Goal: Task Accomplishment & Management: Manage account settings

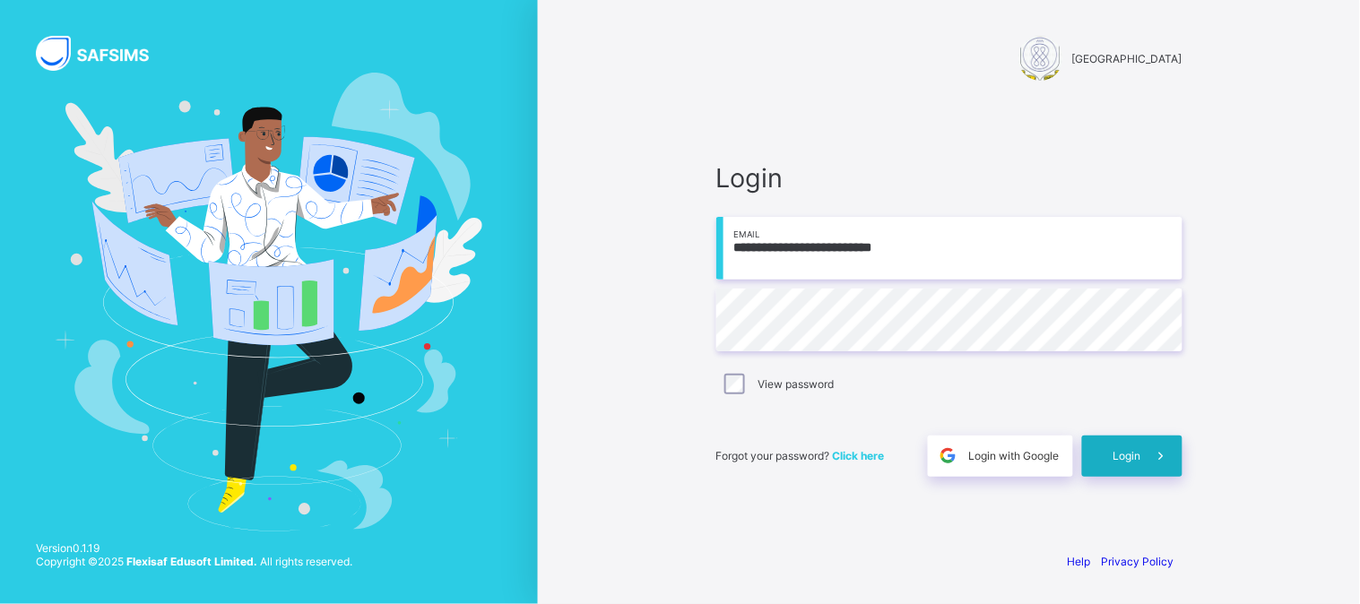
click at [1140, 451] on span "Login" at bounding box center [1128, 455] width 28 height 13
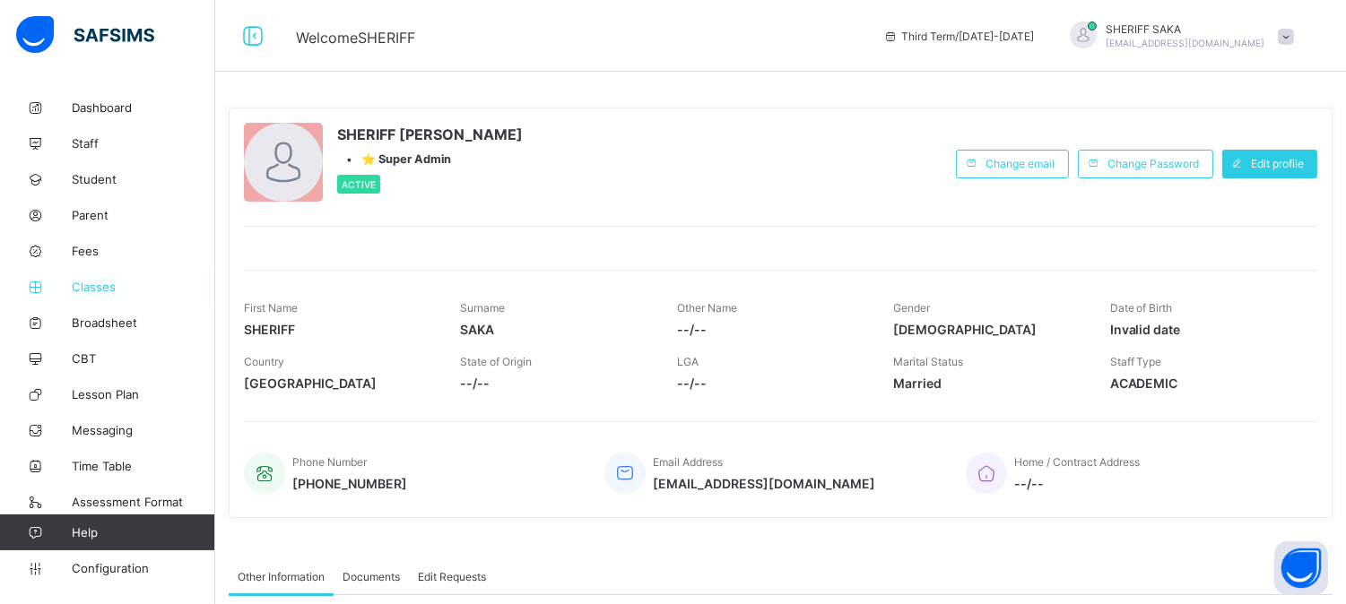
click at [93, 283] on span "Classes" at bounding box center [143, 287] width 143 height 14
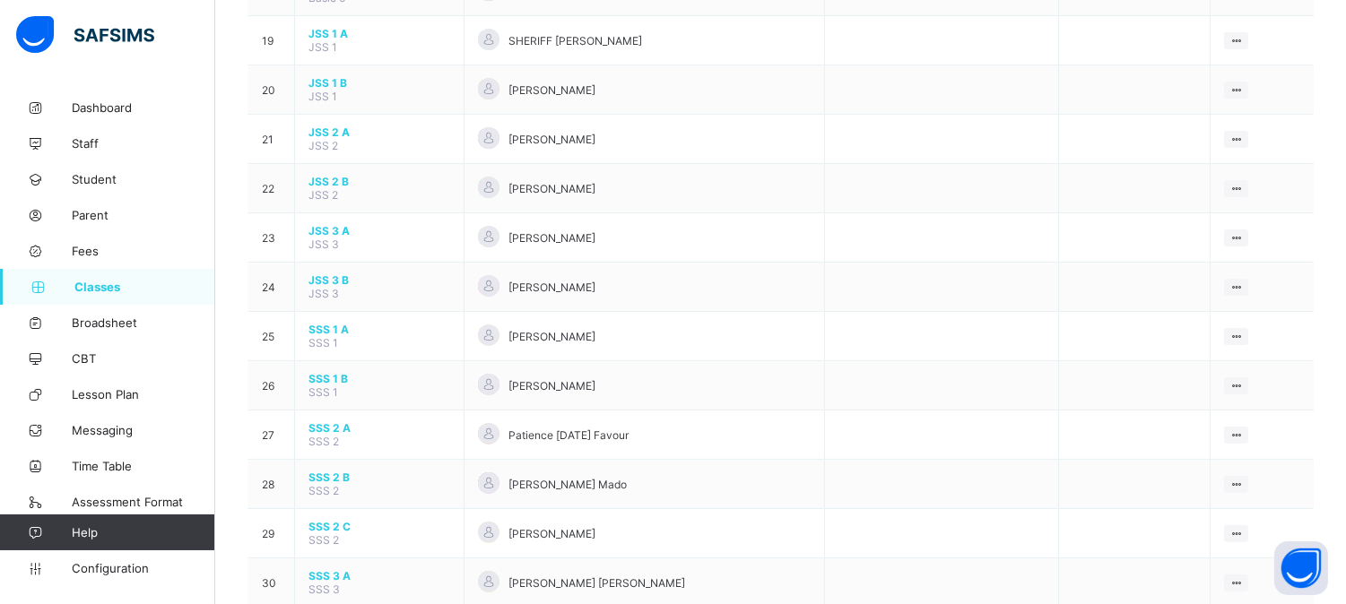
scroll to position [983, 0]
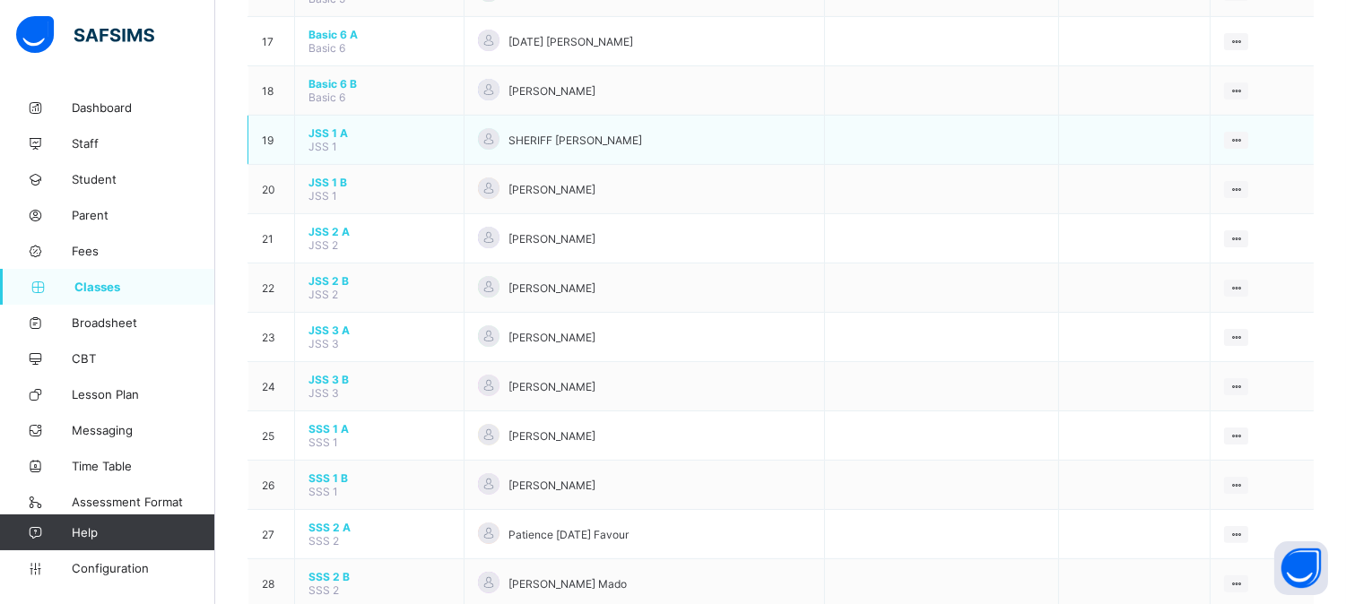
click at [329, 126] on span "JSS 1 A" at bounding box center [379, 132] width 142 height 13
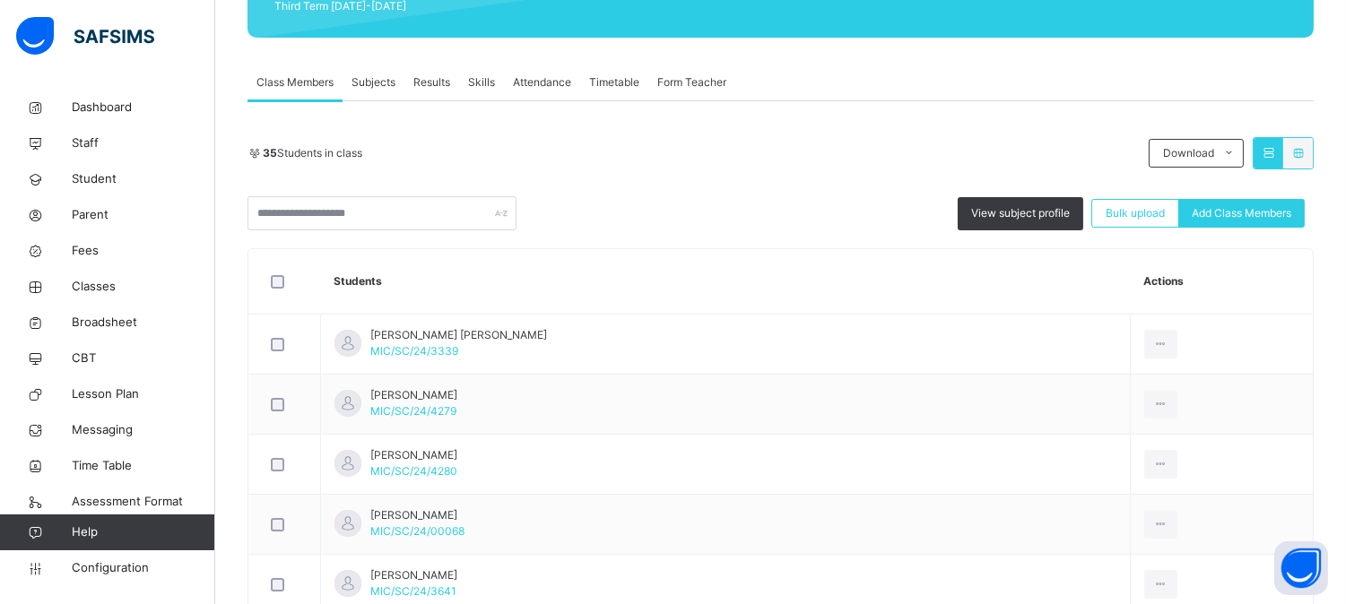
scroll to position [299, 0]
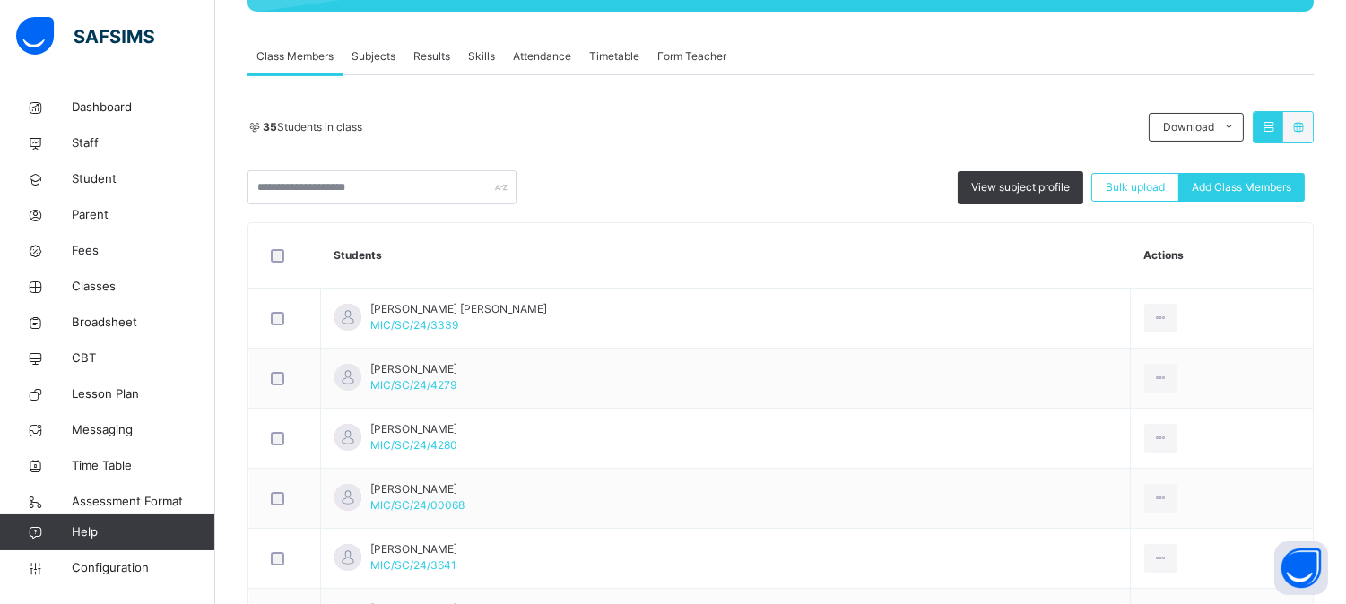
click at [485, 56] on span "Skills" at bounding box center [481, 56] width 27 height 16
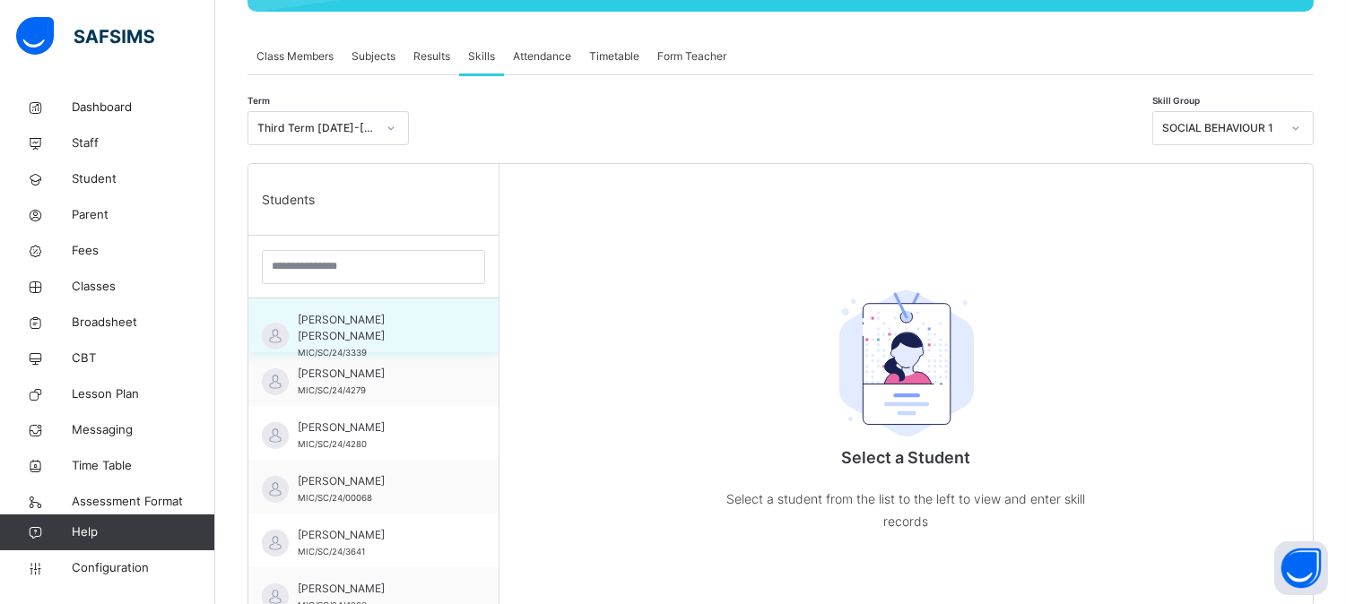
click at [377, 334] on div "[PERSON_NAME] [PERSON_NAME] MIC/SC/24/3339" at bounding box center [378, 336] width 160 height 48
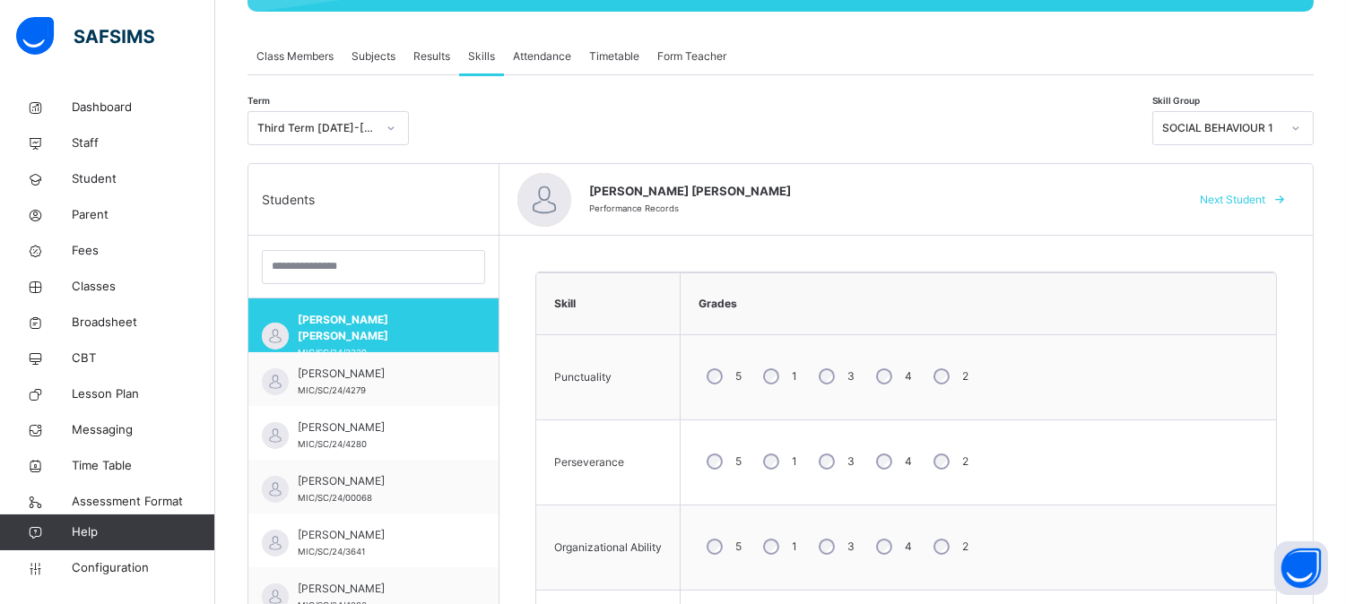
click at [1253, 144] on div "SOCIAL BEHAVIOUR 1" at bounding box center [1232, 128] width 161 height 34
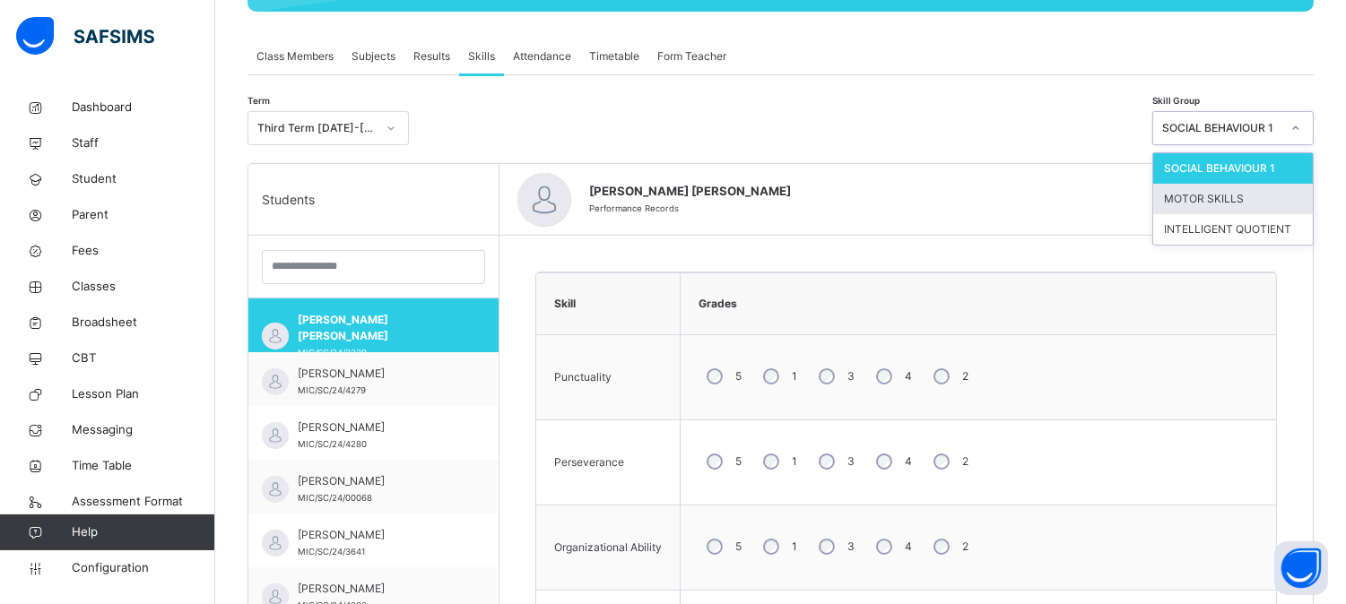
click at [1253, 199] on div "MOTOR SKILLS" at bounding box center [1233, 199] width 160 height 30
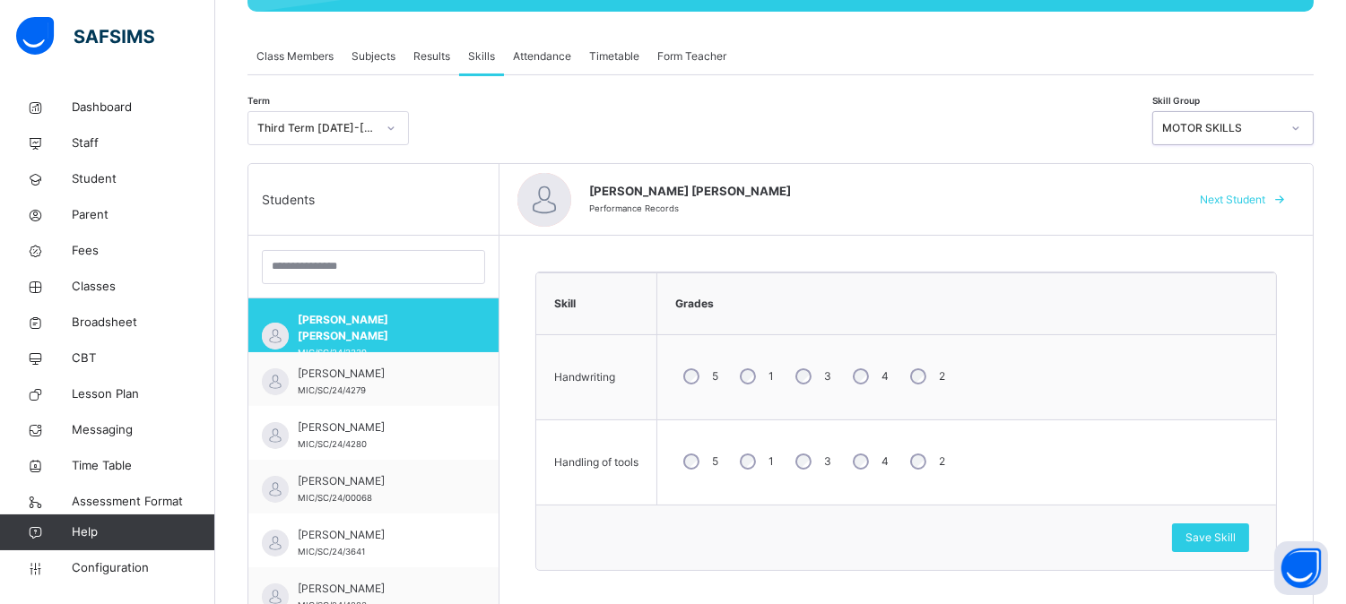
click at [1244, 195] on span "Next Student" at bounding box center [1232, 200] width 65 height 16
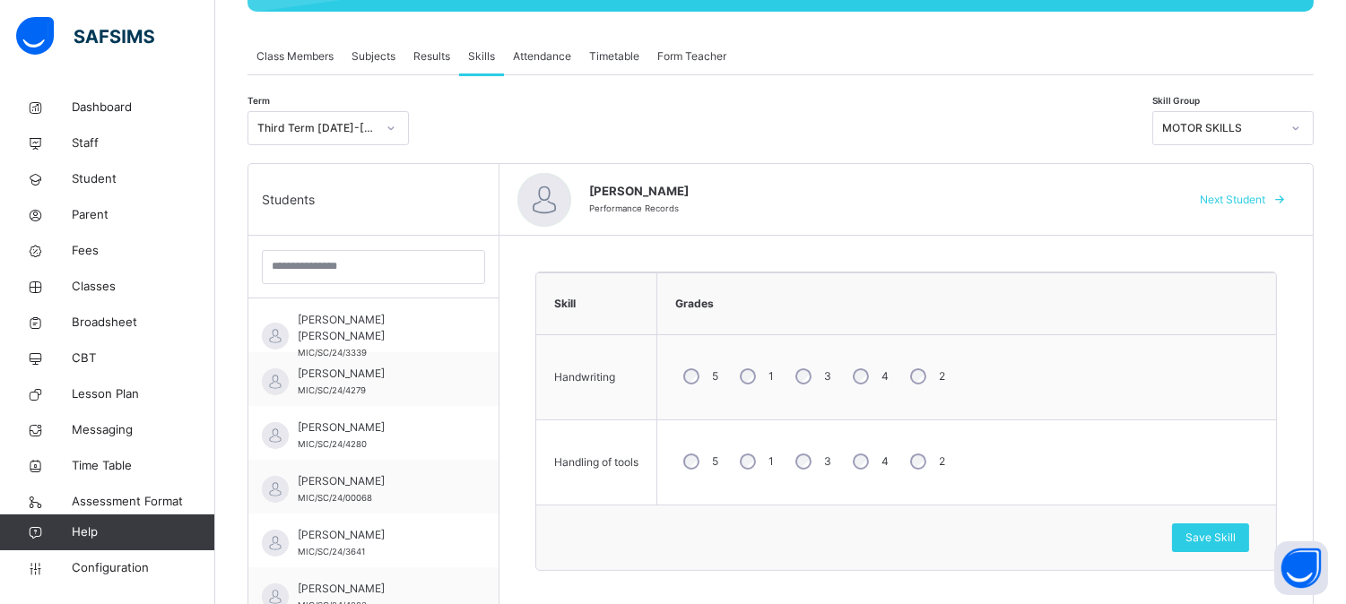
click at [1244, 195] on span "Next Student" at bounding box center [1232, 200] width 65 height 16
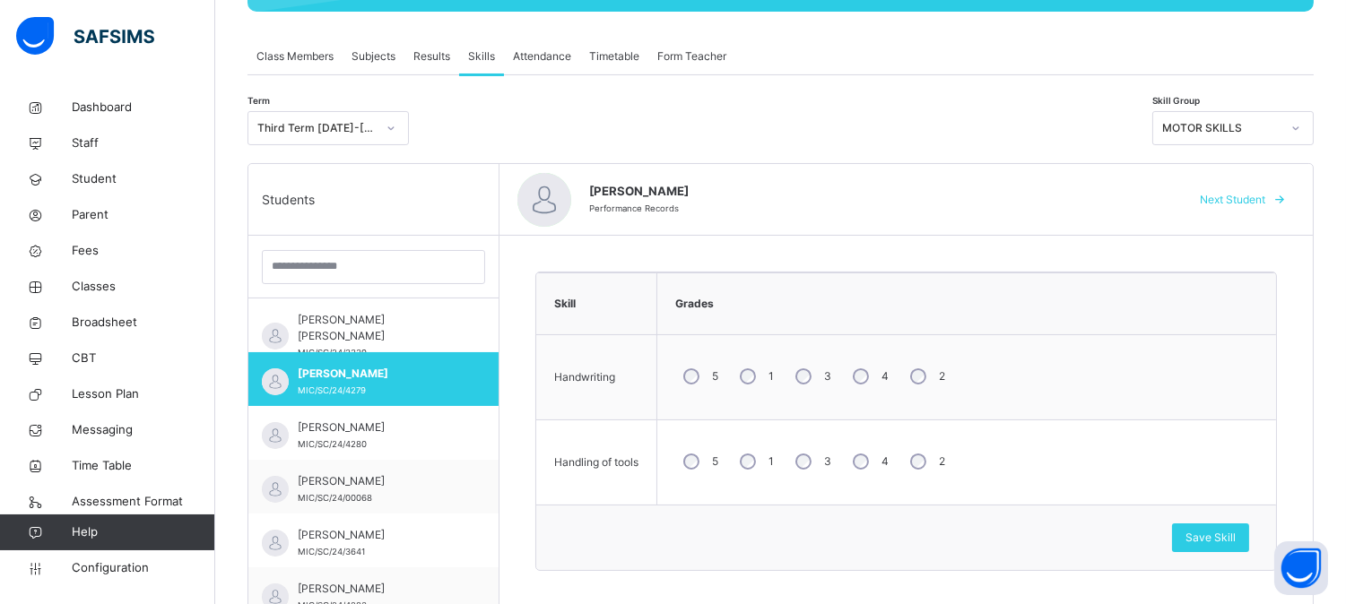
click at [1244, 195] on span "Next Student" at bounding box center [1232, 200] width 65 height 16
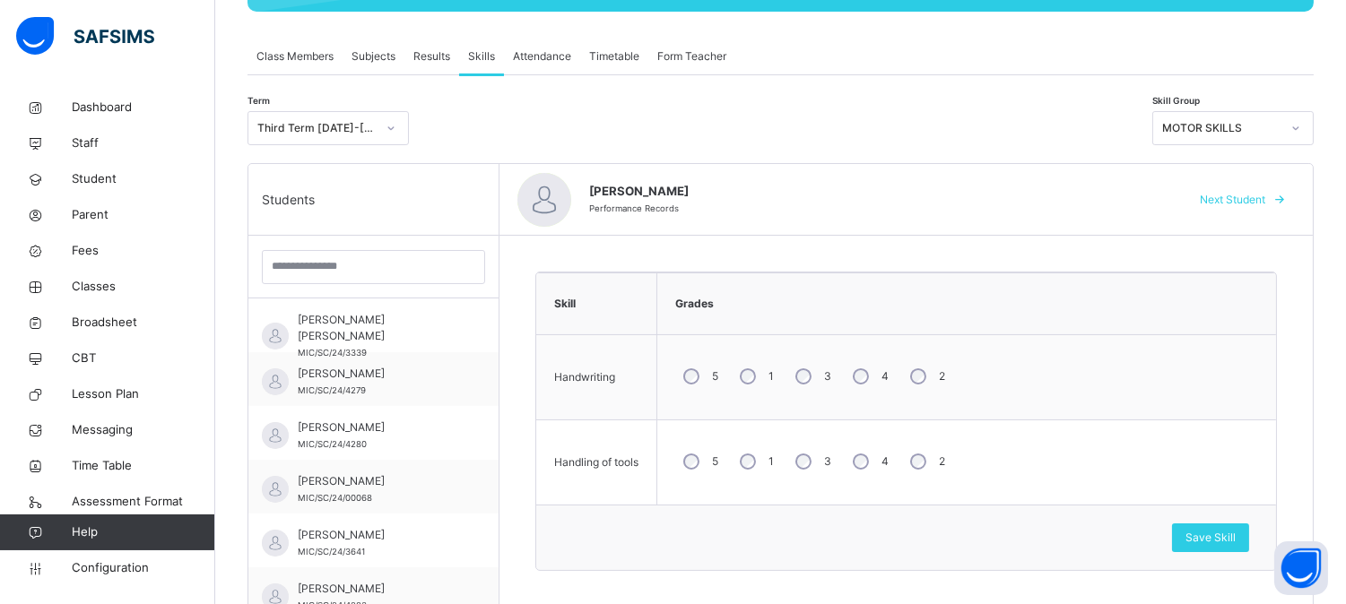
click at [1244, 195] on span "Next Student" at bounding box center [1232, 200] width 65 height 16
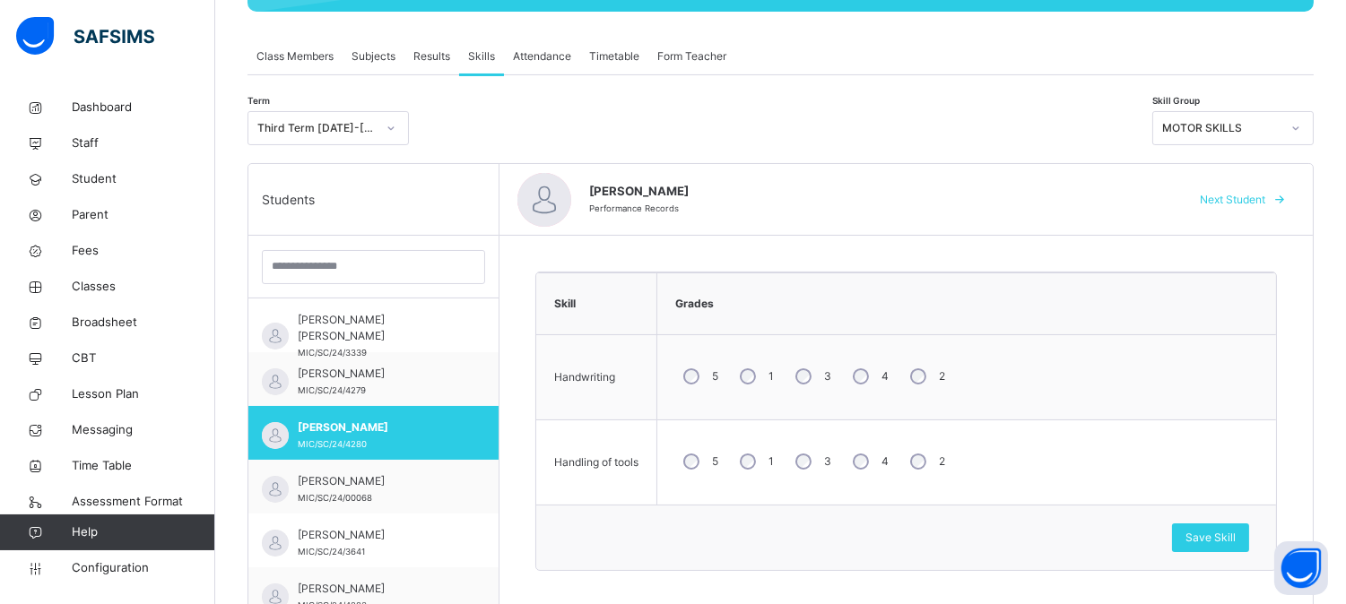
click at [1244, 195] on span "Next Student" at bounding box center [1232, 200] width 65 height 16
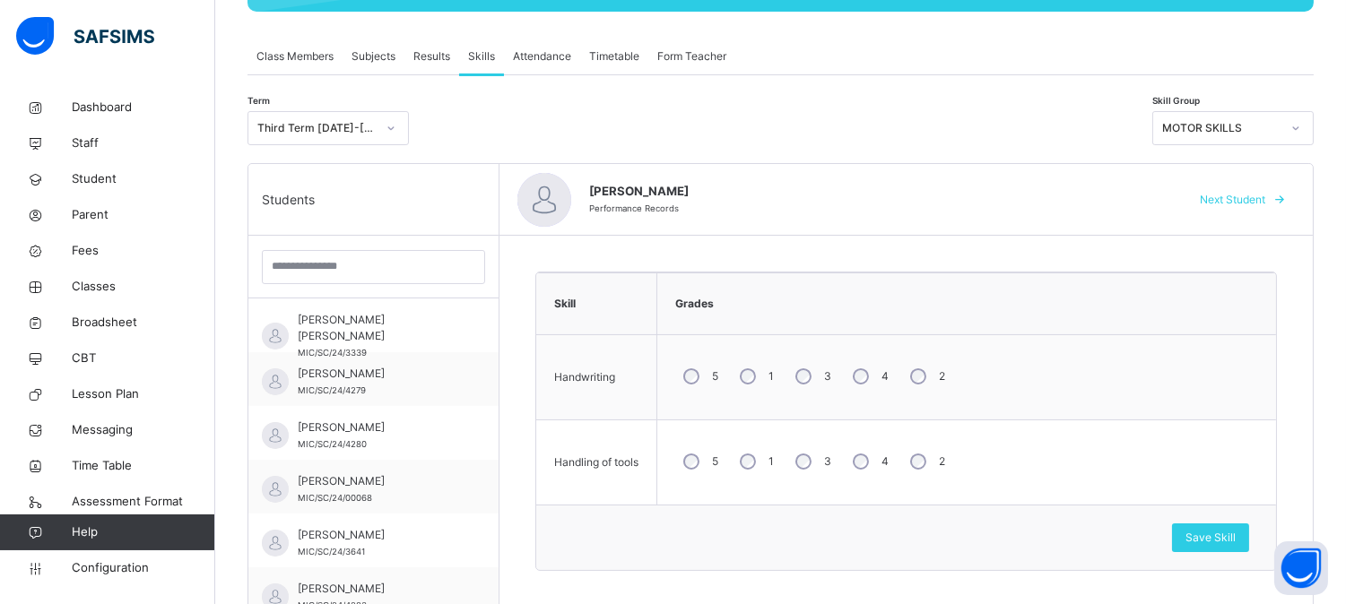
click at [1244, 195] on span "Next Student" at bounding box center [1232, 200] width 65 height 16
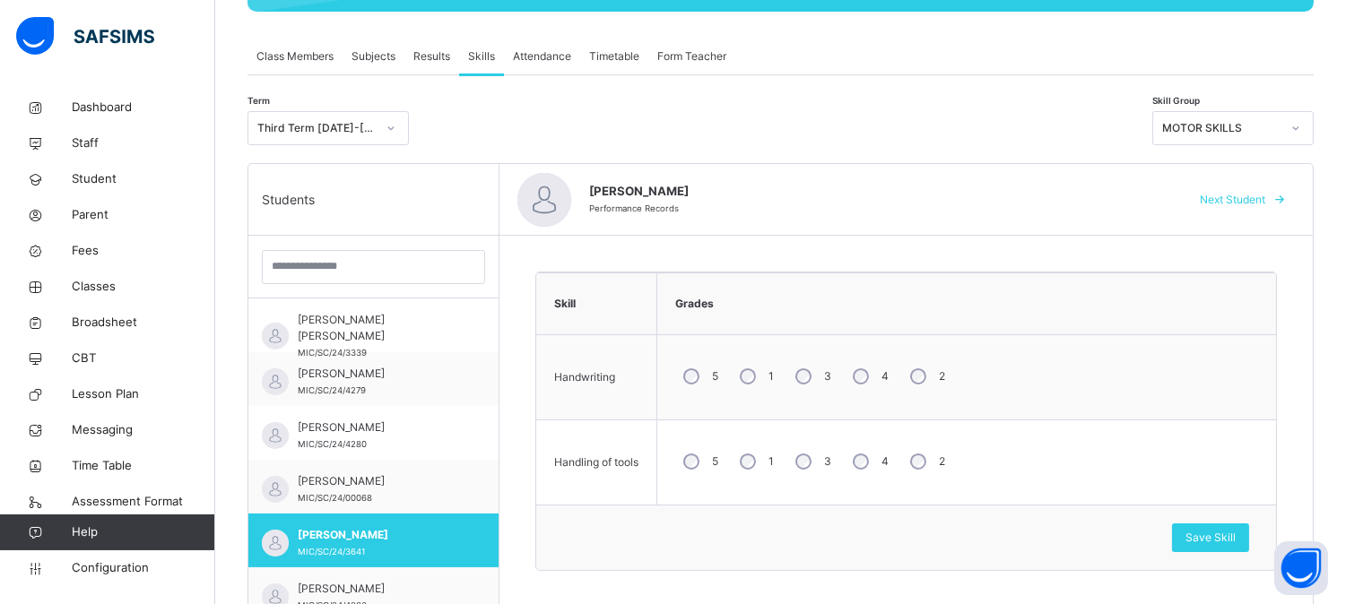
click at [1244, 195] on span "Next Student" at bounding box center [1232, 200] width 65 height 16
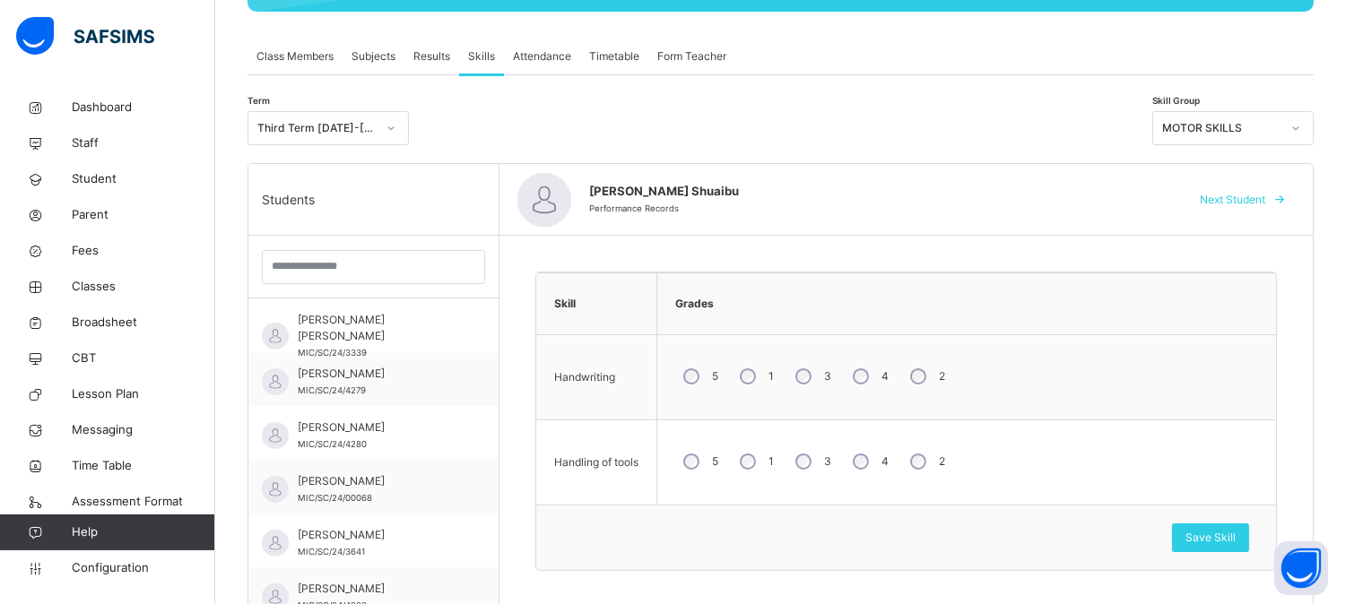
click at [1244, 195] on span "Next Student" at bounding box center [1232, 200] width 65 height 16
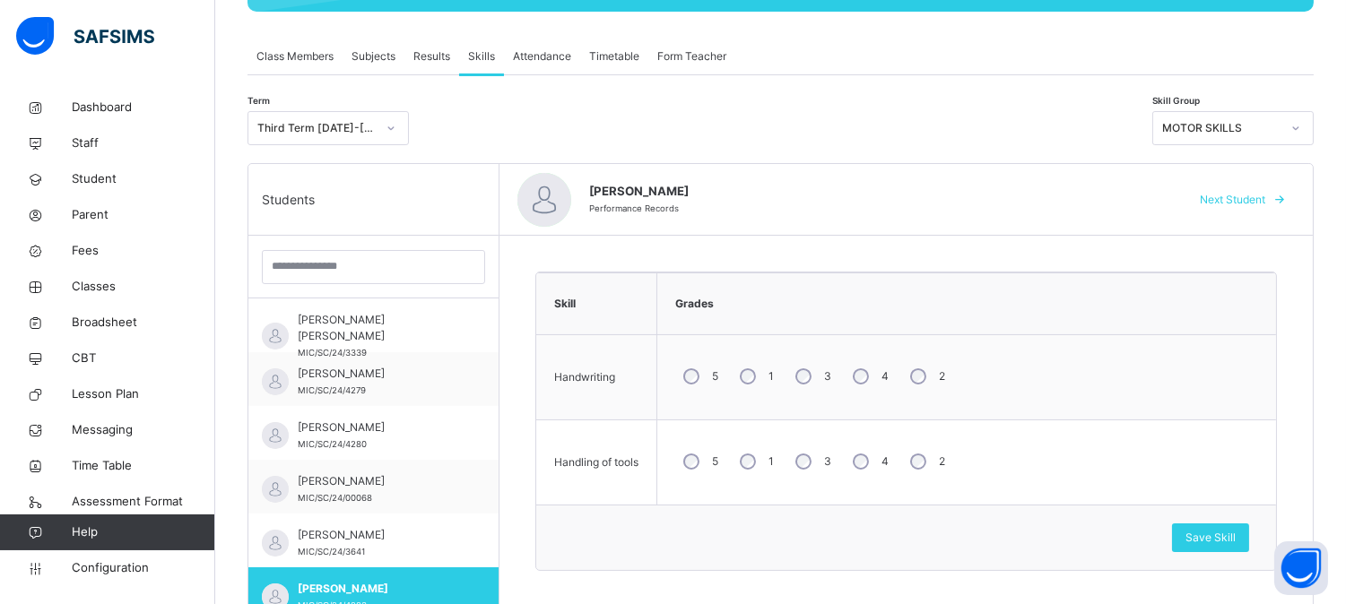
click at [1244, 195] on span "Next Student" at bounding box center [1232, 200] width 65 height 16
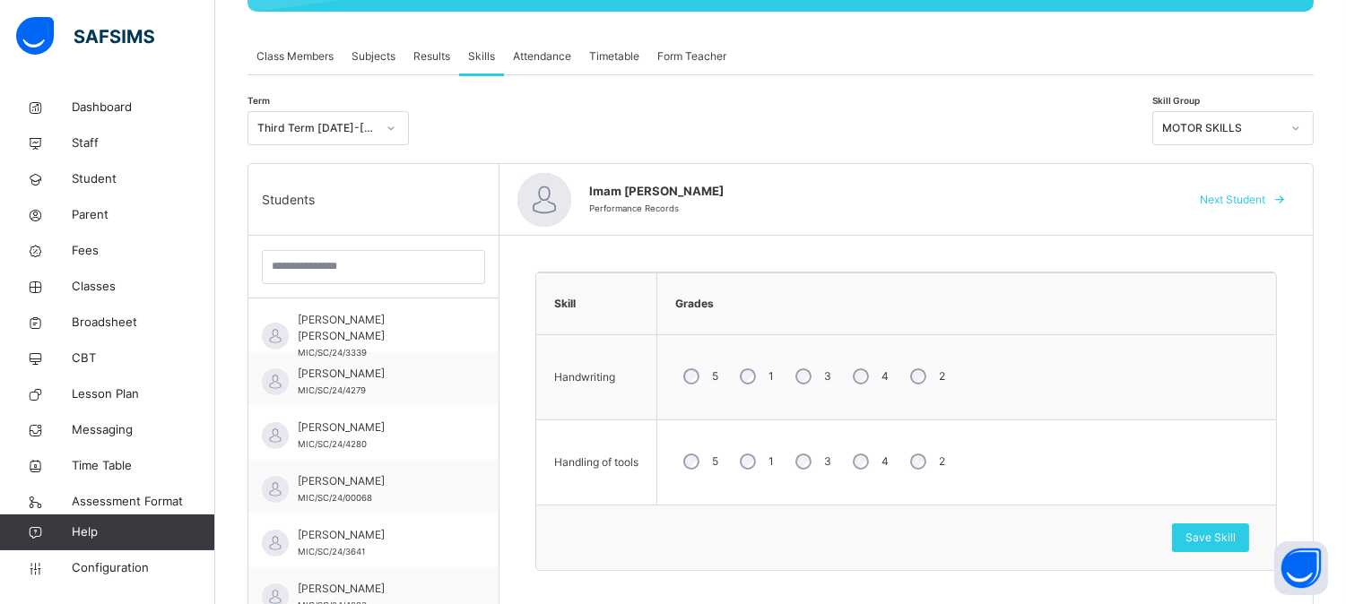
click at [1244, 195] on span "Next Student" at bounding box center [1232, 200] width 65 height 16
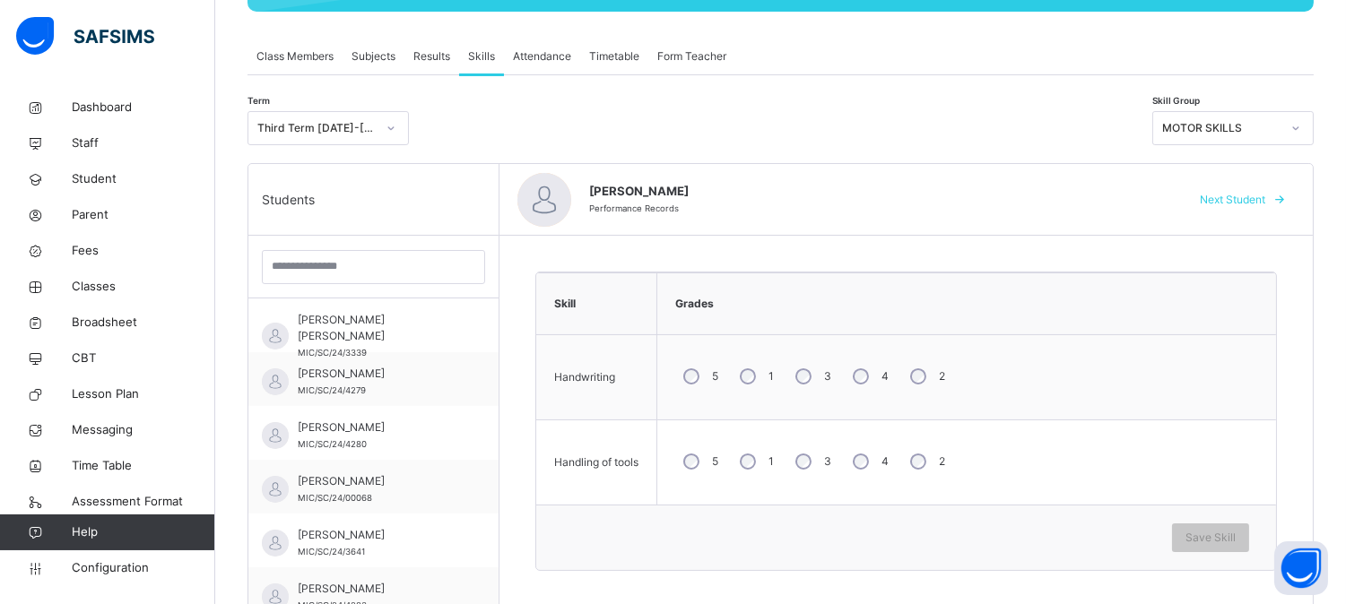
click at [1244, 195] on span "Next Student" at bounding box center [1232, 200] width 65 height 16
click at [1233, 541] on span "Save Skill" at bounding box center [1210, 538] width 50 height 16
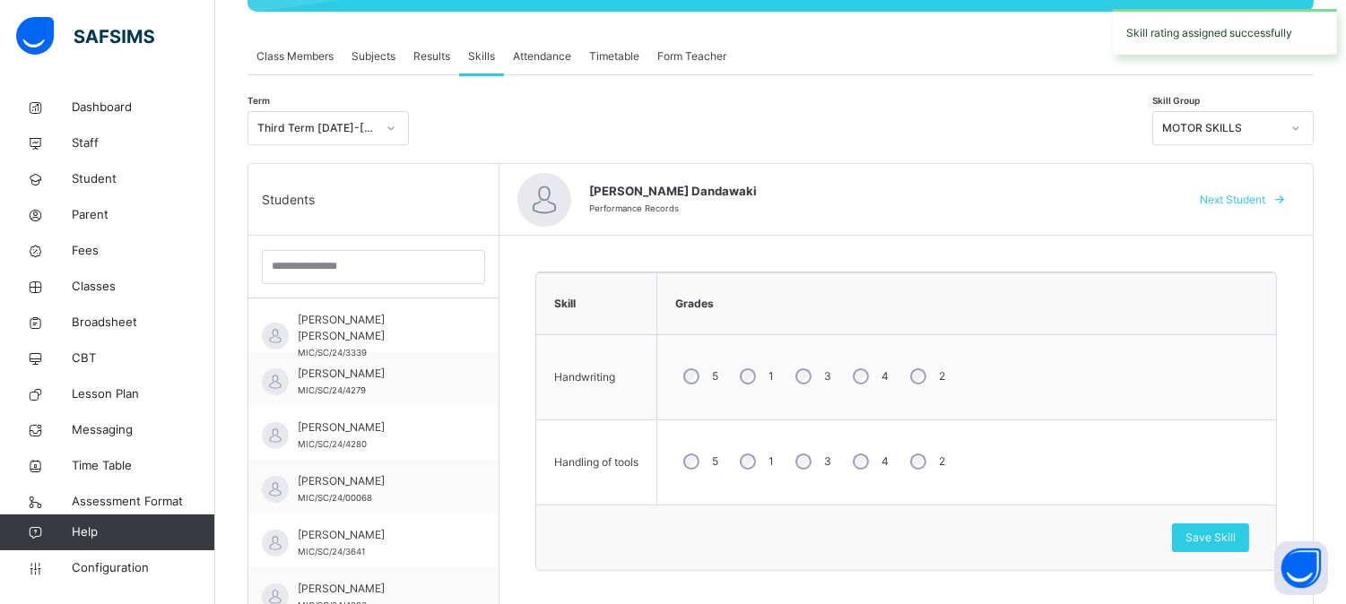
click at [1239, 192] on span "Next Student" at bounding box center [1232, 200] width 65 height 16
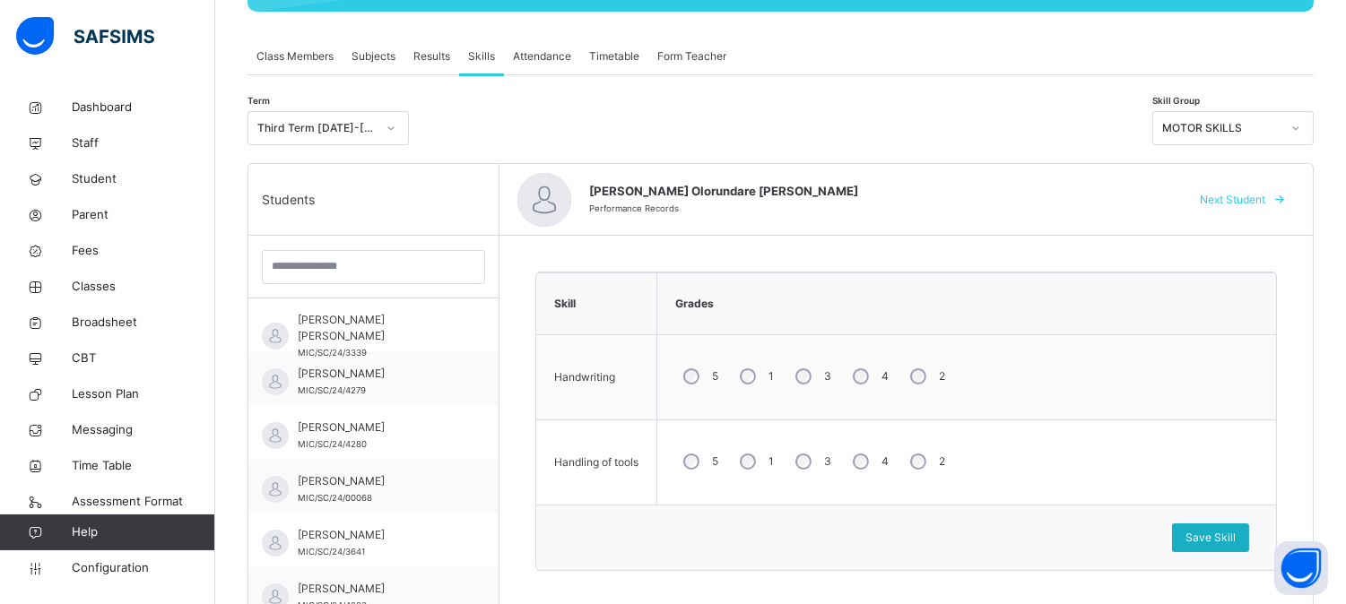
click at [1219, 533] on span "Save Skill" at bounding box center [1210, 538] width 50 height 16
click at [1210, 533] on span "Save Skill" at bounding box center [1210, 538] width 50 height 16
click at [1230, 535] on span "Save Skill" at bounding box center [1210, 538] width 50 height 16
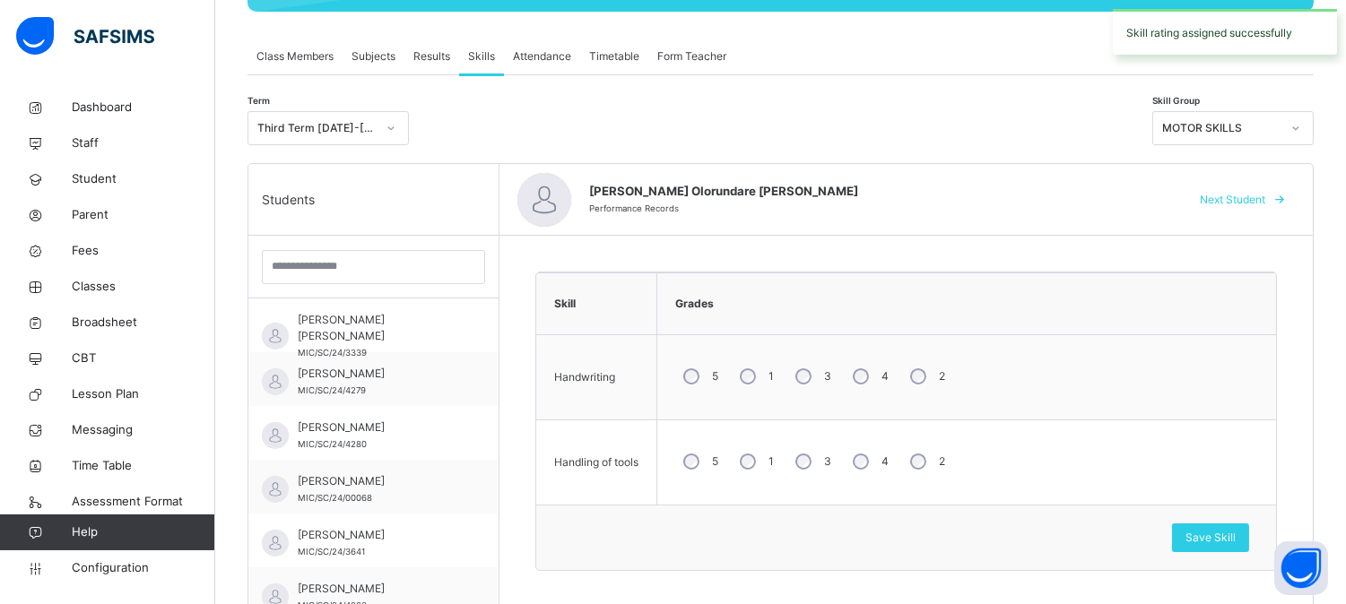
click at [1262, 201] on span "Next Student" at bounding box center [1232, 200] width 65 height 16
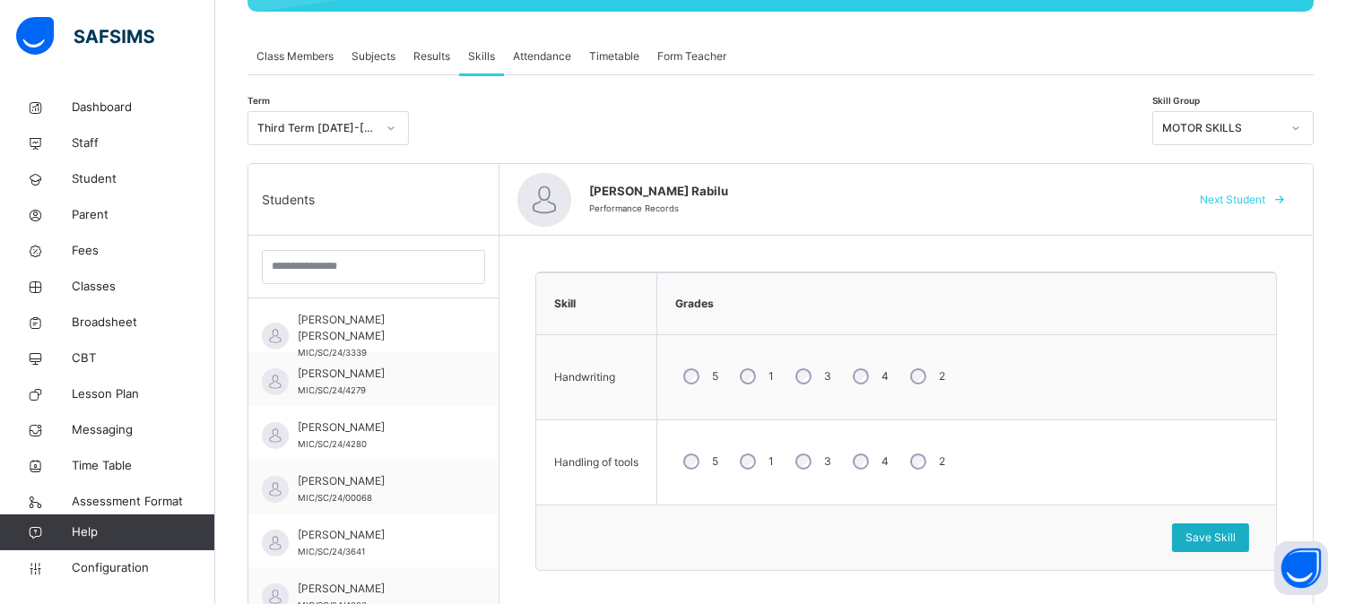
click at [1223, 536] on span "Save Skill" at bounding box center [1210, 538] width 50 height 16
click at [1236, 532] on span "Save Skill" at bounding box center [1210, 538] width 50 height 16
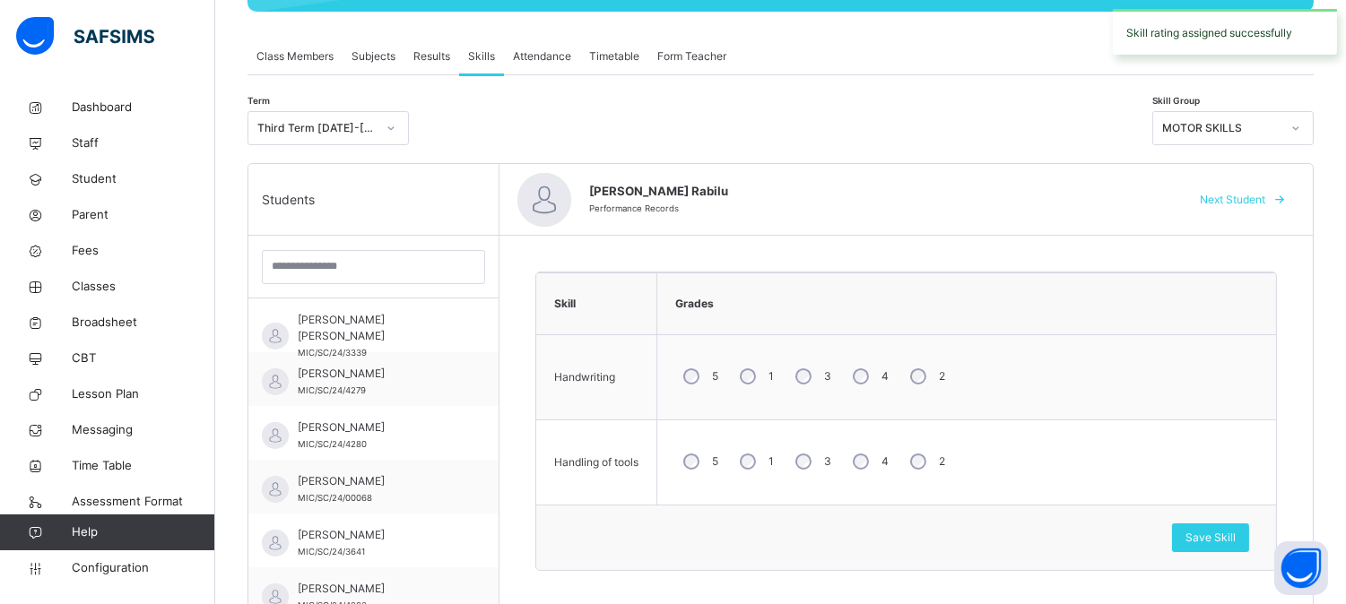
click at [1232, 193] on span "Next Student" at bounding box center [1232, 200] width 65 height 16
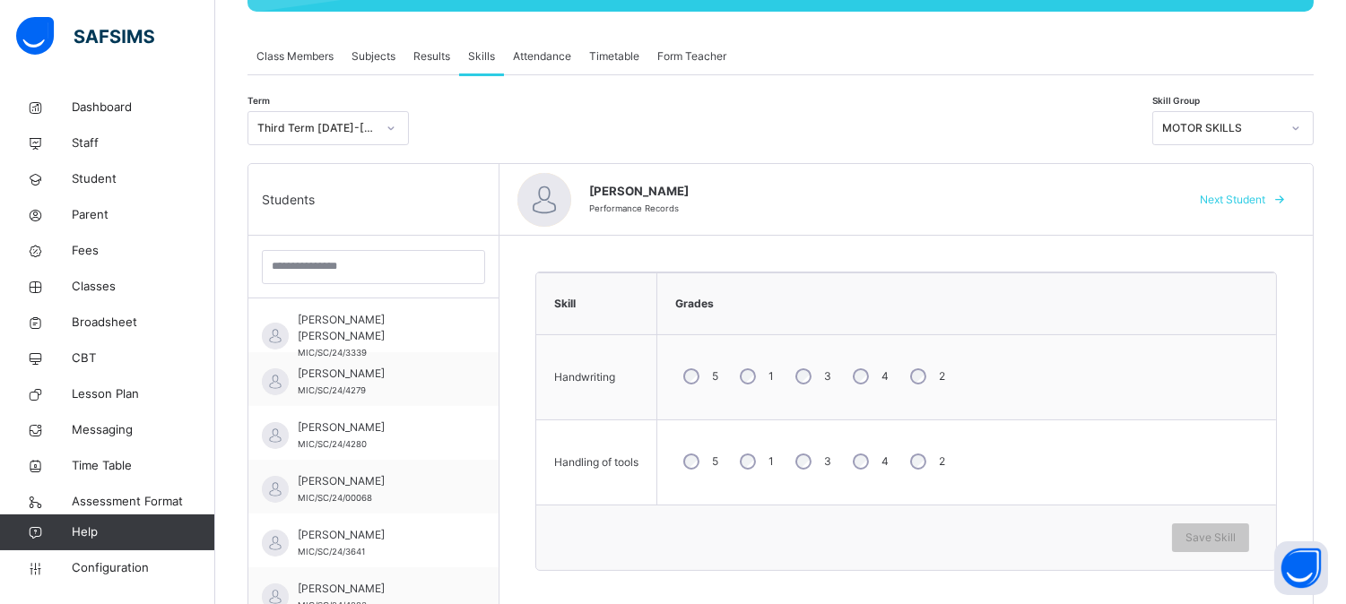
click at [862, 470] on div "4" at bounding box center [869, 462] width 48 height 38
click at [1225, 536] on span "Save Skill" at bounding box center [1210, 538] width 50 height 16
click at [1261, 194] on span "Next Student" at bounding box center [1232, 200] width 65 height 16
click at [871, 458] on div "4" at bounding box center [869, 462] width 48 height 38
click at [1203, 531] on span "Save Skill" at bounding box center [1210, 538] width 50 height 16
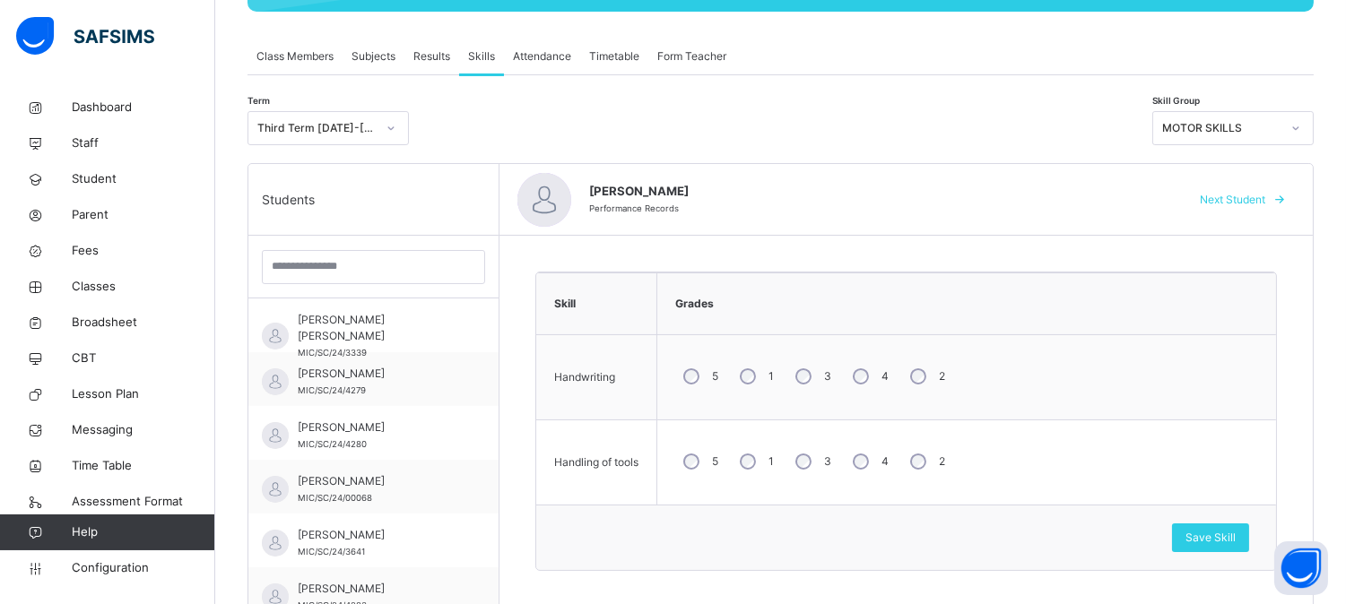
click at [1249, 202] on span "Next Student" at bounding box center [1232, 200] width 65 height 16
click at [870, 362] on div "4" at bounding box center [869, 377] width 48 height 38
click at [1236, 536] on span "Save Skill" at bounding box center [1210, 538] width 50 height 16
click at [1239, 195] on span "Next Student" at bounding box center [1232, 200] width 65 height 16
click at [1204, 530] on span "Save Skill" at bounding box center [1210, 538] width 50 height 16
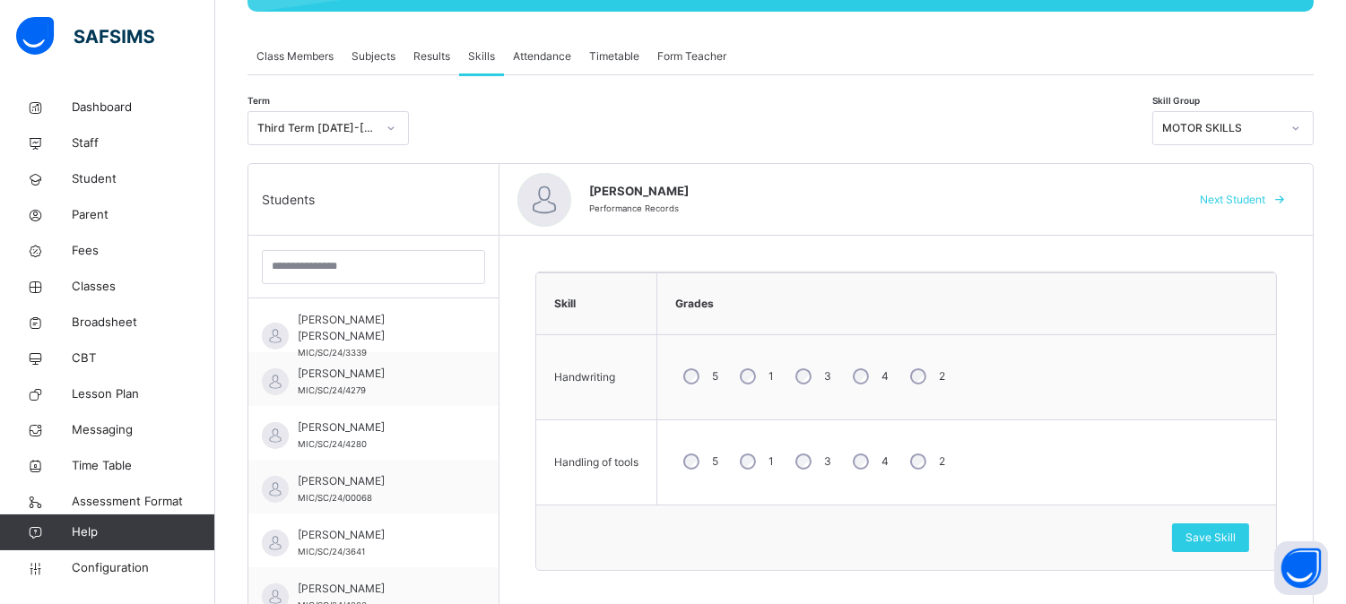
click at [1282, 197] on span at bounding box center [1279, 200] width 29 height 29
click at [1197, 531] on div "Save Skill" at bounding box center [1210, 538] width 77 height 29
click at [1238, 202] on span "Next Student" at bounding box center [1232, 200] width 65 height 16
click at [1209, 531] on span "Save Skill" at bounding box center [1210, 538] width 50 height 16
click at [1236, 531] on span "Save Skill" at bounding box center [1210, 538] width 50 height 16
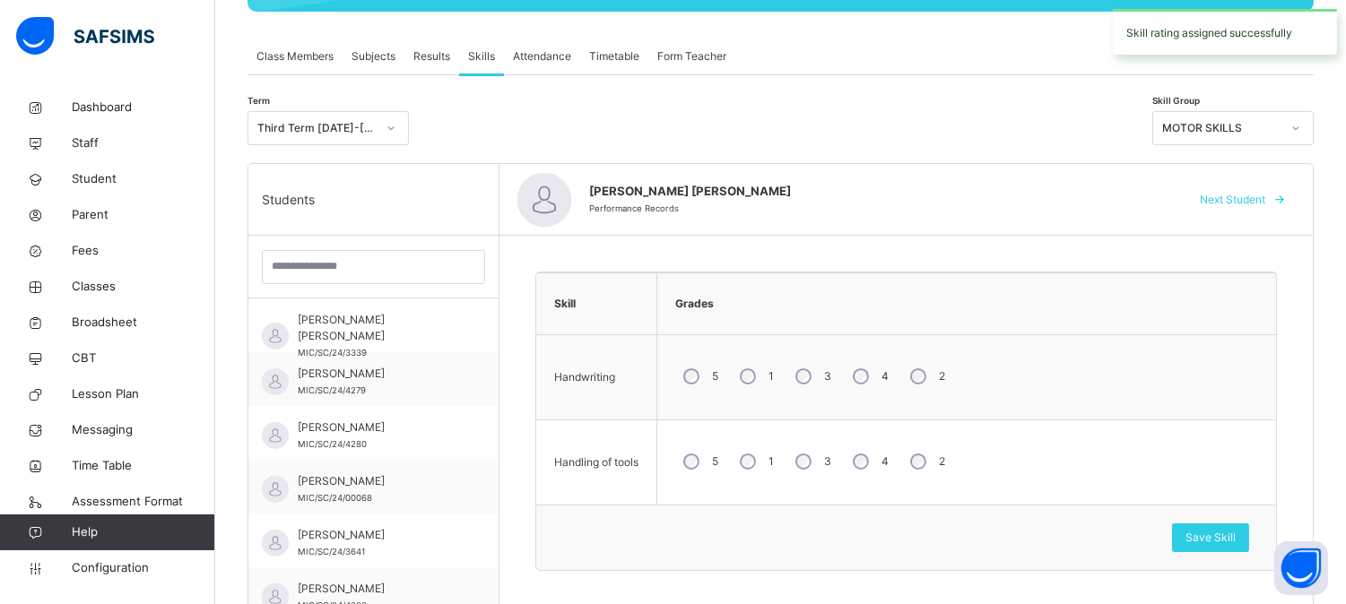
click at [1262, 195] on span "Next Student" at bounding box center [1232, 200] width 65 height 16
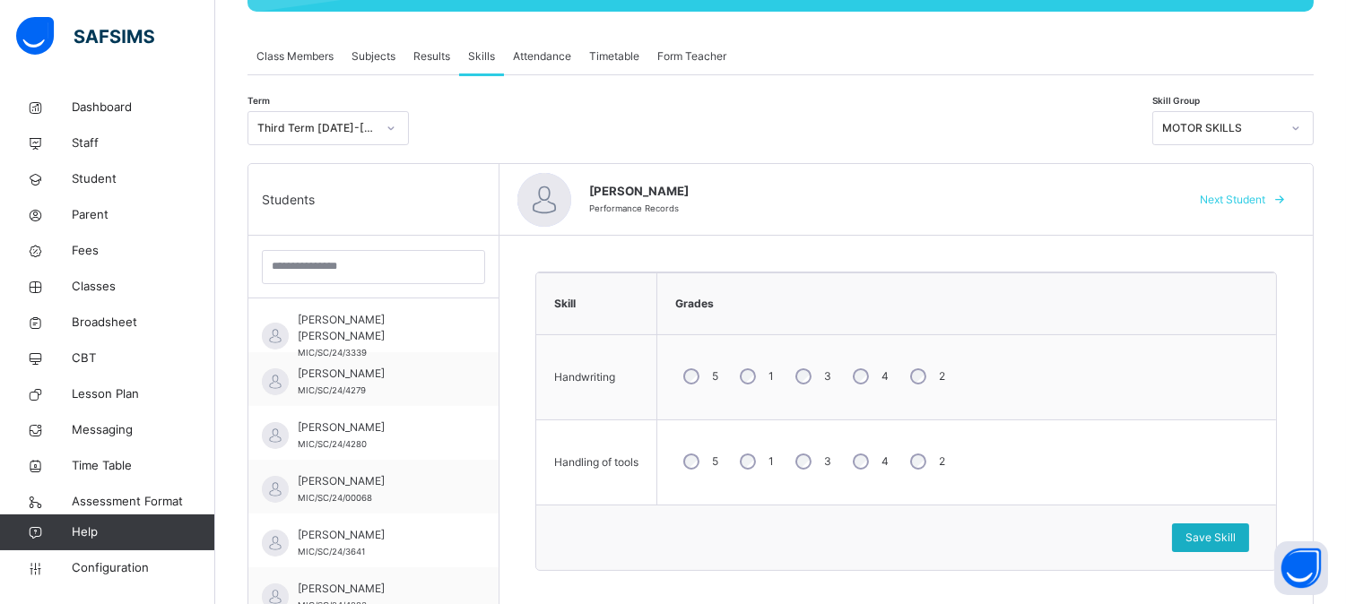
click at [1225, 531] on span "Save Skill" at bounding box center [1210, 538] width 50 height 16
click at [1236, 538] on span "Save Skill" at bounding box center [1210, 538] width 50 height 16
click at [1265, 195] on span "Next Student" at bounding box center [1232, 200] width 65 height 16
click at [1226, 532] on span "Save Skill" at bounding box center [1210, 538] width 50 height 16
click at [1235, 539] on span "Save Skill" at bounding box center [1210, 538] width 50 height 16
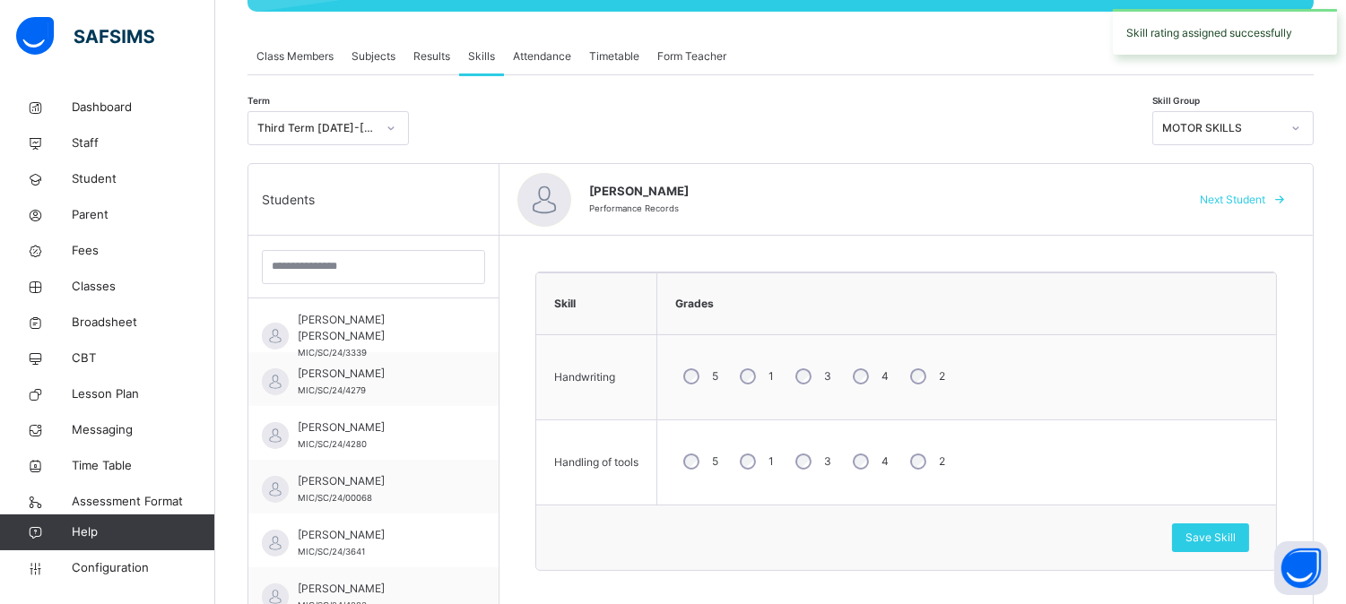
click at [1256, 200] on span "Next Student" at bounding box center [1232, 200] width 65 height 16
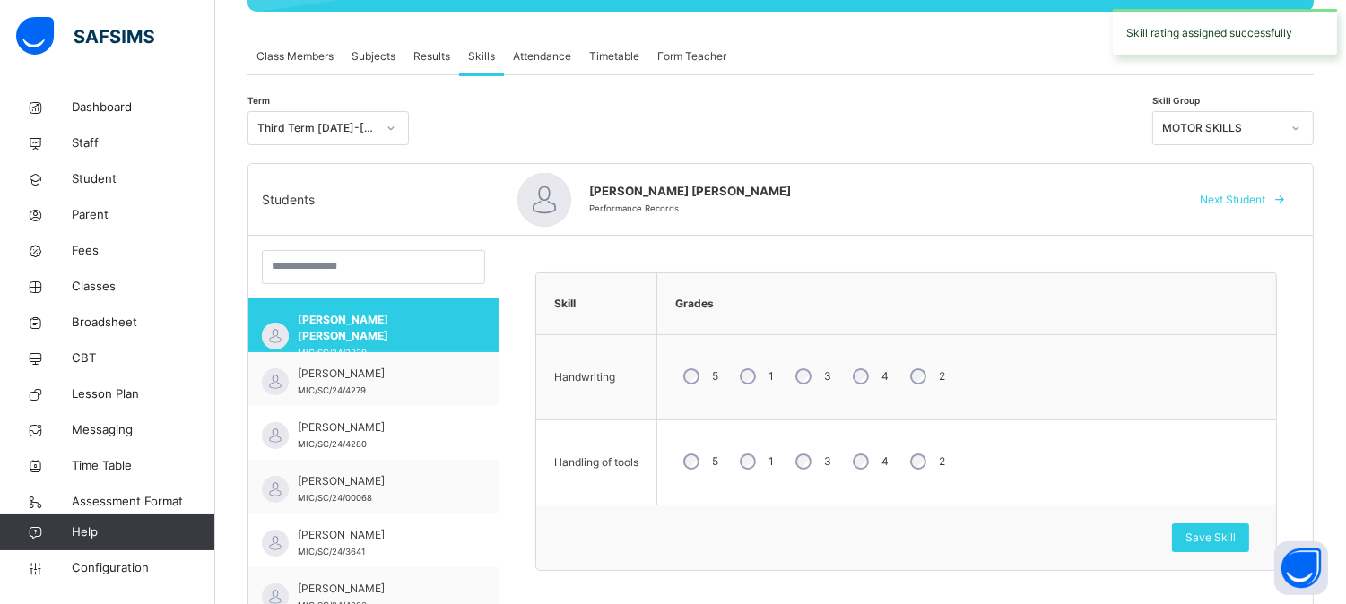
click at [1247, 195] on span "Next Student" at bounding box center [1232, 200] width 65 height 16
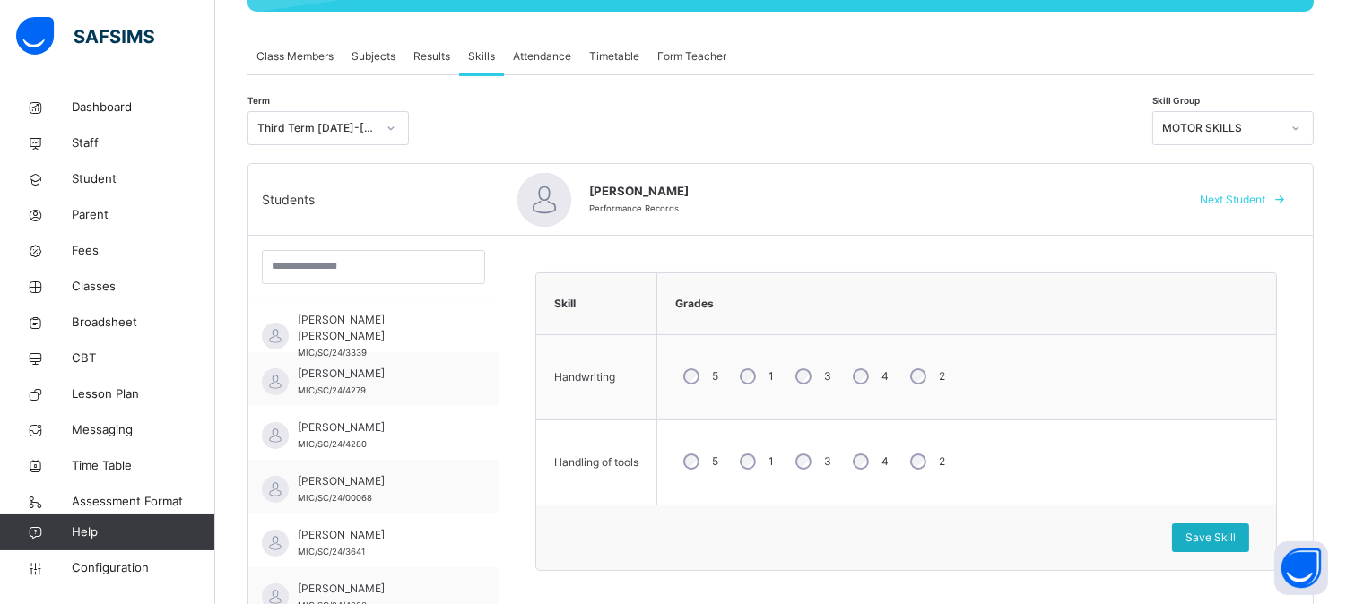
click at [1218, 531] on span "Save Skill" at bounding box center [1210, 538] width 50 height 16
click at [1252, 201] on span "Next Student" at bounding box center [1232, 200] width 65 height 16
click at [1230, 541] on span "Save Skill" at bounding box center [1210, 538] width 50 height 16
click at [1231, 533] on span "Save Skill" at bounding box center [1210, 538] width 50 height 16
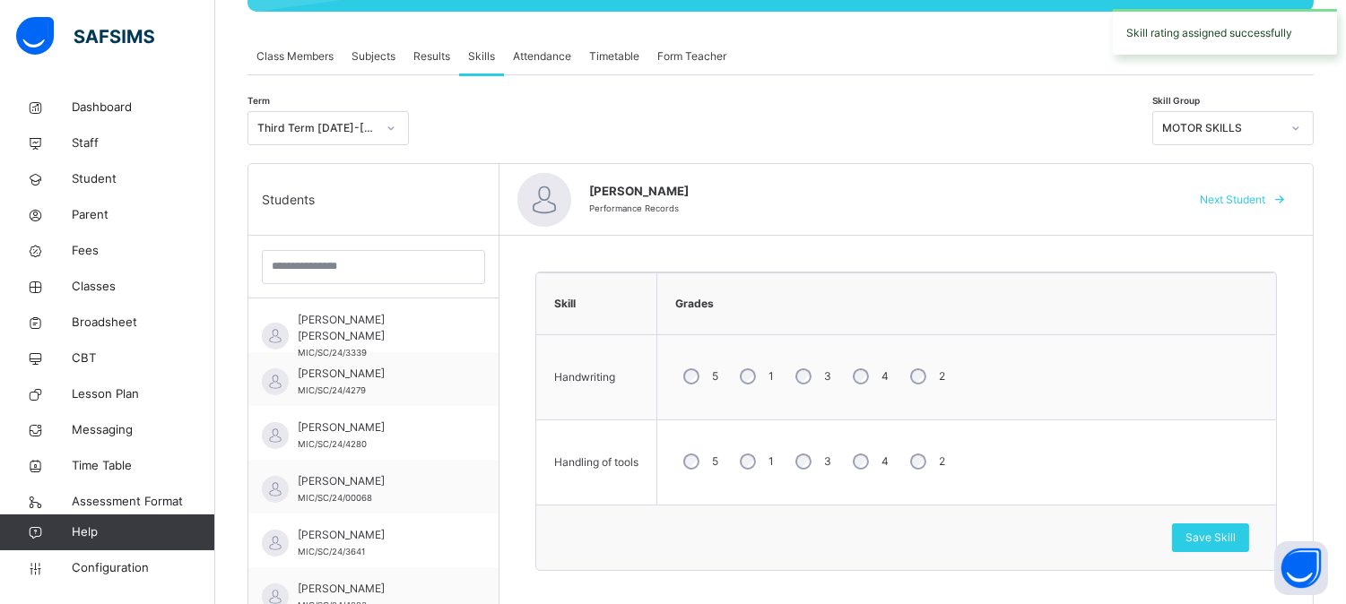
click at [1248, 198] on span "Next Student" at bounding box center [1232, 200] width 65 height 16
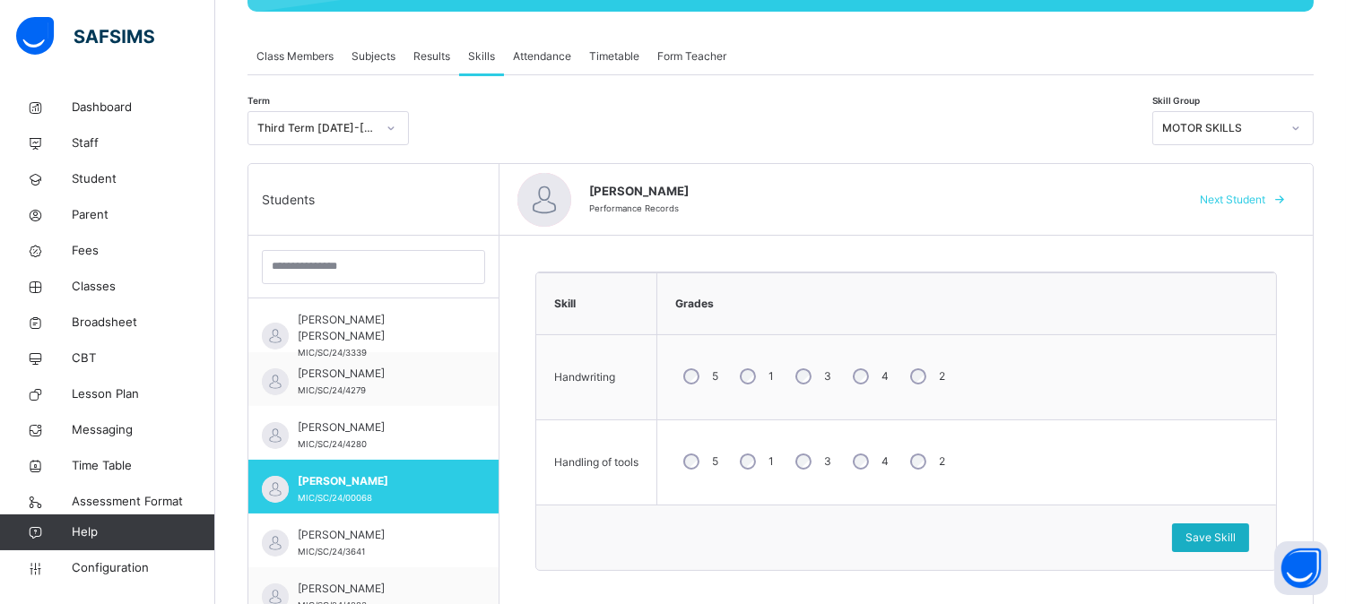
click at [1223, 532] on span "Save Skill" at bounding box center [1210, 538] width 50 height 16
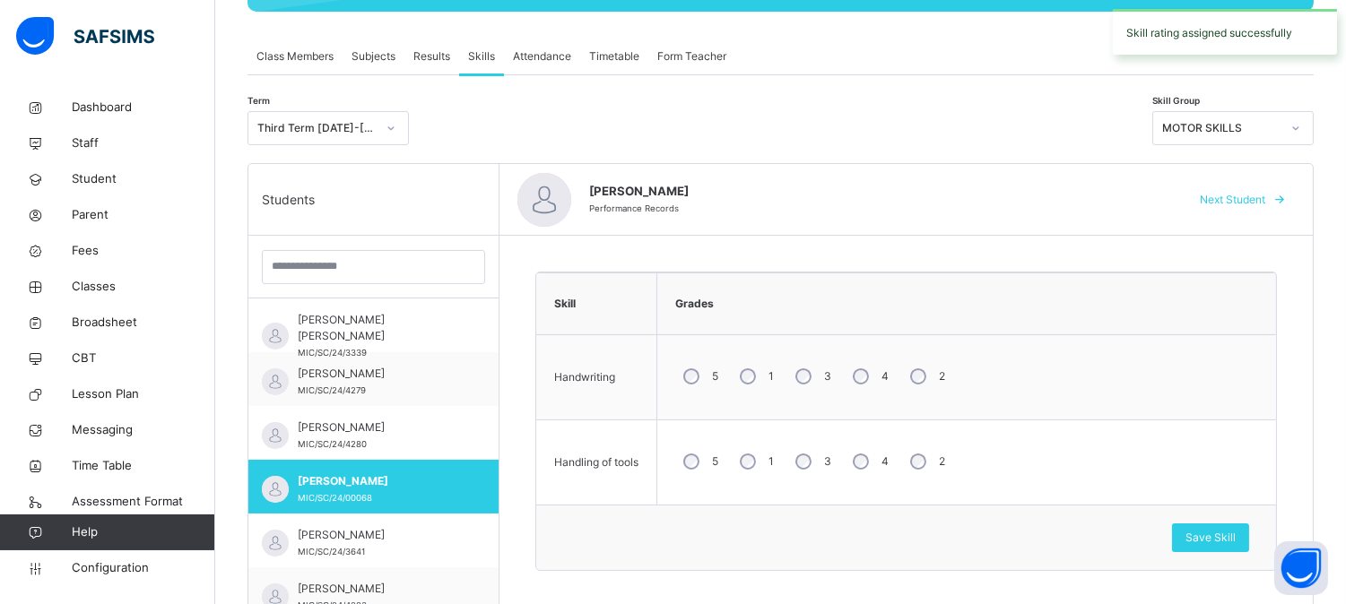
click at [1228, 194] on span "Next Student" at bounding box center [1232, 200] width 65 height 16
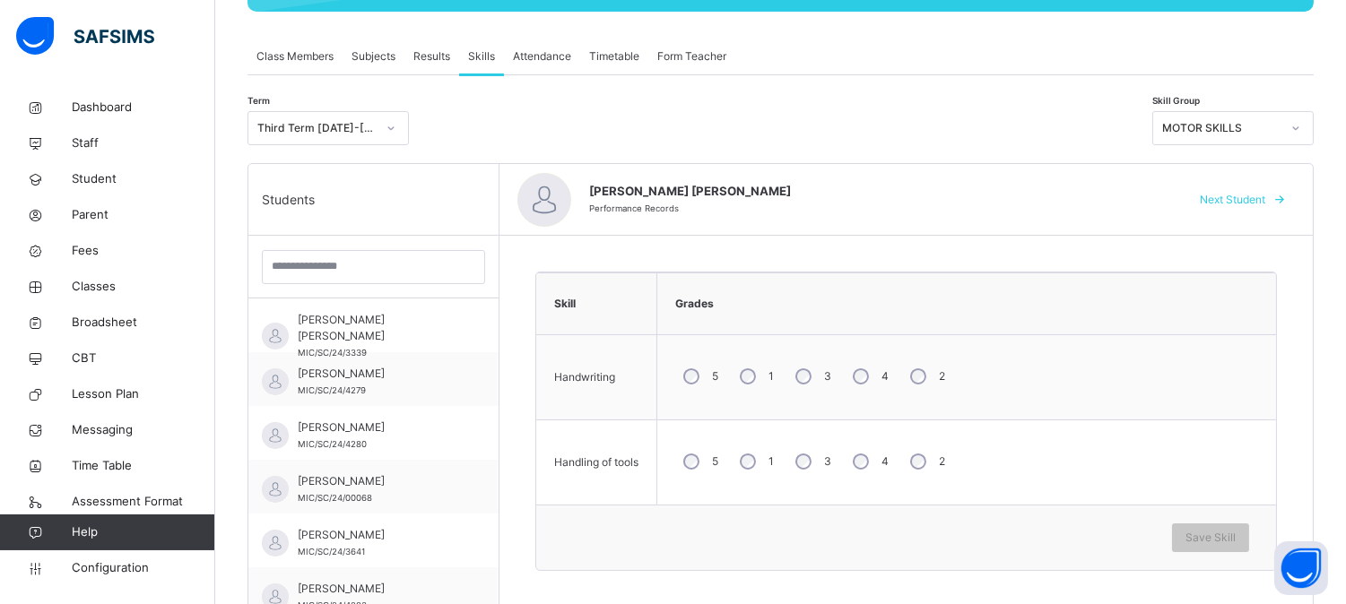
click at [875, 464] on div "4" at bounding box center [869, 462] width 48 height 38
click at [1206, 530] on span "Save Skill" at bounding box center [1210, 538] width 50 height 16
click at [1230, 195] on span "Next Student" at bounding box center [1232, 200] width 65 height 16
click at [885, 457] on label "4" at bounding box center [884, 462] width 7 height 16
click at [1212, 551] on div "Save Skill" at bounding box center [1210, 538] width 77 height 29
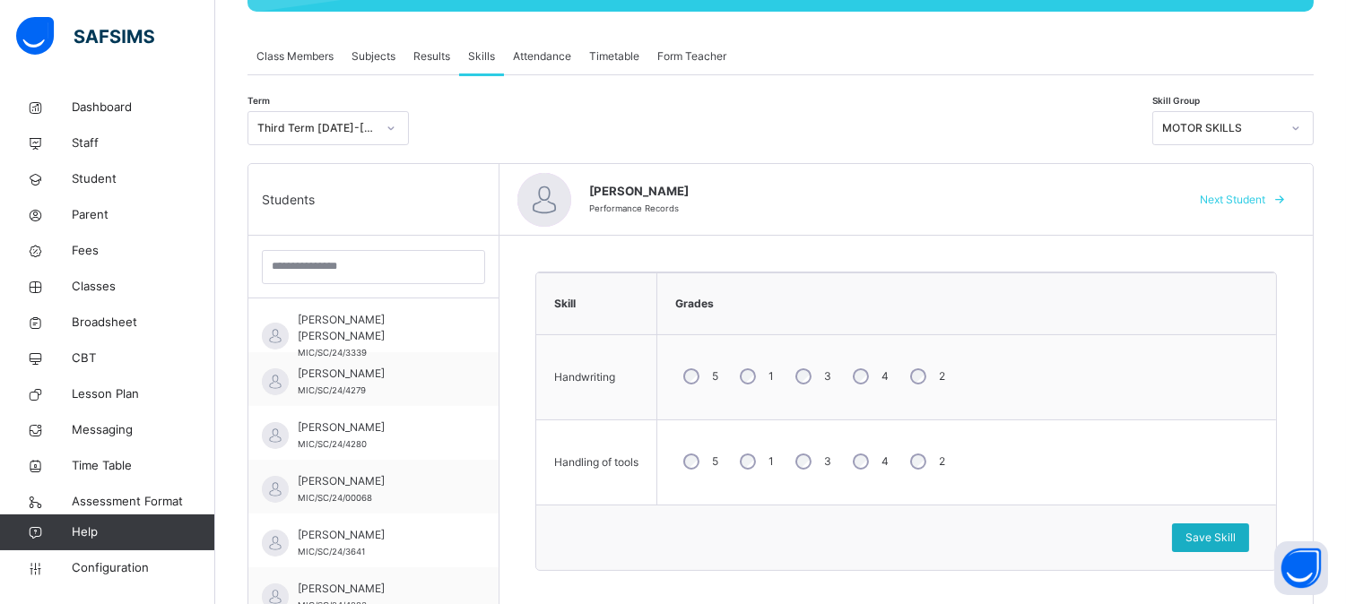
click at [1236, 542] on span "Save Skill" at bounding box center [1210, 538] width 50 height 16
click at [1222, 538] on span "Save Skill" at bounding box center [1210, 538] width 50 height 16
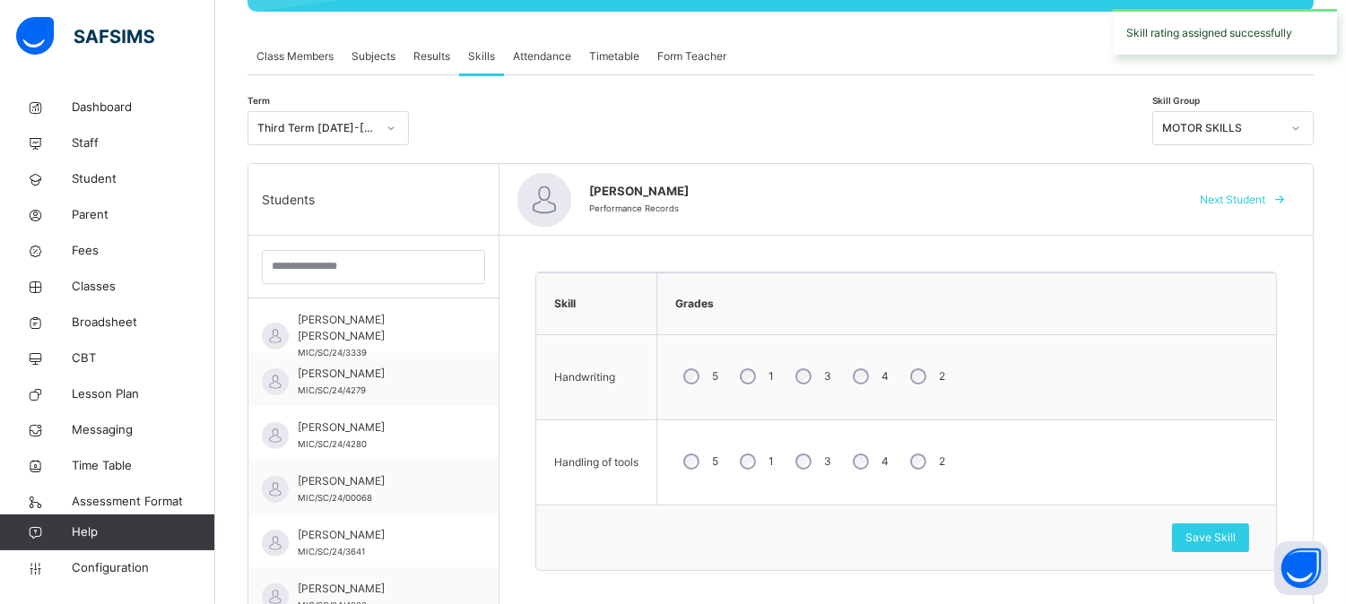
click at [1258, 193] on span "Next Student" at bounding box center [1232, 200] width 65 height 16
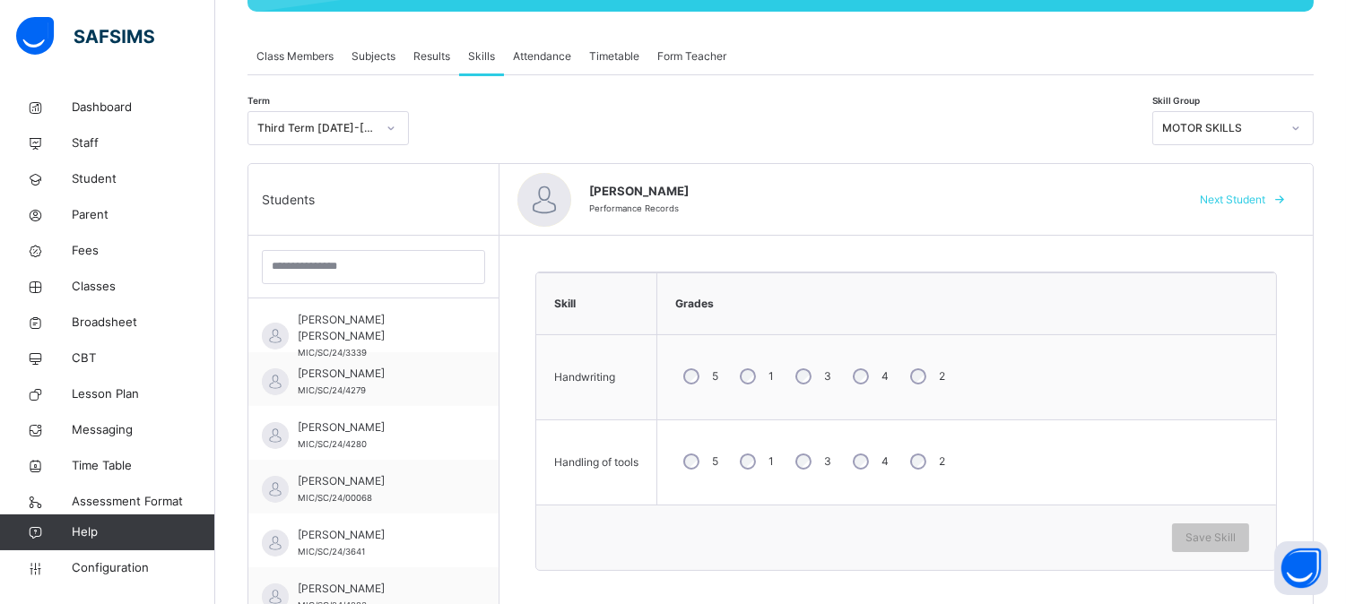
click at [873, 462] on div "4" at bounding box center [869, 462] width 48 height 38
click at [1224, 542] on span "Save Skill" at bounding box center [1210, 538] width 50 height 16
click at [1234, 534] on span "Save Skill" at bounding box center [1210, 538] width 50 height 16
click at [1251, 195] on span "Next Student" at bounding box center [1232, 200] width 65 height 16
click at [1199, 527] on div "Save Skill" at bounding box center [1210, 538] width 77 height 29
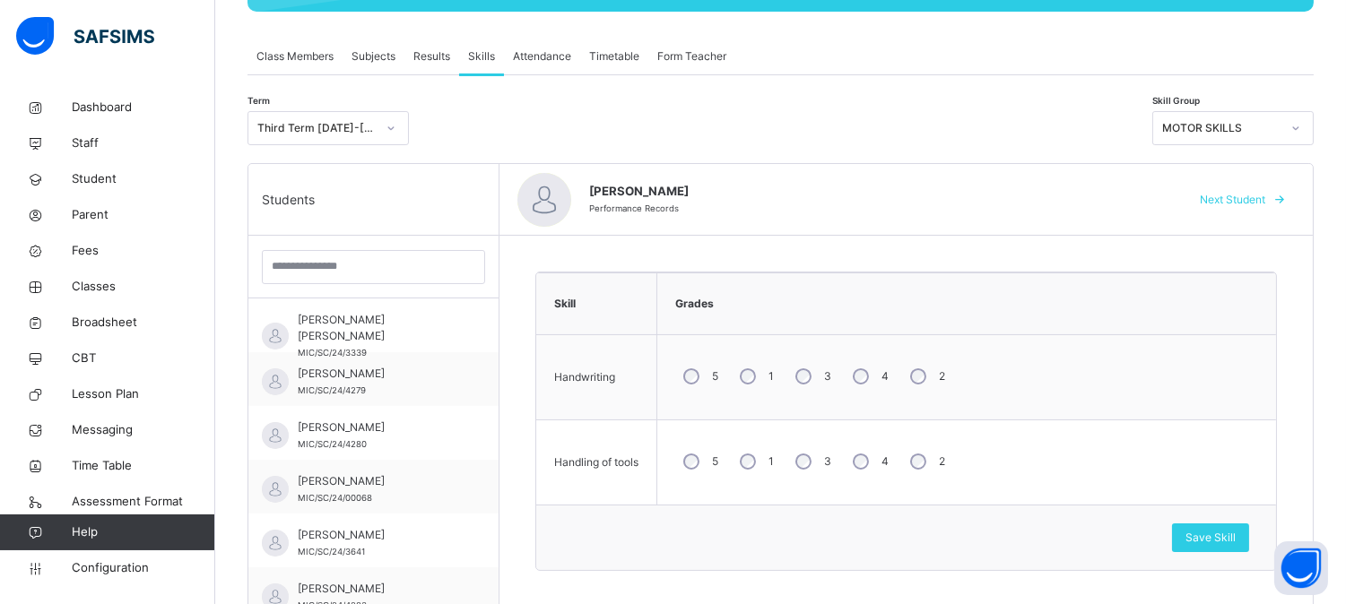
click at [1256, 195] on span "Next Student" at bounding box center [1232, 200] width 65 height 16
click at [1239, 204] on span "Next Student" at bounding box center [1232, 200] width 65 height 16
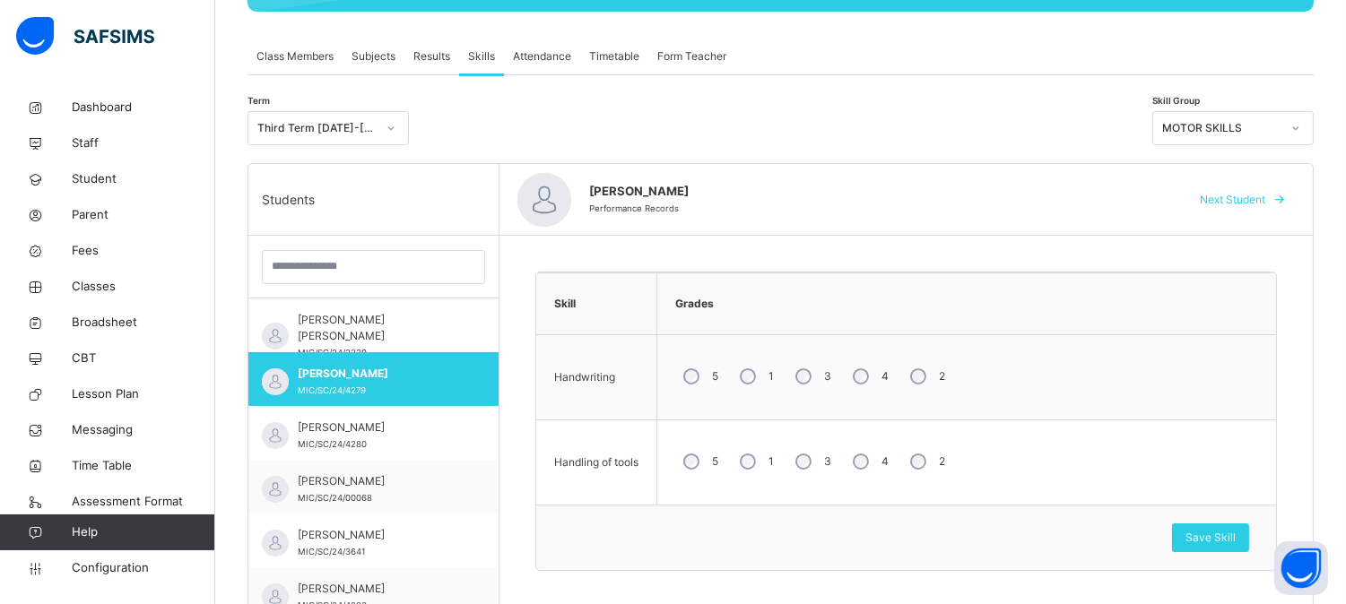
click at [1239, 204] on span "Next Student" at bounding box center [1232, 200] width 65 height 16
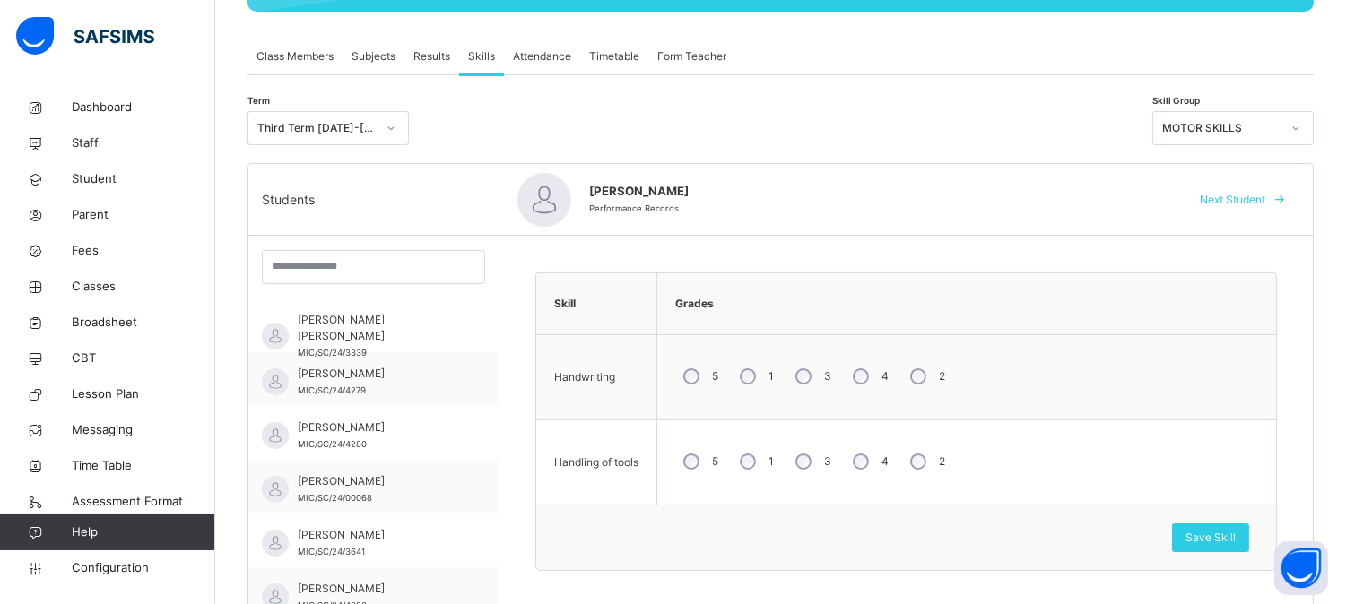
click at [1239, 204] on span "Next Student" at bounding box center [1232, 200] width 65 height 16
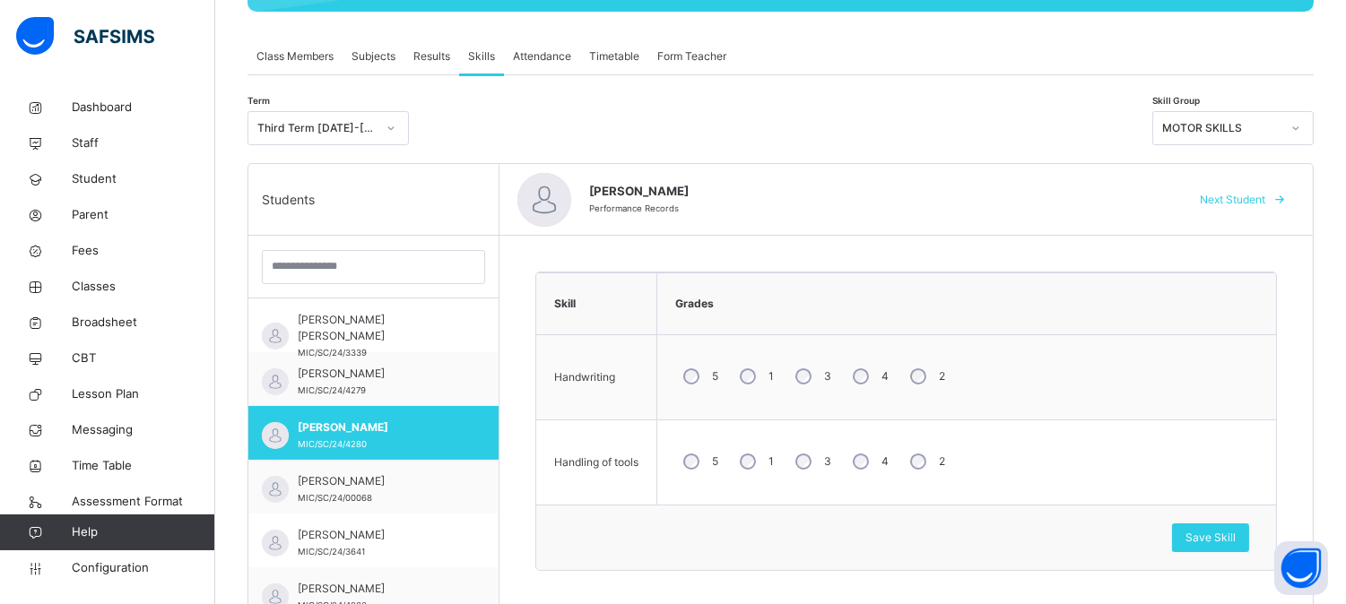
click at [1239, 204] on span "Next Student" at bounding box center [1232, 200] width 65 height 16
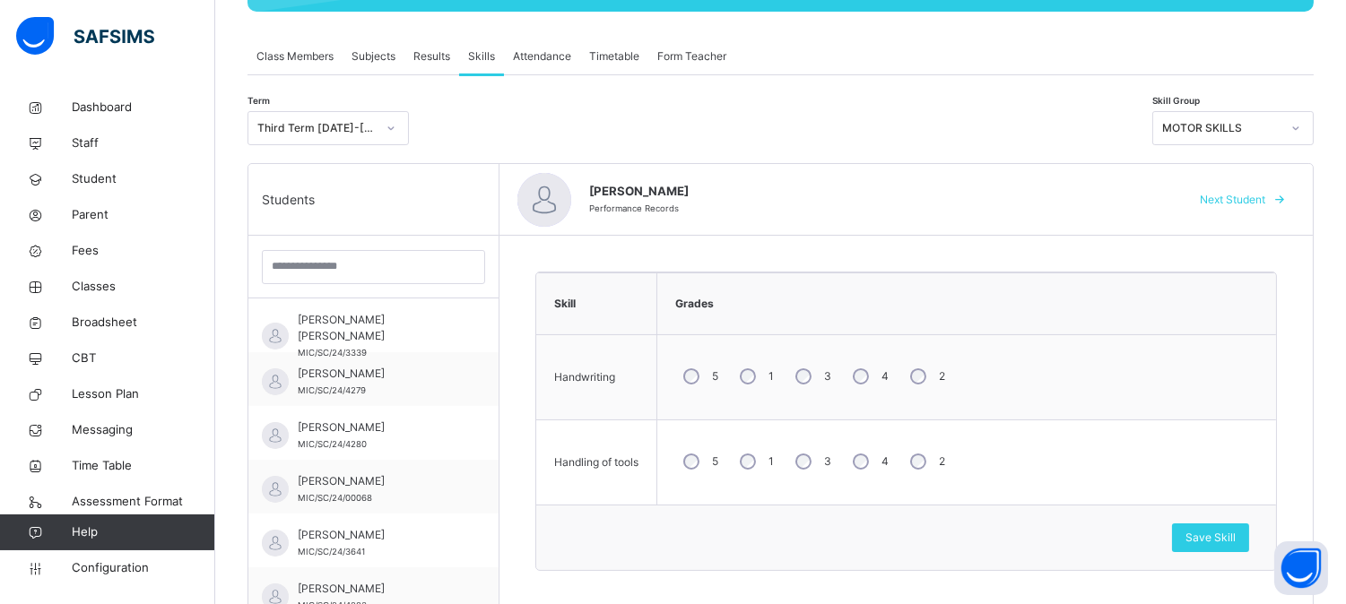
click at [1239, 204] on span "Next Student" at bounding box center [1232, 200] width 65 height 16
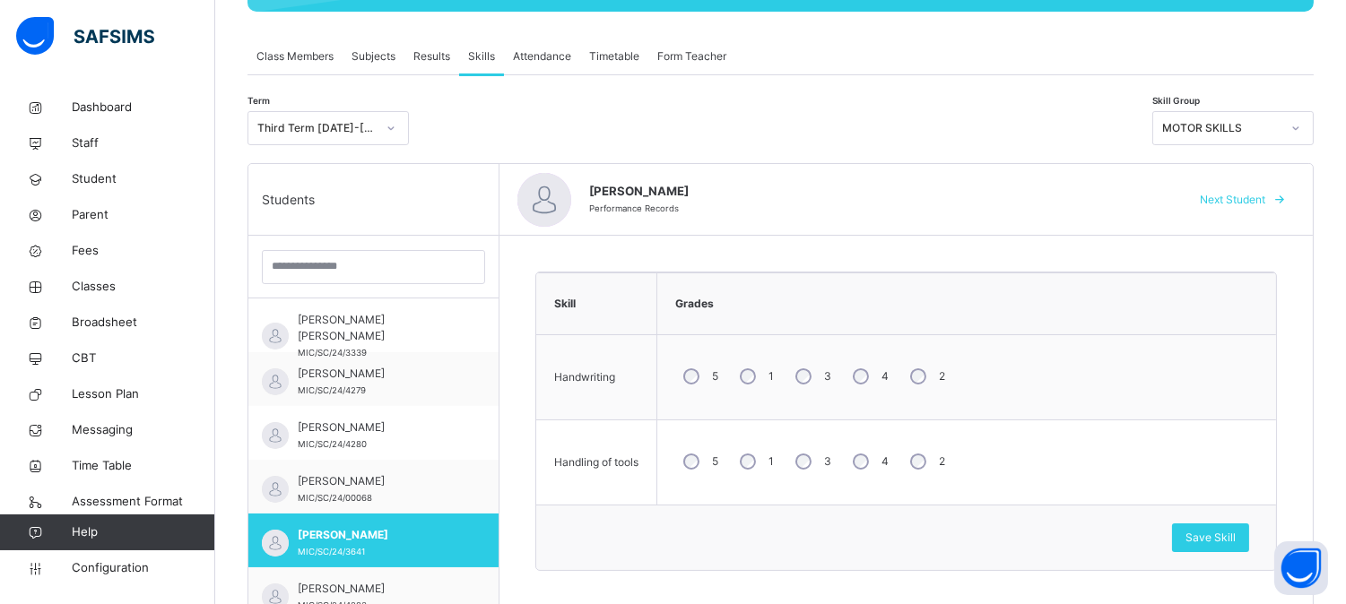
click at [1239, 204] on span "Next Student" at bounding box center [1232, 200] width 65 height 16
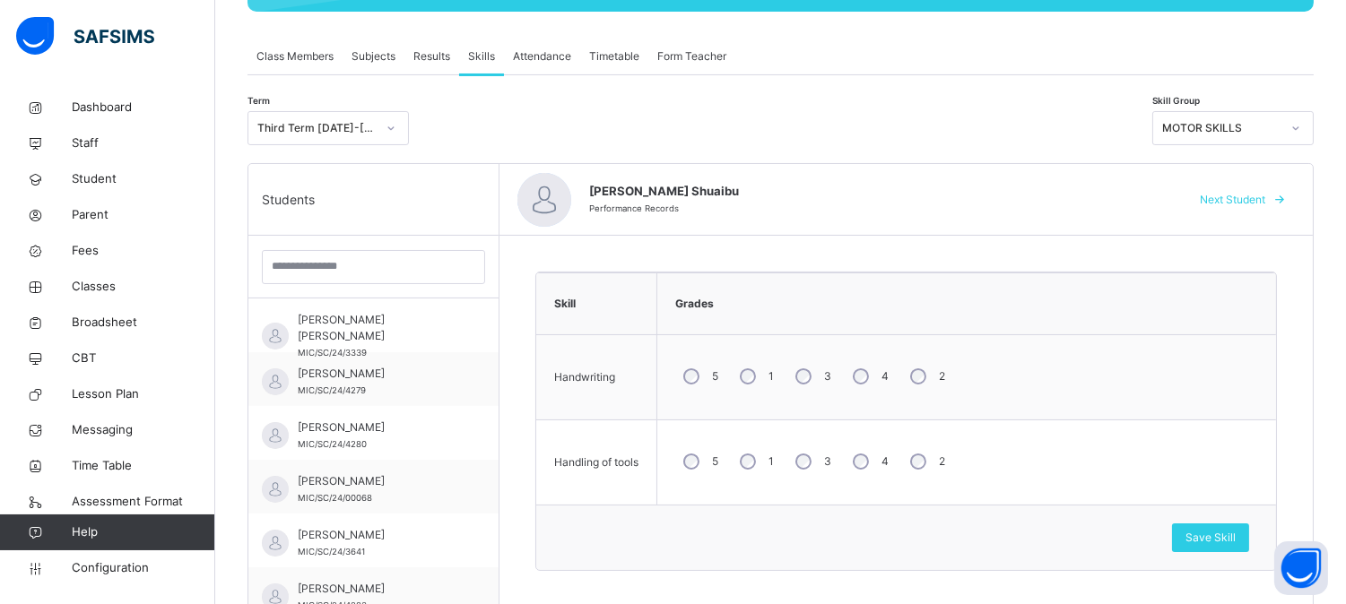
click at [1239, 204] on span "Next Student" at bounding box center [1232, 200] width 65 height 16
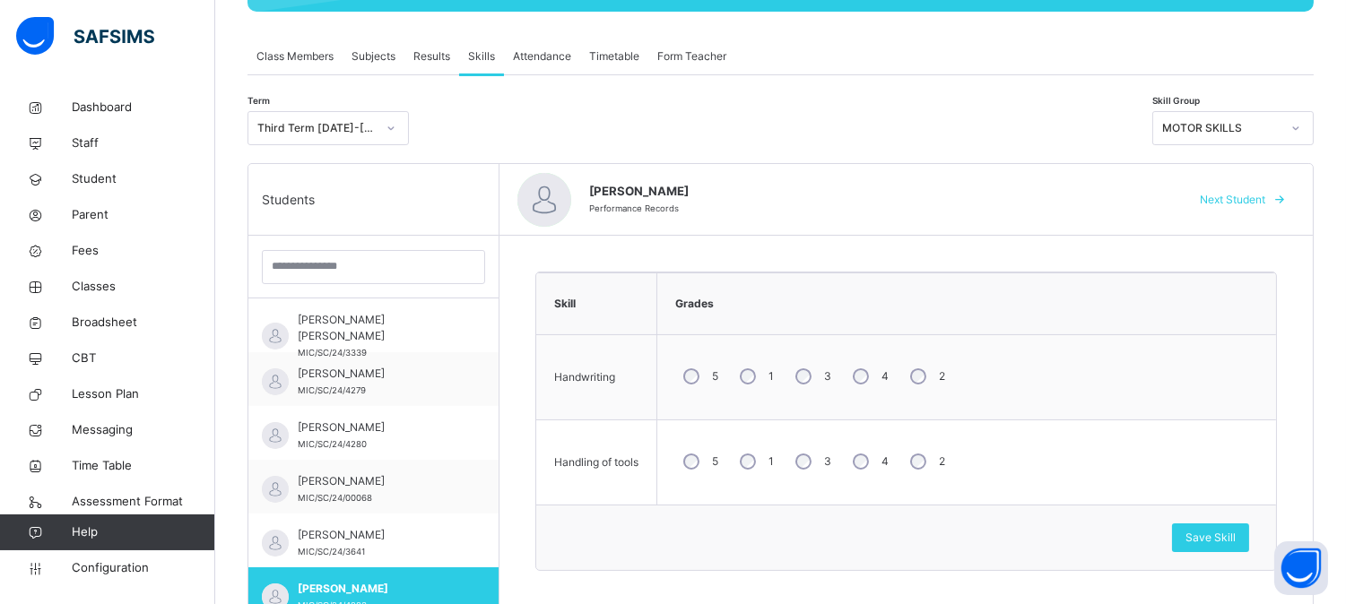
click at [1239, 204] on span "Next Student" at bounding box center [1232, 200] width 65 height 16
click at [1167, 191] on span "[PERSON_NAME]" at bounding box center [878, 192] width 578 height 18
click at [1224, 193] on span "Next Student" at bounding box center [1232, 200] width 65 height 16
click at [1225, 194] on span "Next Student" at bounding box center [1232, 200] width 65 height 16
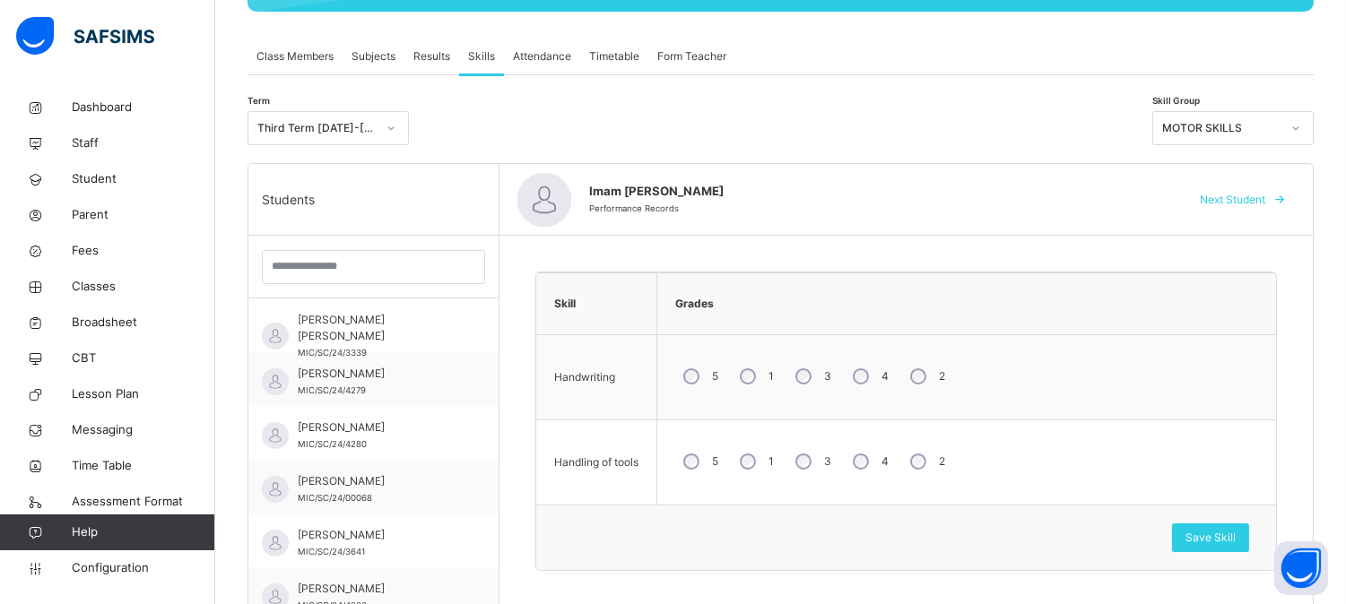
click at [1225, 194] on span "Next Student" at bounding box center [1232, 200] width 65 height 16
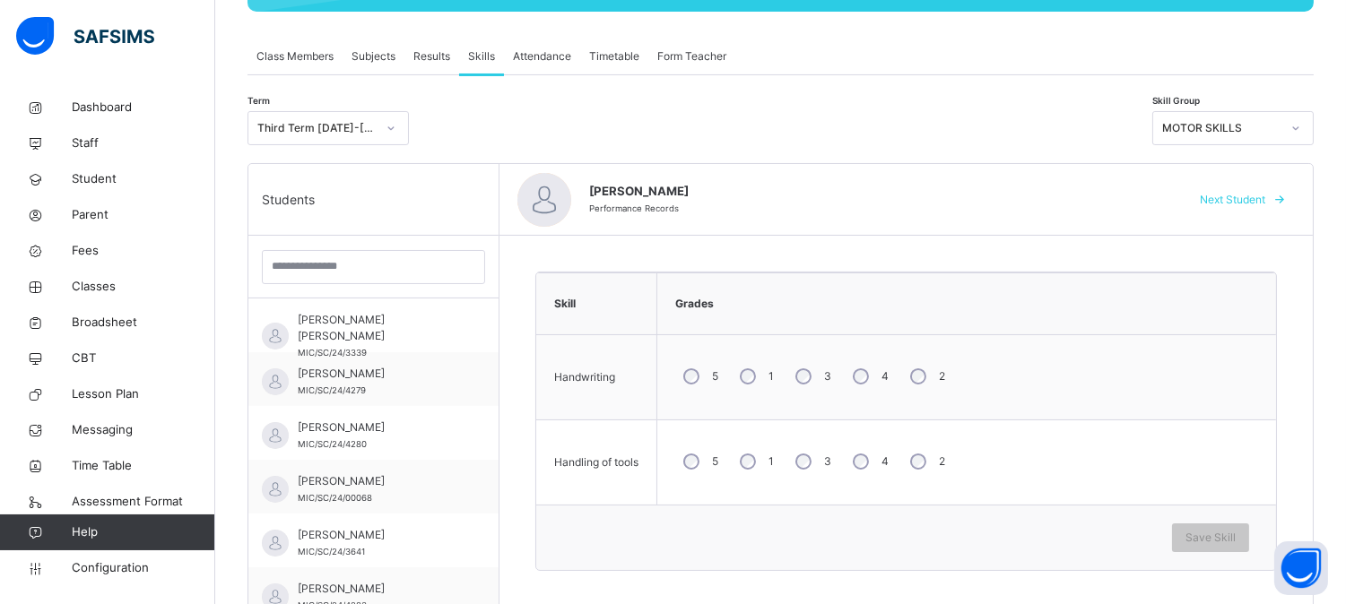
click at [1225, 194] on span "Next Student" at bounding box center [1232, 200] width 65 height 16
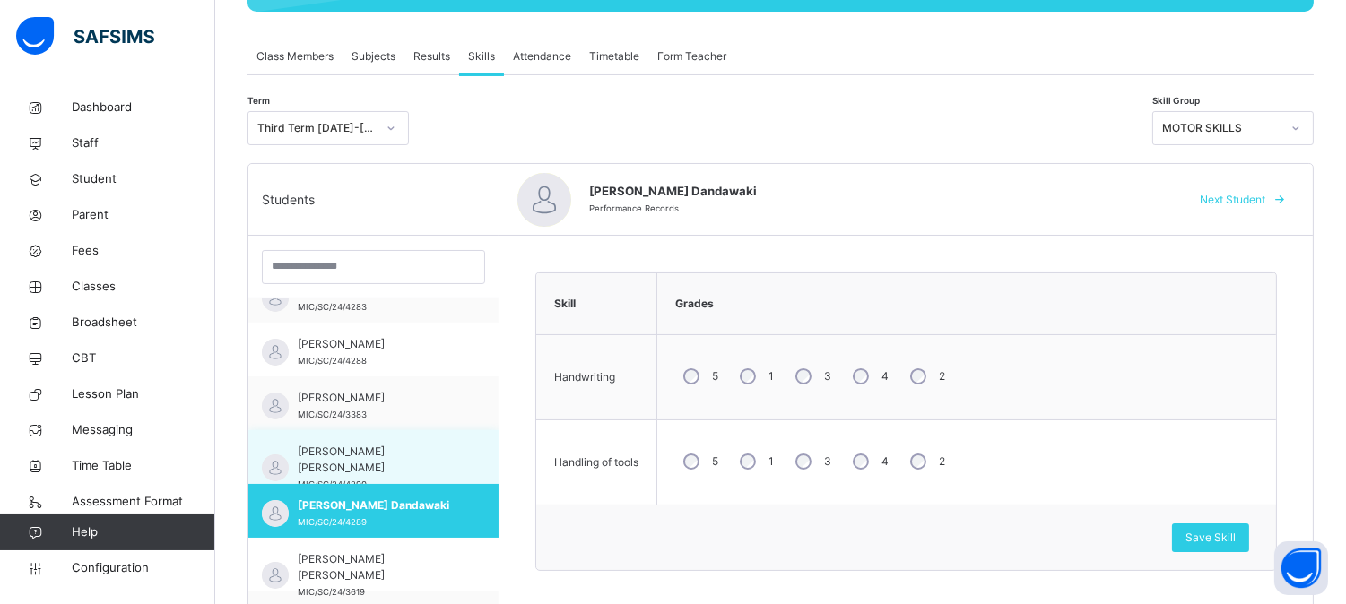
click at [395, 459] on span "[PERSON_NAME] [PERSON_NAME]" at bounding box center [378, 460] width 160 height 32
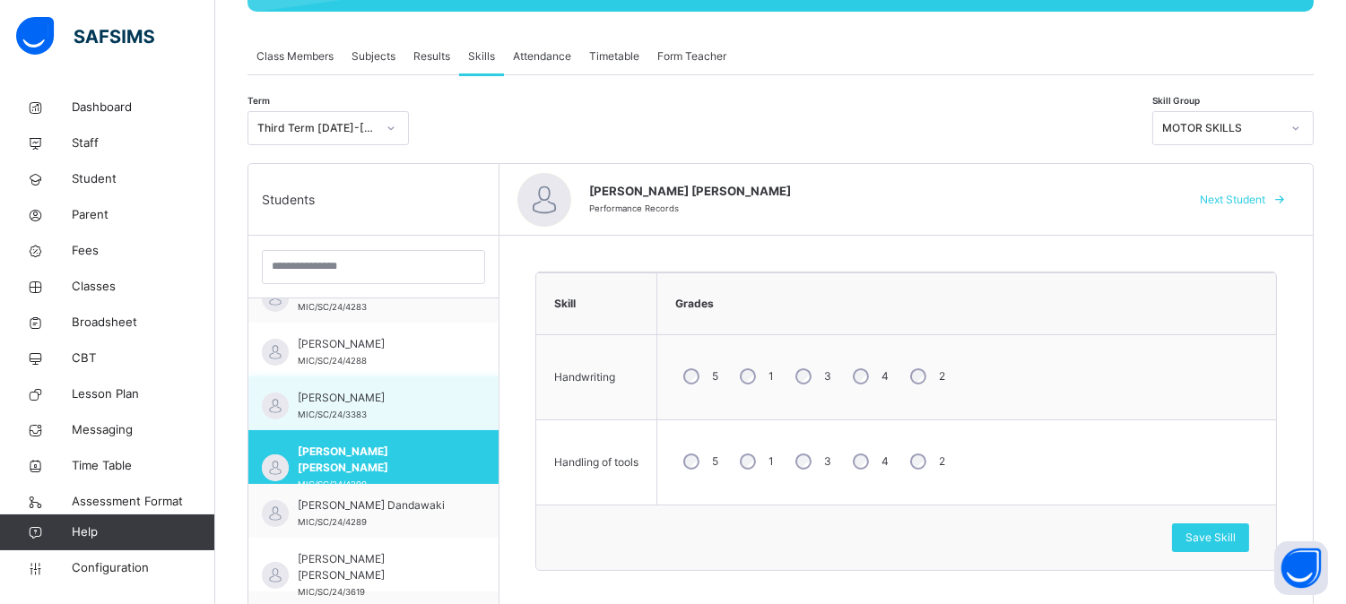
click at [393, 411] on div "[PERSON_NAME] MIC/SC/24/3383" at bounding box center [378, 406] width 160 height 32
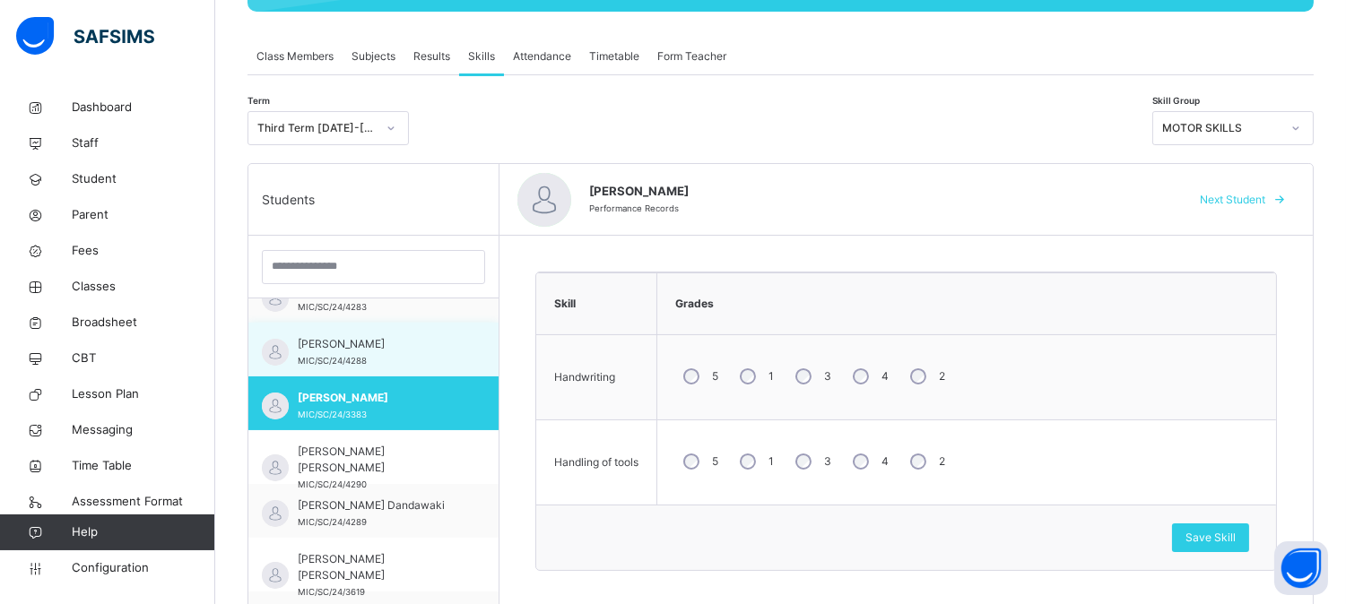
click at [398, 353] on div "[PERSON_NAME] MIC/SC/24/4288" at bounding box center [378, 352] width 160 height 32
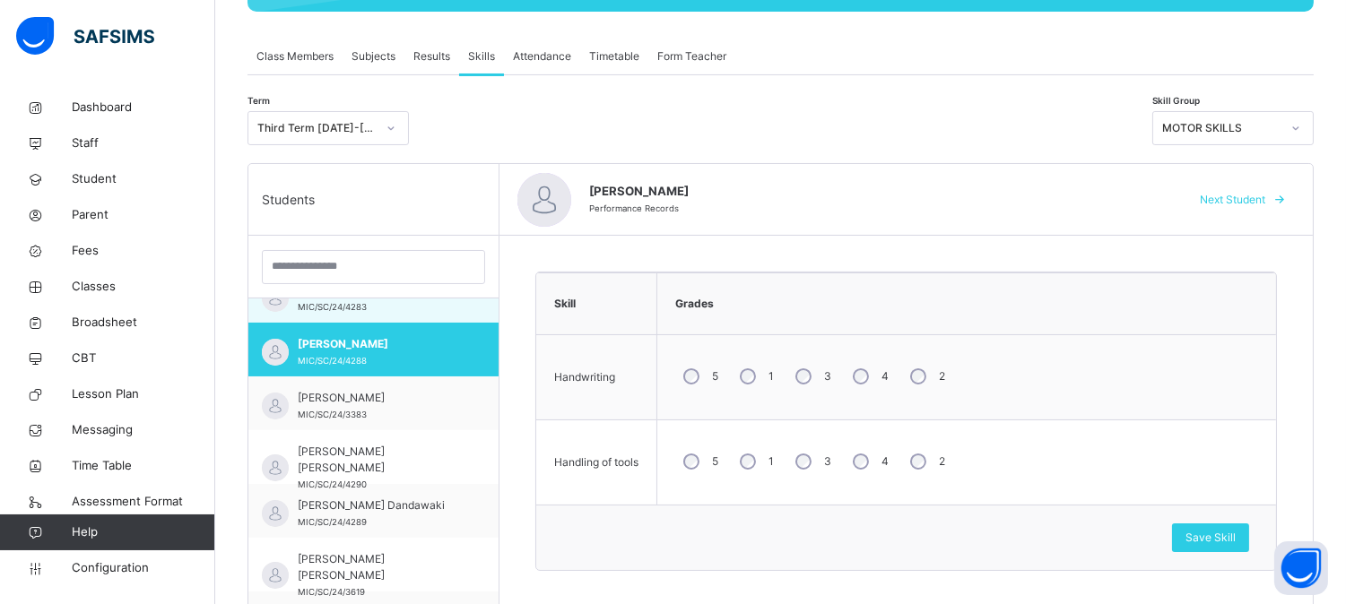
click at [416, 305] on div "[PERSON_NAME] MIC/SC/24/4283" at bounding box center [378, 298] width 160 height 32
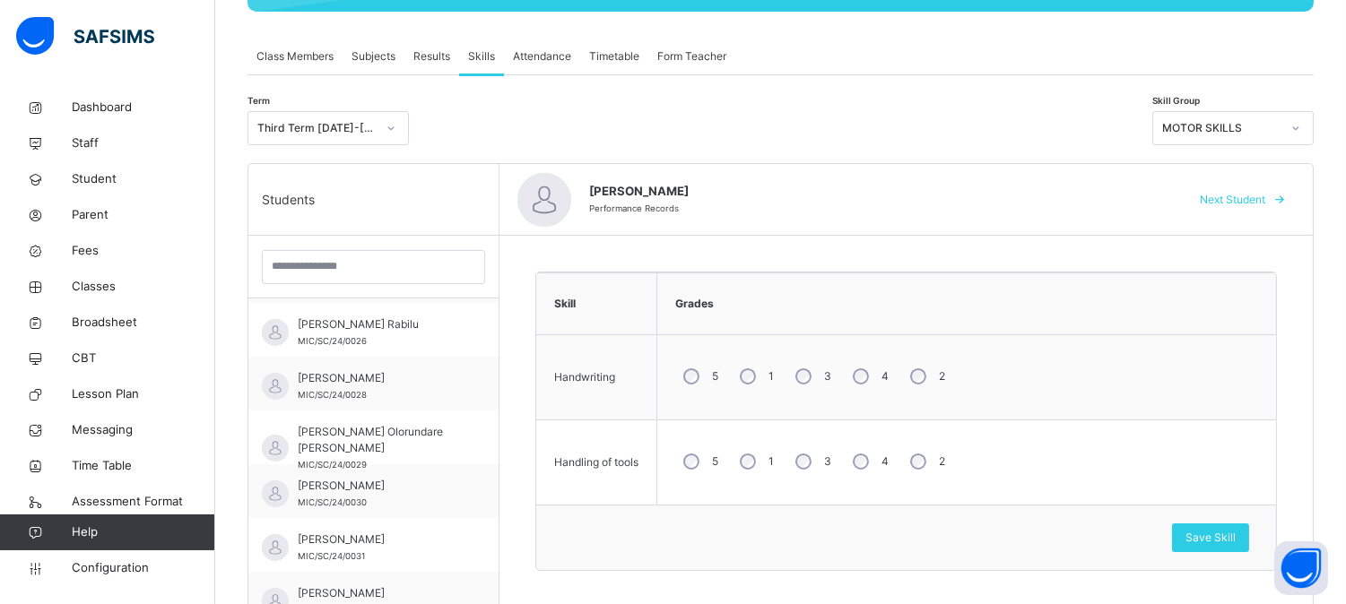
scroll to position [1553, 0]
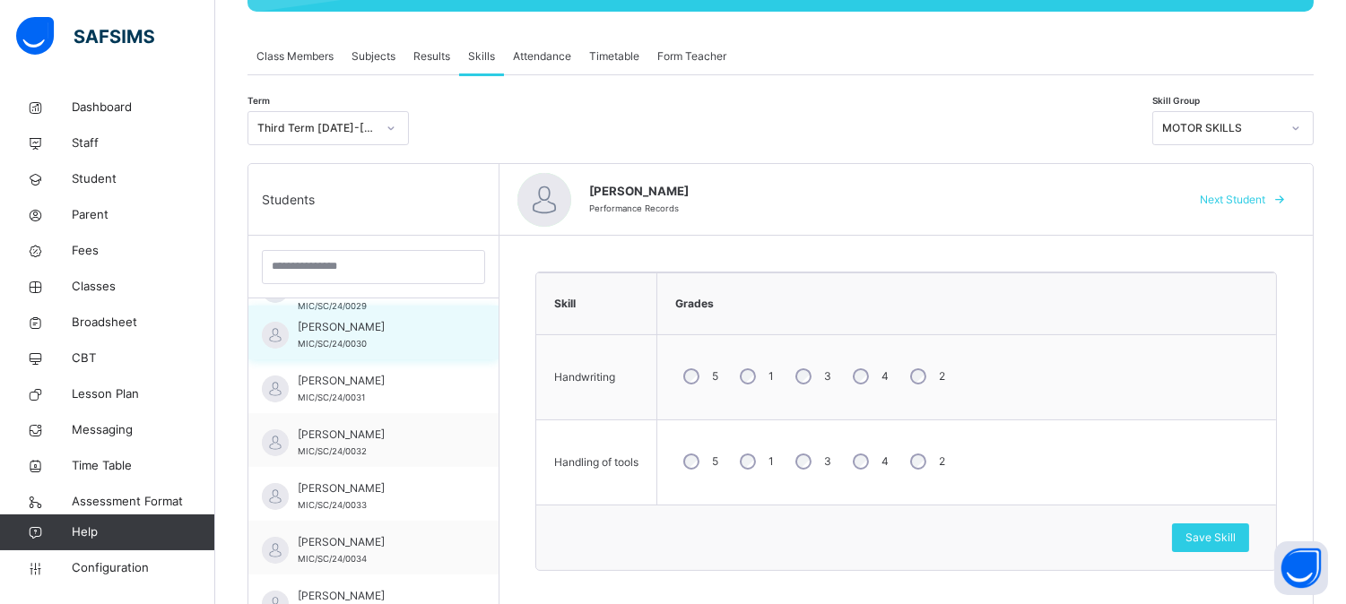
click at [408, 333] on span "[PERSON_NAME]" at bounding box center [378, 327] width 160 height 16
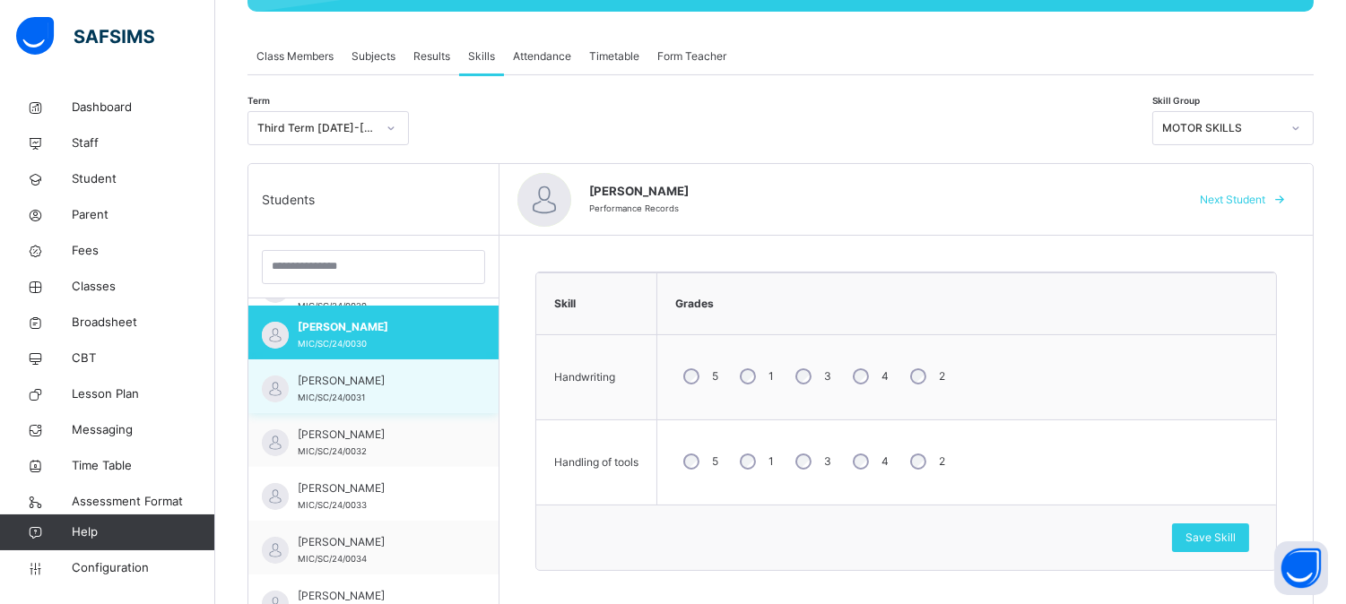
click at [405, 397] on div "[PERSON_NAME] MIC/SC/24/0031" at bounding box center [378, 389] width 160 height 32
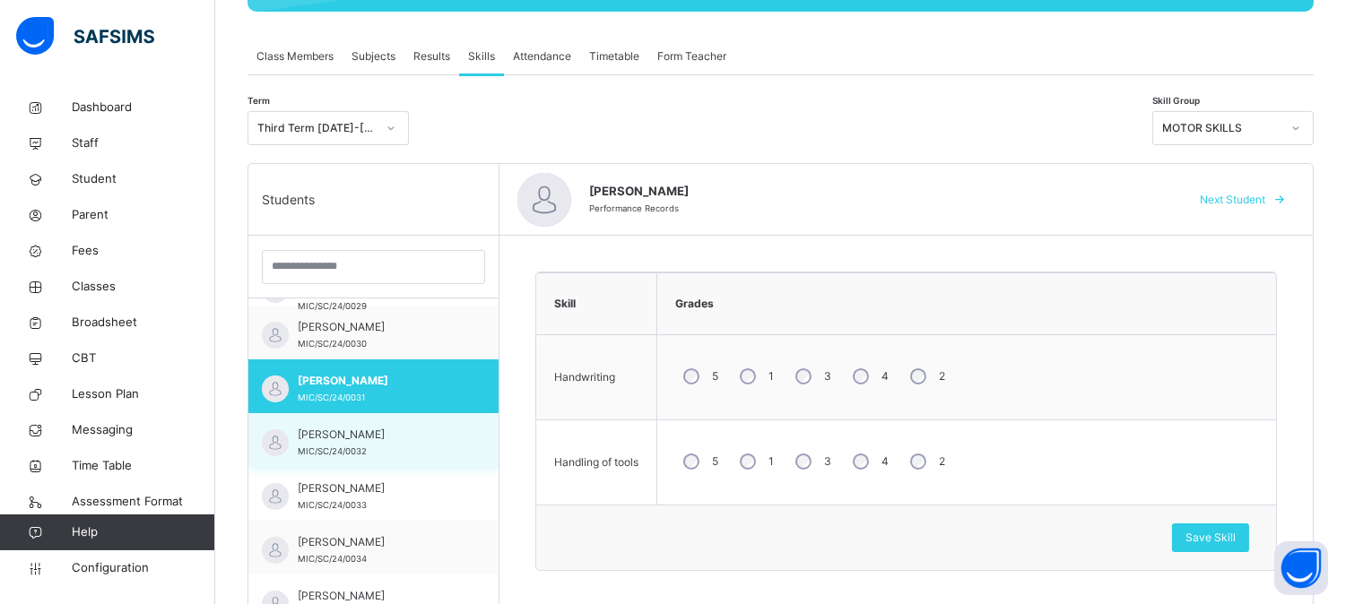
click at [405, 438] on span "[PERSON_NAME]" at bounding box center [378, 435] width 160 height 16
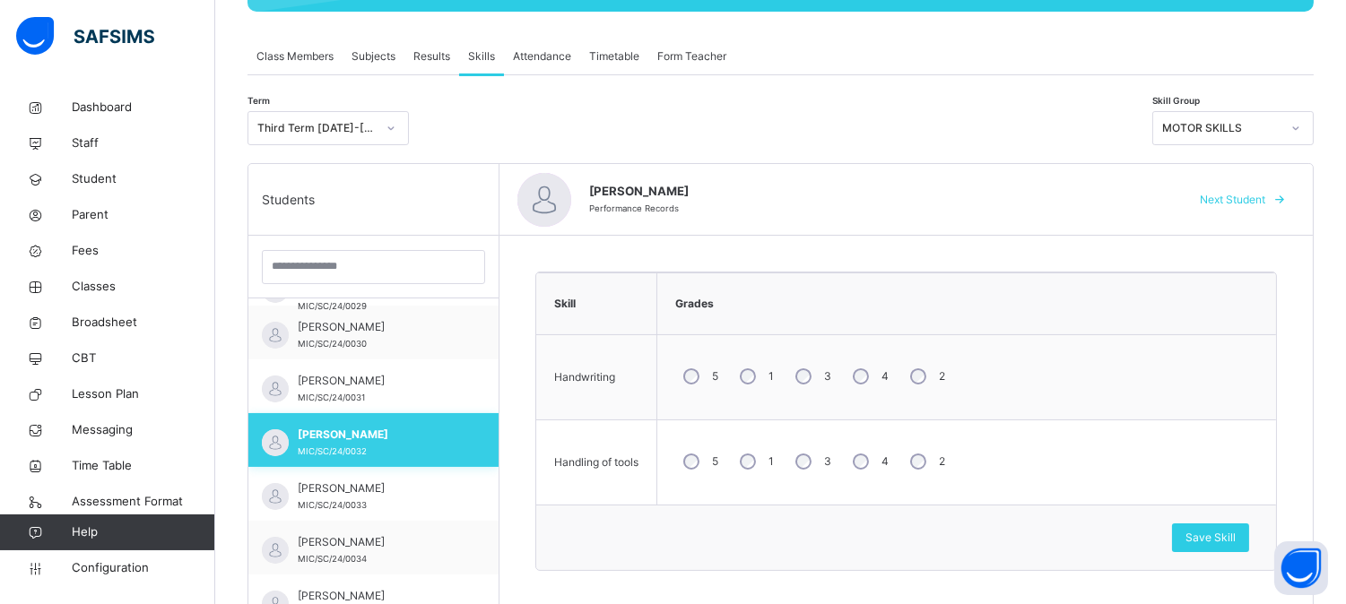
click at [373, 463] on div "[PERSON_NAME] MIC/SC/24/0032" at bounding box center [373, 440] width 250 height 54
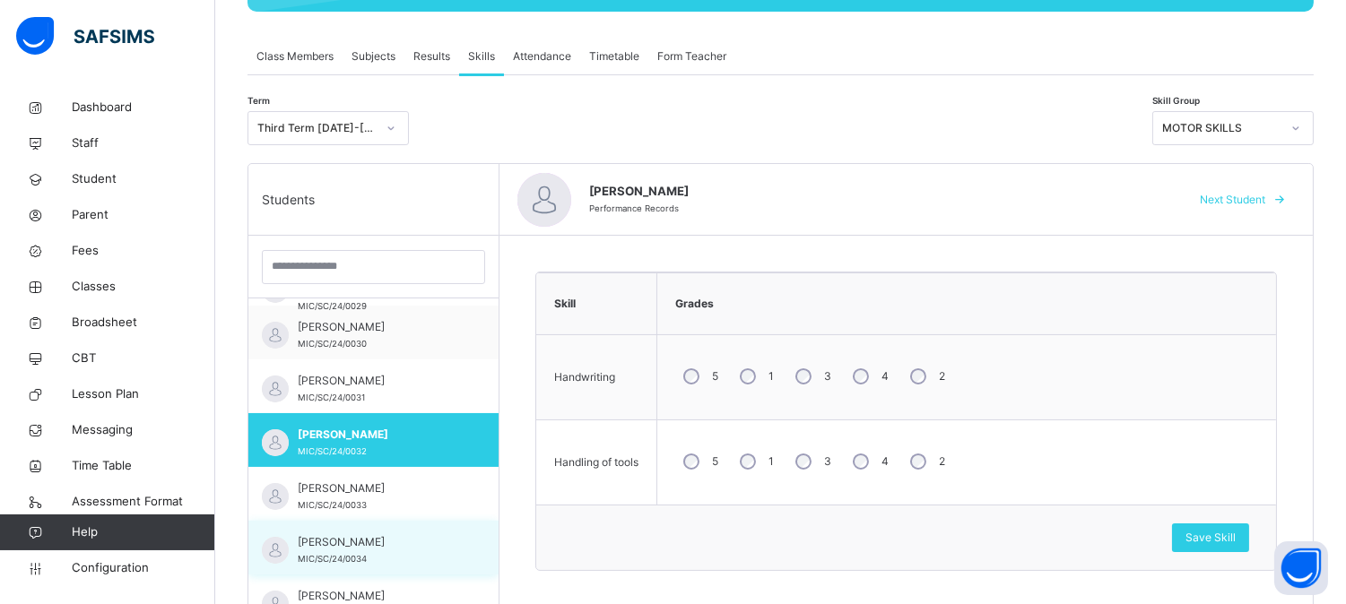
click at [369, 533] on div "[PERSON_NAME] MIC/SC/24/0034" at bounding box center [373, 548] width 250 height 54
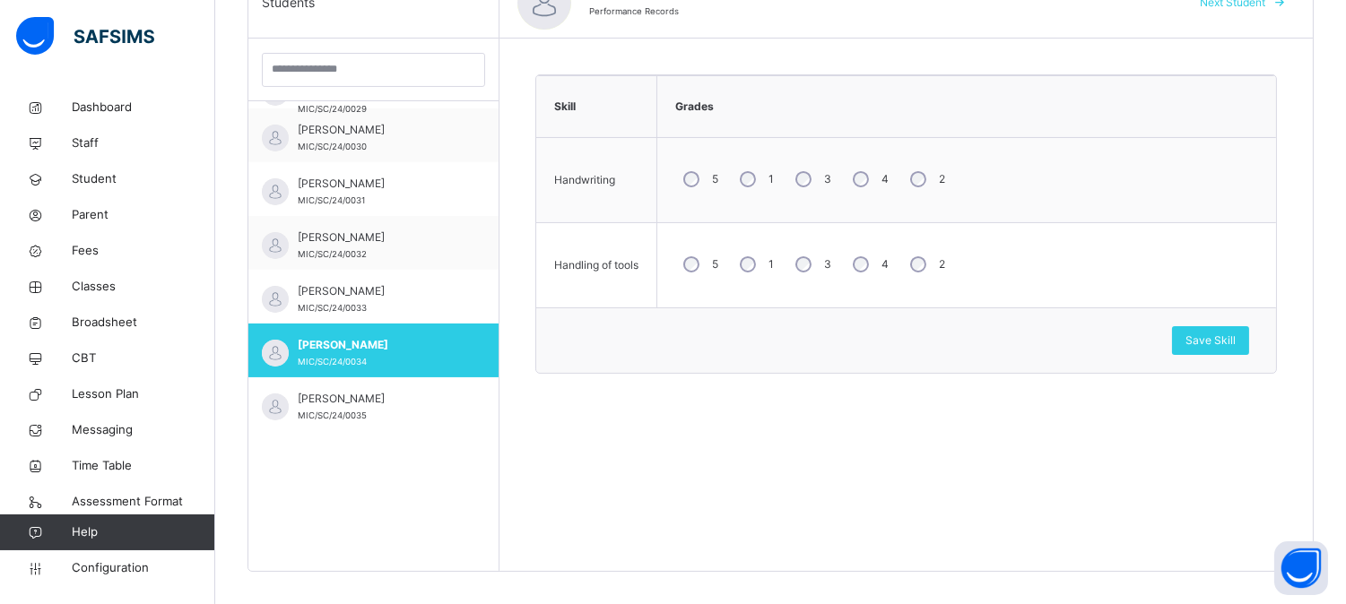
scroll to position [498, 0]
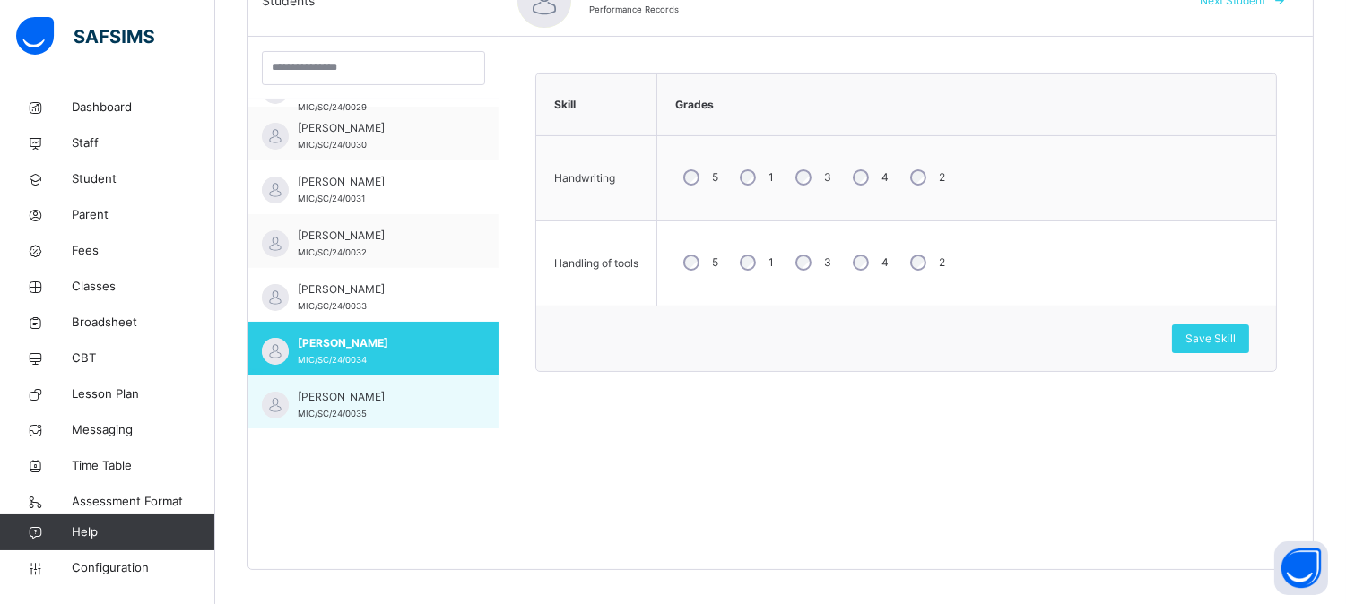
click at [464, 407] on div "[PERSON_NAME] MIC/SC/24/0035" at bounding box center [373, 403] width 250 height 54
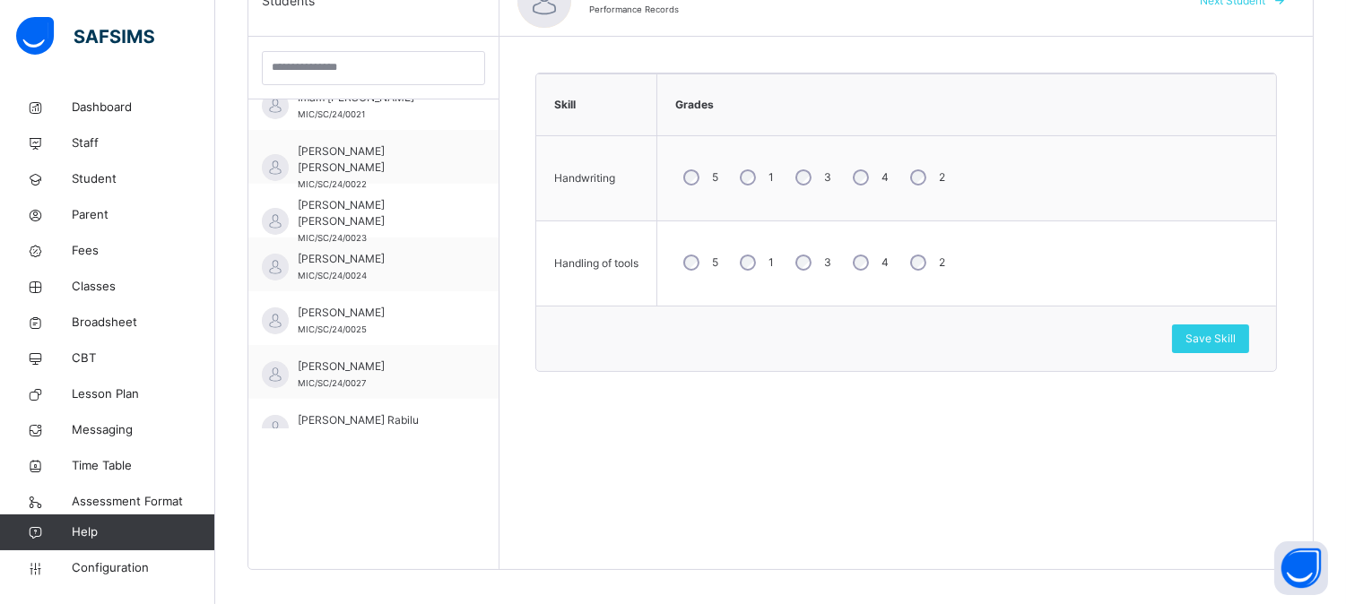
scroll to position [1054, 0]
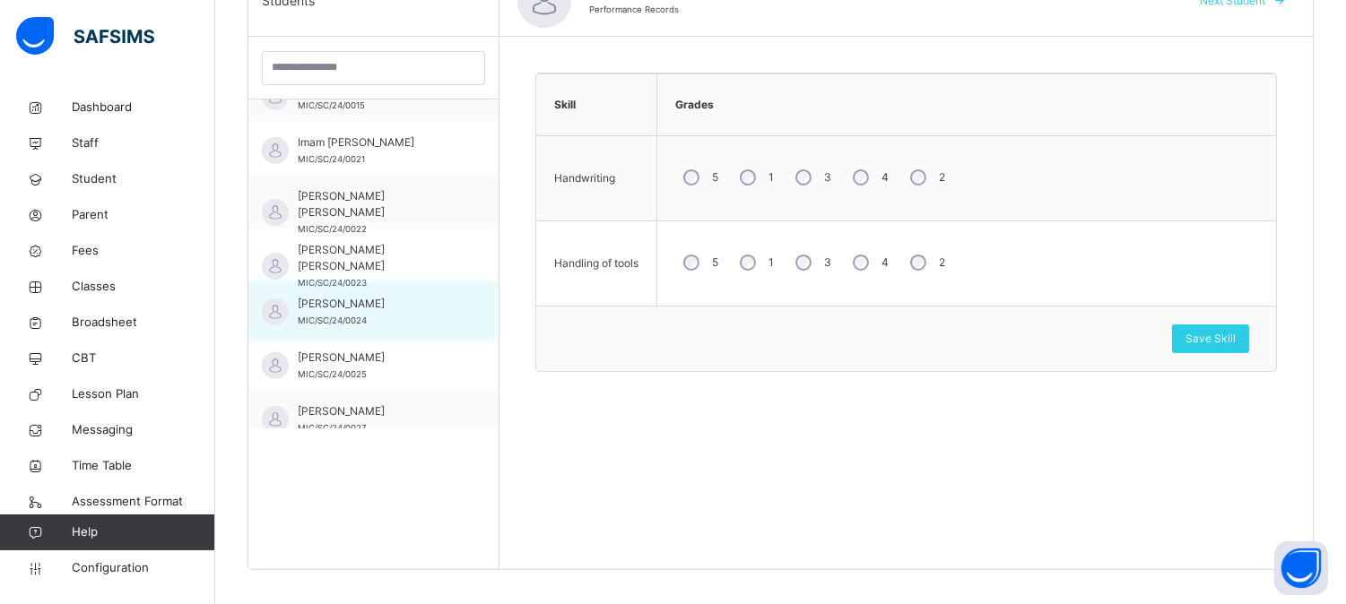
click at [424, 285] on div "[PERSON_NAME]/SC/24/0024" at bounding box center [373, 309] width 250 height 54
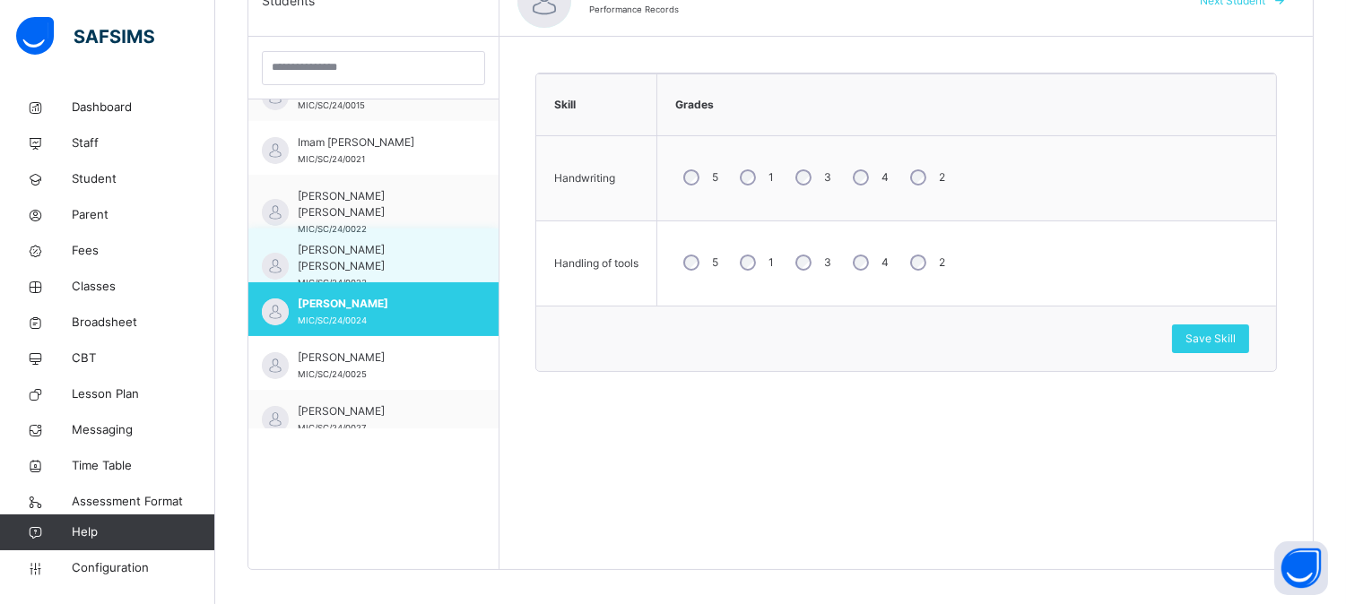
click at [424, 267] on div "[PERSON_NAME] [PERSON_NAME] MIC/SC/24/0023" at bounding box center [378, 266] width 160 height 48
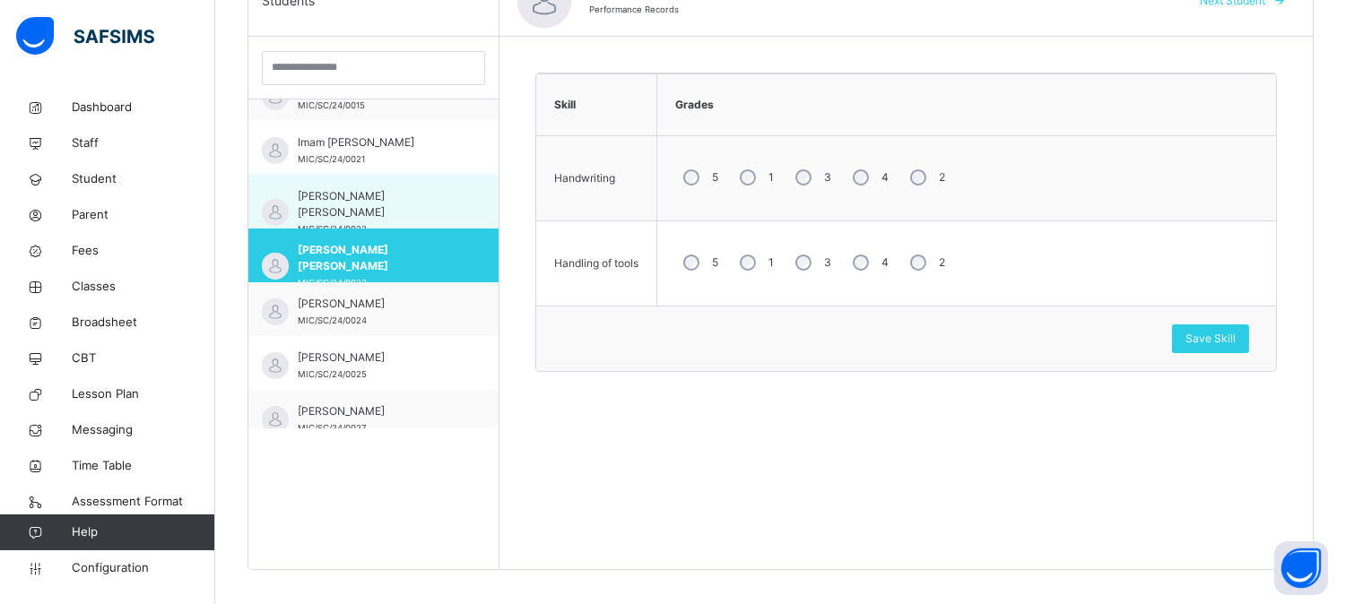
click at [434, 208] on div "[PERSON_NAME] [PERSON_NAME] MIC/SC/24/0022" at bounding box center [378, 212] width 160 height 48
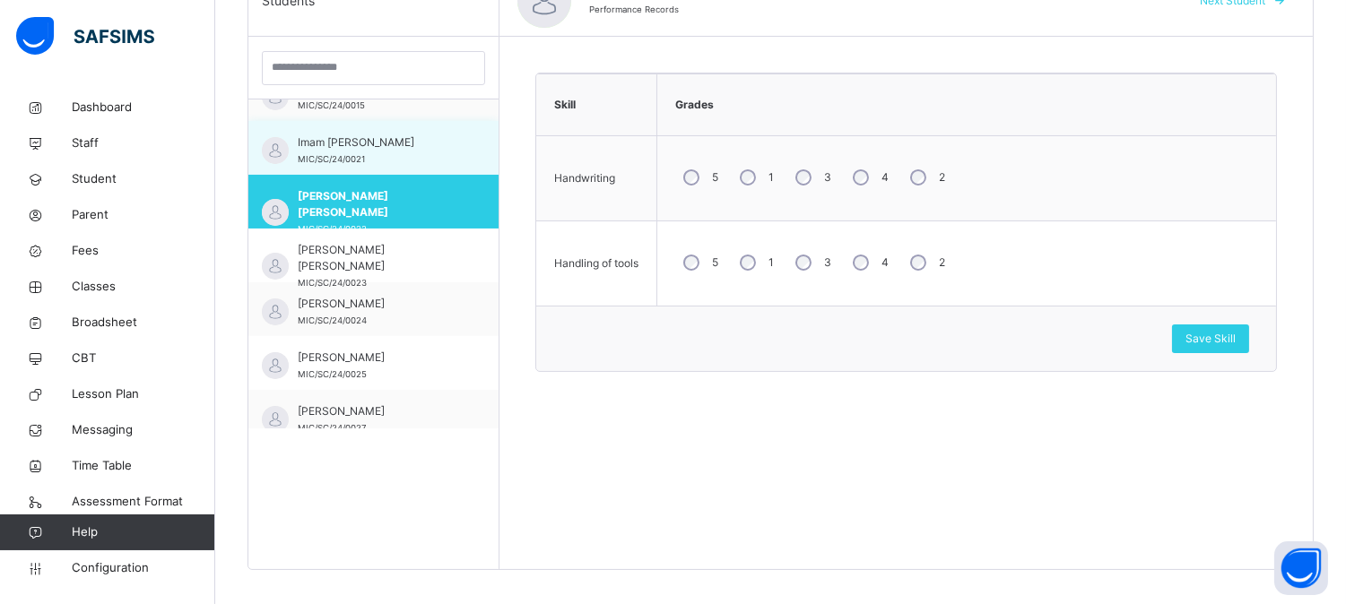
click at [434, 164] on div "Imam [PERSON_NAME] MIC/SC/24/0021" at bounding box center [378, 150] width 160 height 32
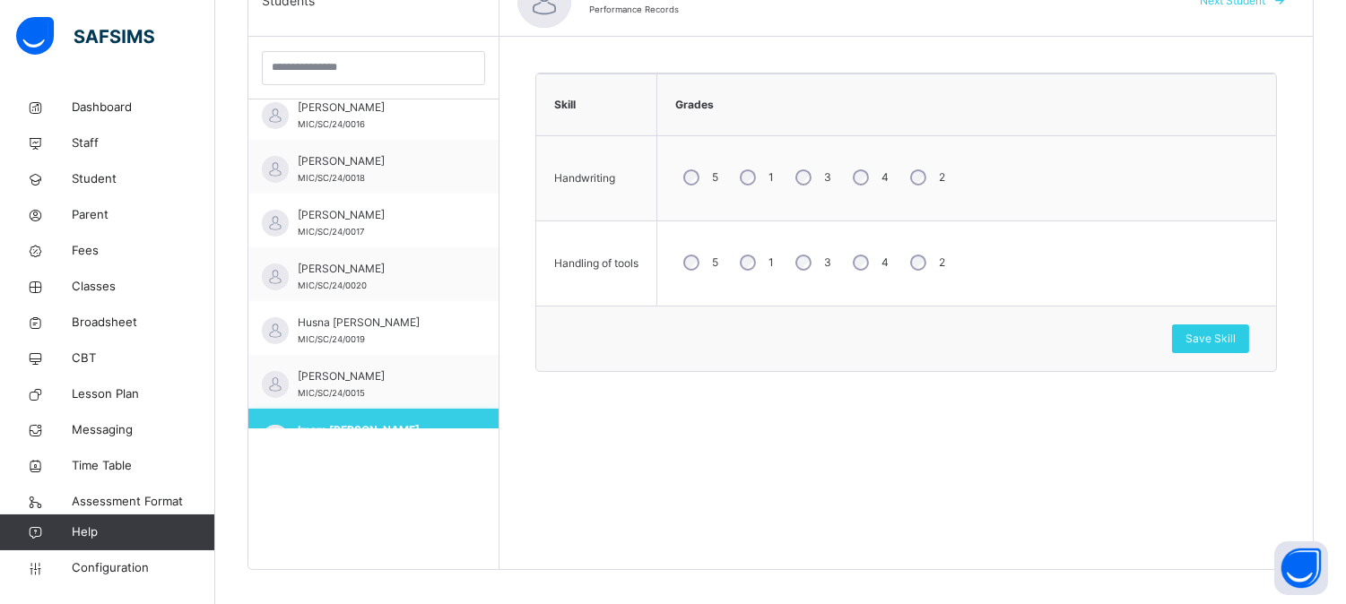
scroll to position [756, 0]
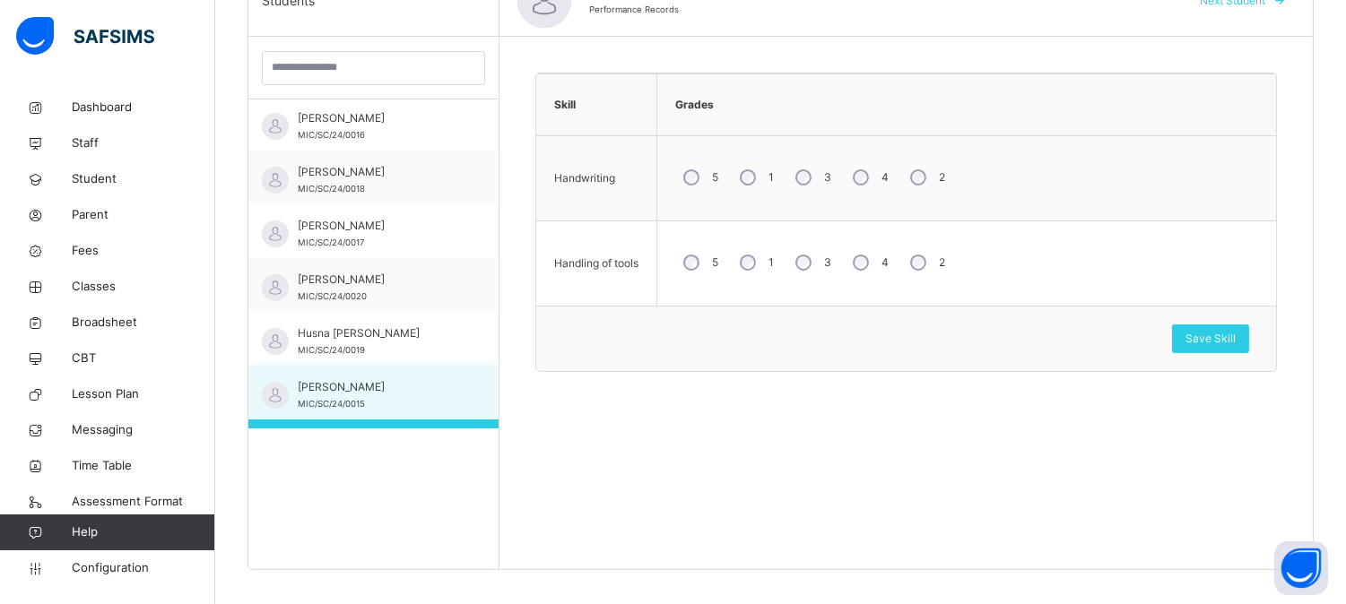
click at [421, 373] on div "[PERSON_NAME] MIC/SC/24/0015" at bounding box center [373, 393] width 250 height 54
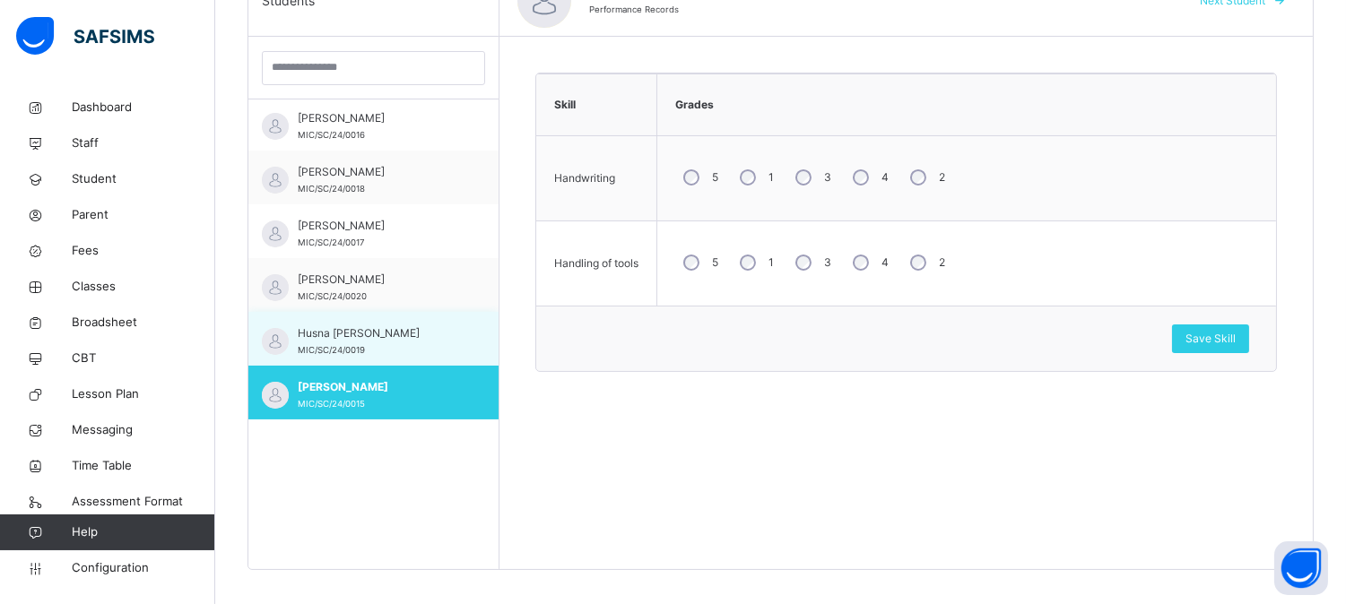
click at [421, 352] on div "Husna [PERSON_NAME] MIC/SC/24/0019" at bounding box center [378, 341] width 160 height 32
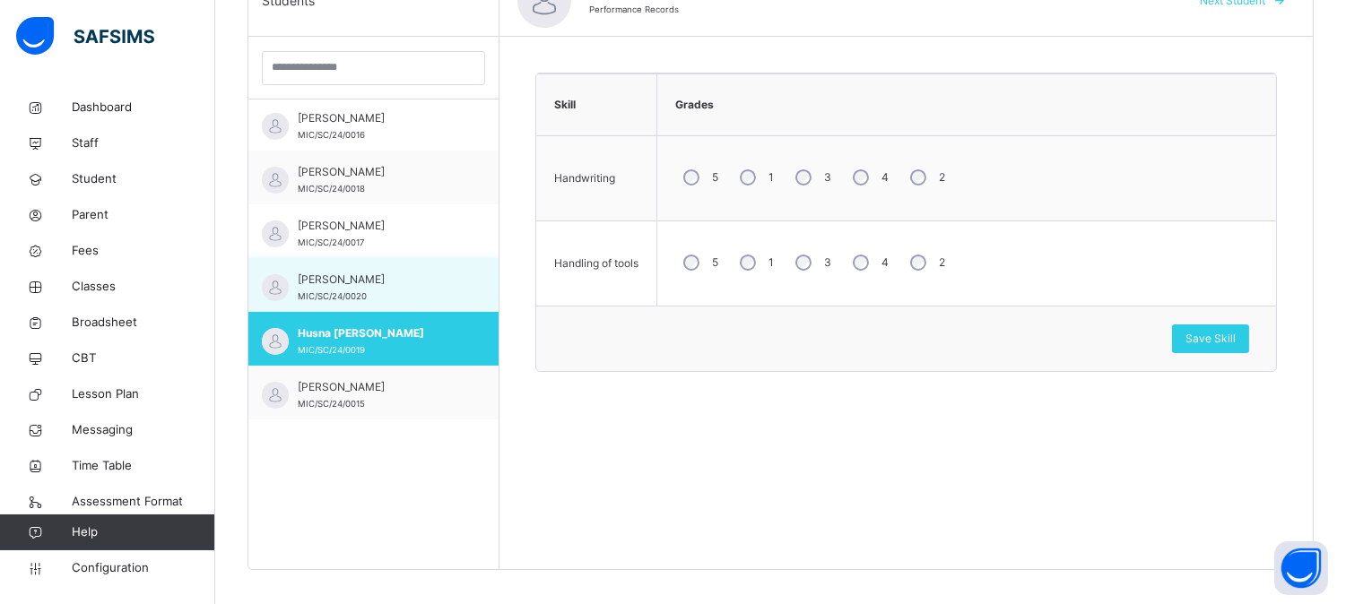
click at [379, 290] on div "[PERSON_NAME] MIC/SC/24/0020" at bounding box center [378, 288] width 160 height 32
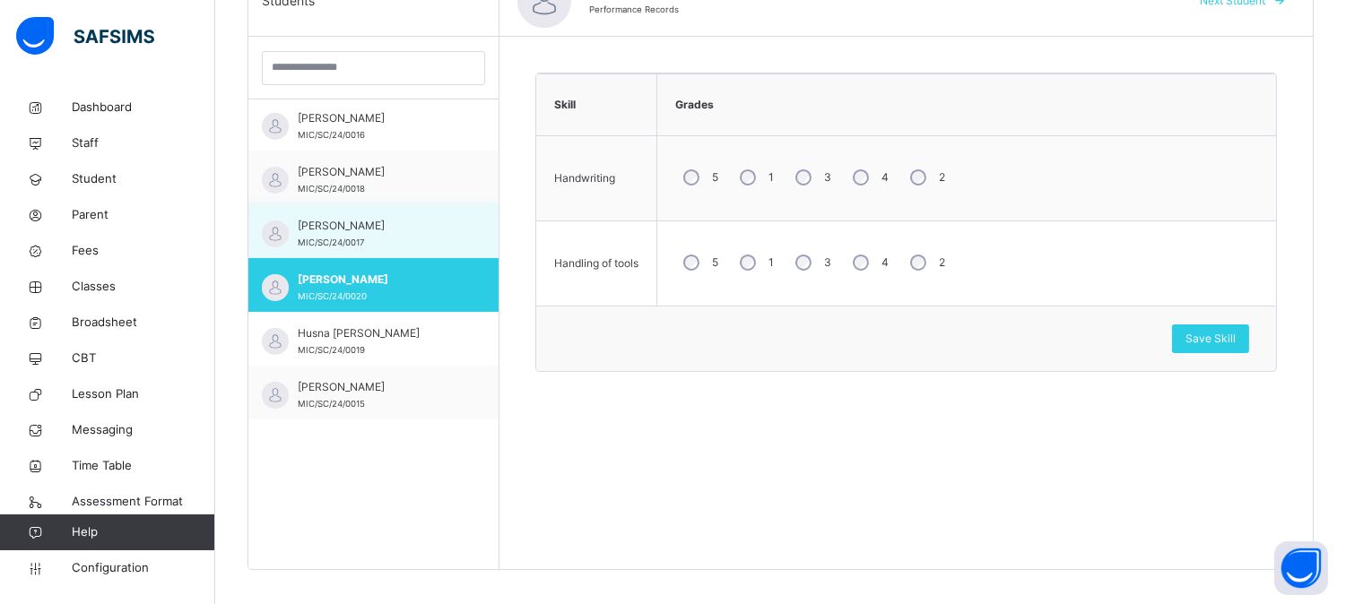
click at [390, 234] on div "[PERSON_NAME] MIC/SC/24/0017" at bounding box center [378, 234] width 160 height 32
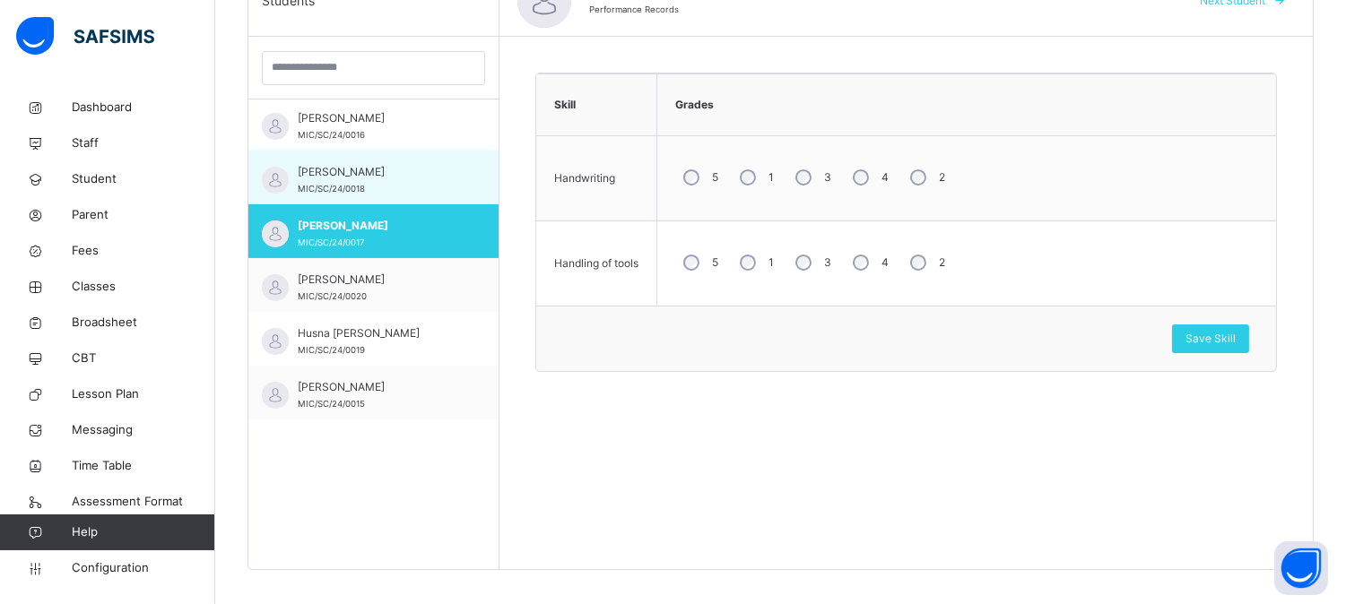
click at [402, 184] on div "[PERSON_NAME] MIC/SC/24/0018" at bounding box center [378, 180] width 160 height 32
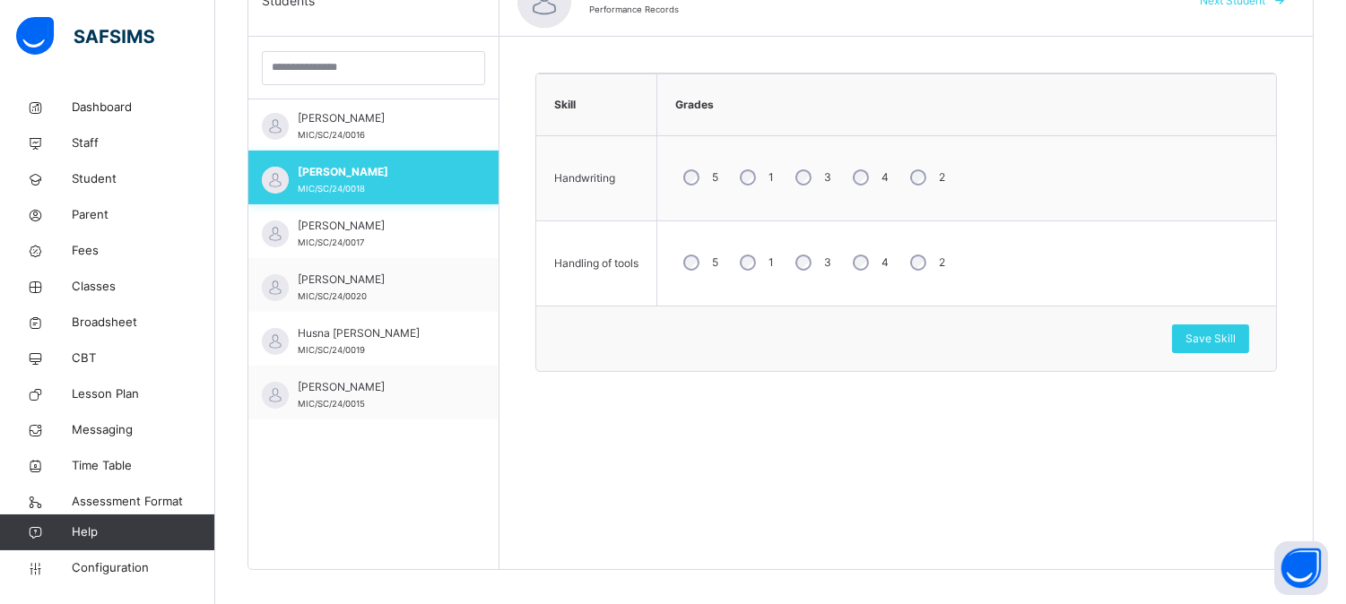
scroll to position [656, 0]
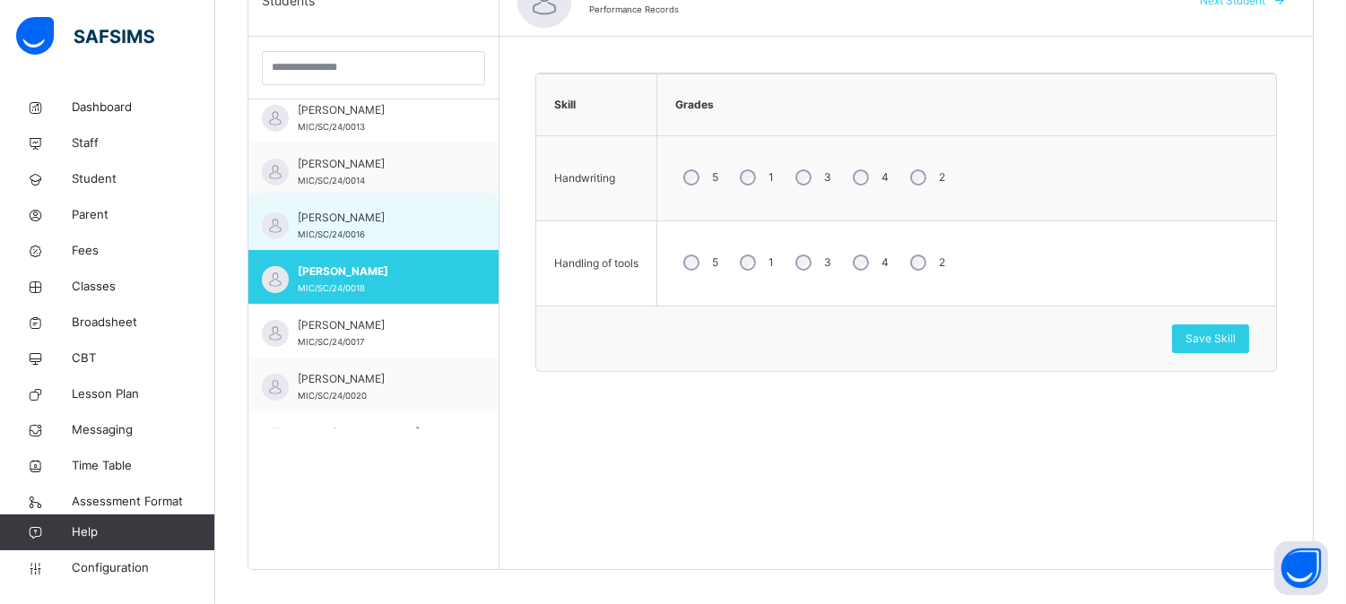
click at [402, 219] on span "[PERSON_NAME]" at bounding box center [378, 218] width 160 height 16
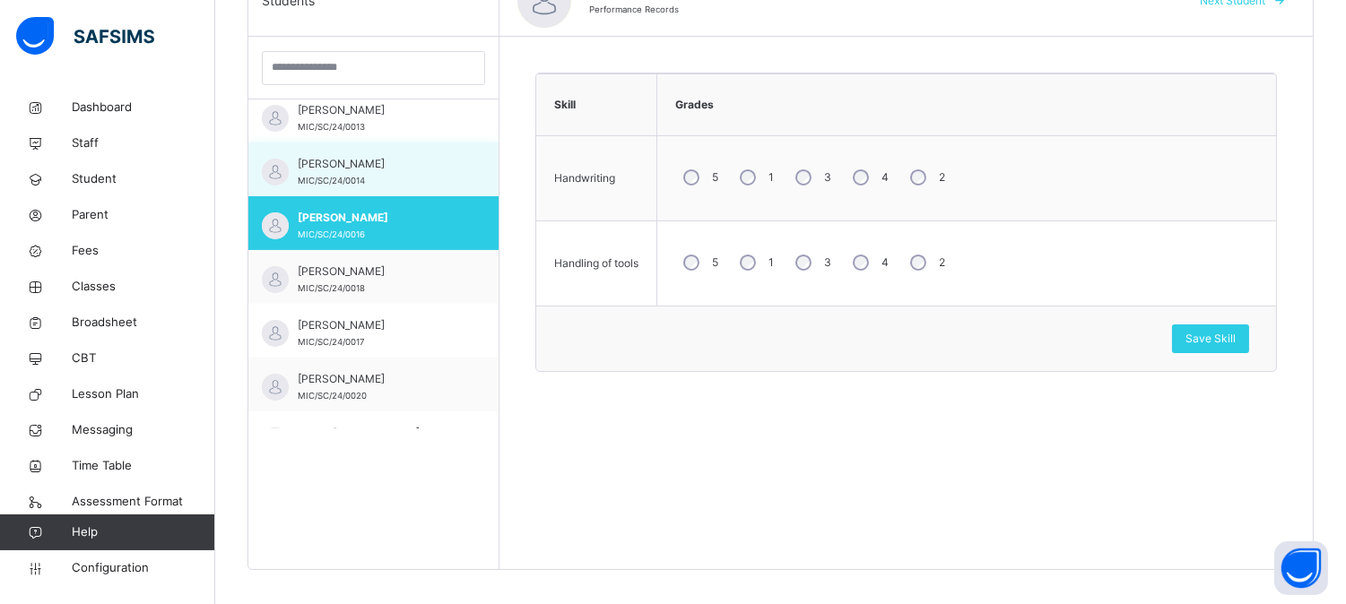
click at [409, 176] on div "[PERSON_NAME]/SC/24/0014" at bounding box center [378, 172] width 160 height 32
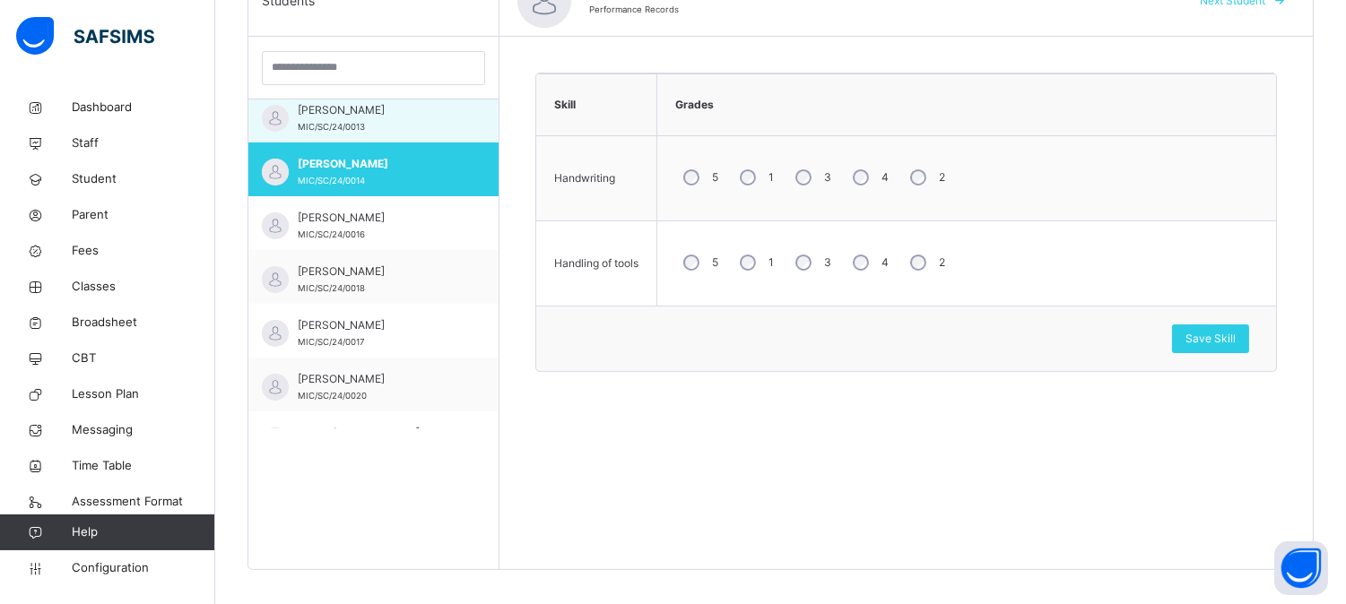
click at [408, 135] on div "[PERSON_NAME] MIC/SC/24/0013" at bounding box center [373, 116] width 250 height 54
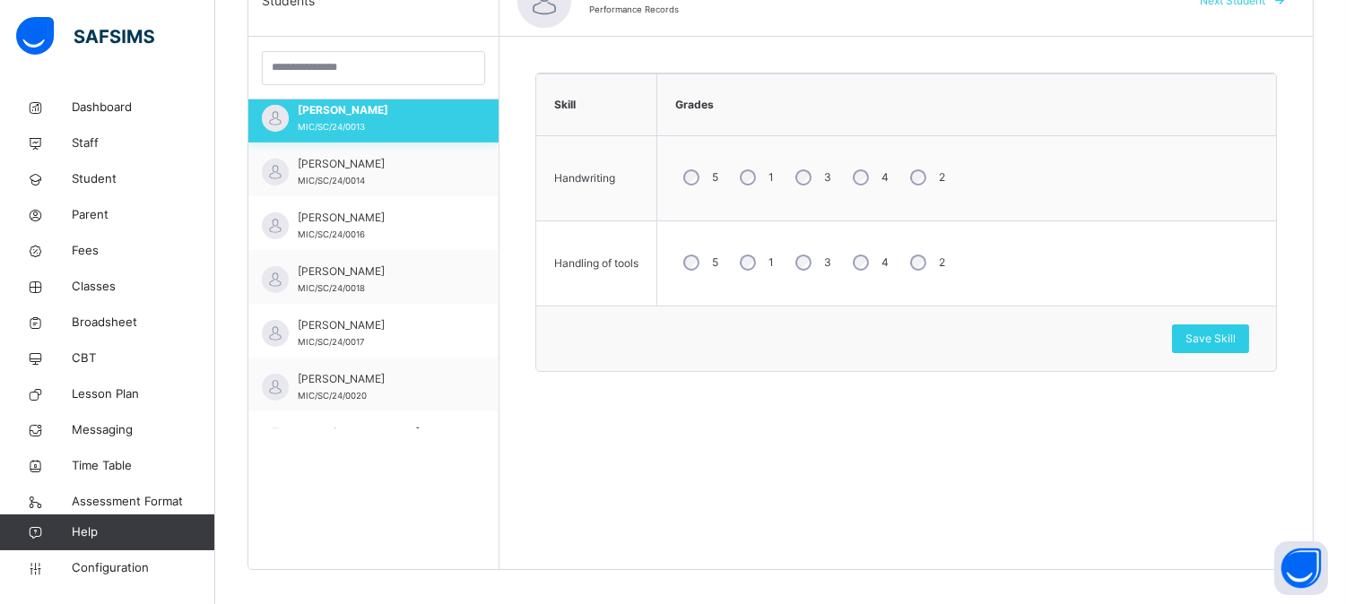
scroll to position [457, 0]
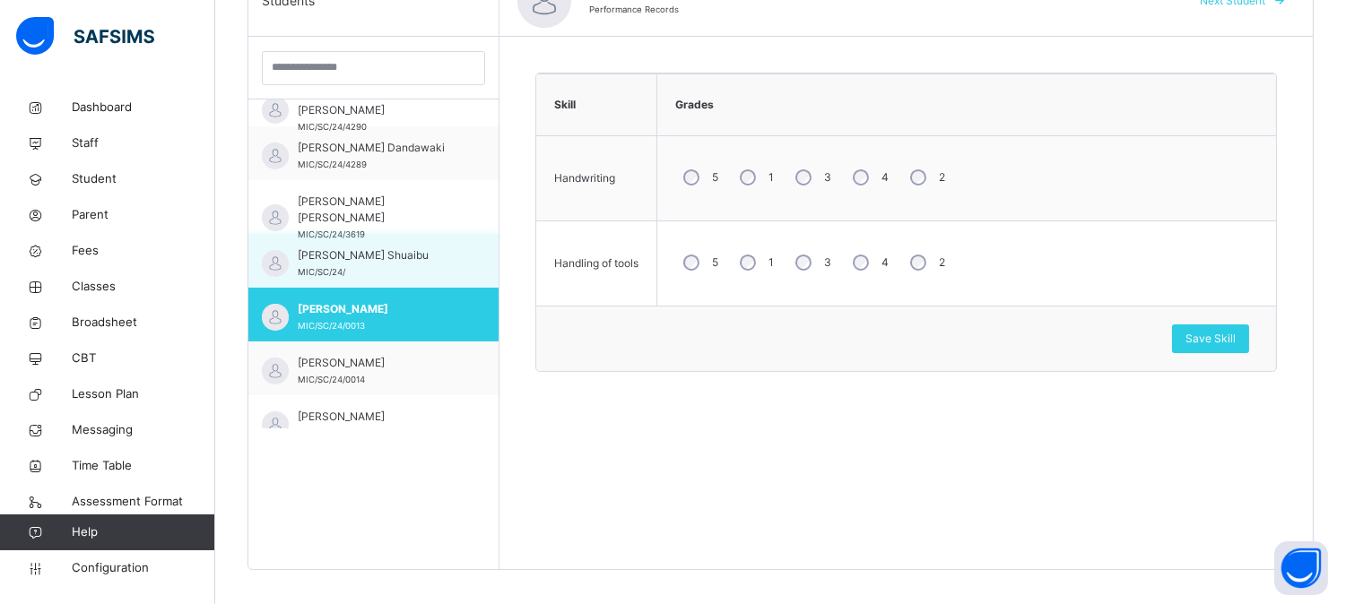
click at [425, 276] on div "[PERSON_NAME] Shuaibu MIC/SC/24/" at bounding box center [378, 263] width 160 height 32
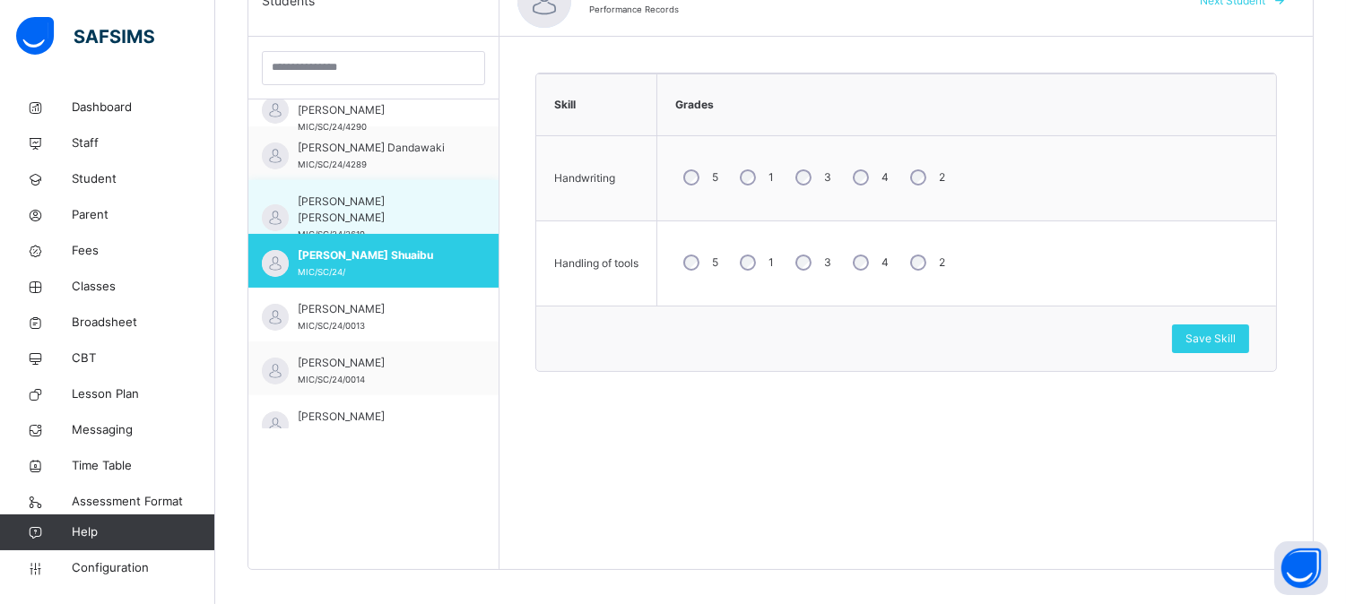
click at [425, 213] on div "[PERSON_NAME] [PERSON_NAME] MIC/SC/24/3619" at bounding box center [378, 218] width 160 height 48
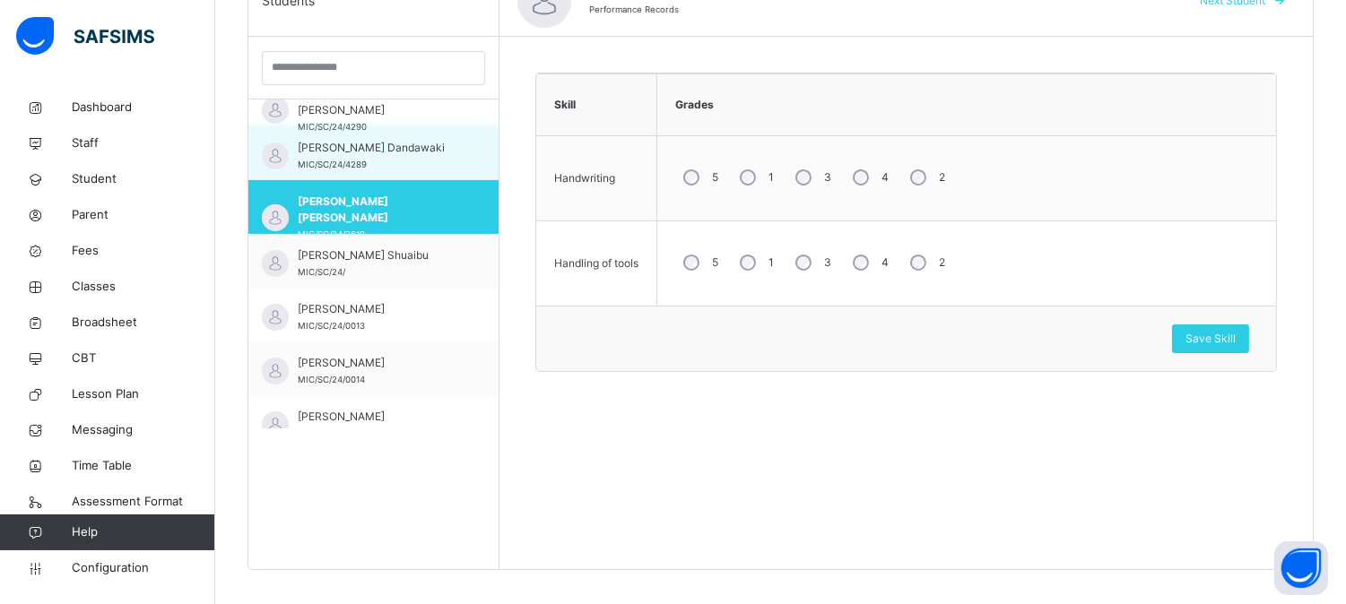
click at [432, 171] on div "[PERSON_NAME] Dandawaki MIC/SC/24/4289" at bounding box center [378, 156] width 160 height 32
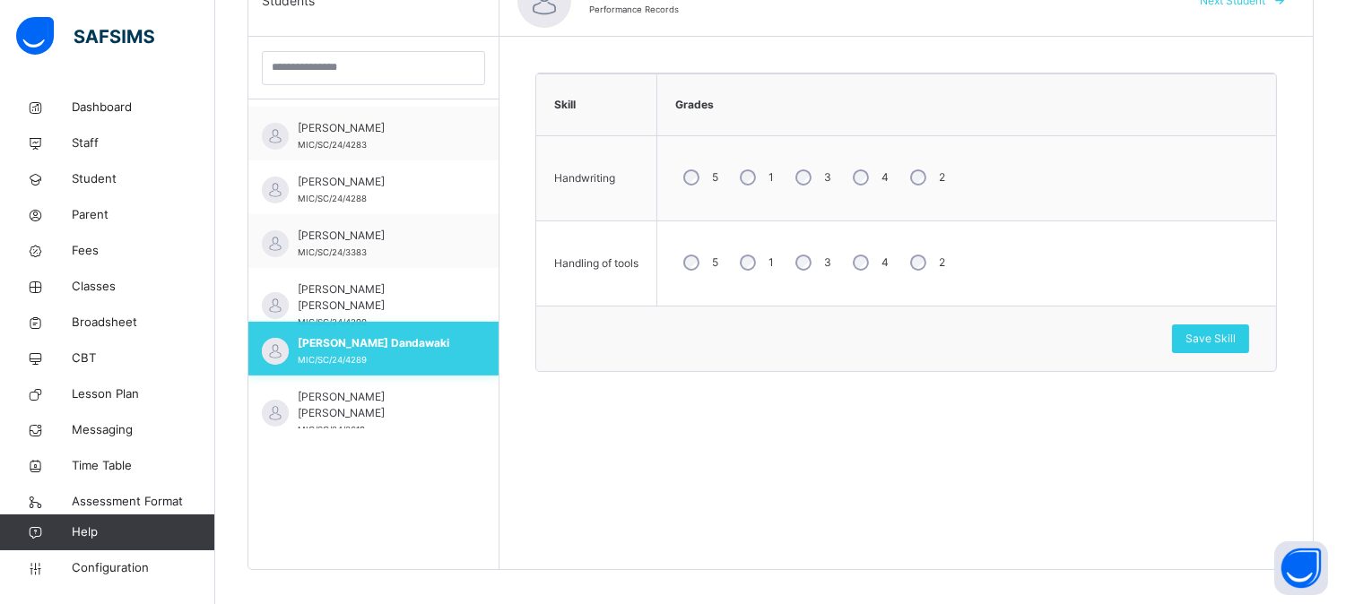
scroll to position [257, 0]
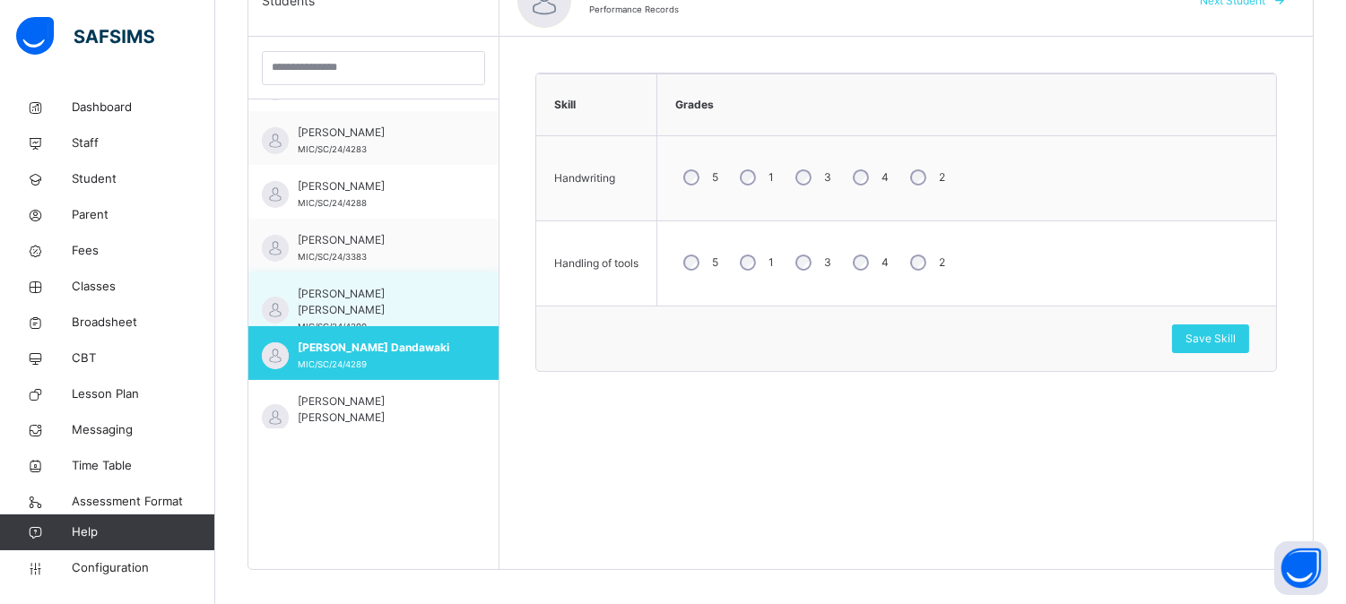
click at [424, 291] on span "[PERSON_NAME] [PERSON_NAME]" at bounding box center [378, 302] width 160 height 32
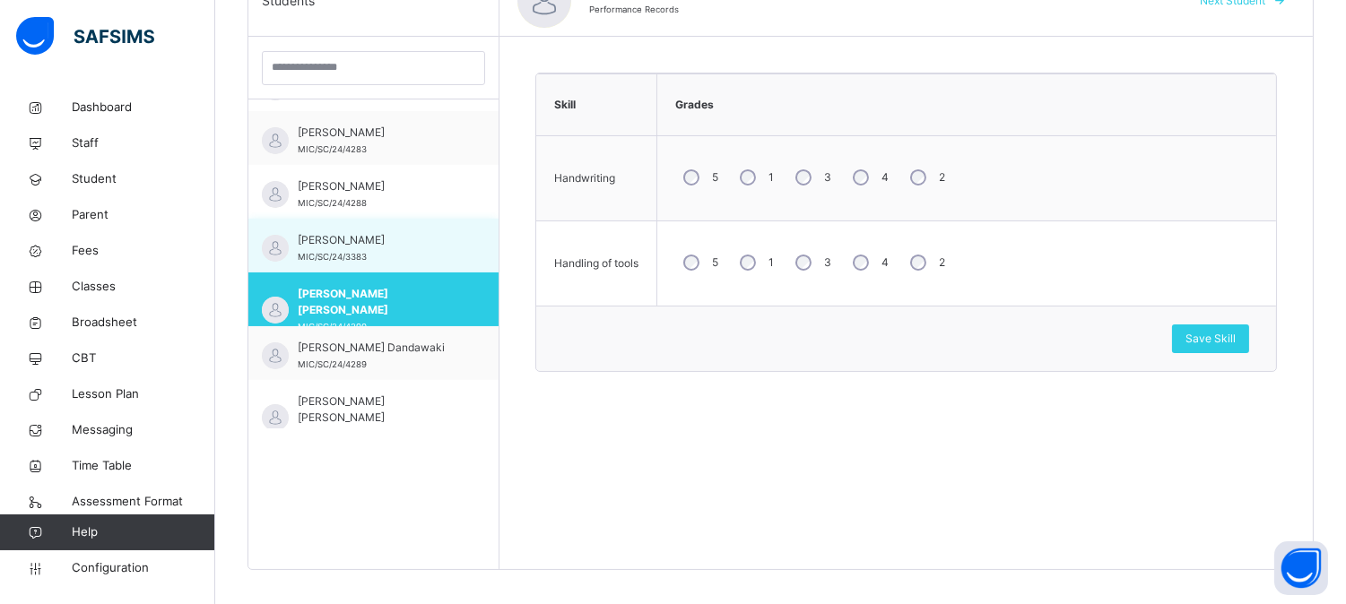
click at [430, 249] on div "[PERSON_NAME] MIC/SC/24/3383" at bounding box center [378, 248] width 160 height 32
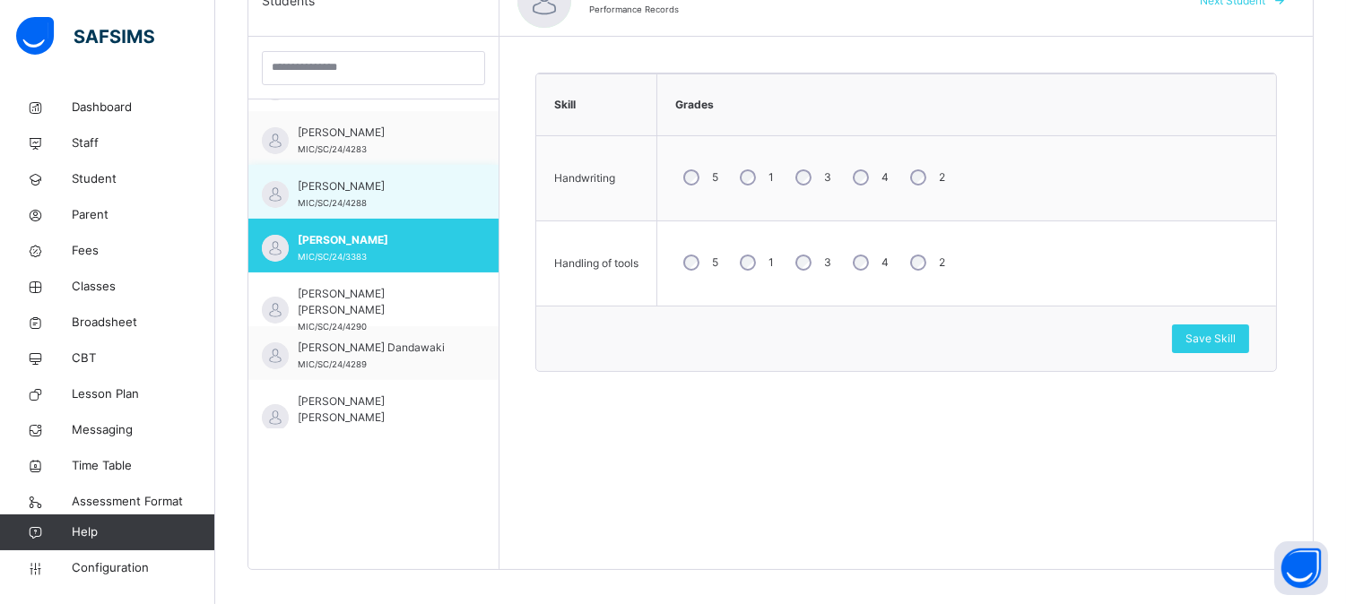
click at [430, 201] on div "[PERSON_NAME] MIC/SC/24/4288" at bounding box center [378, 194] width 160 height 32
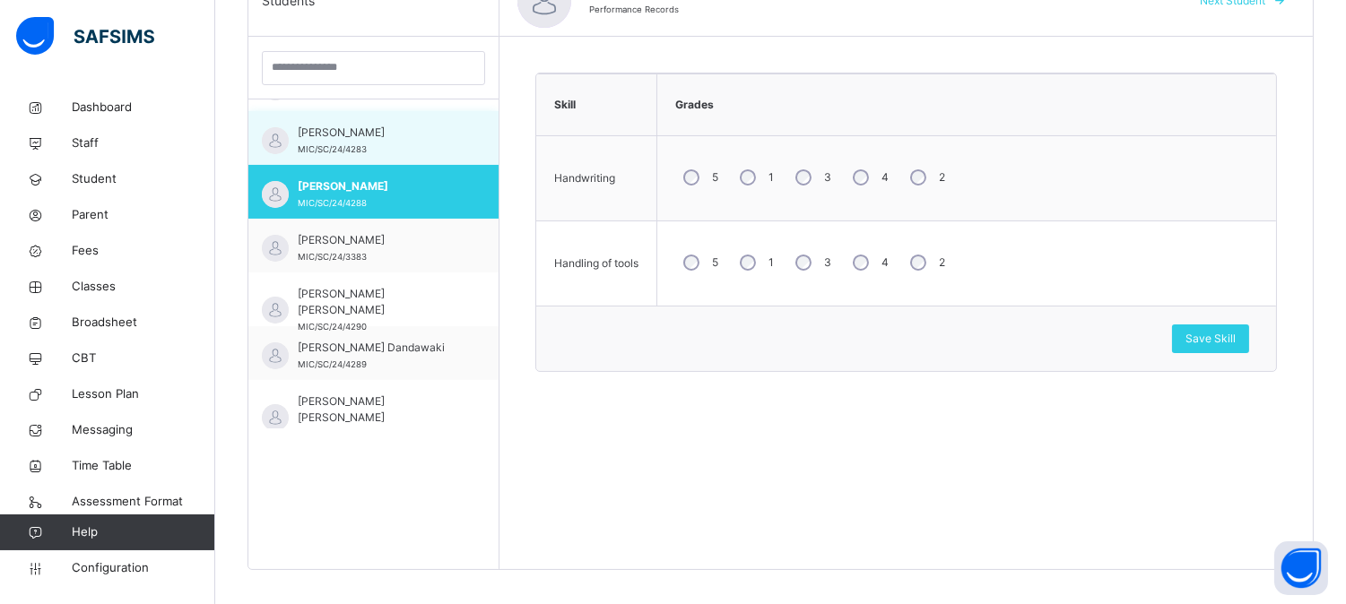
click at [429, 154] on div "[PERSON_NAME] MIC/SC/24/4283" at bounding box center [378, 141] width 160 height 32
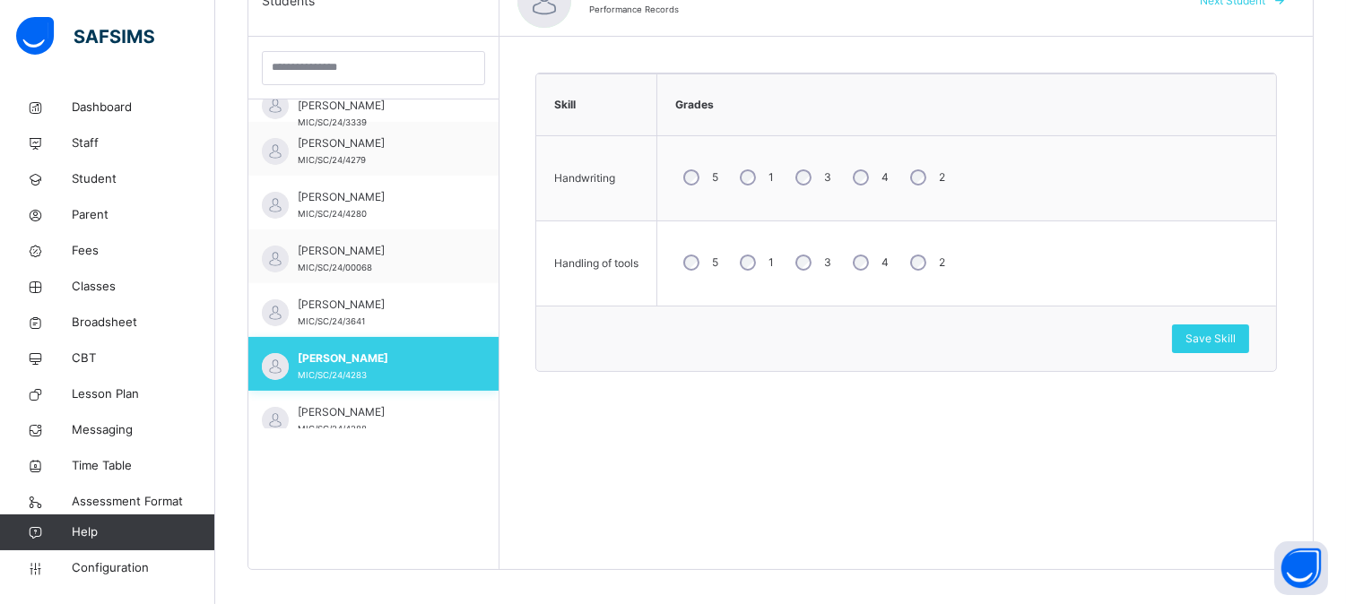
scroll to position [0, 0]
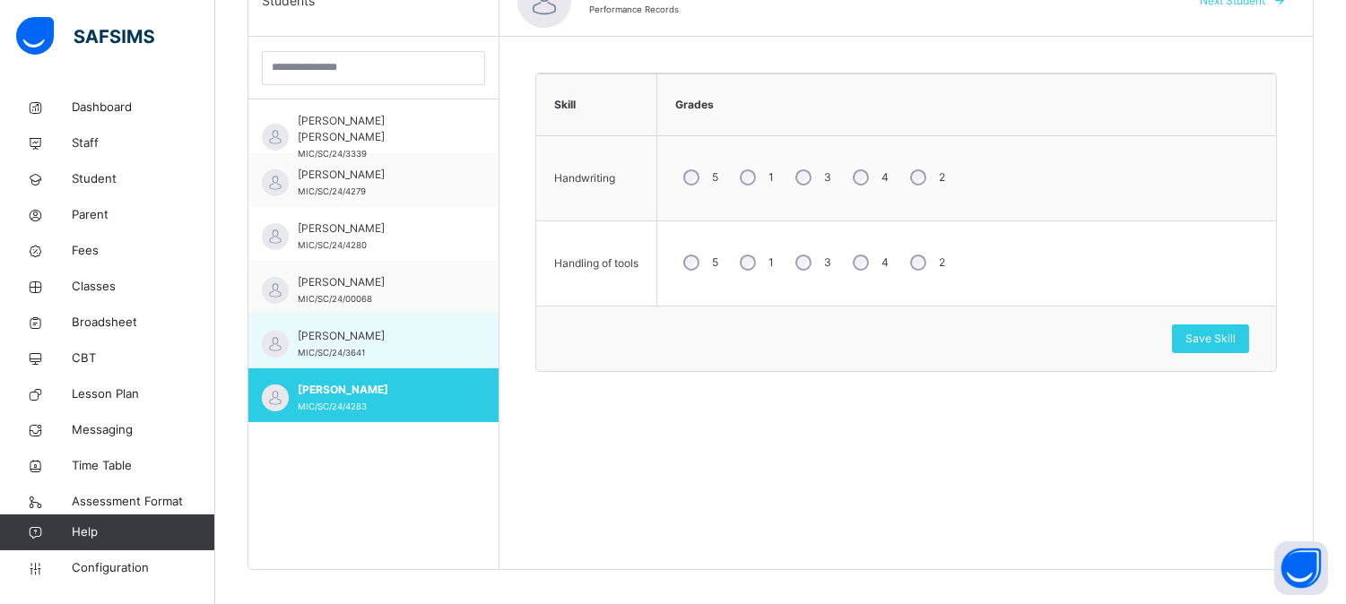
click at [424, 315] on div "[PERSON_NAME] MIC/SC/24/3641" at bounding box center [373, 342] width 250 height 54
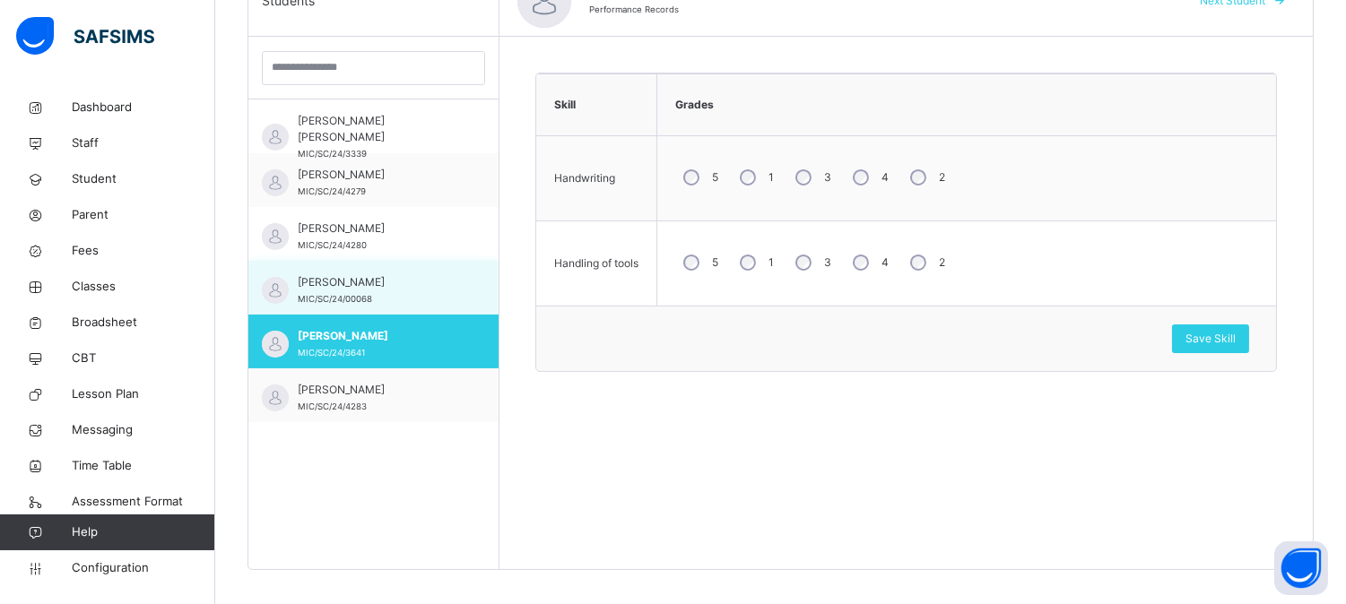
click at [429, 284] on span "[PERSON_NAME]" at bounding box center [378, 282] width 160 height 16
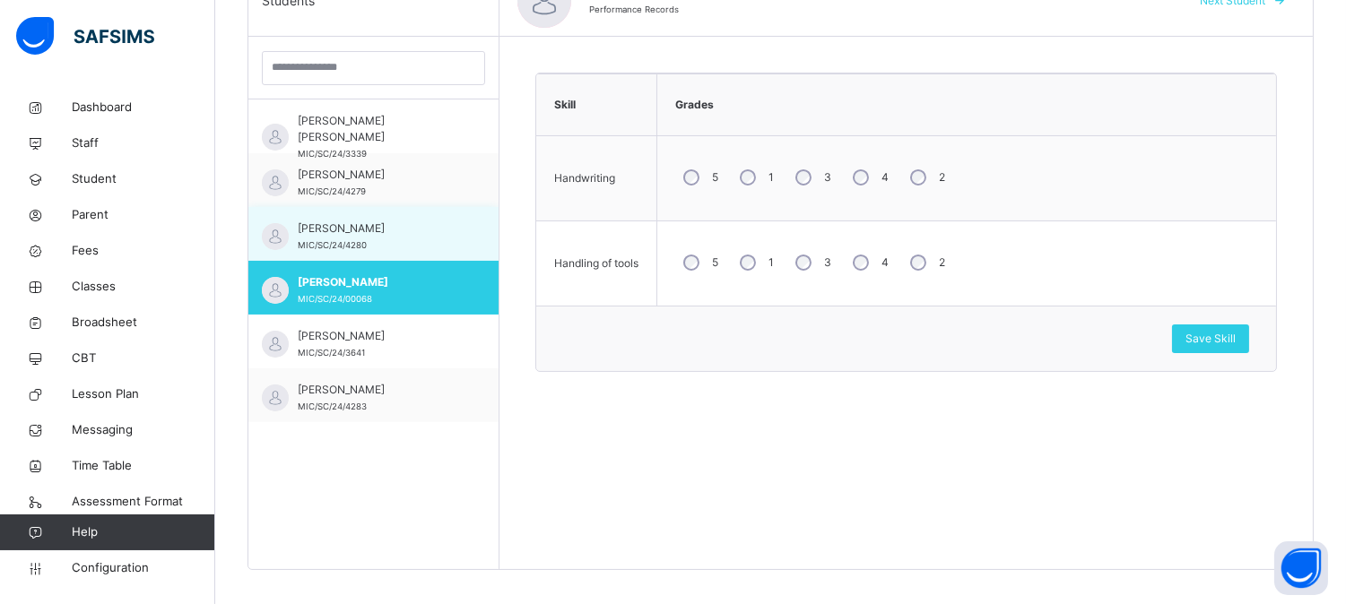
click at [402, 234] on span "[PERSON_NAME]" at bounding box center [378, 229] width 160 height 16
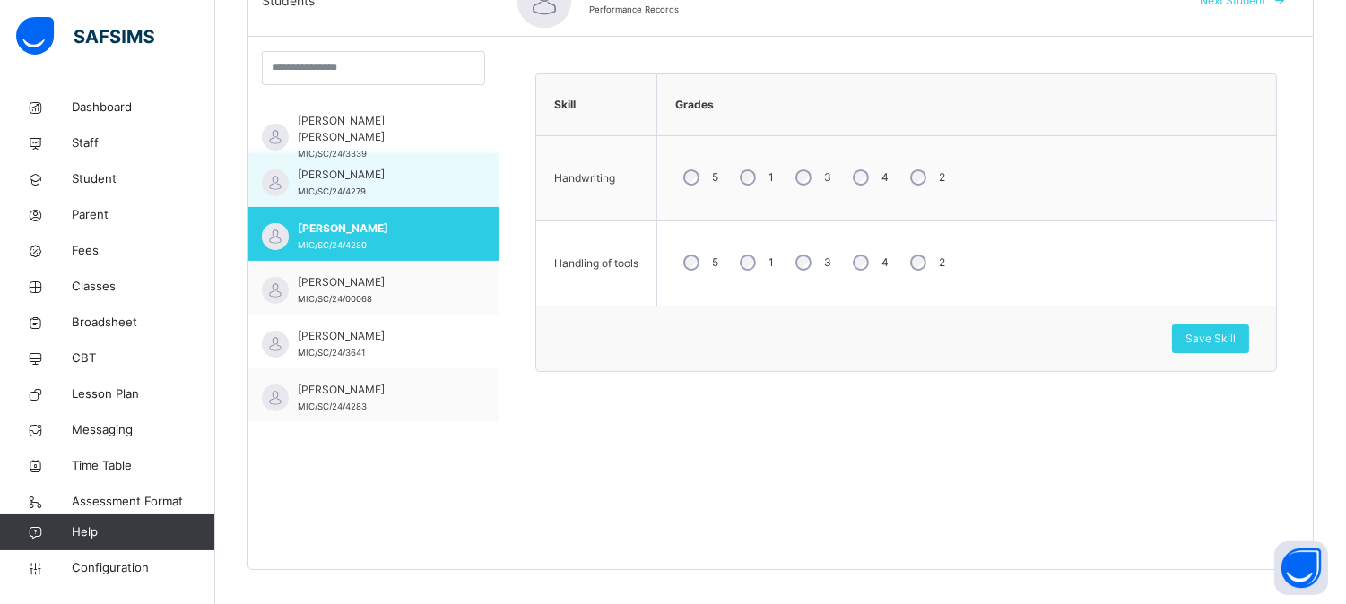
click at [399, 192] on div "[PERSON_NAME]/SC/24/4279" at bounding box center [378, 183] width 160 height 32
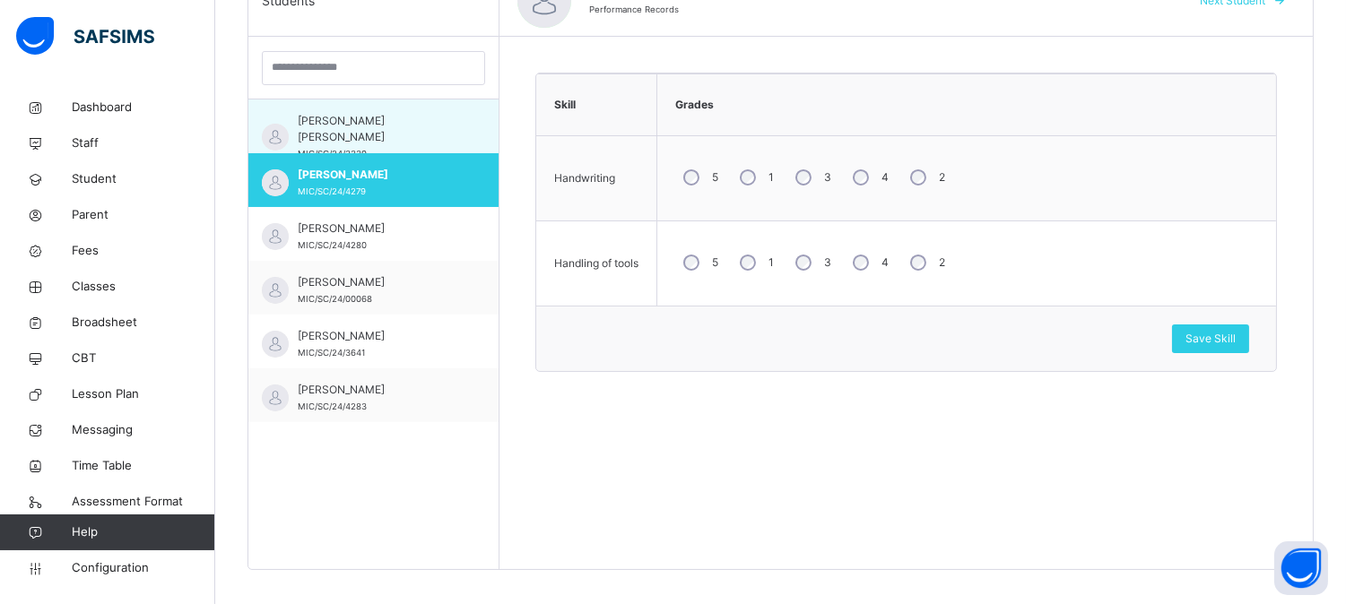
click at [417, 127] on span "[PERSON_NAME] [PERSON_NAME]" at bounding box center [378, 129] width 160 height 32
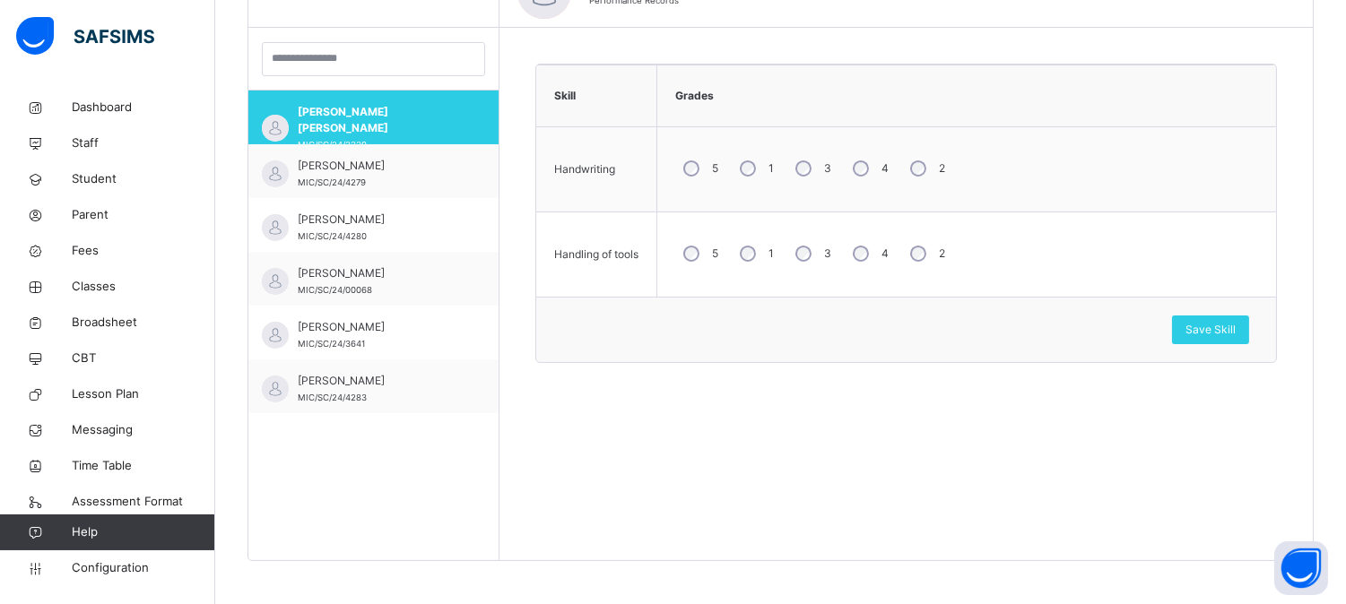
scroll to position [508, 0]
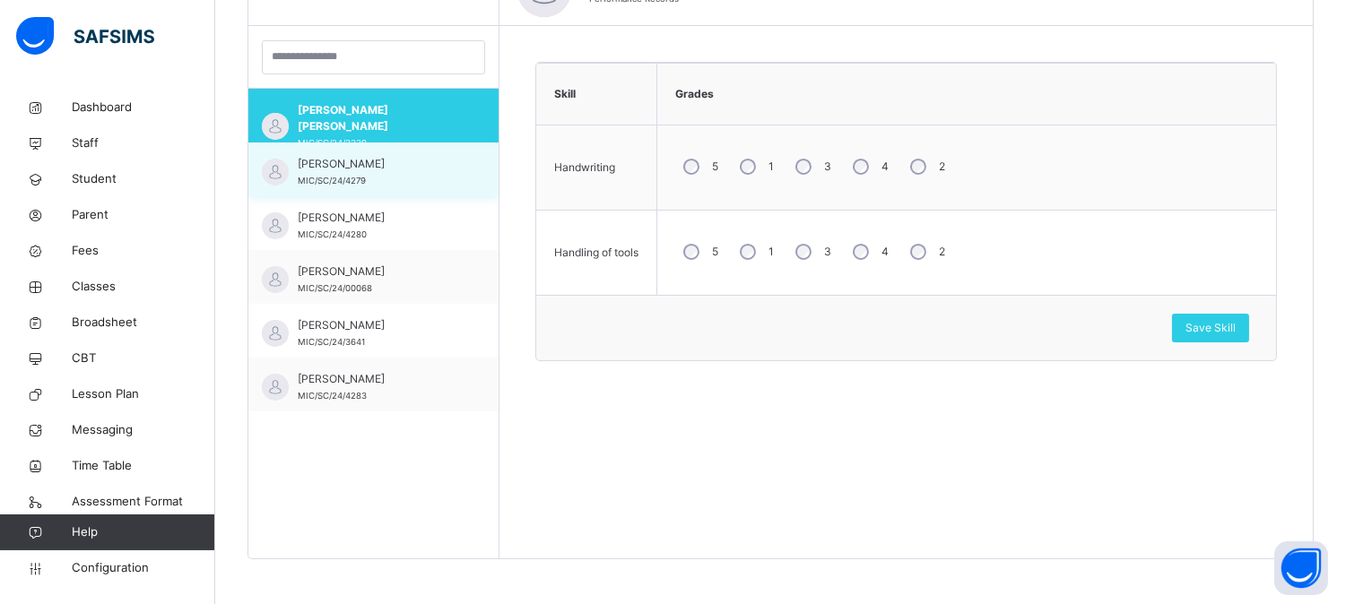
click at [421, 173] on div "[PERSON_NAME]/SC/24/4279" at bounding box center [378, 172] width 160 height 32
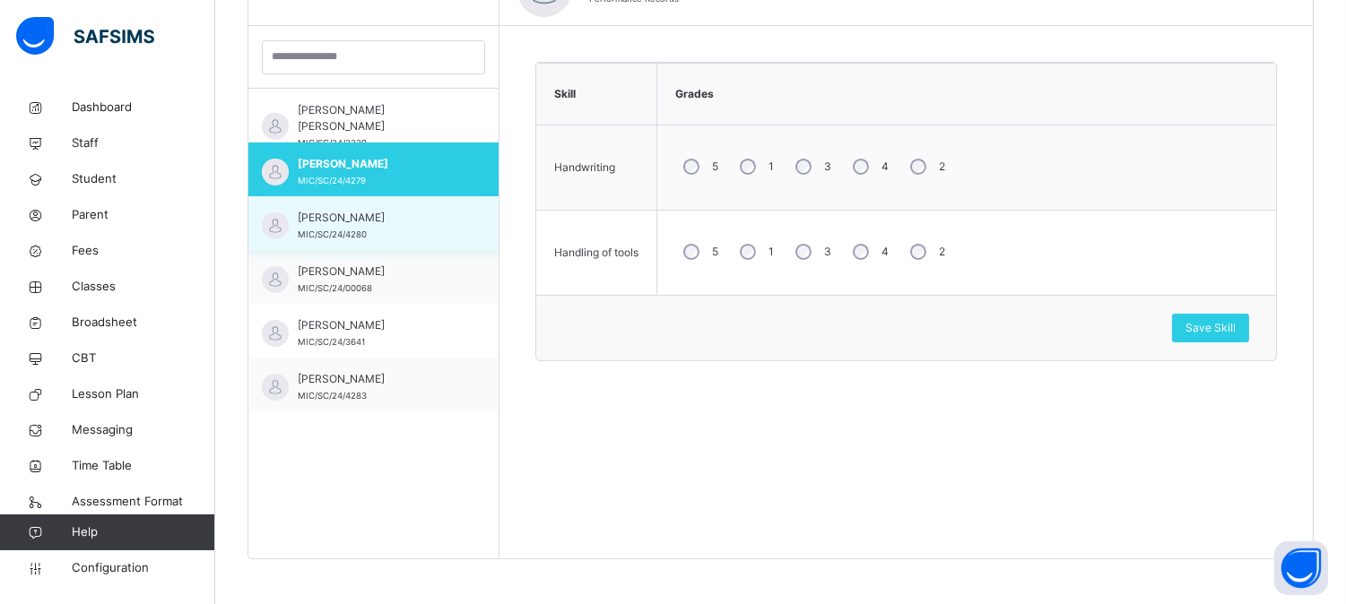
click at [415, 212] on span "[PERSON_NAME]" at bounding box center [378, 218] width 160 height 16
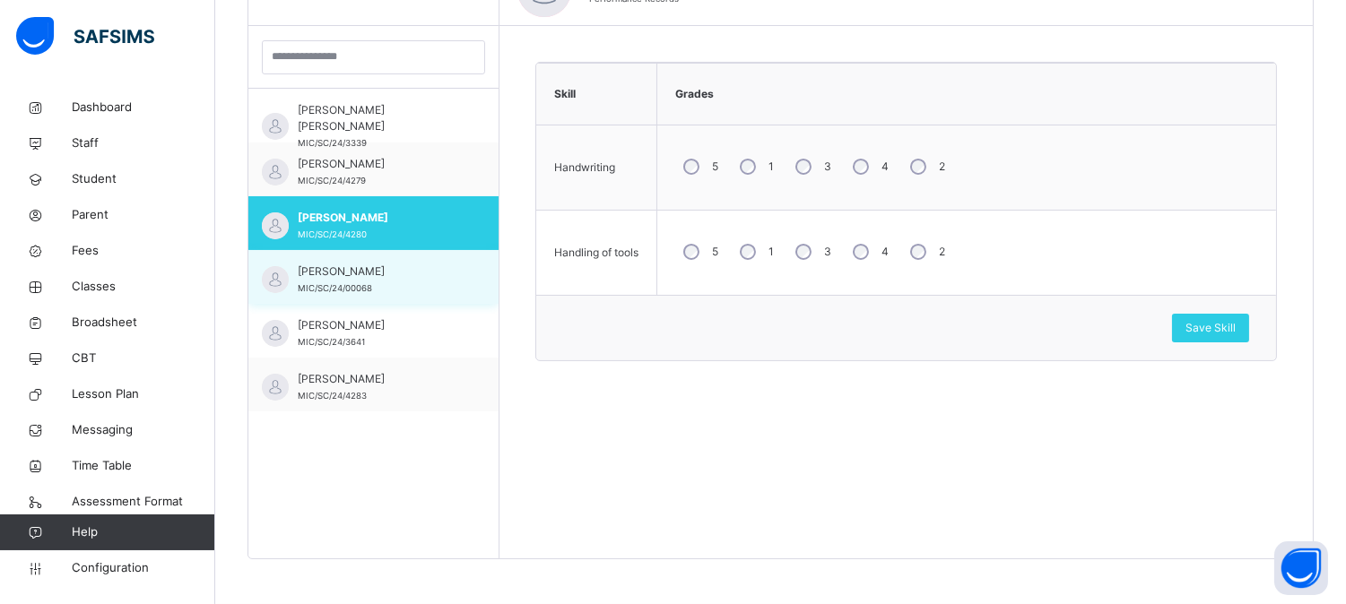
click at [414, 258] on div "[PERSON_NAME]/SC/24/00068" at bounding box center [373, 277] width 250 height 54
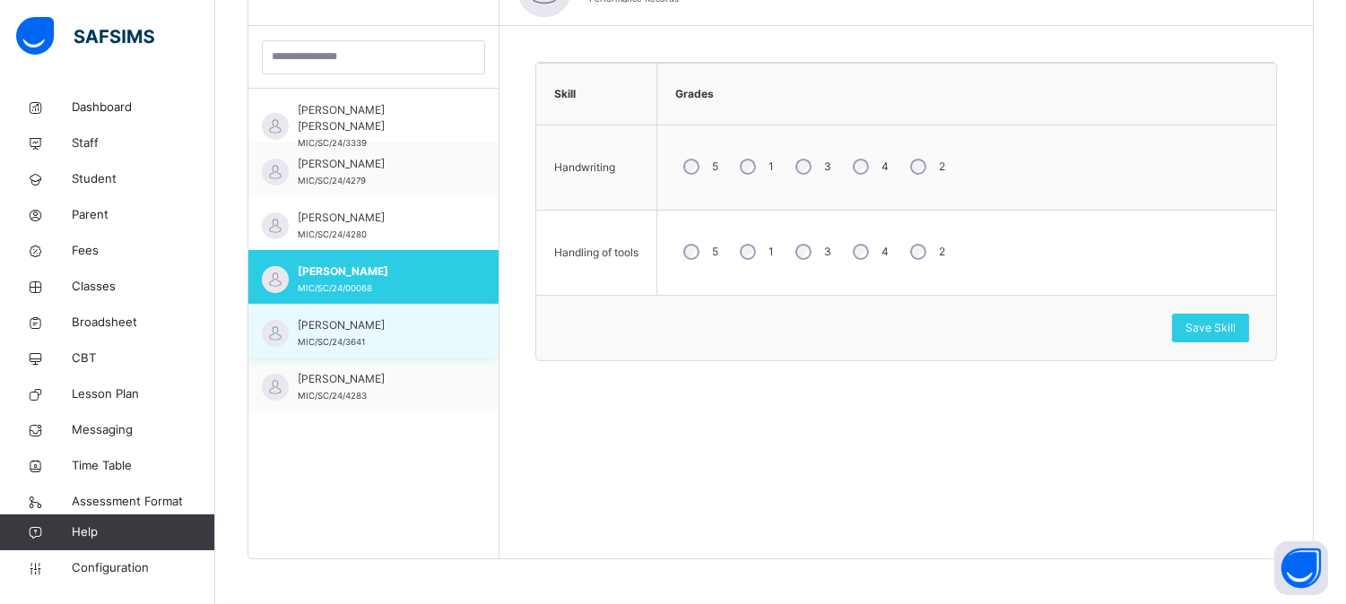
click at [404, 316] on div "[PERSON_NAME] MIC/SC/24/3641" at bounding box center [373, 331] width 250 height 54
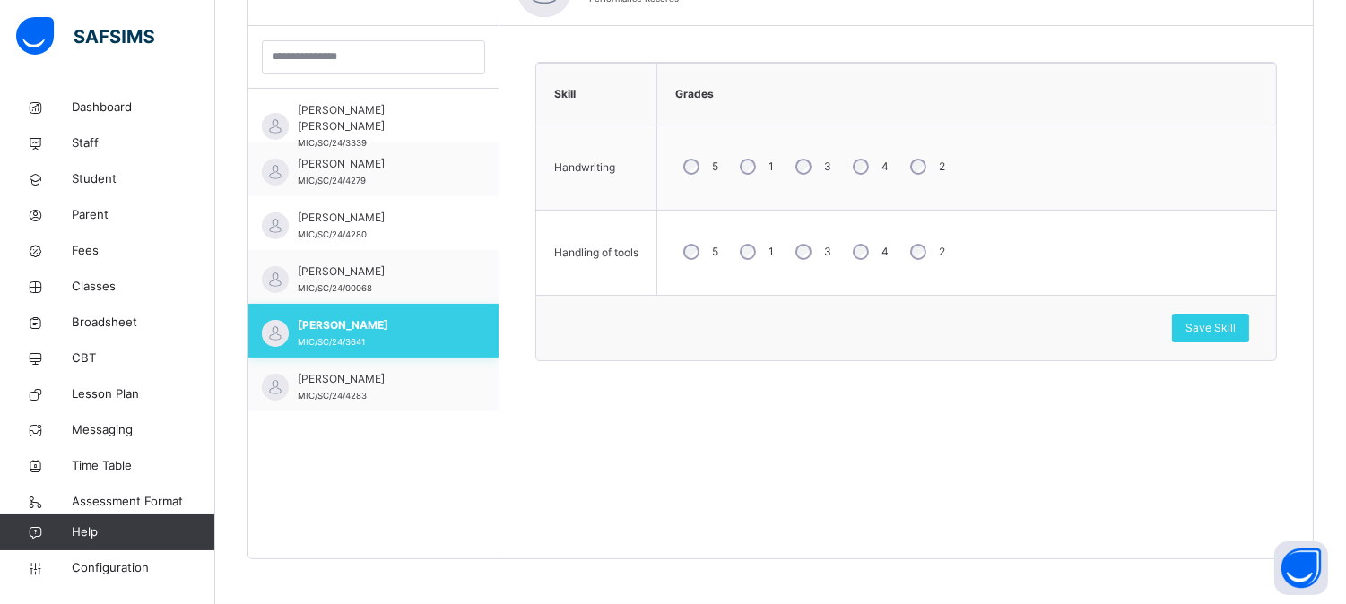
scroll to position [100, 0]
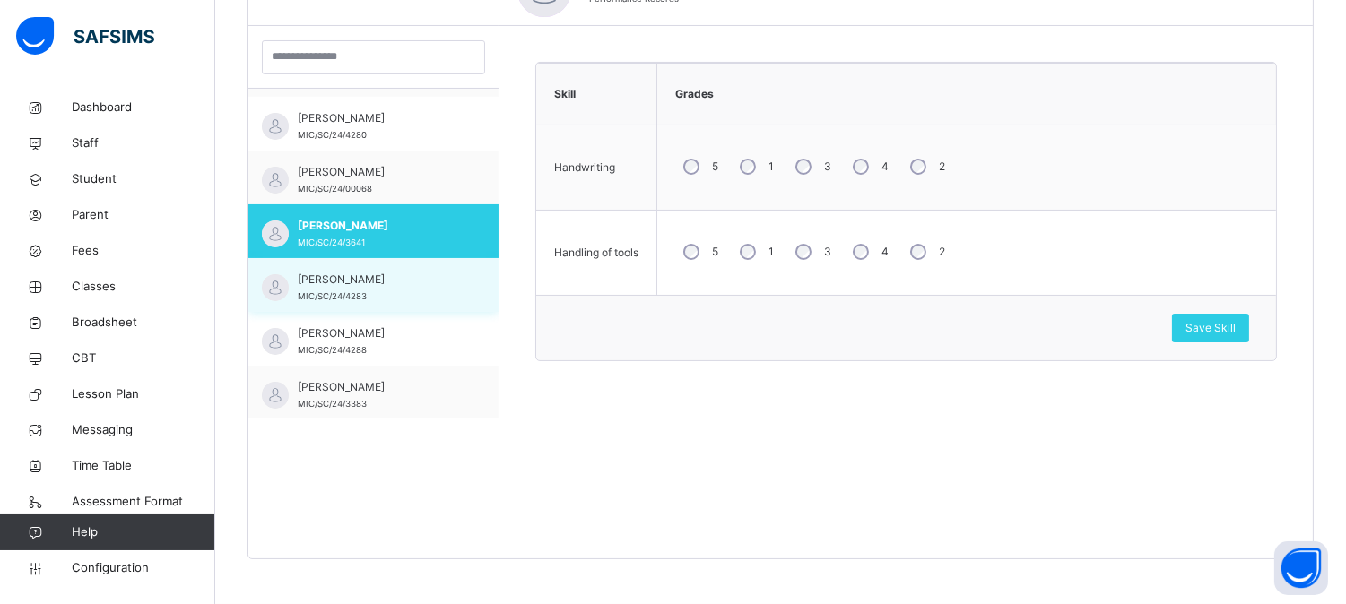
click at [405, 269] on div "[PERSON_NAME] MIC/SC/24/4283" at bounding box center [373, 285] width 250 height 54
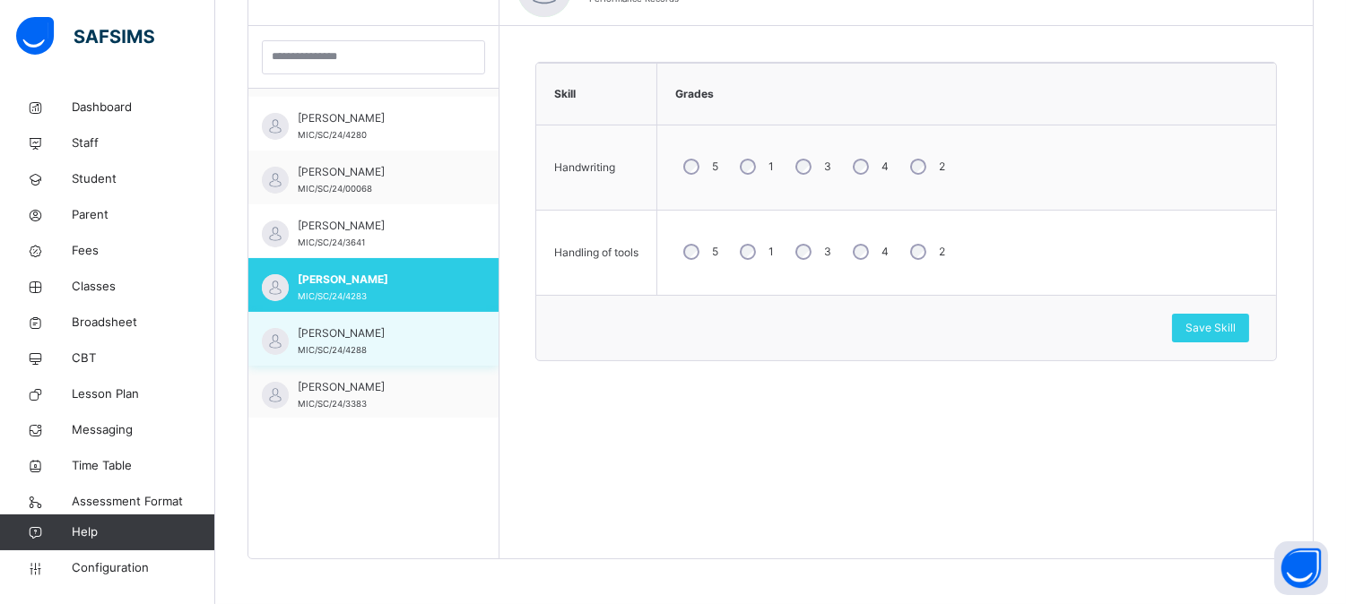
click at [403, 334] on span "[PERSON_NAME]" at bounding box center [378, 333] width 160 height 16
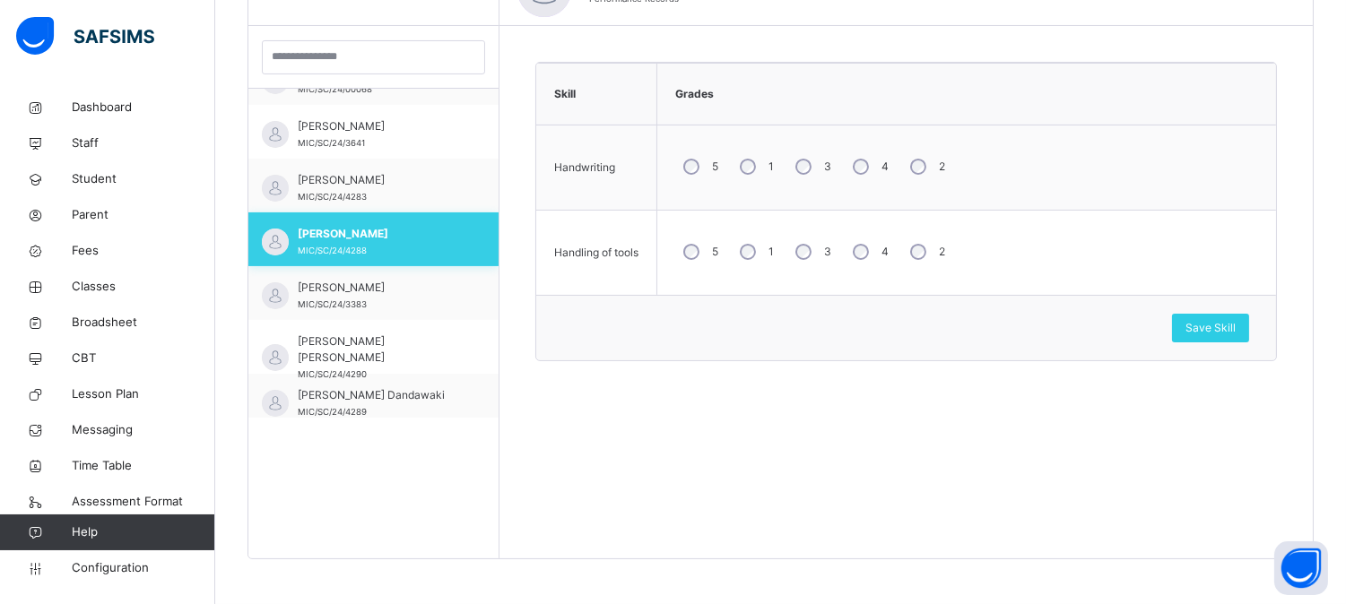
scroll to position [299, 0]
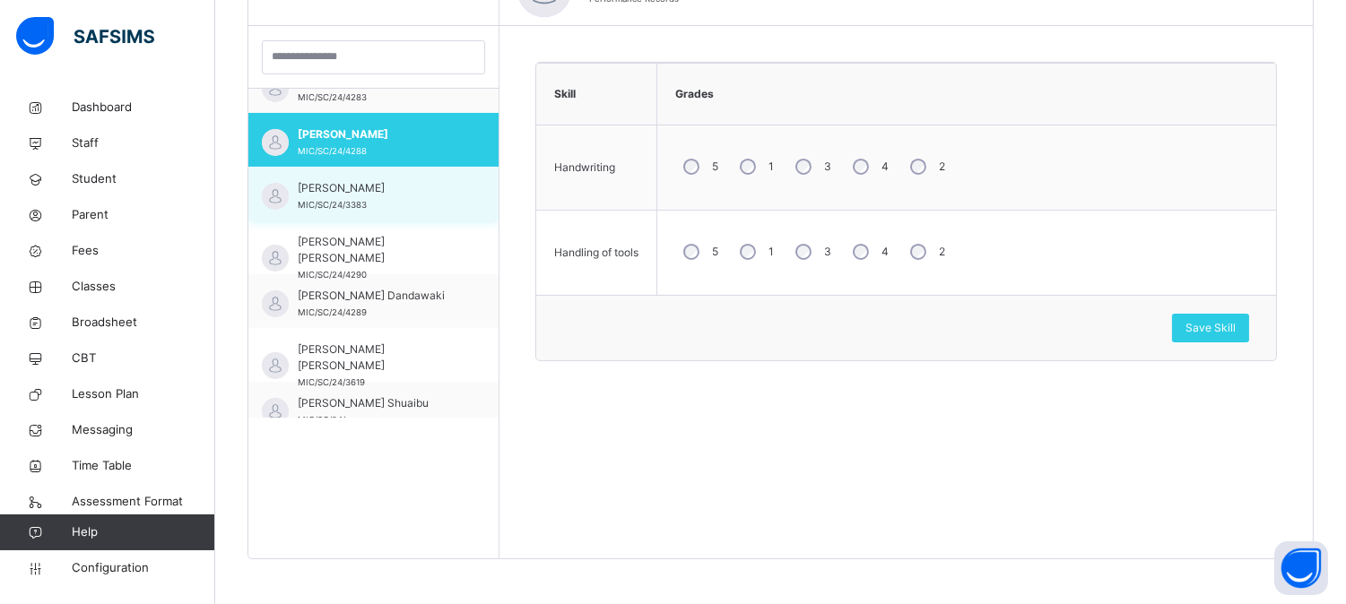
click at [399, 200] on div "[PERSON_NAME] MIC/SC/24/3383" at bounding box center [378, 196] width 160 height 32
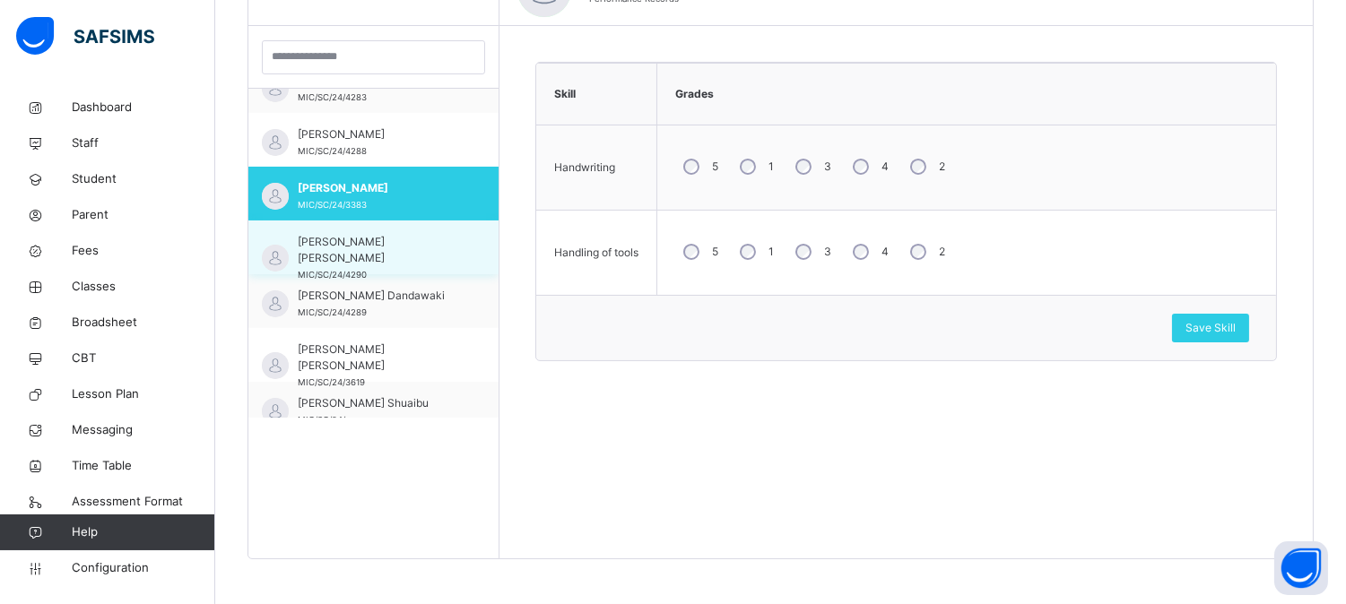
click at [395, 242] on span "[PERSON_NAME] [PERSON_NAME]" at bounding box center [378, 250] width 160 height 32
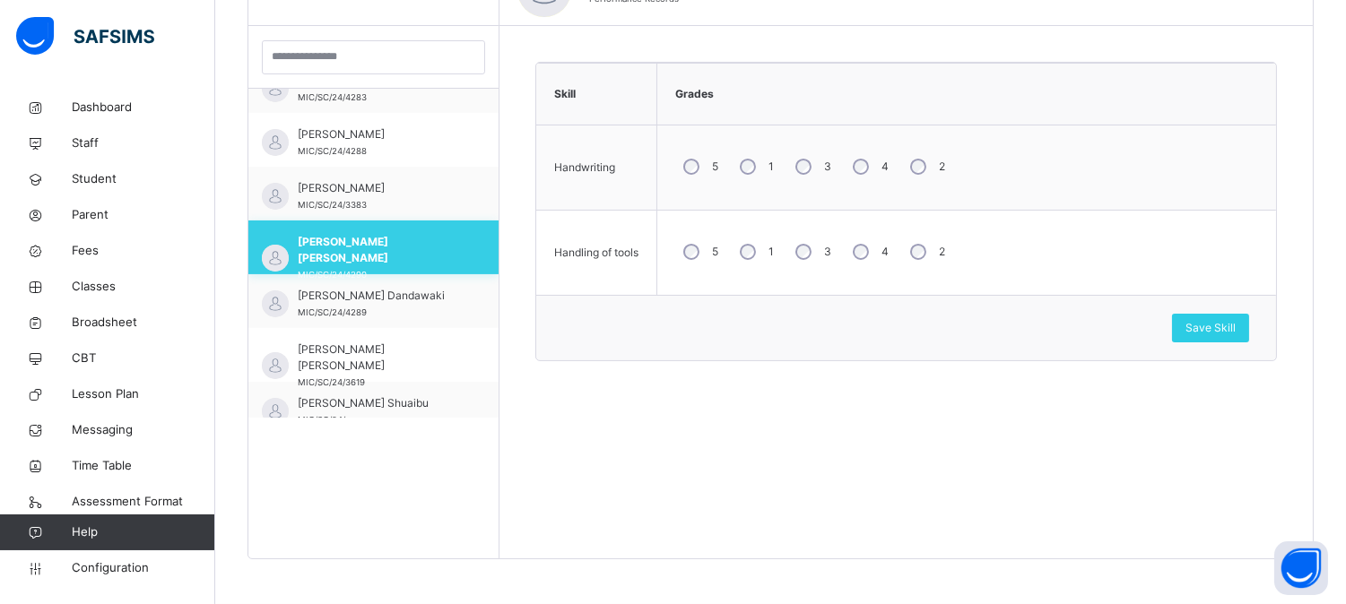
click at [395, 267] on div "[PERSON_NAME] [PERSON_NAME] MIC/SC/24/4290" at bounding box center [373, 248] width 250 height 54
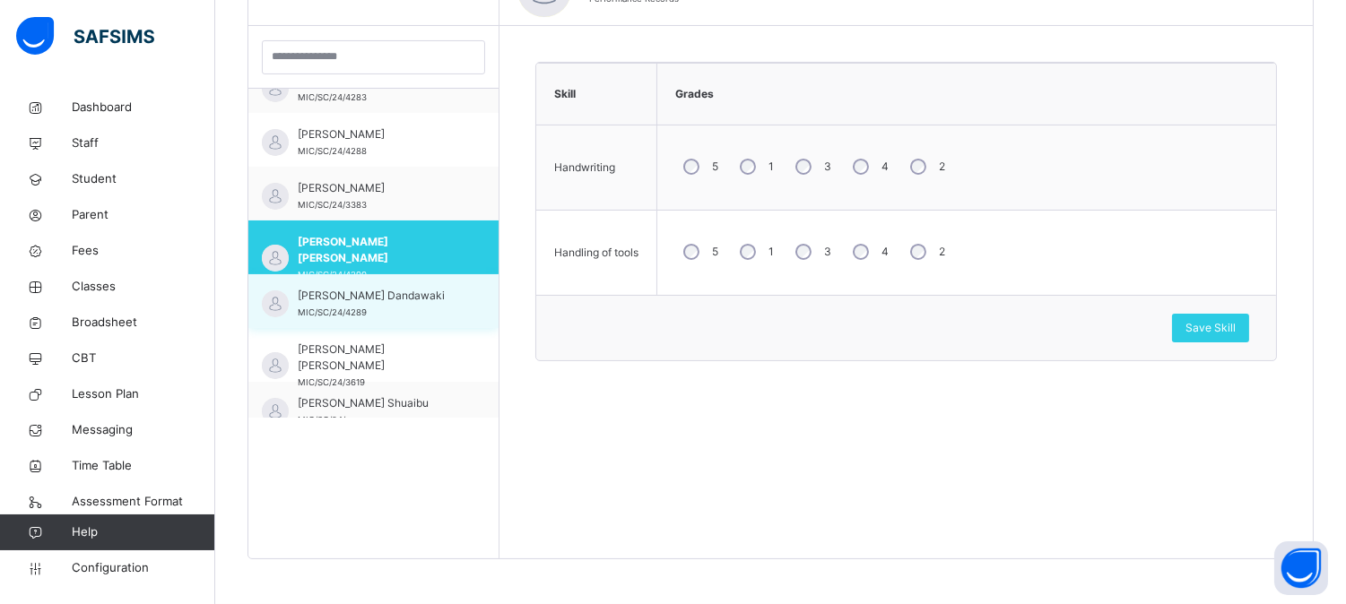
click at [369, 279] on div "[PERSON_NAME] Dandawaki MIC/SC/24/4289" at bounding box center [373, 301] width 250 height 54
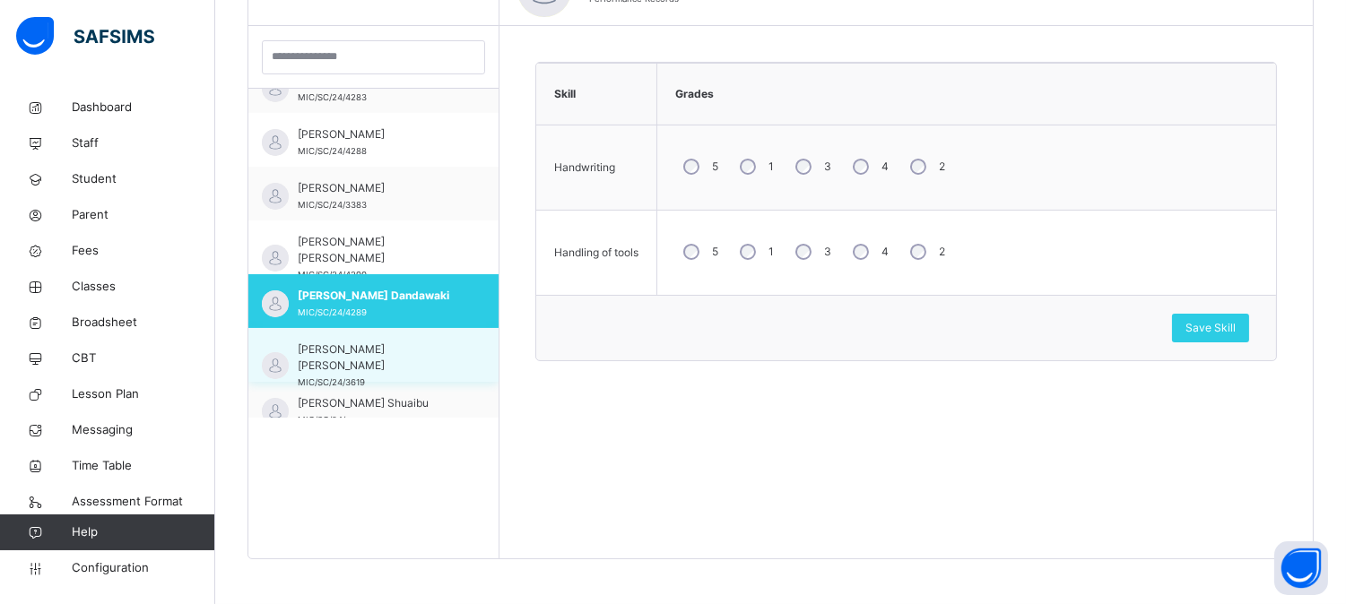
click at [375, 366] on div "[PERSON_NAME] [PERSON_NAME] MIC/SC/24/3619" at bounding box center [378, 366] width 160 height 48
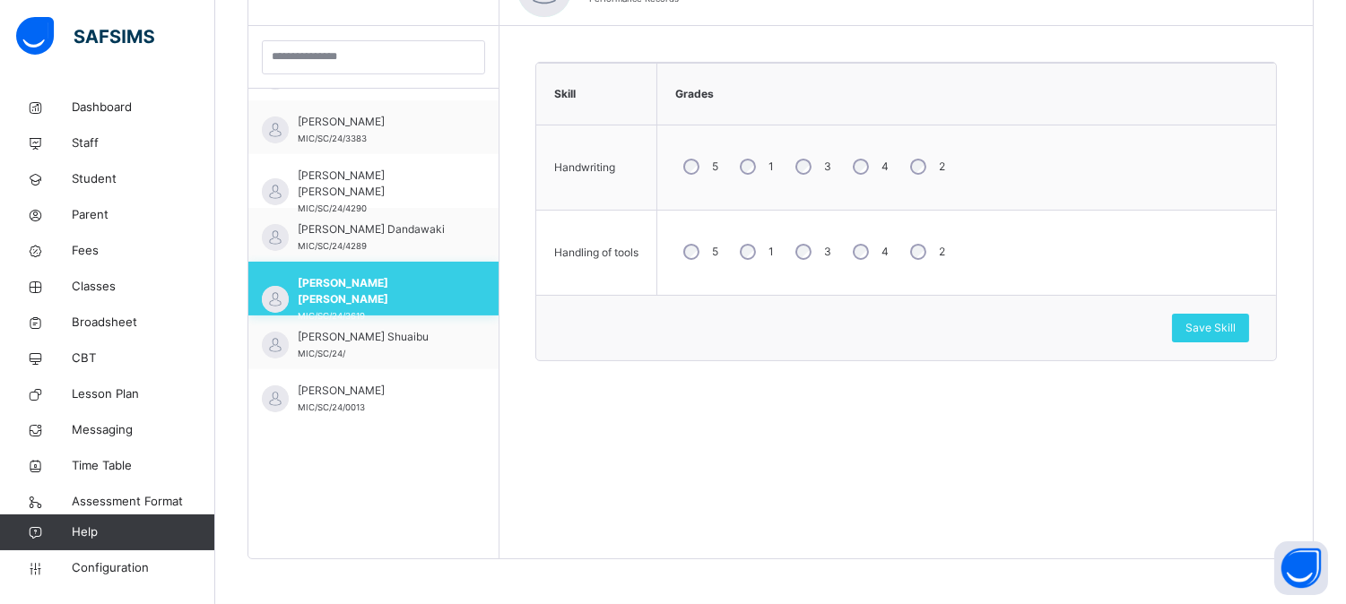
scroll to position [398, 0]
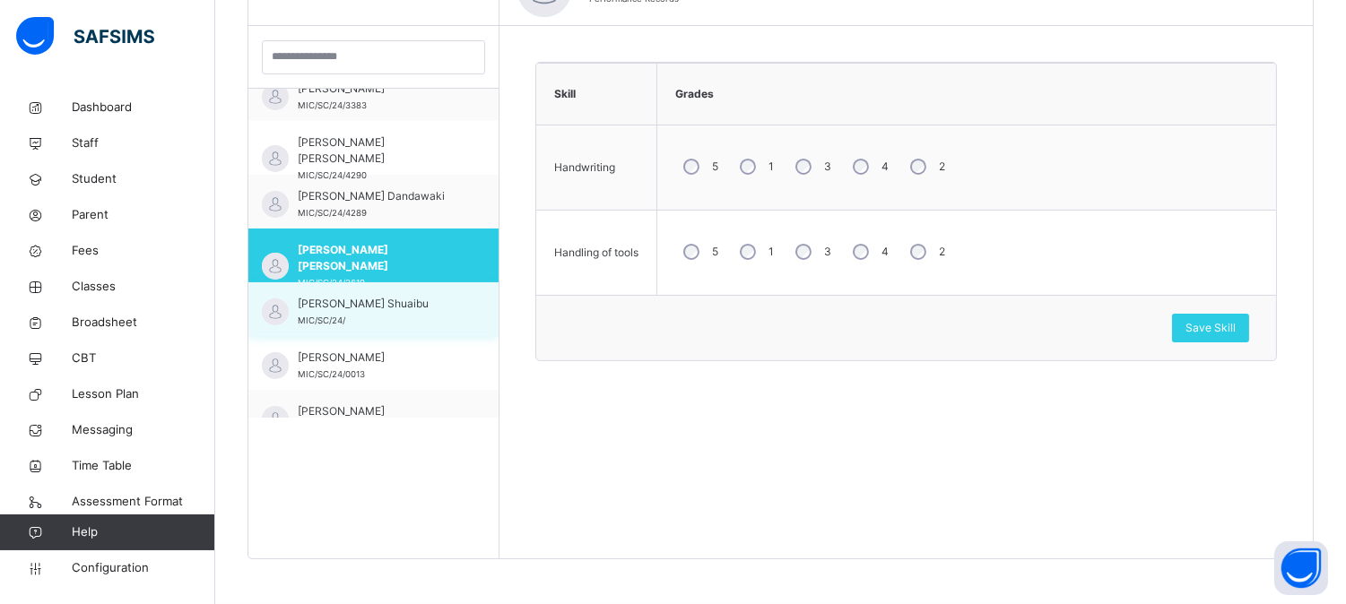
click at [403, 325] on div "[PERSON_NAME] Shuaibu MIC/SC/24/" at bounding box center [378, 312] width 160 height 32
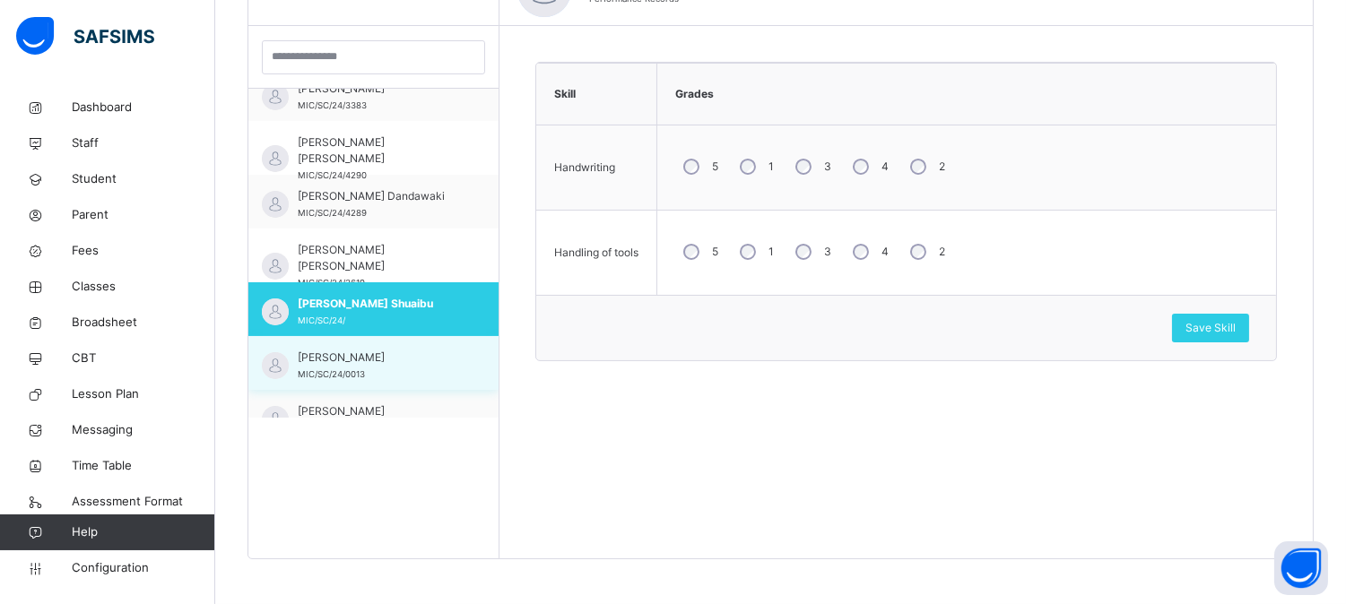
click at [403, 371] on div "[PERSON_NAME] MIC/SC/24/0013" at bounding box center [378, 366] width 160 height 32
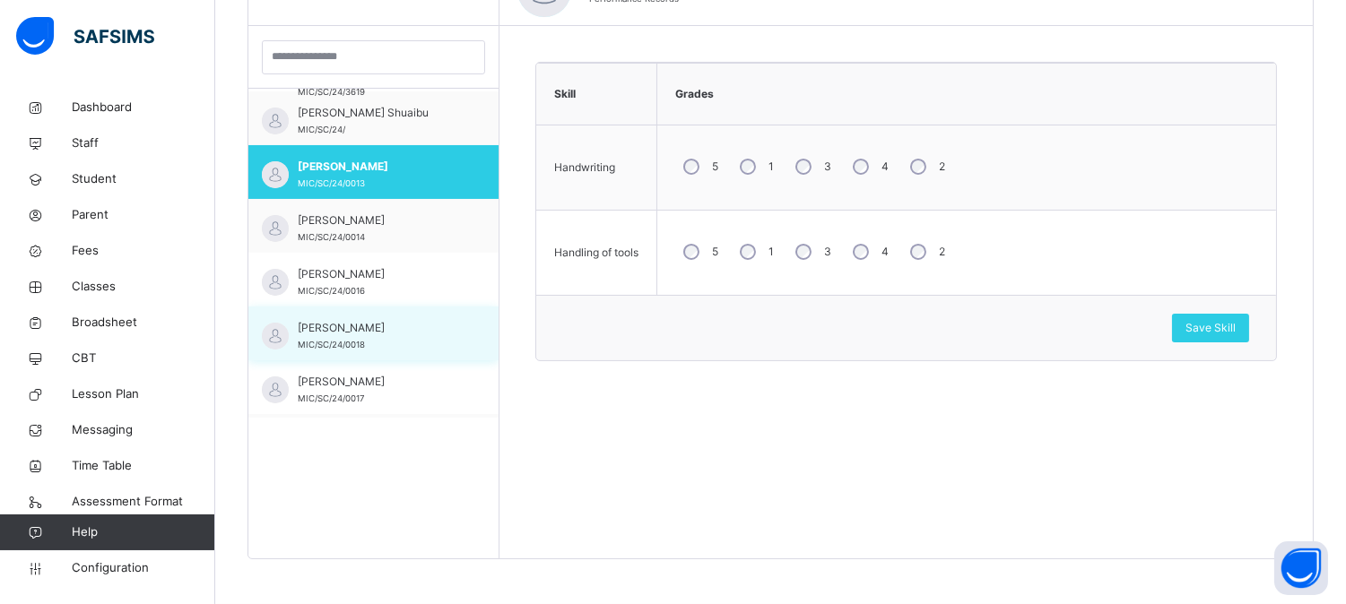
scroll to position [597, 0]
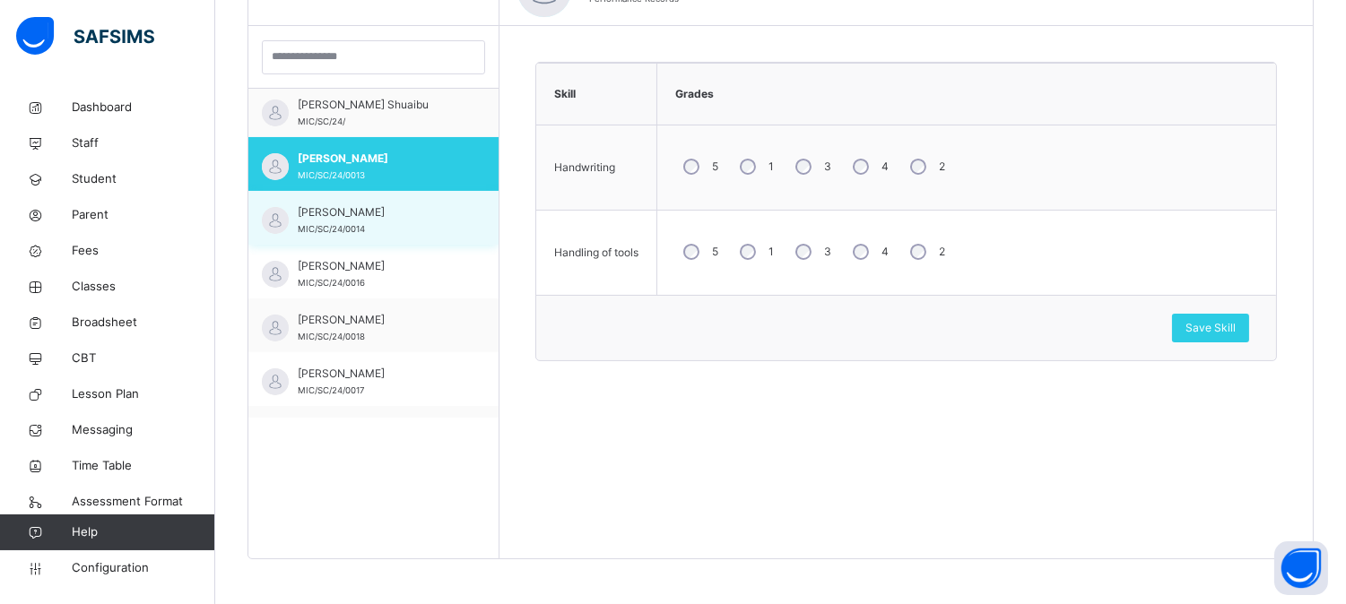
click at [403, 222] on div "[PERSON_NAME]/SC/24/0014" at bounding box center [378, 220] width 160 height 32
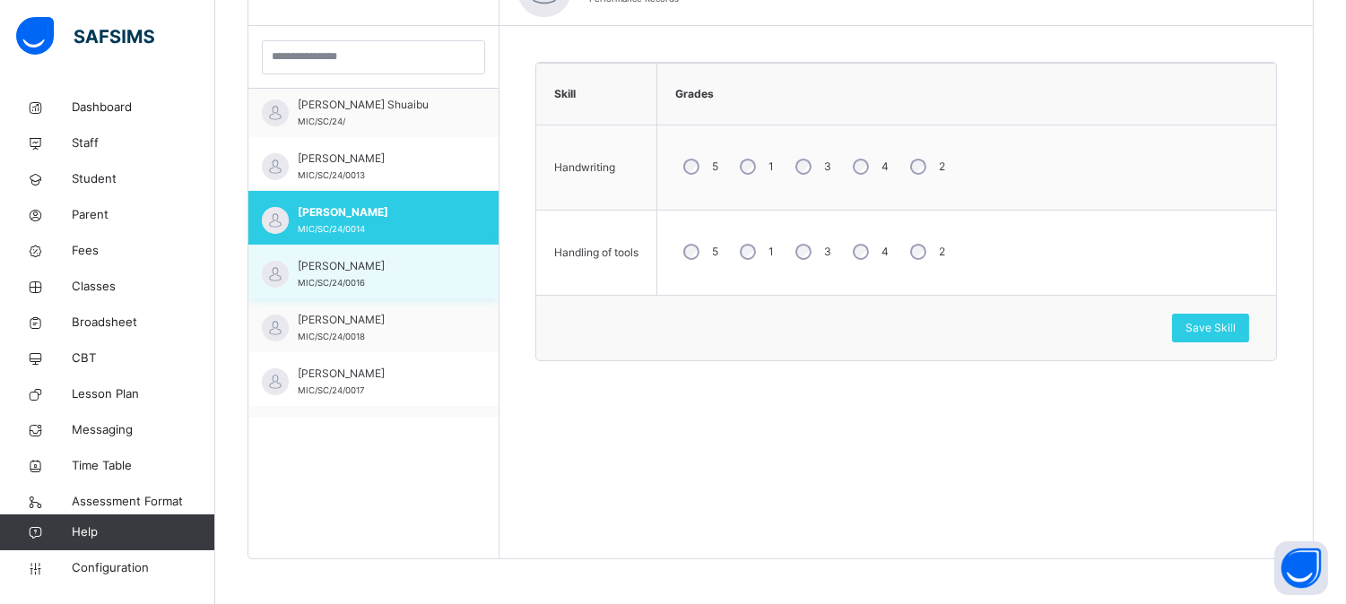
click at [403, 265] on span "[PERSON_NAME]" at bounding box center [378, 266] width 160 height 16
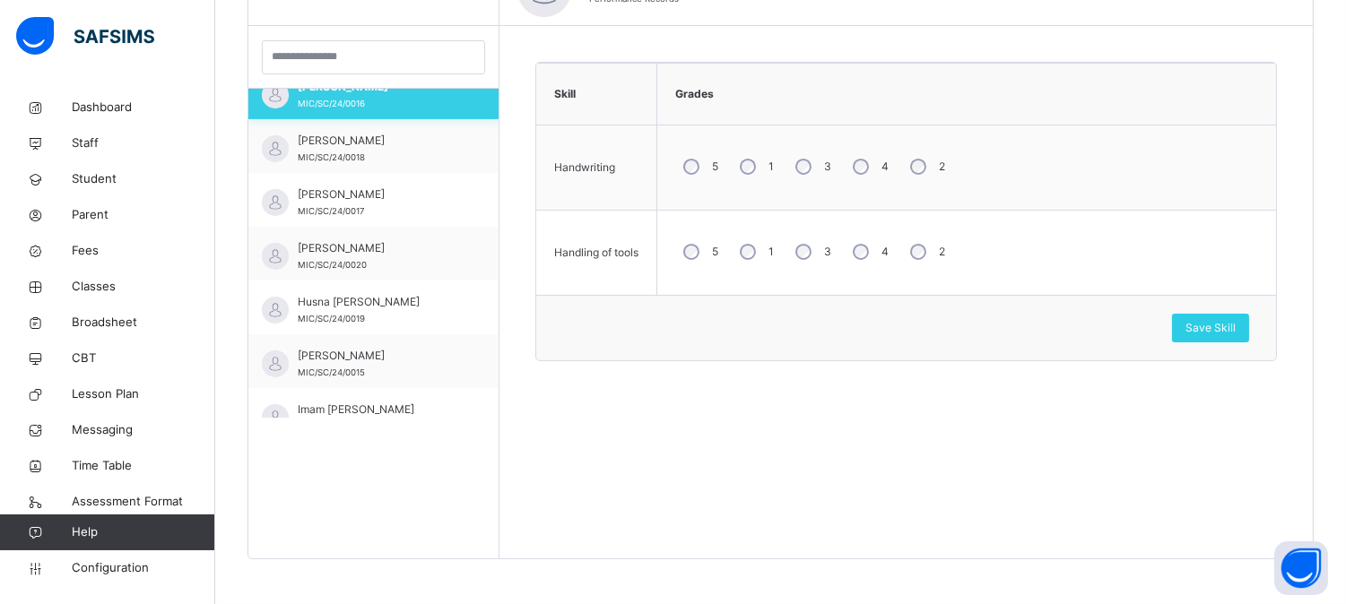
scroll to position [796, 0]
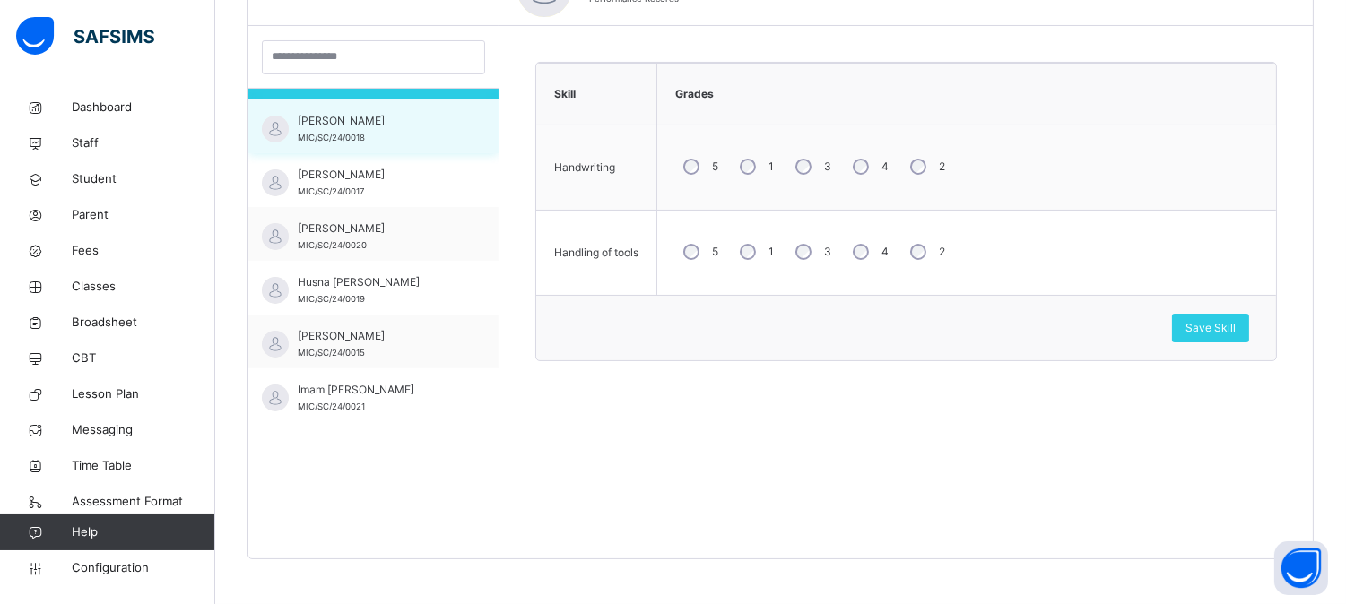
click at [405, 146] on div "[PERSON_NAME] MIC/SC/24/0018" at bounding box center [373, 127] width 250 height 54
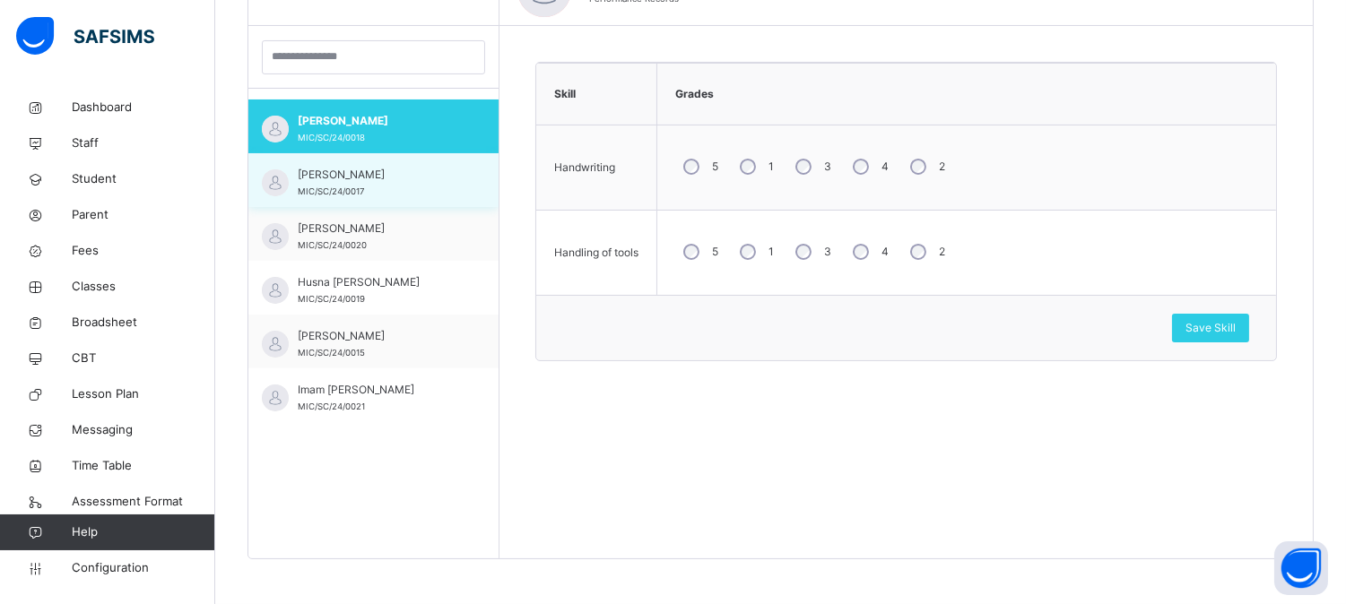
click at [363, 167] on span "[PERSON_NAME]" at bounding box center [378, 175] width 160 height 16
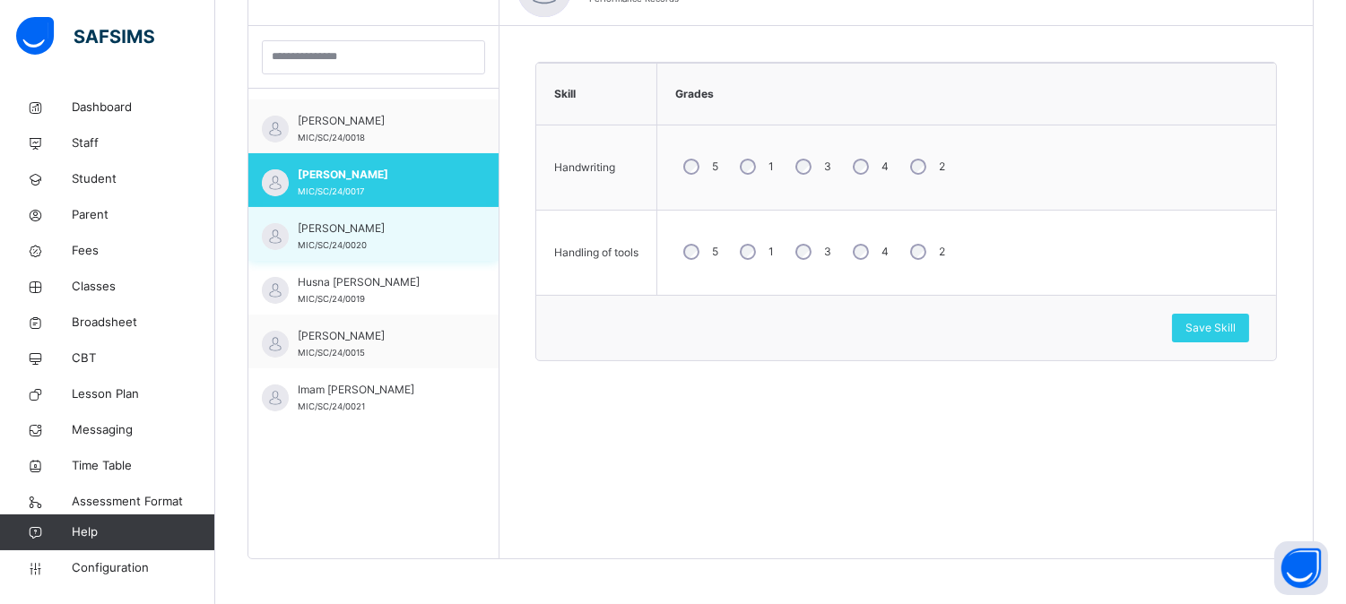
click at [375, 237] on div "[PERSON_NAME] MIC/SC/24/0020" at bounding box center [378, 237] width 160 height 32
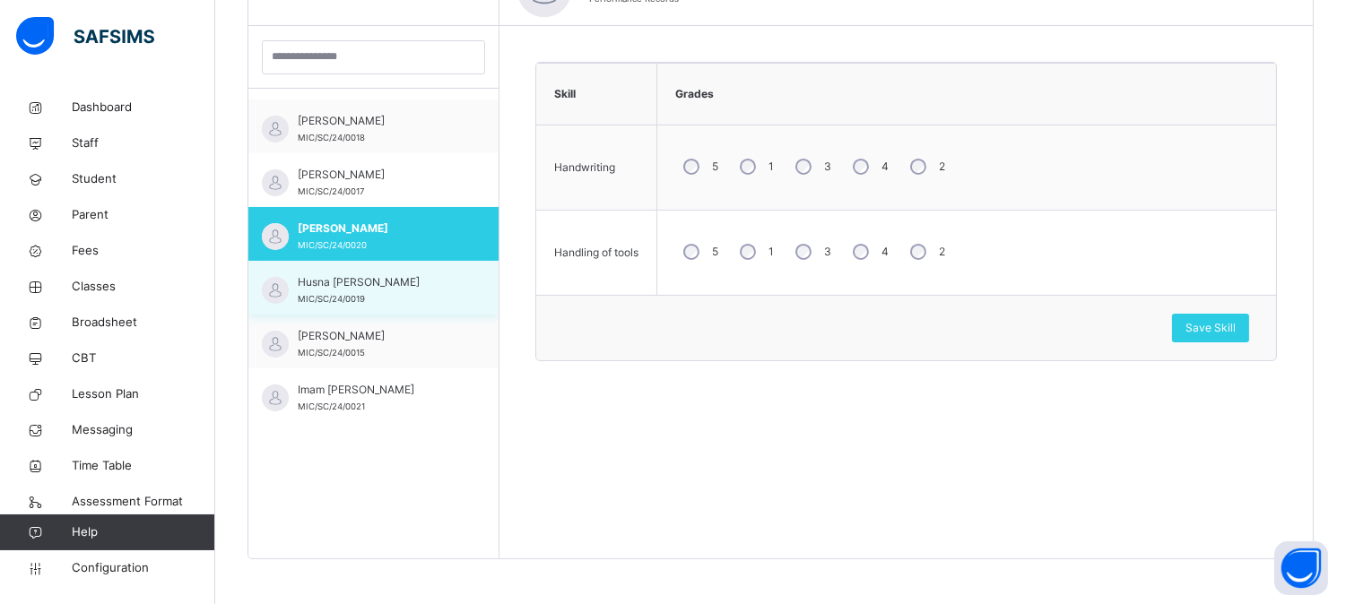
click at [383, 281] on span "Husna [PERSON_NAME]" at bounding box center [378, 282] width 160 height 16
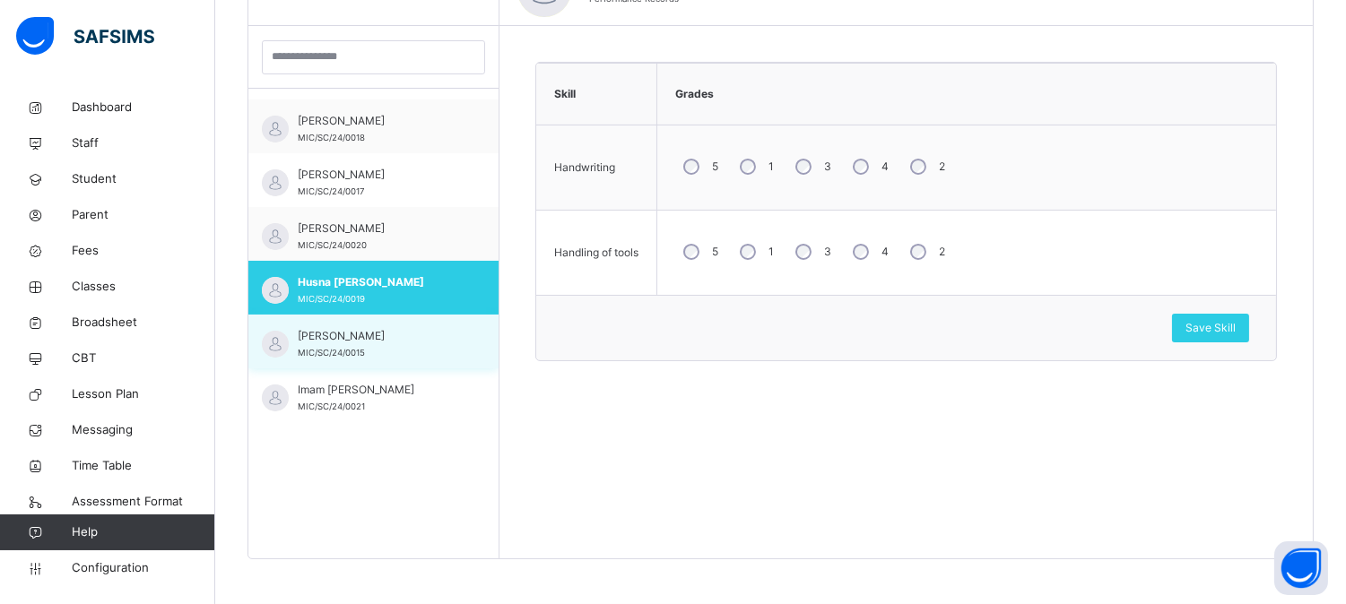
click at [381, 324] on div "[PERSON_NAME] MIC/SC/24/0015" at bounding box center [373, 342] width 250 height 54
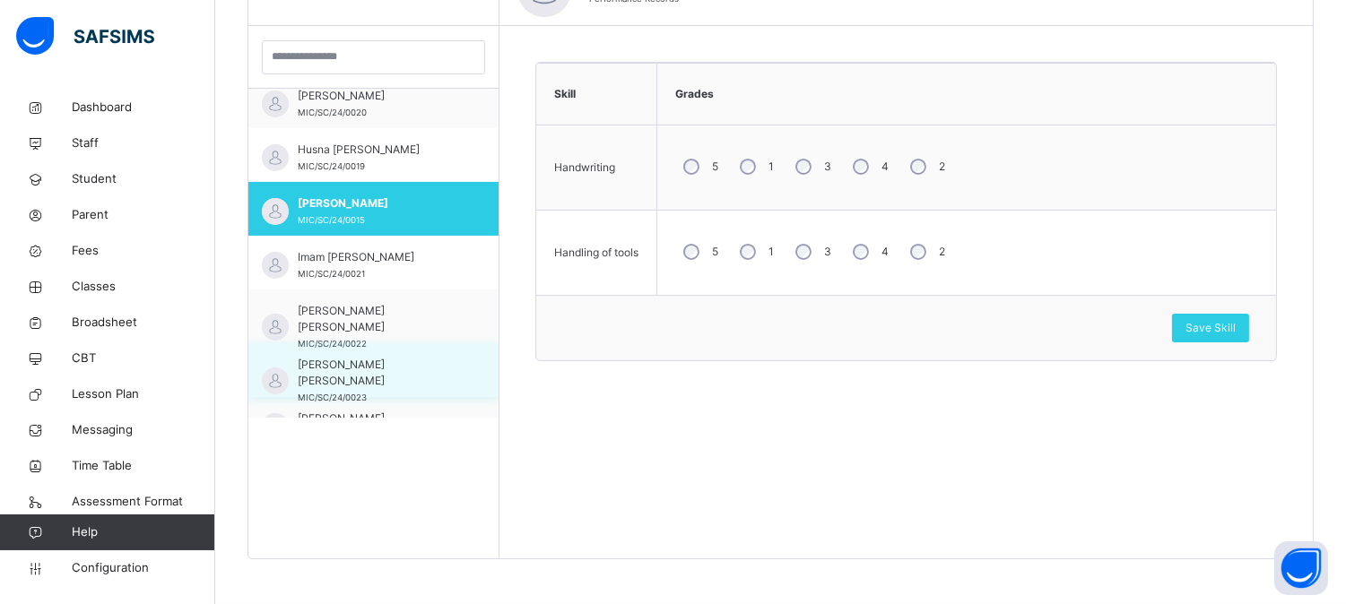
scroll to position [897, 0]
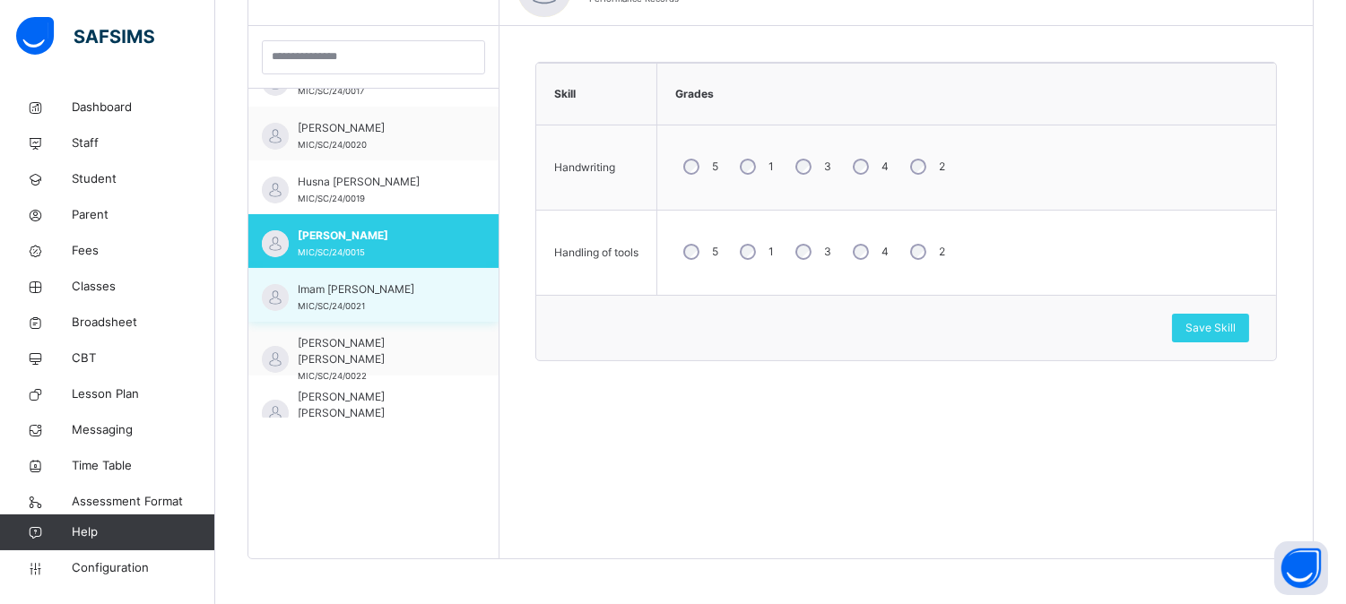
click at [384, 282] on span "Imam [PERSON_NAME]" at bounding box center [378, 290] width 160 height 16
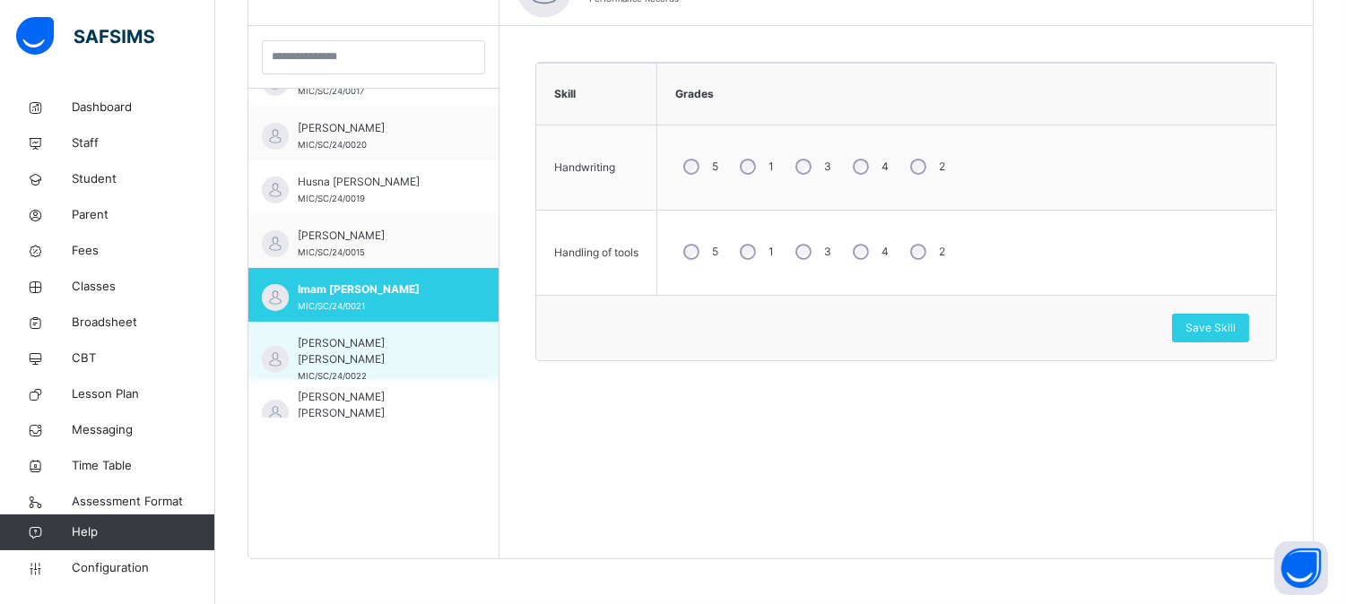
click at [388, 322] on div "[PERSON_NAME] [PERSON_NAME] MIC/SC/24/0022" at bounding box center [373, 349] width 250 height 54
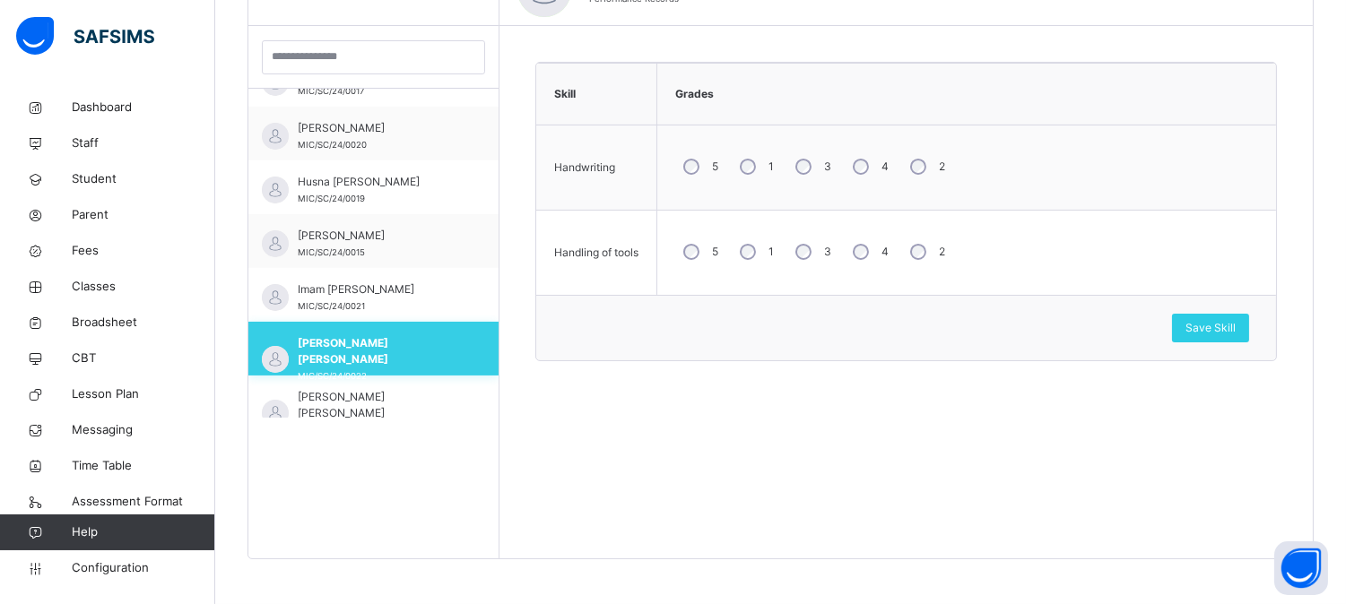
scroll to position [996, 0]
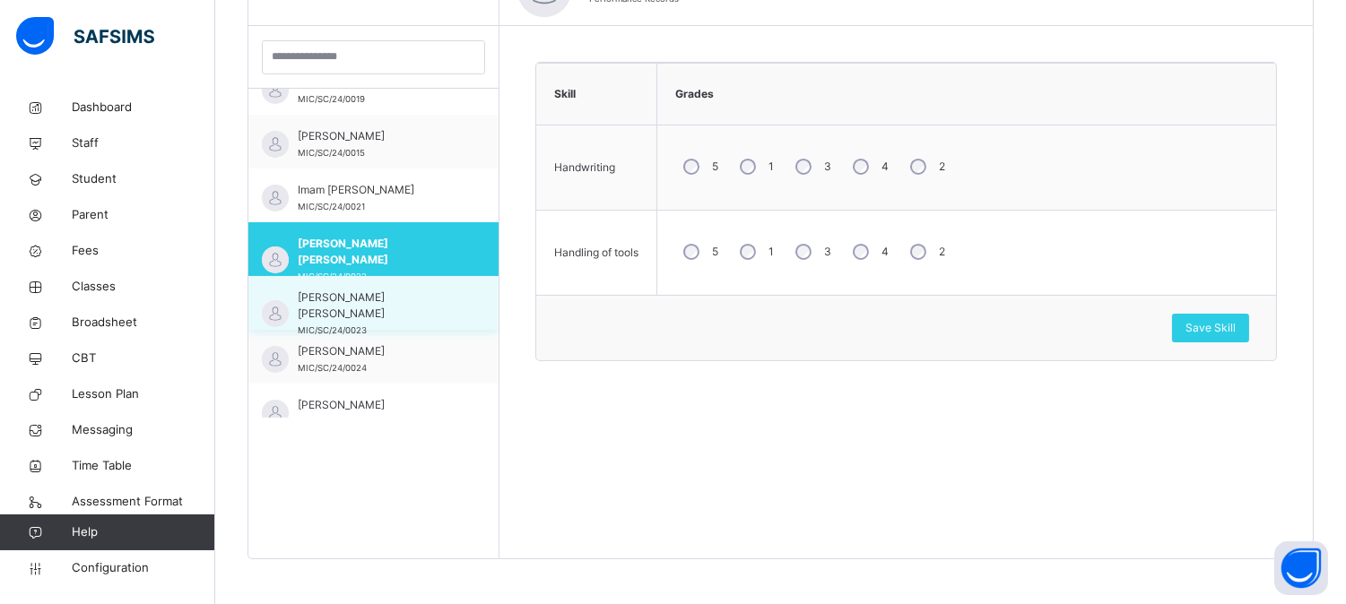
click at [398, 309] on div "[PERSON_NAME] [PERSON_NAME] MIC/SC/24/0023" at bounding box center [378, 314] width 160 height 48
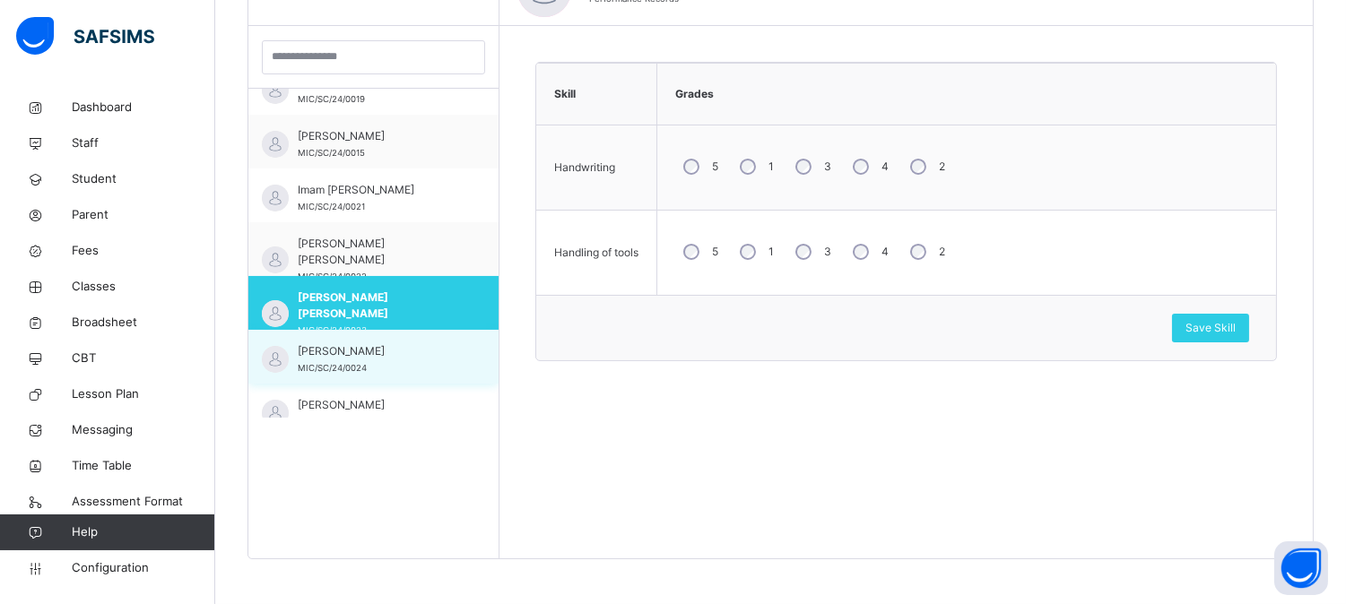
click at [392, 360] on div "[PERSON_NAME]/SC/24/0024" at bounding box center [378, 359] width 160 height 32
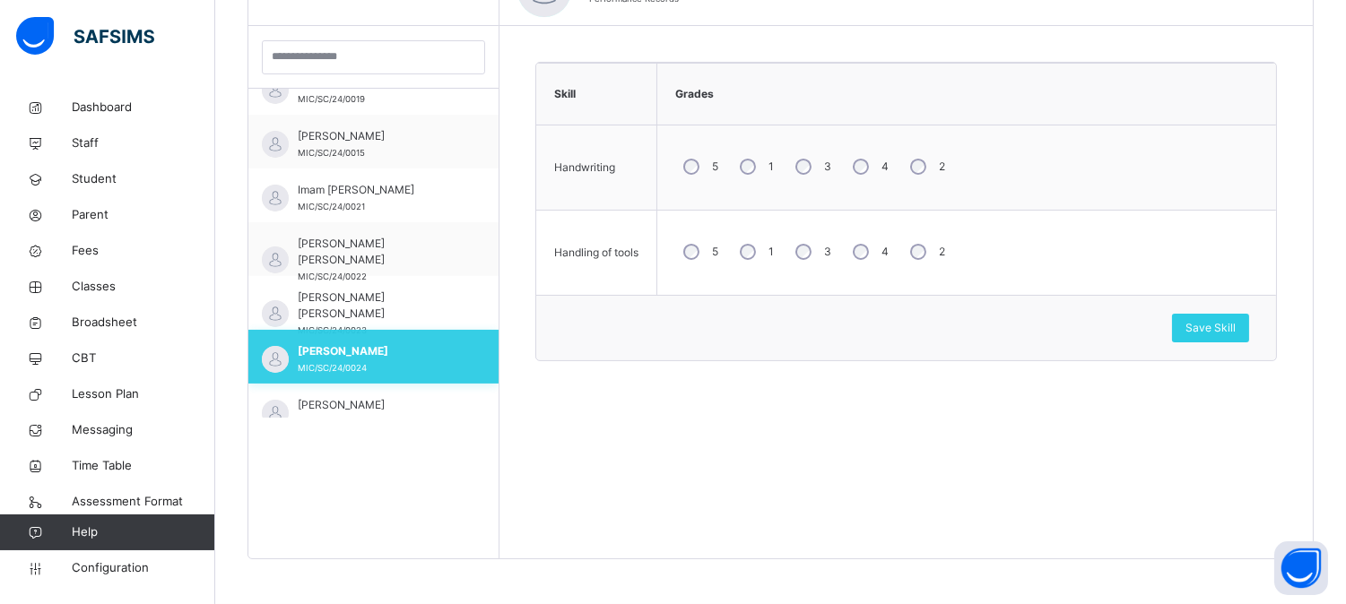
scroll to position [1096, 0]
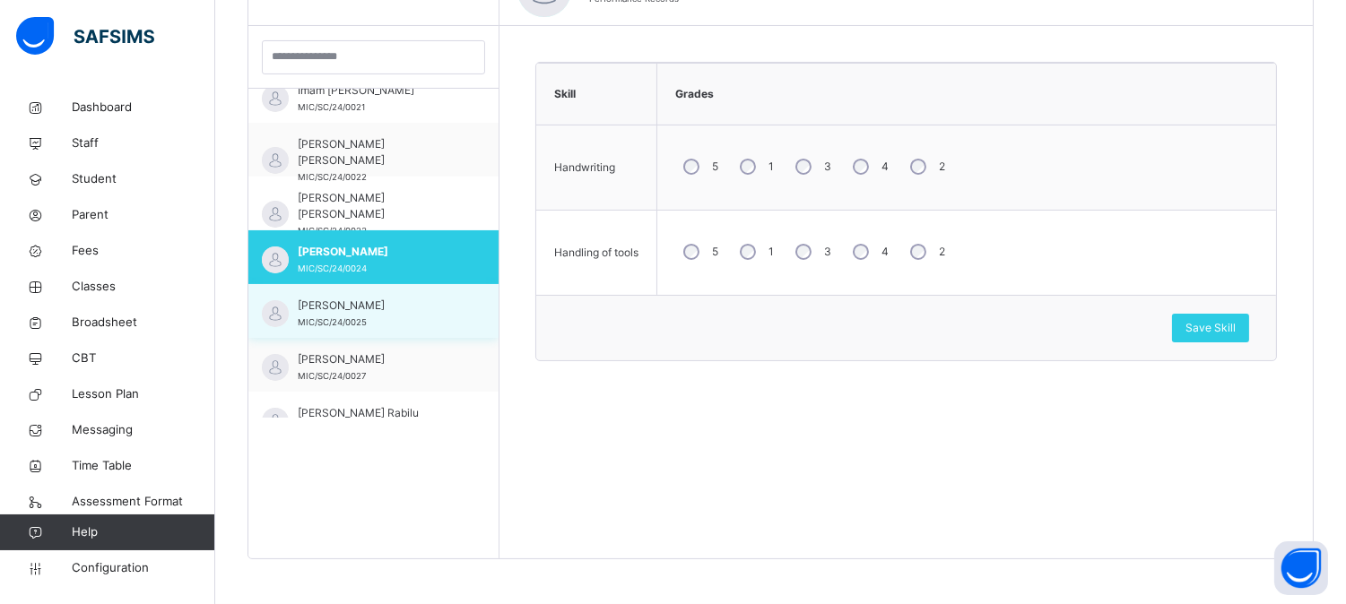
click at [403, 328] on div "[PERSON_NAME] MIC/SC/24/0025" at bounding box center [378, 314] width 160 height 32
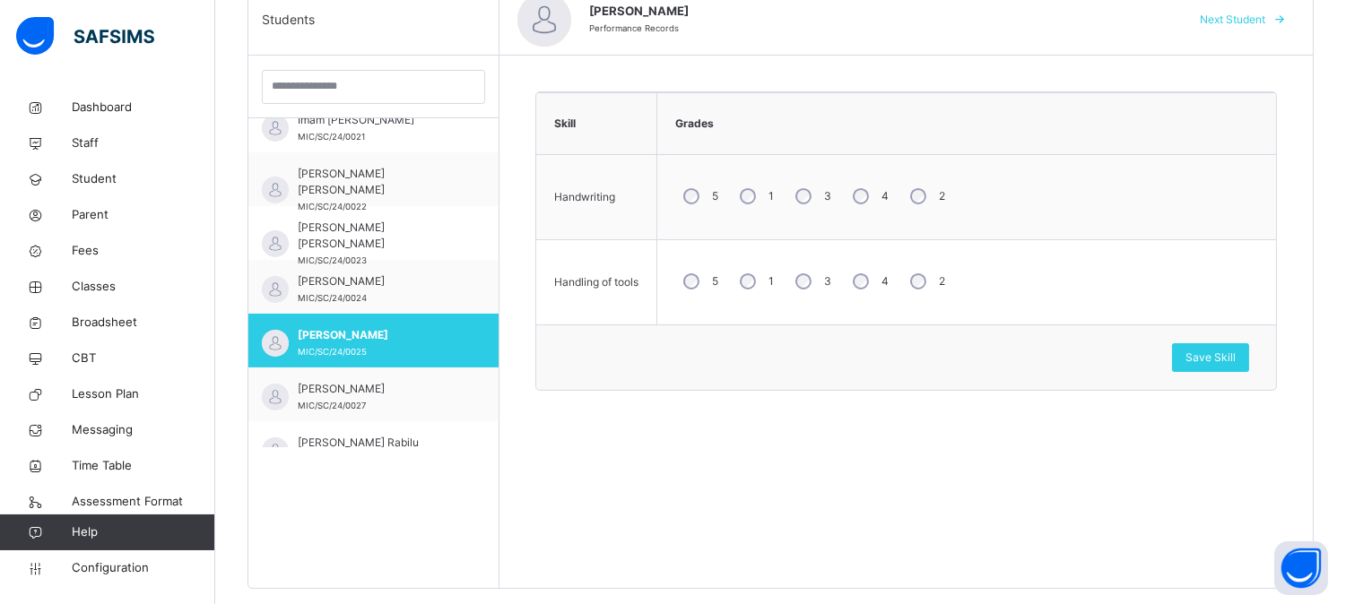
scroll to position [508, 0]
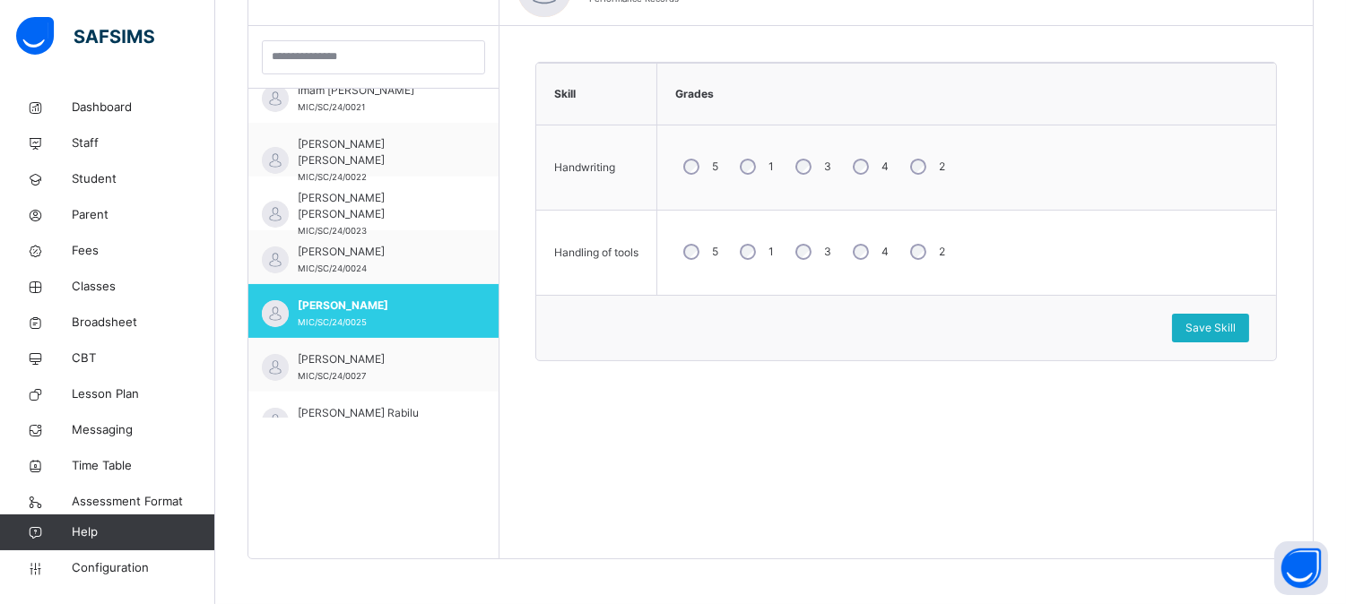
click at [1236, 332] on span "Save Skill" at bounding box center [1210, 328] width 50 height 16
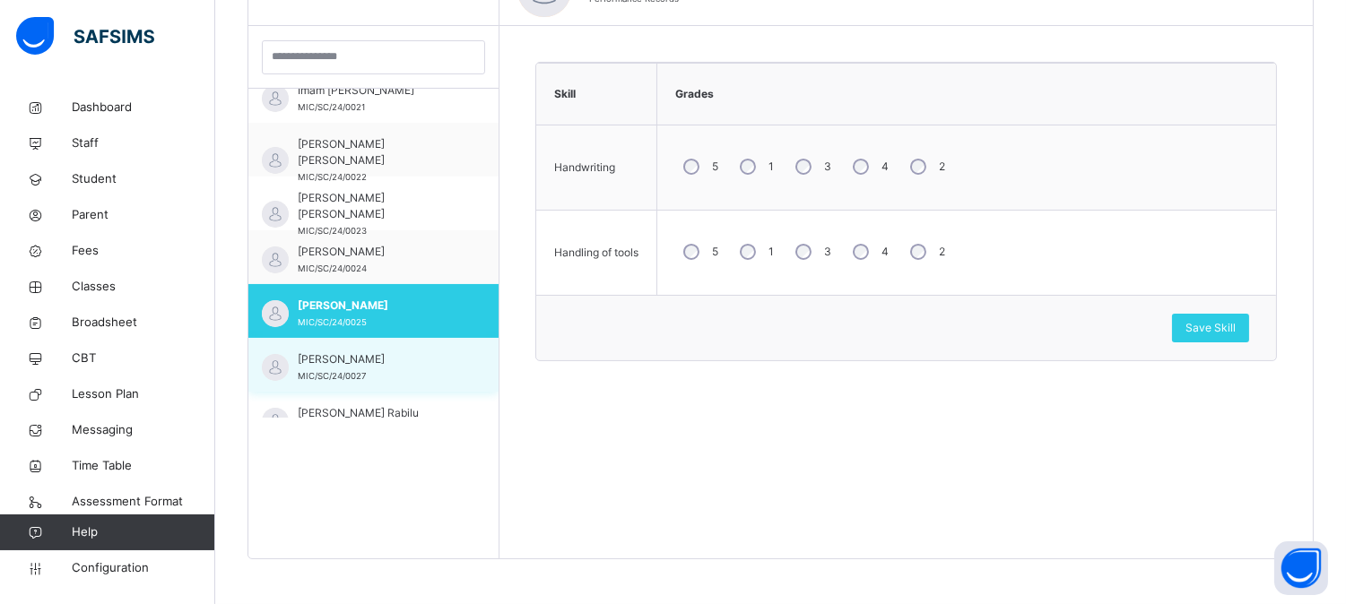
click at [425, 361] on span "[PERSON_NAME]" at bounding box center [378, 359] width 160 height 16
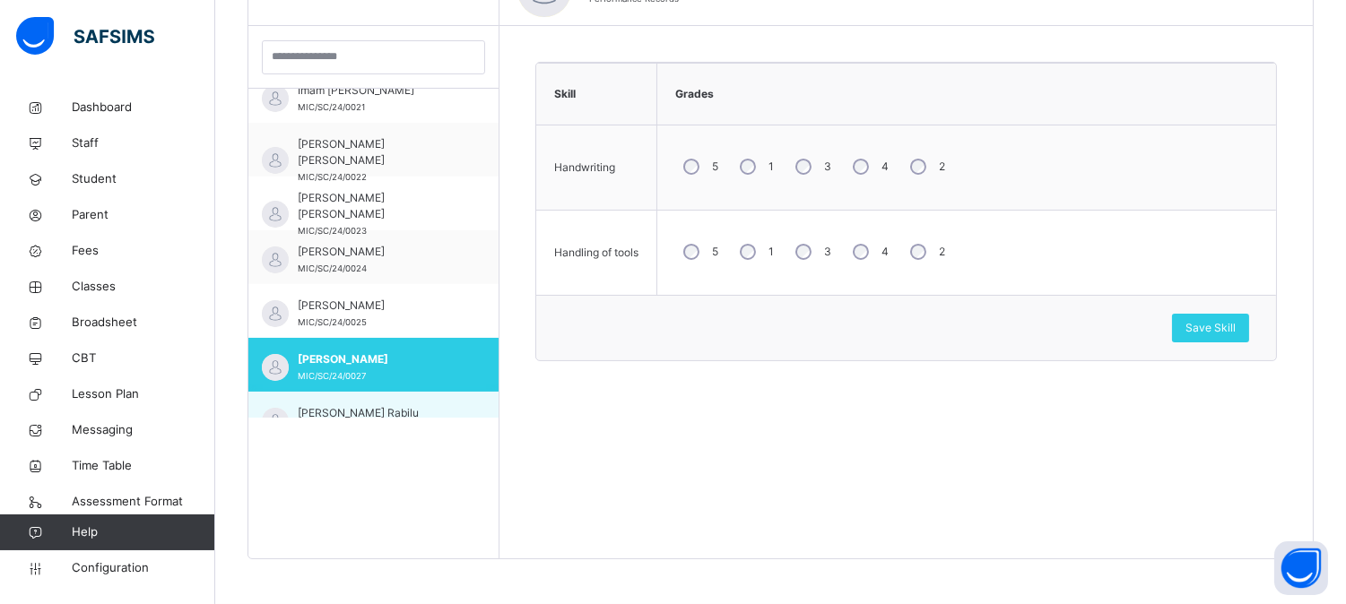
click at [408, 399] on div "[PERSON_NAME] Rabilu MIC/SC/24/0026" at bounding box center [373, 419] width 250 height 54
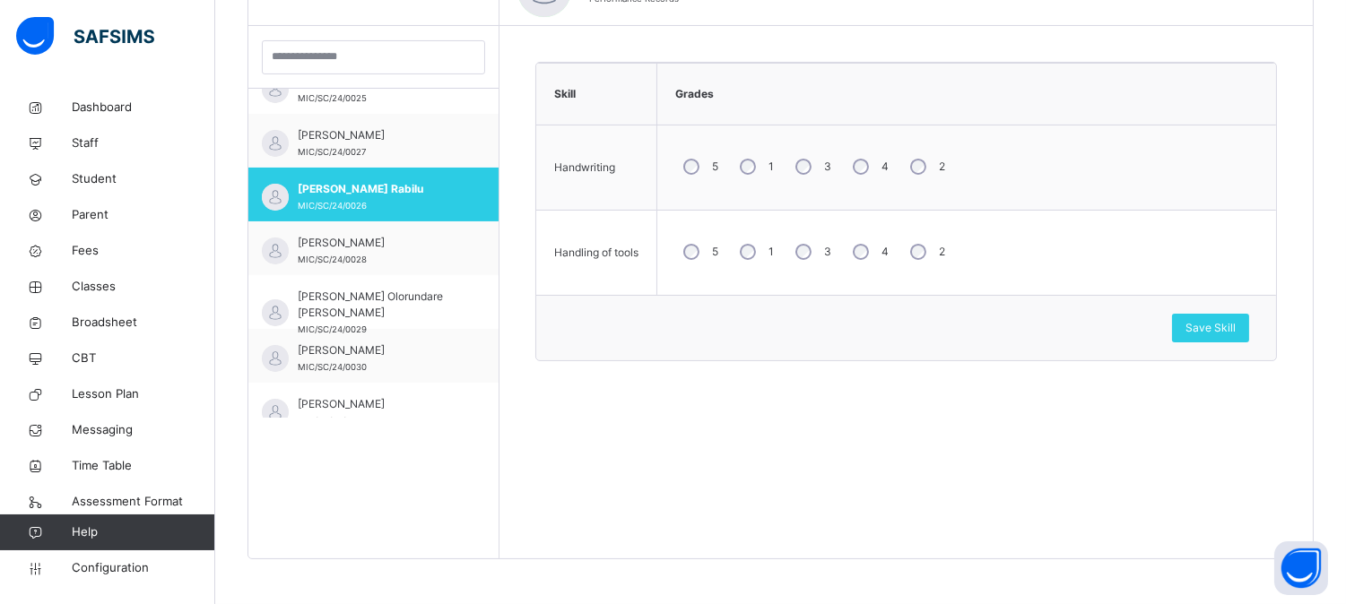
scroll to position [1394, 0]
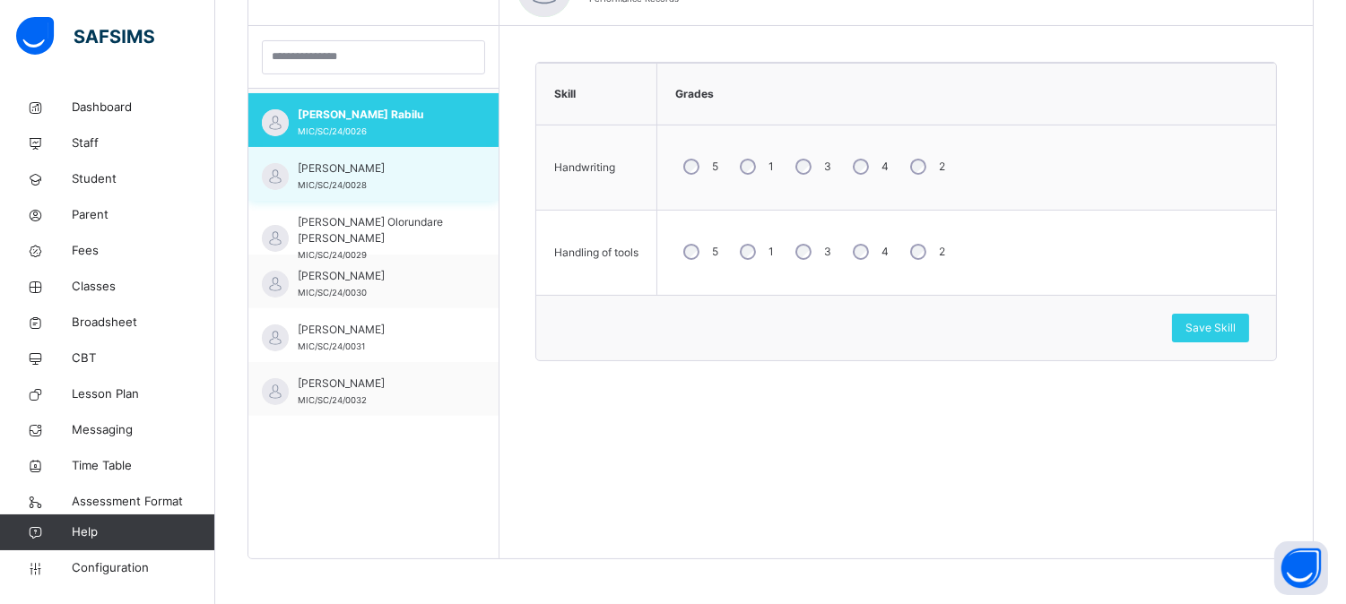
click at [448, 177] on div "[PERSON_NAME] MIC/SC/24/0028" at bounding box center [373, 174] width 250 height 54
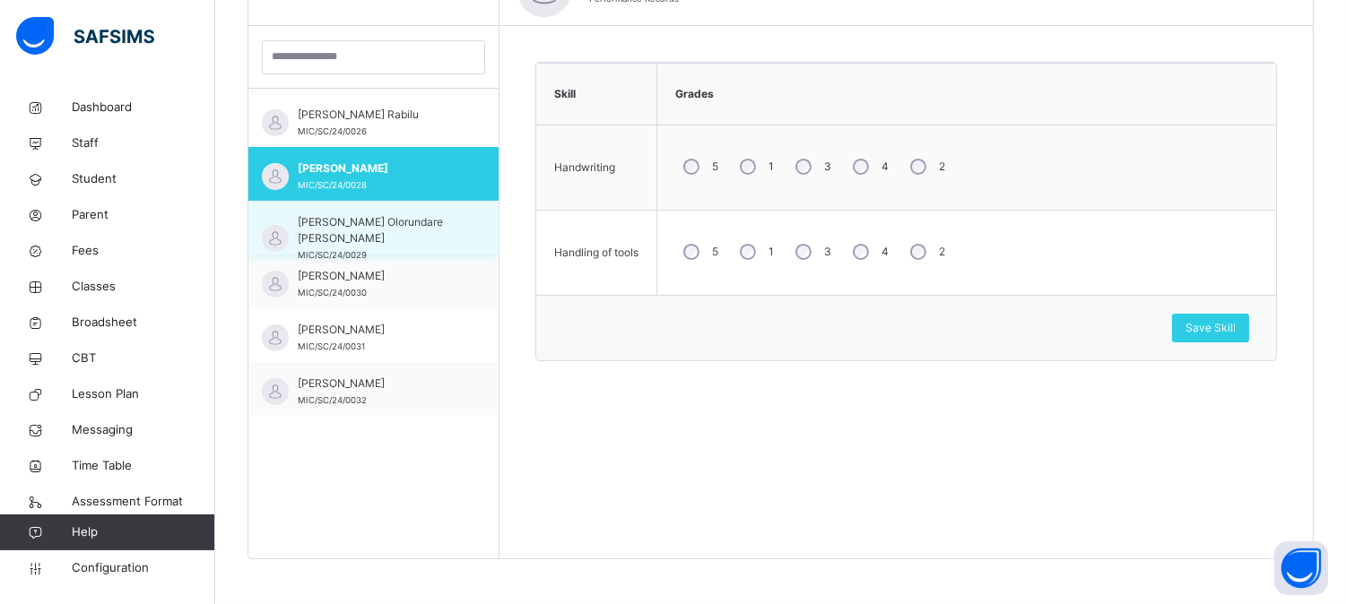
click at [448, 229] on div "[PERSON_NAME] [PERSON_NAME]/SC/24/0029" at bounding box center [373, 228] width 250 height 54
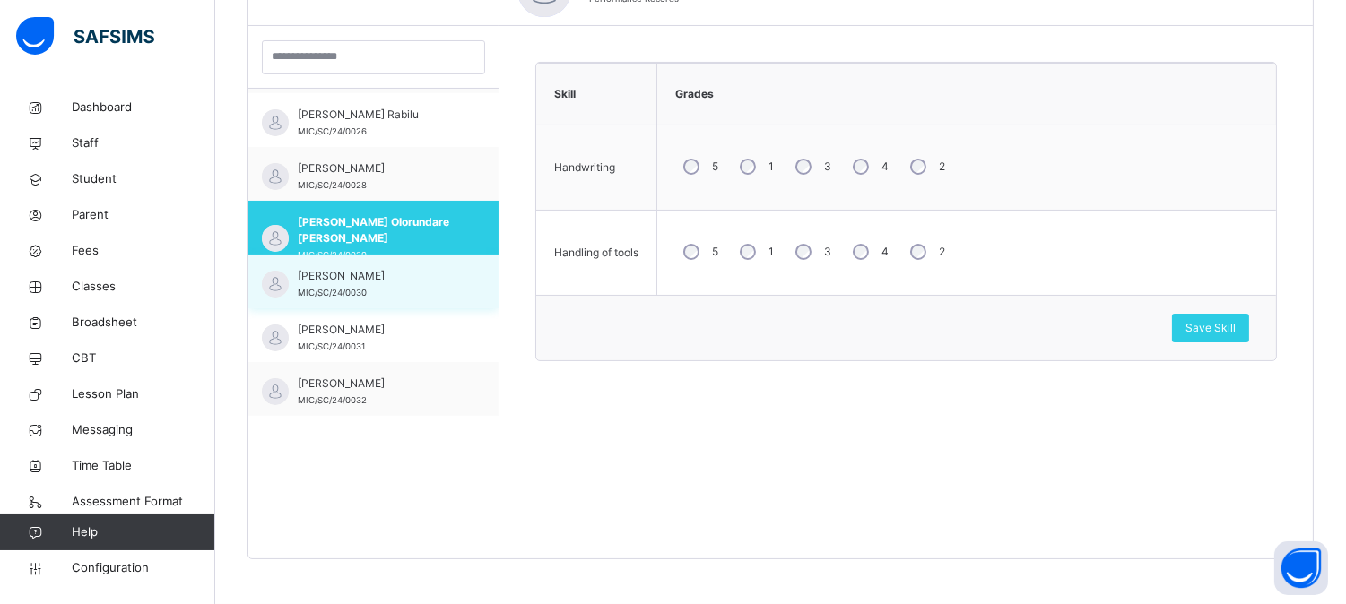
click at [457, 282] on div "[PERSON_NAME] MIC/SC/24/0030" at bounding box center [373, 282] width 250 height 54
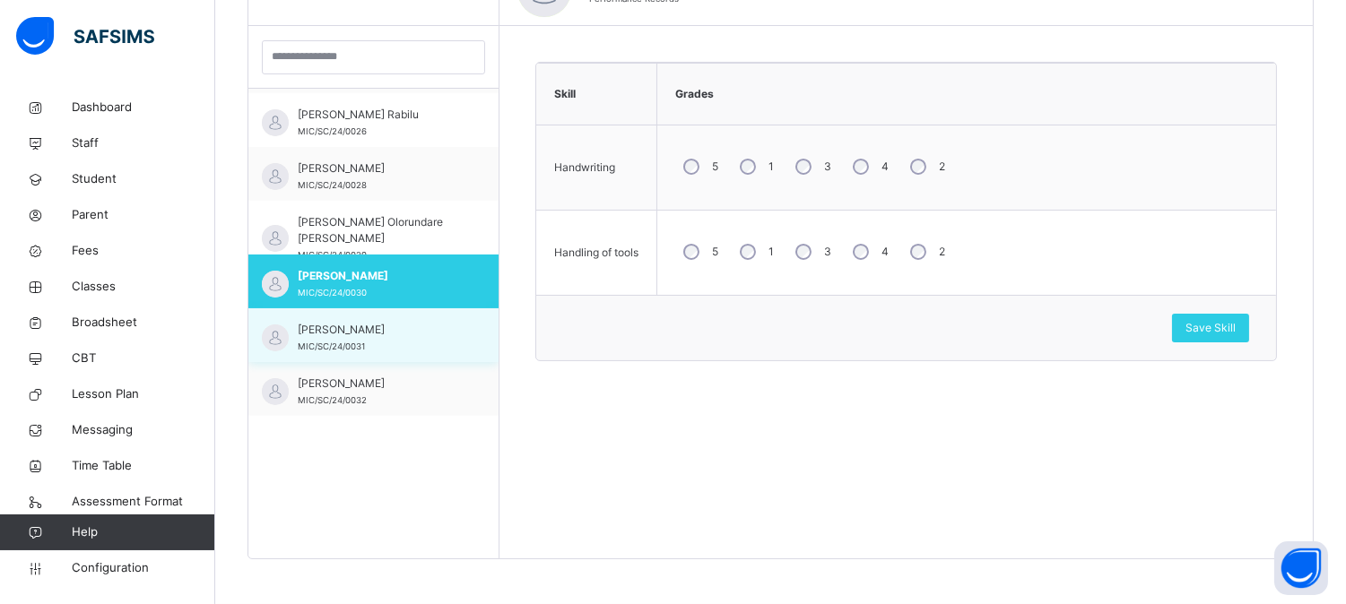
click at [422, 337] on div "[PERSON_NAME] MIC/SC/24/0031" at bounding box center [378, 338] width 160 height 32
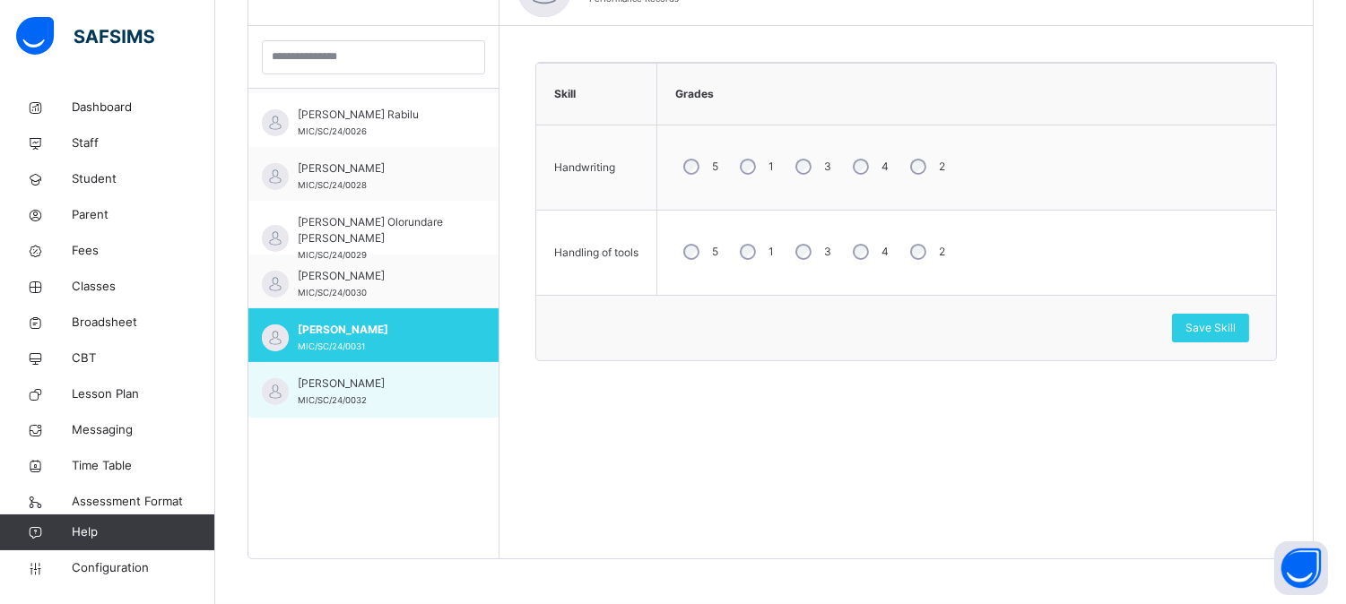
click at [431, 389] on span "[PERSON_NAME]" at bounding box center [378, 384] width 160 height 16
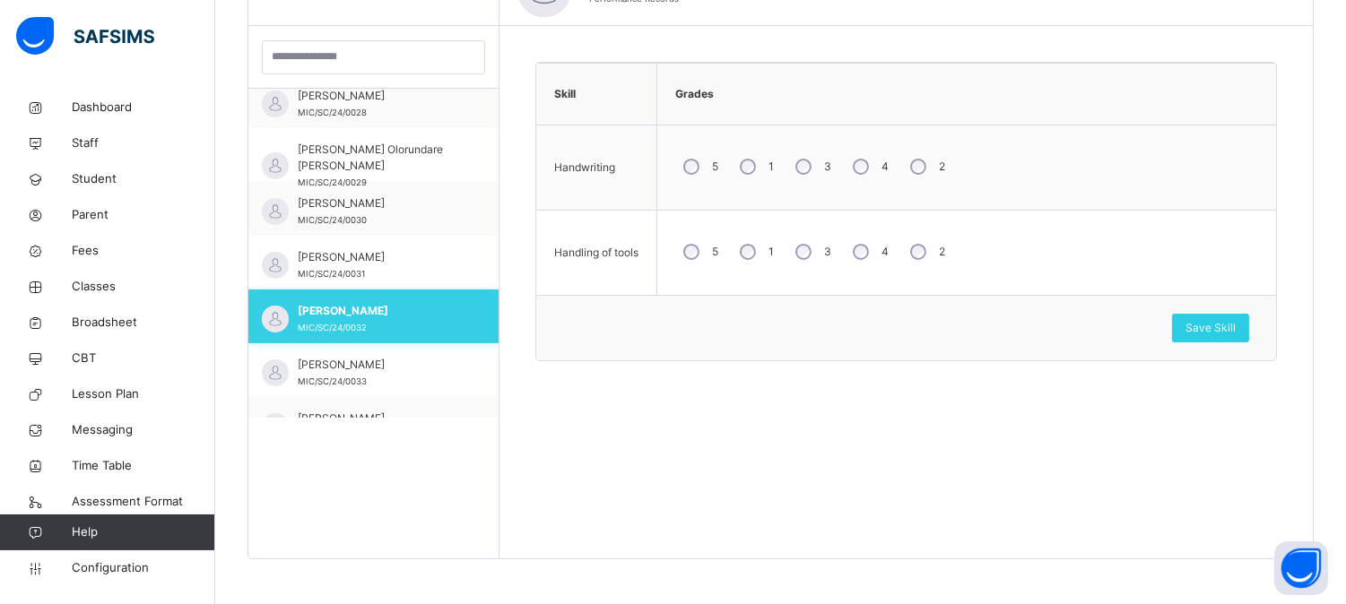
scroll to position [1553, 0]
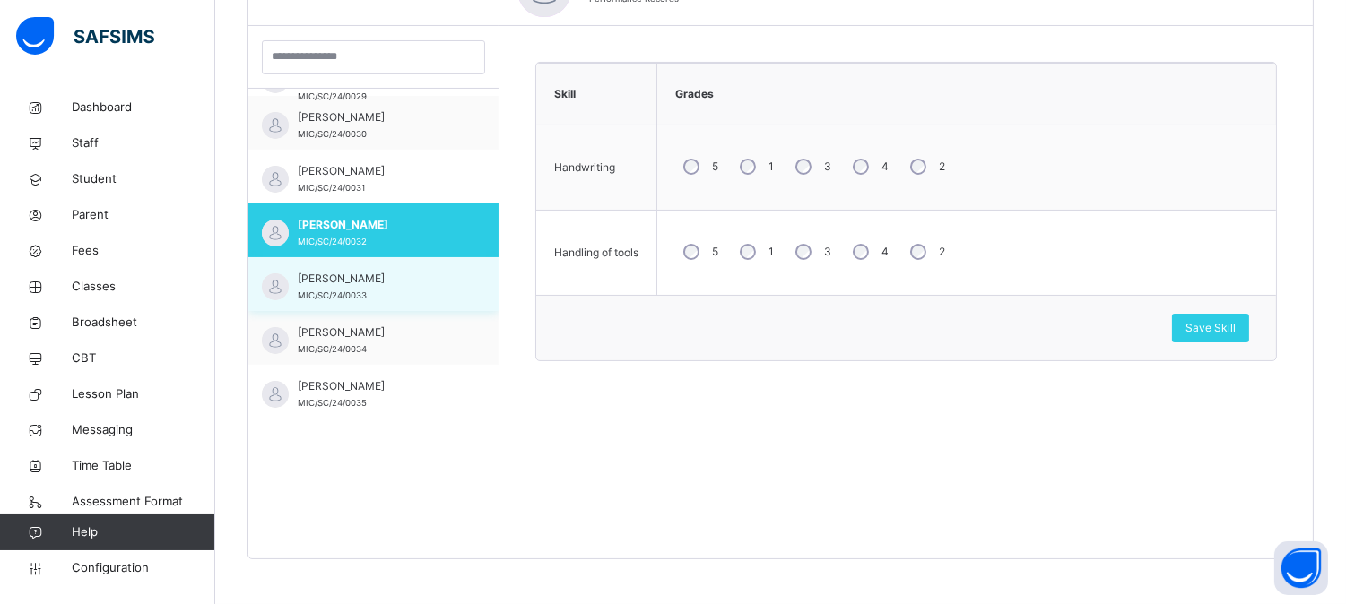
click at [428, 279] on span "[PERSON_NAME]" at bounding box center [378, 279] width 160 height 16
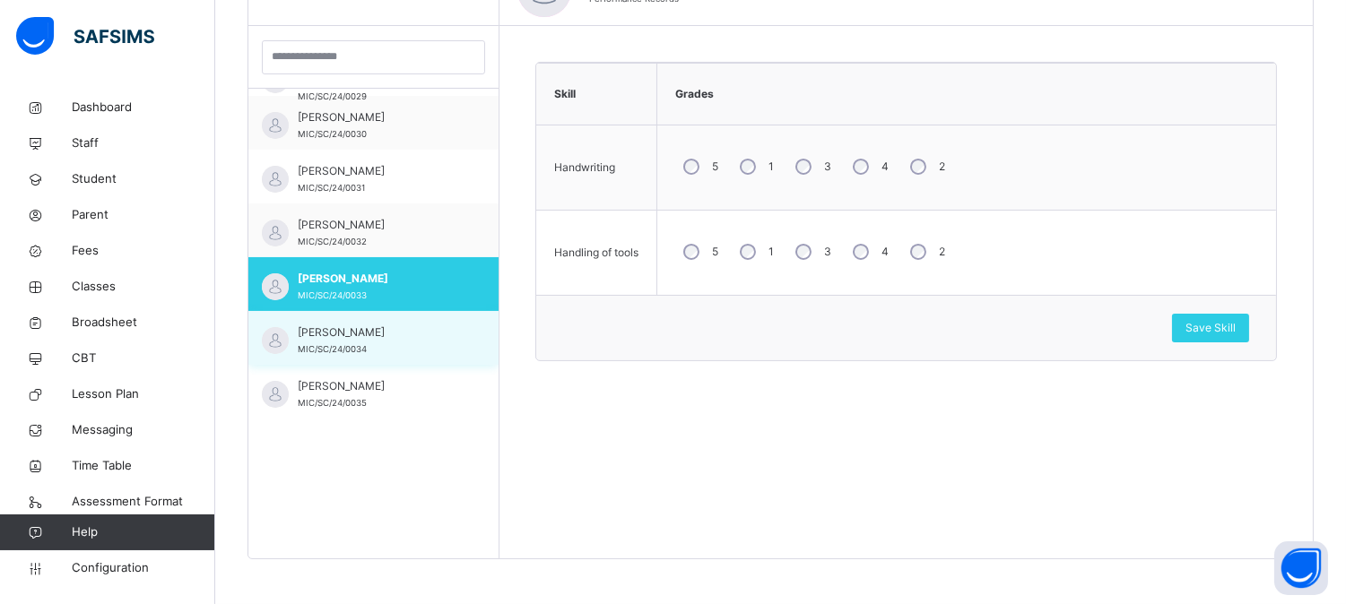
click at [425, 343] on div "[PERSON_NAME] MIC/SC/24/0034" at bounding box center [378, 341] width 160 height 32
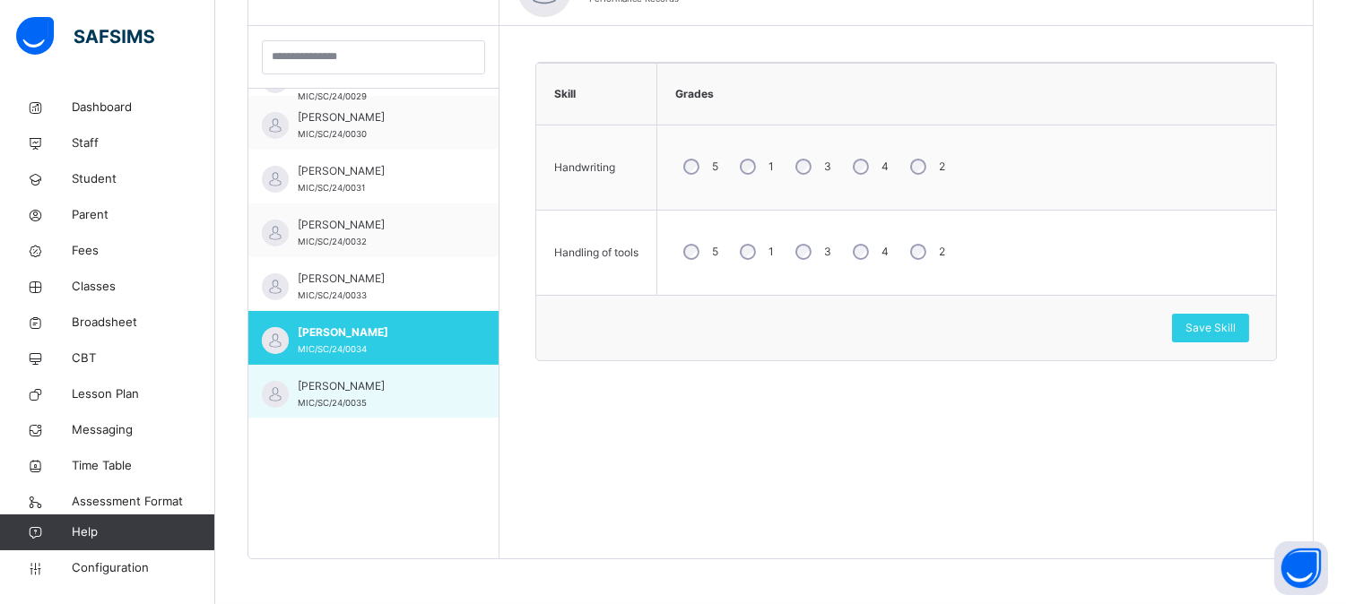
click at [425, 375] on div "[PERSON_NAME] MIC/SC/24/0035" at bounding box center [373, 392] width 250 height 54
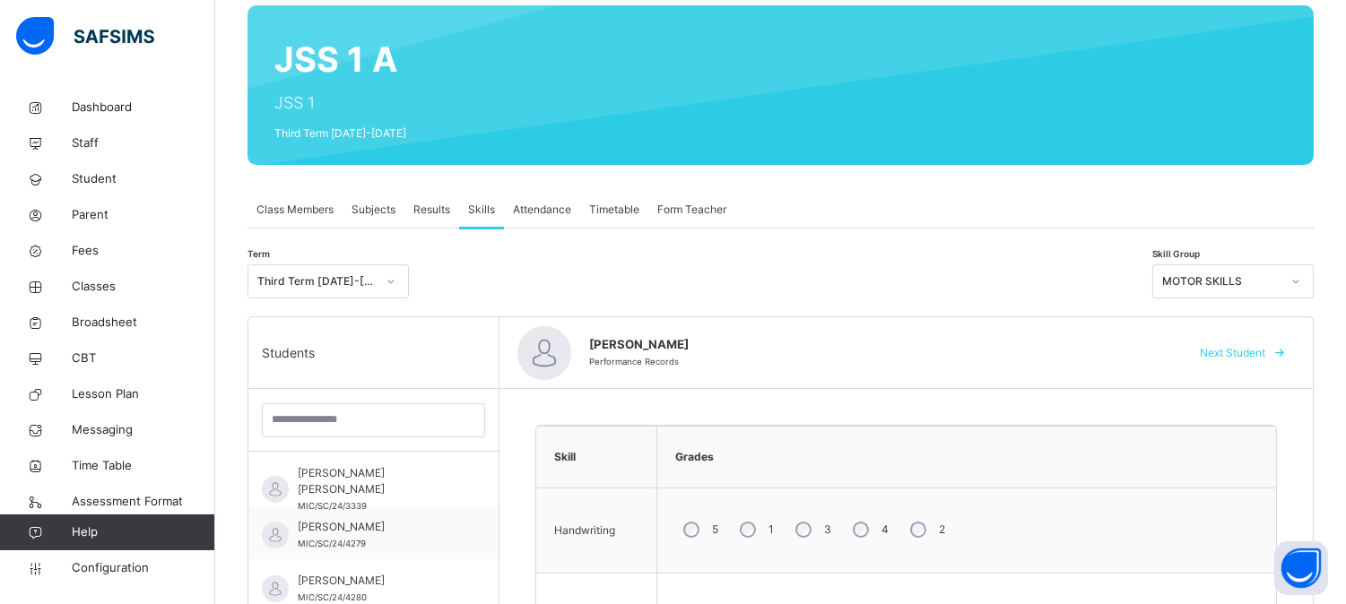
scroll to position [299, 0]
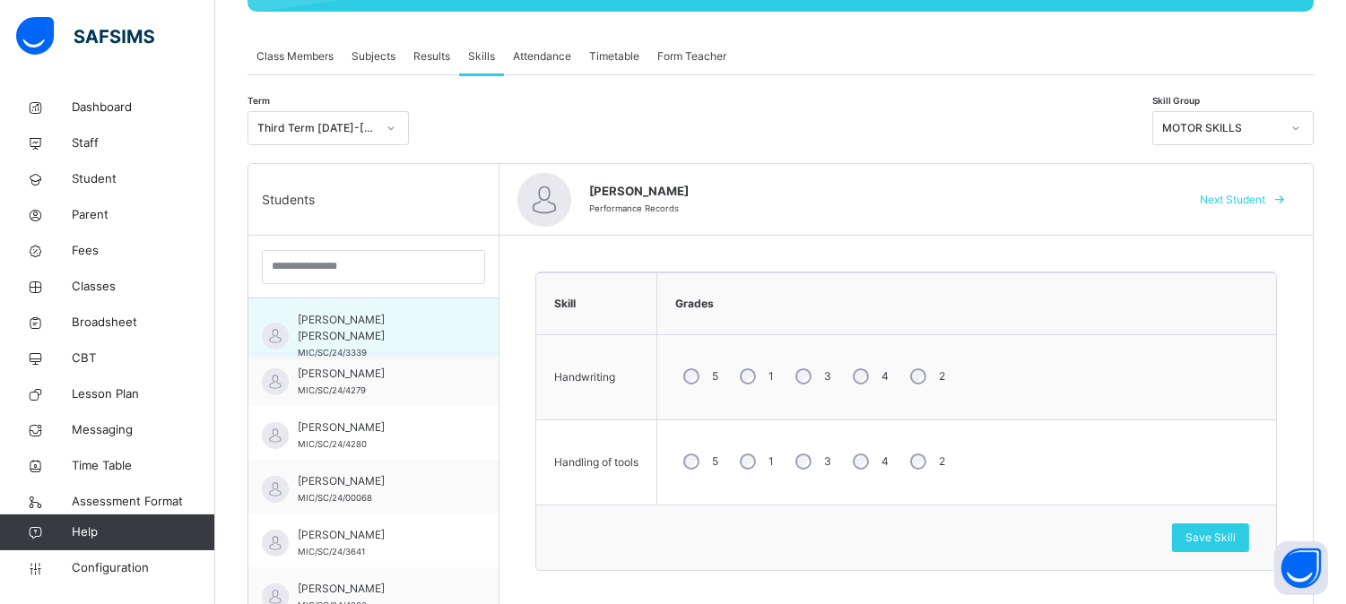
click at [423, 319] on span "[PERSON_NAME] [PERSON_NAME]" at bounding box center [378, 328] width 160 height 32
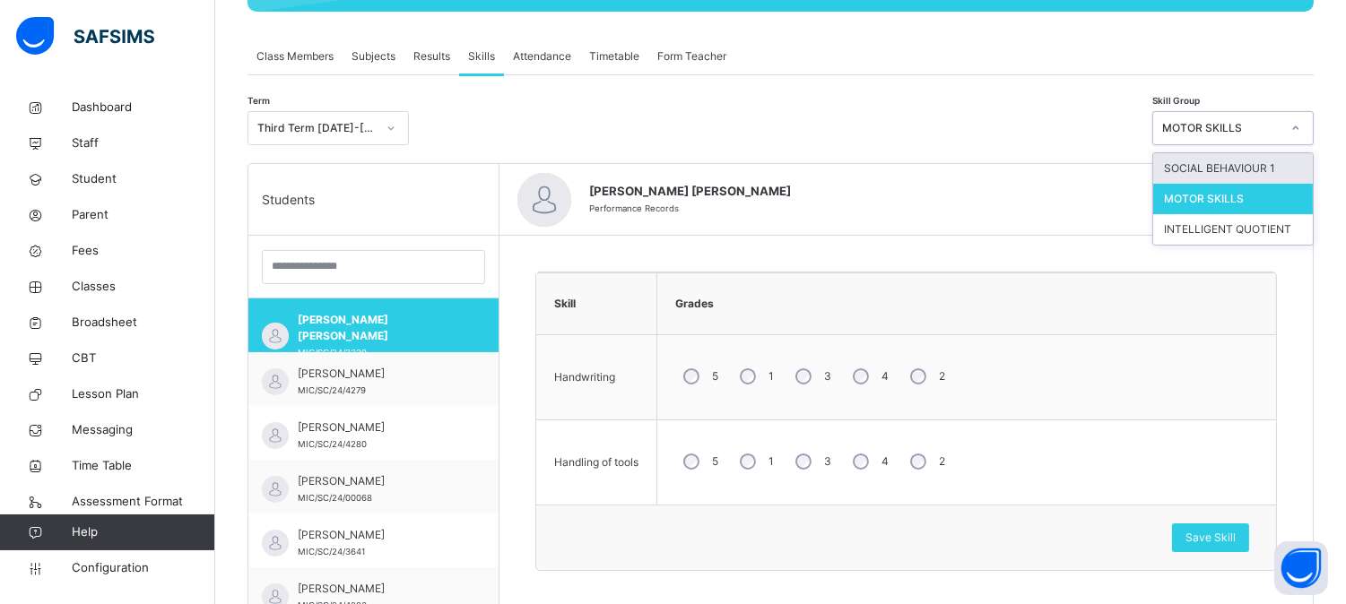
click at [1268, 144] on div "MOTOR SKILLS" at bounding box center [1232, 128] width 161 height 34
click at [1279, 237] on div "INTELLIGENT QUOTIENT" at bounding box center [1233, 229] width 160 height 30
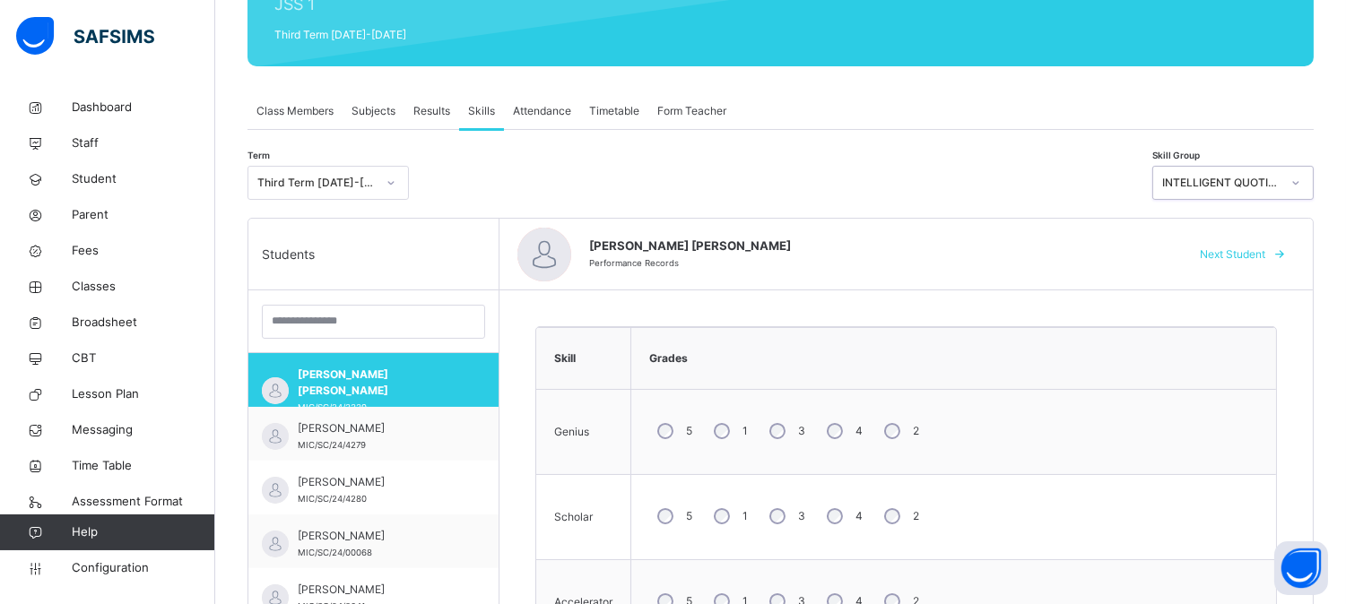
scroll to position [219, 0]
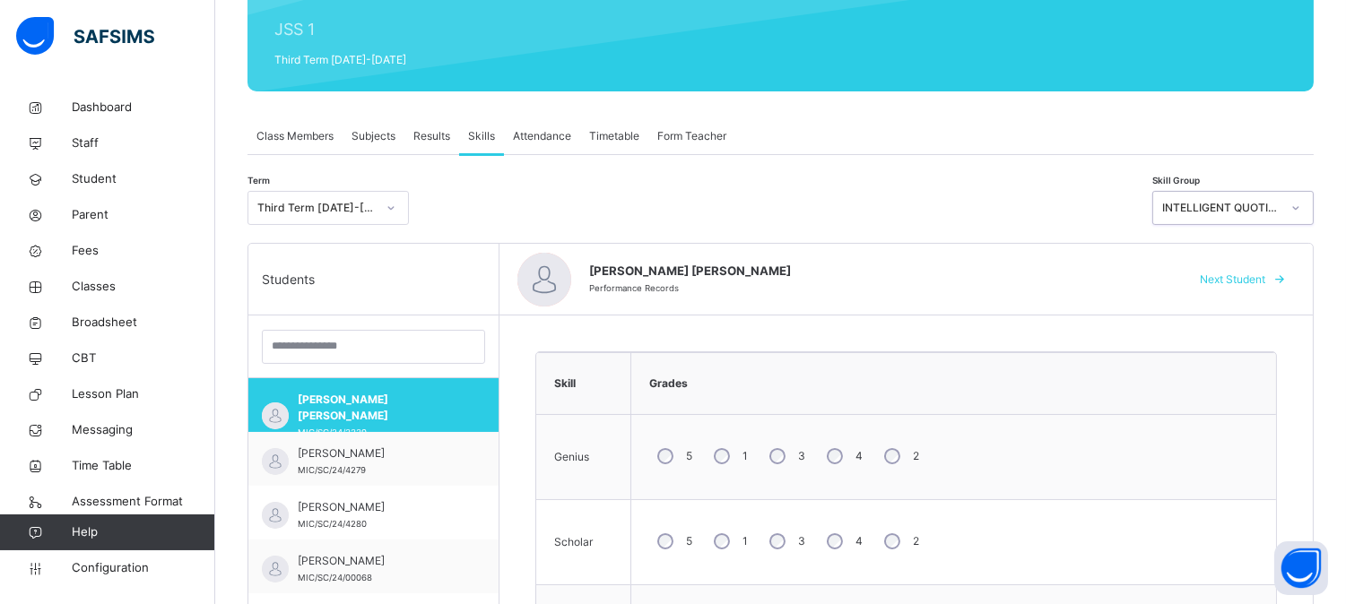
click at [1229, 275] on span "Next Student" at bounding box center [1232, 280] width 65 height 16
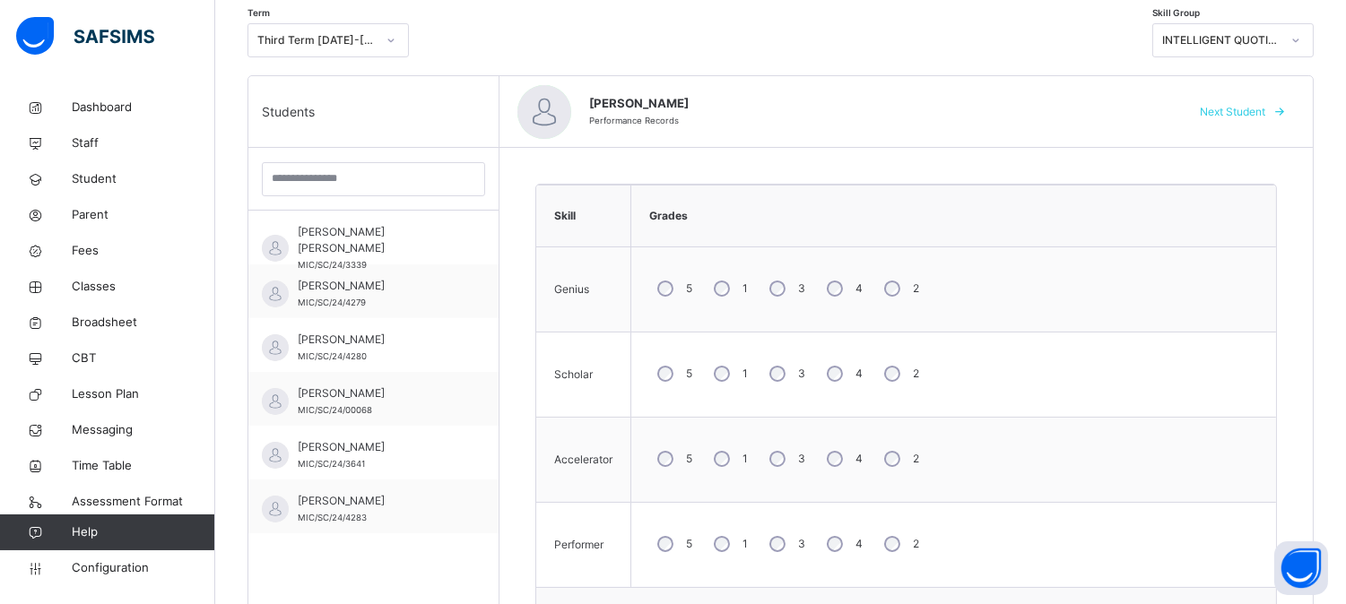
scroll to position [418, 0]
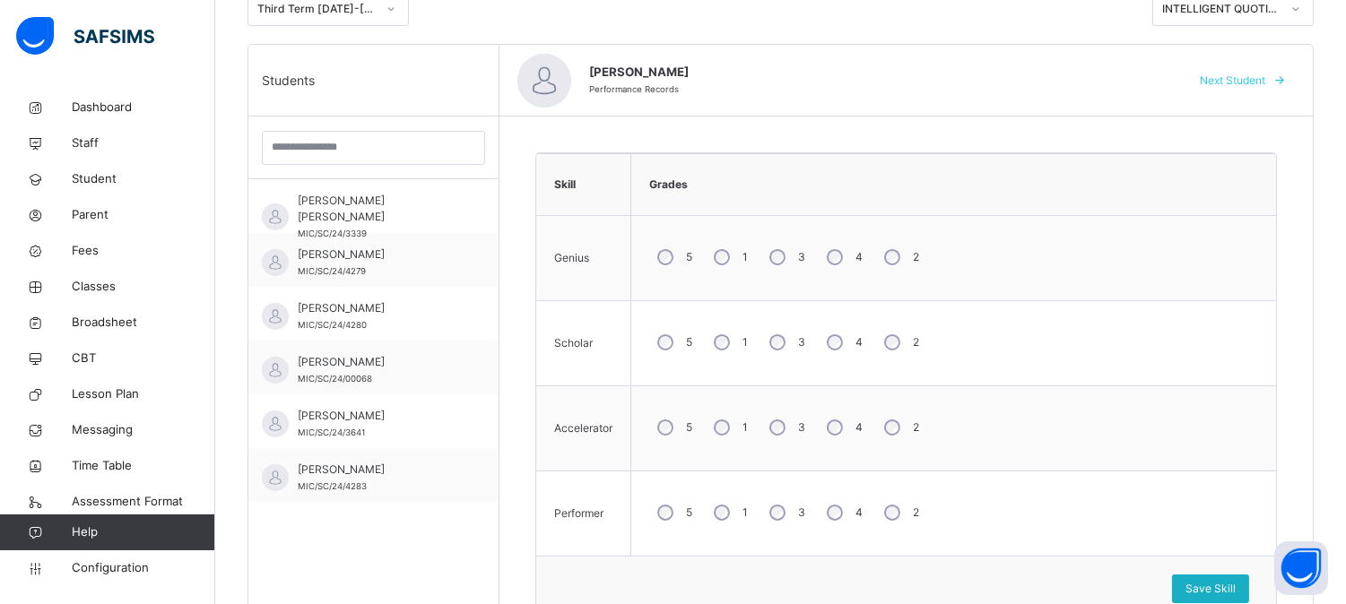
click at [1212, 594] on span "Save Skill" at bounding box center [1210, 589] width 50 height 16
click at [1236, 592] on span "Save Skill" at bounding box center [1210, 589] width 50 height 16
click at [1265, 85] on span "Next Student" at bounding box center [1232, 81] width 65 height 16
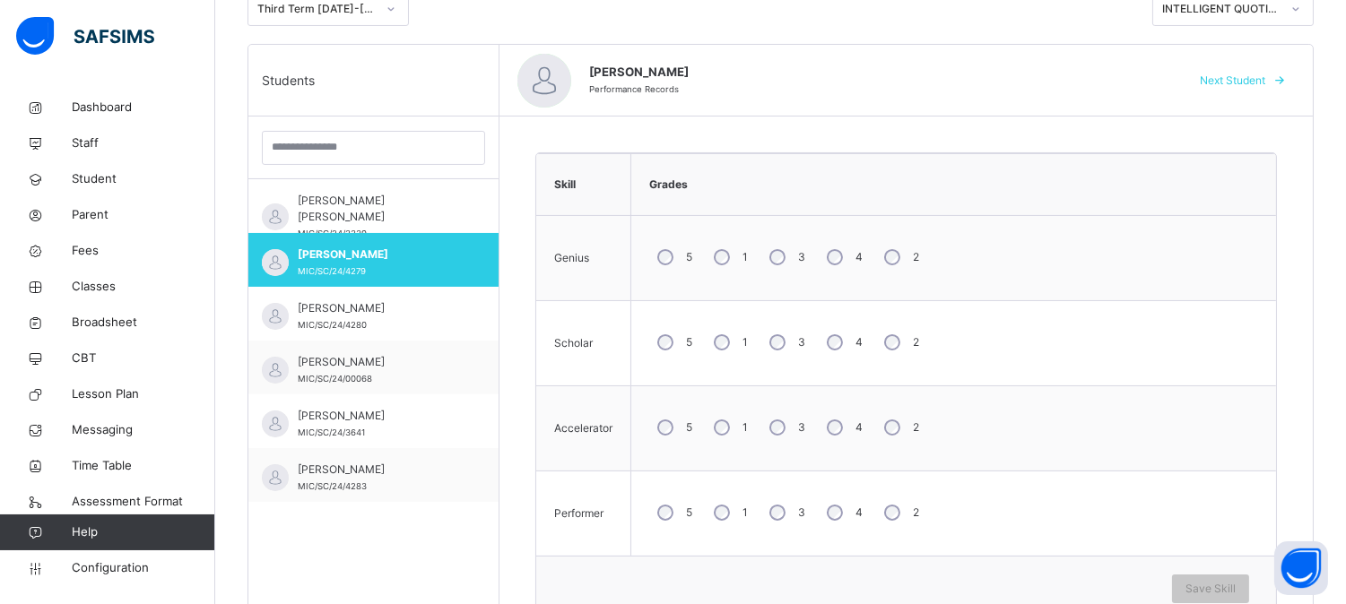
click at [849, 256] on div "4" at bounding box center [843, 258] width 48 height 38
click at [1236, 589] on span "Save Skill" at bounding box center [1210, 589] width 50 height 16
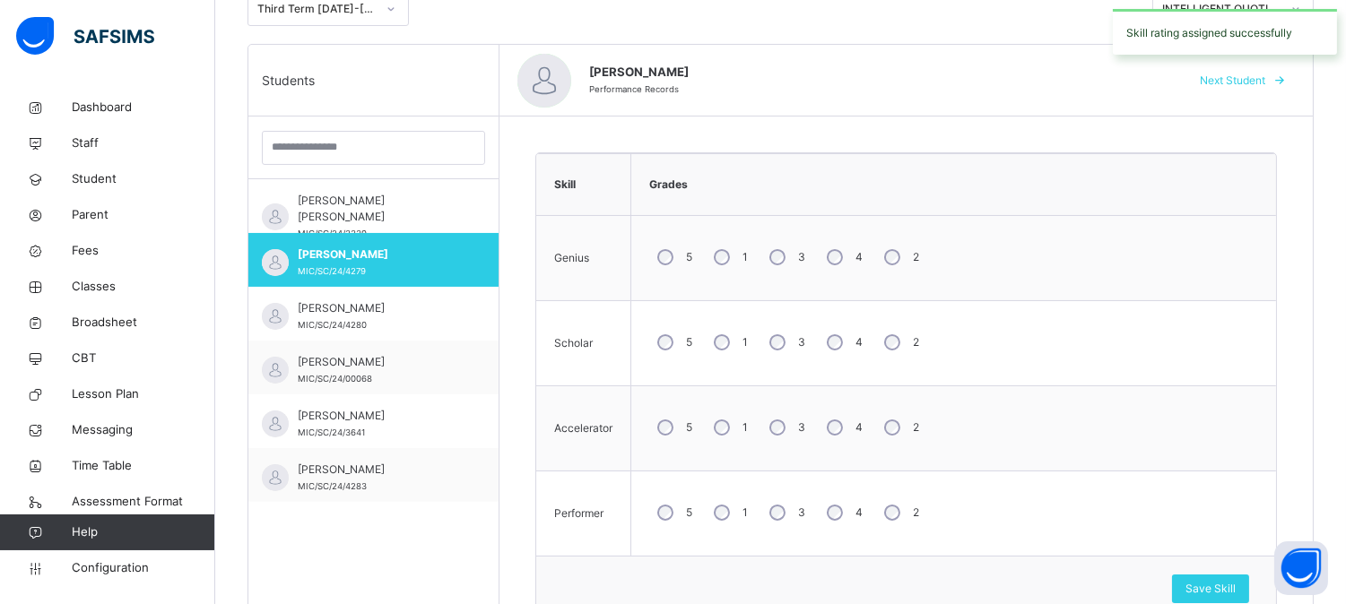
click at [1287, 78] on icon at bounding box center [1279, 81] width 13 height 14
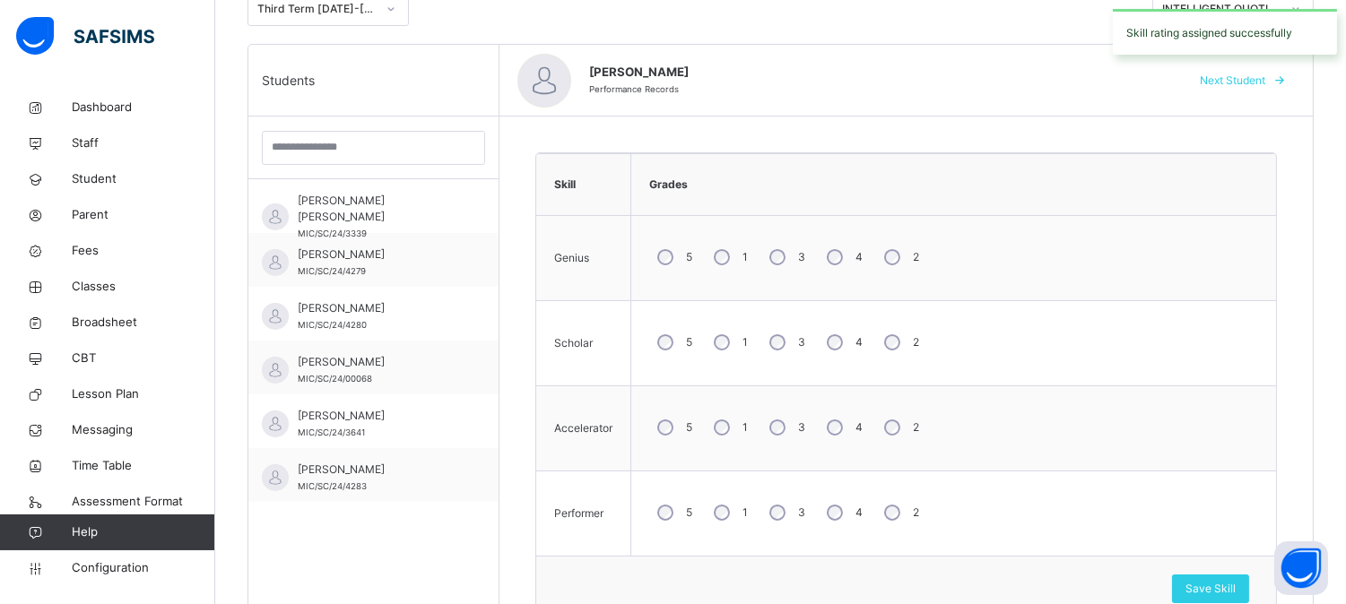
click at [1283, 76] on span at bounding box center [1279, 80] width 29 height 29
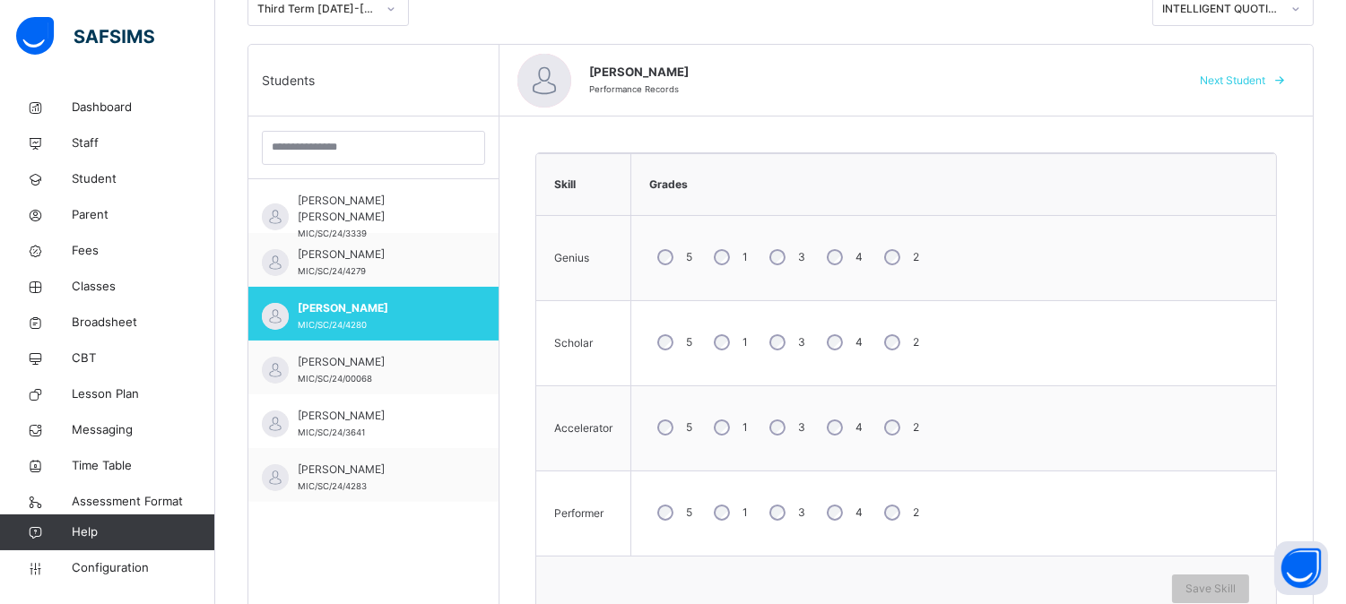
click at [791, 257] on div "3" at bounding box center [785, 258] width 48 height 38
click at [786, 335] on div "3" at bounding box center [785, 343] width 48 height 38
click at [782, 409] on div "3" at bounding box center [785, 428] width 48 height 38
click at [775, 490] on div "5 1 3 4 2" at bounding box center [953, 513] width 627 height 65
click at [1211, 585] on span "Save Skill" at bounding box center [1210, 589] width 50 height 16
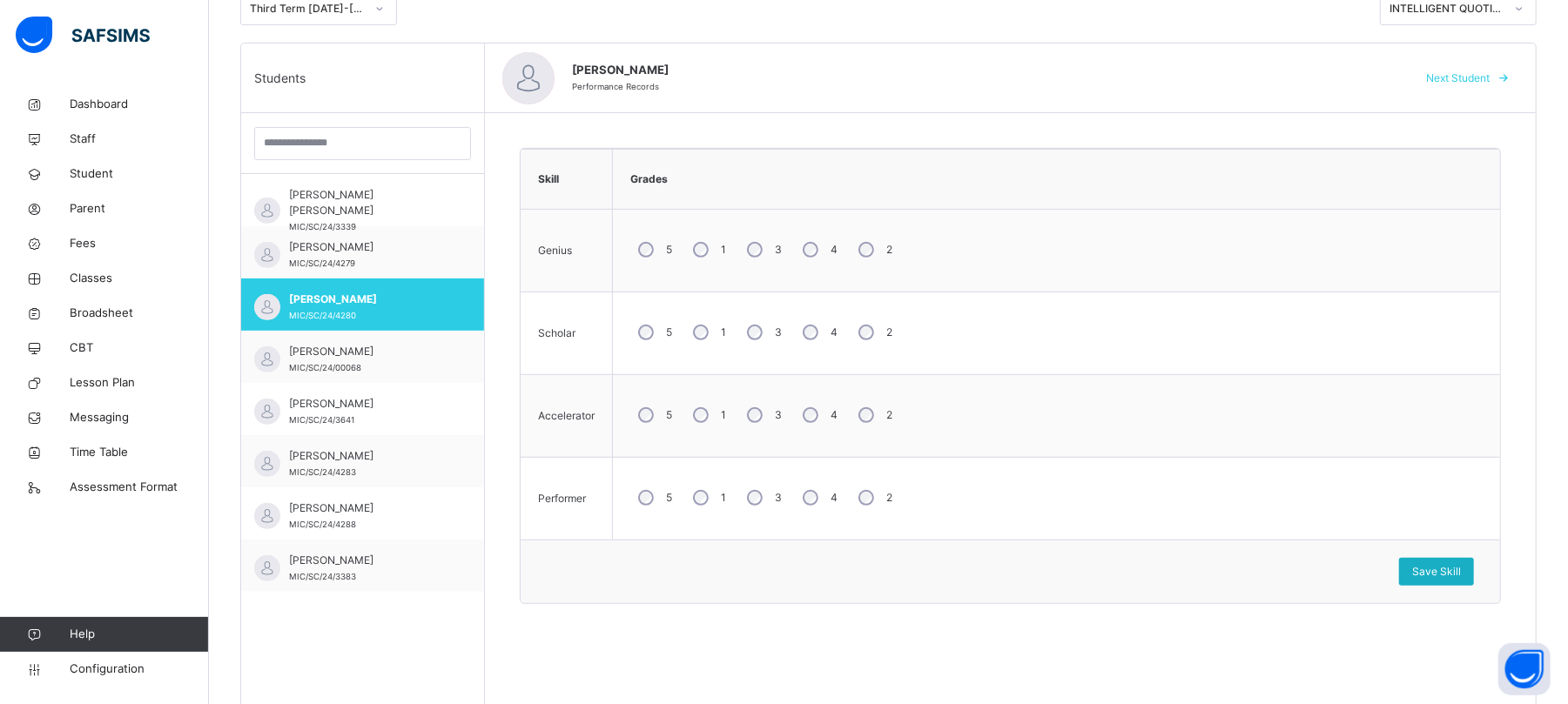
click at [1319, 569] on span "Save Skill" at bounding box center [1436, 572] width 49 height 16
click at [1319, 85] on div "Next Student" at bounding box center [1464, 78] width 106 height 28
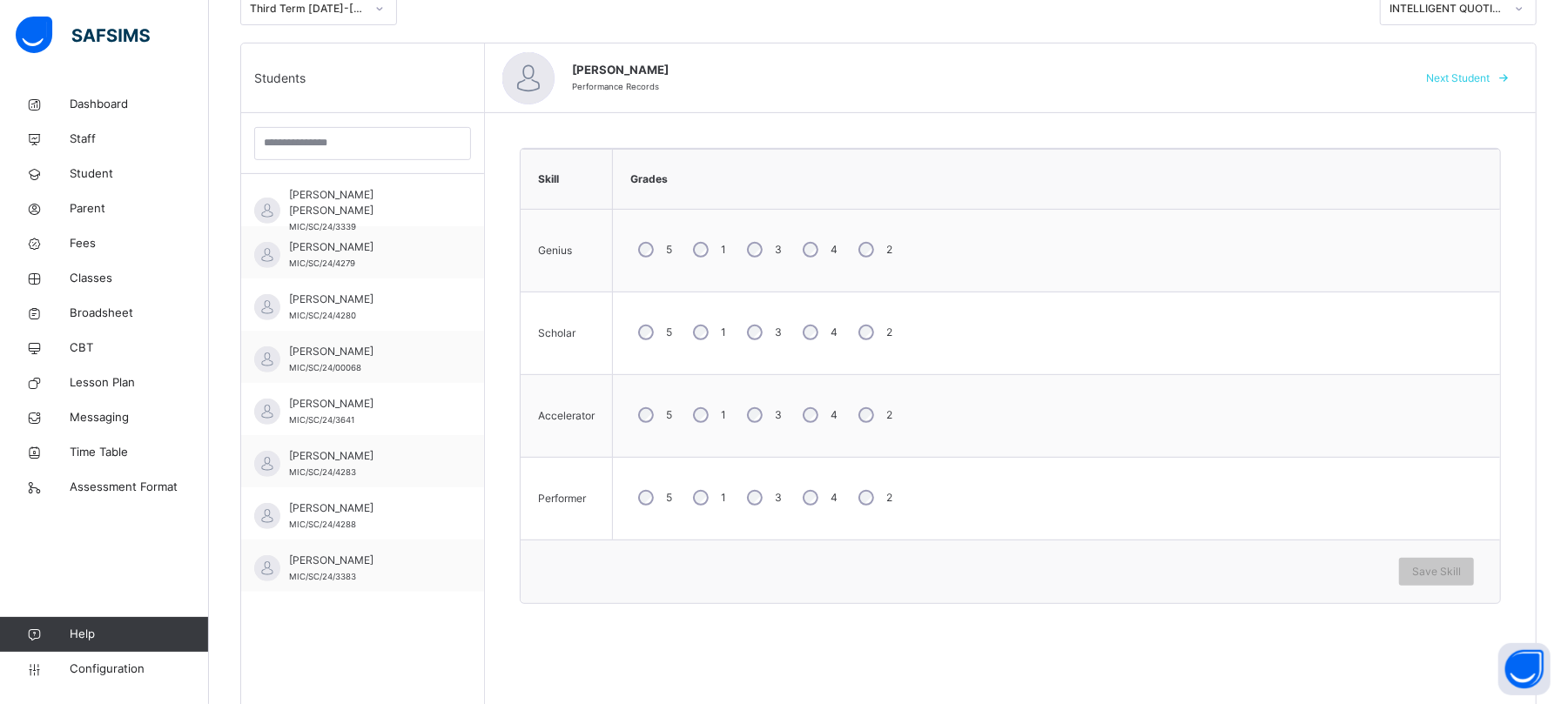
click at [766, 254] on div "3" at bounding box center [762, 251] width 47 height 37
click at [760, 402] on div "3" at bounding box center [762, 416] width 47 height 37
click at [749, 487] on div "3" at bounding box center [762, 498] width 47 height 37
click at [1319, 568] on div "Save Skill" at bounding box center [1436, 572] width 75 height 28
click at [1319, 71] on span "Next Student" at bounding box center [1457, 79] width 63 height 16
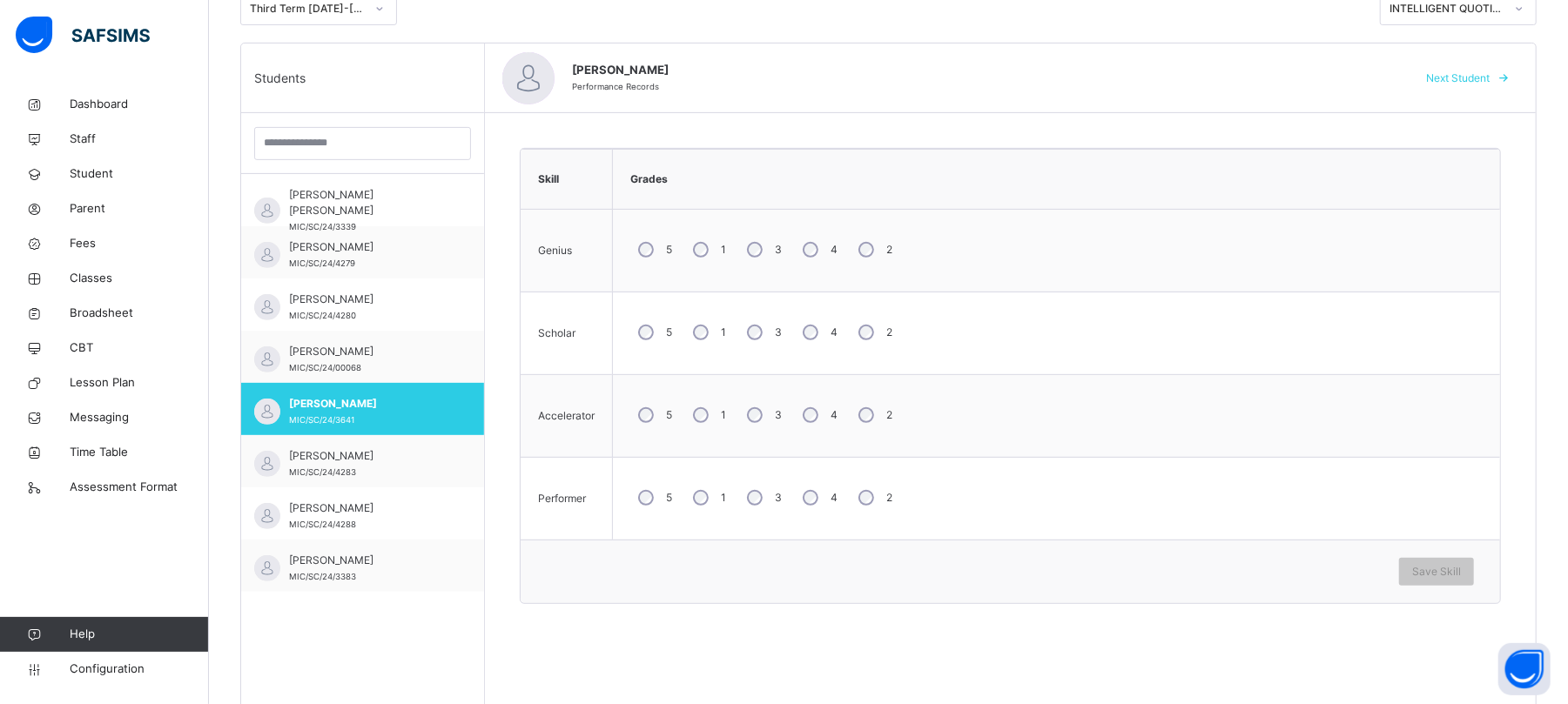
click at [761, 507] on div "3" at bounding box center [762, 498] width 47 height 37
click at [1319, 564] on div "Save Skill" at bounding box center [1436, 572] width 75 height 28
click at [1319, 87] on div "Next Student" at bounding box center [1464, 78] width 106 height 28
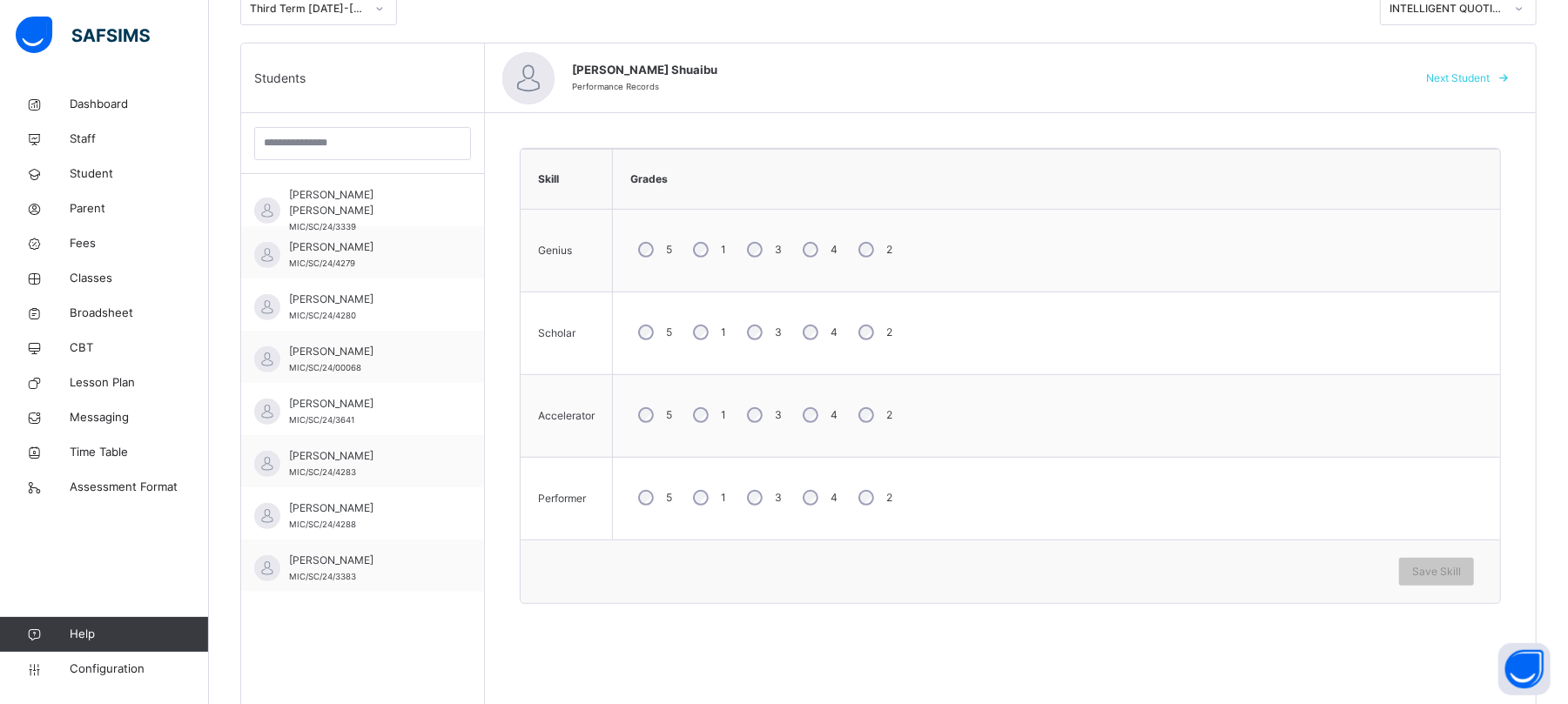
click at [770, 252] on div "3" at bounding box center [762, 251] width 47 height 37
click at [766, 338] on div "3" at bounding box center [762, 333] width 47 height 37
click at [764, 416] on div "3" at bounding box center [762, 416] width 47 height 37
click at [768, 502] on div "3" at bounding box center [762, 498] width 47 height 37
click at [1319, 575] on span "Save Skill" at bounding box center [1436, 572] width 49 height 16
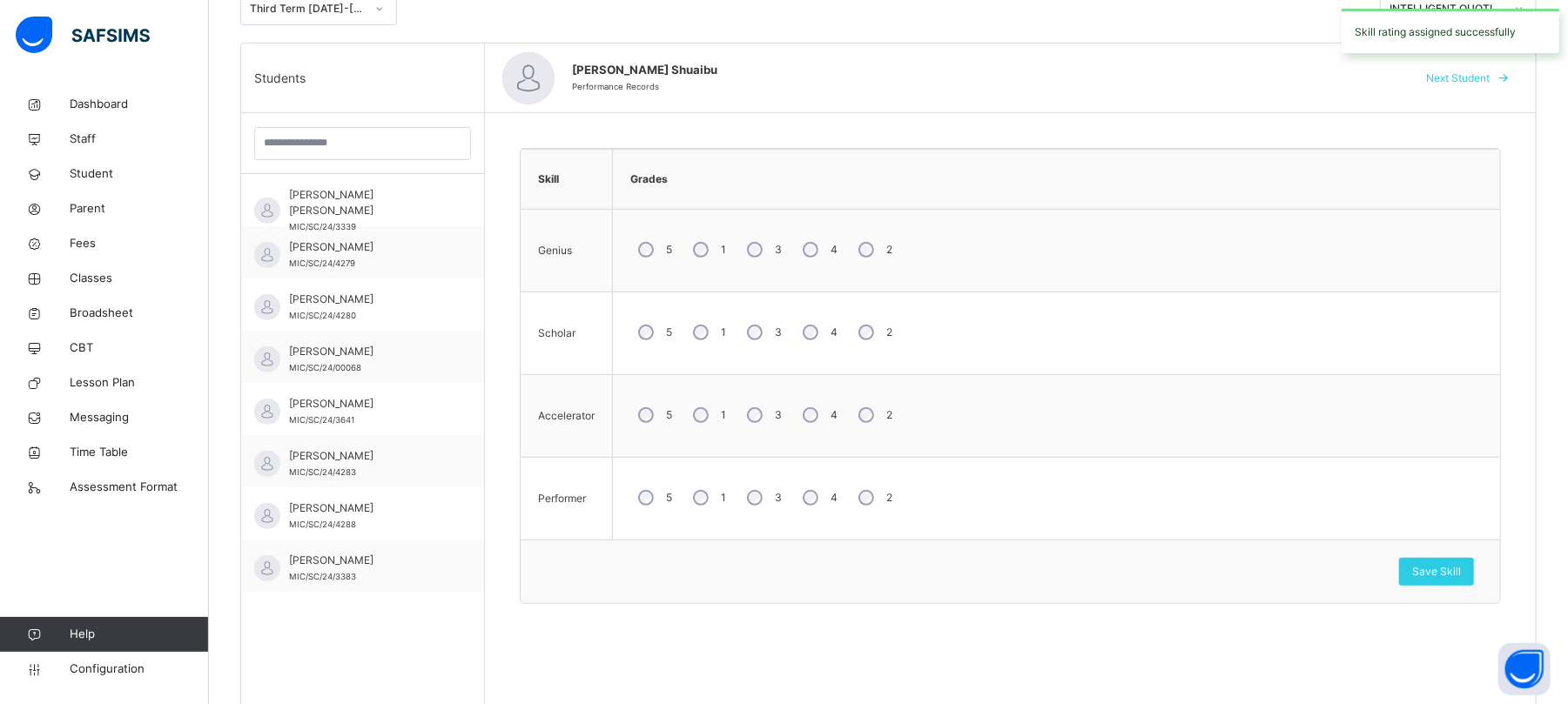
click at [1319, 84] on span "Next Student" at bounding box center [1457, 79] width 63 height 16
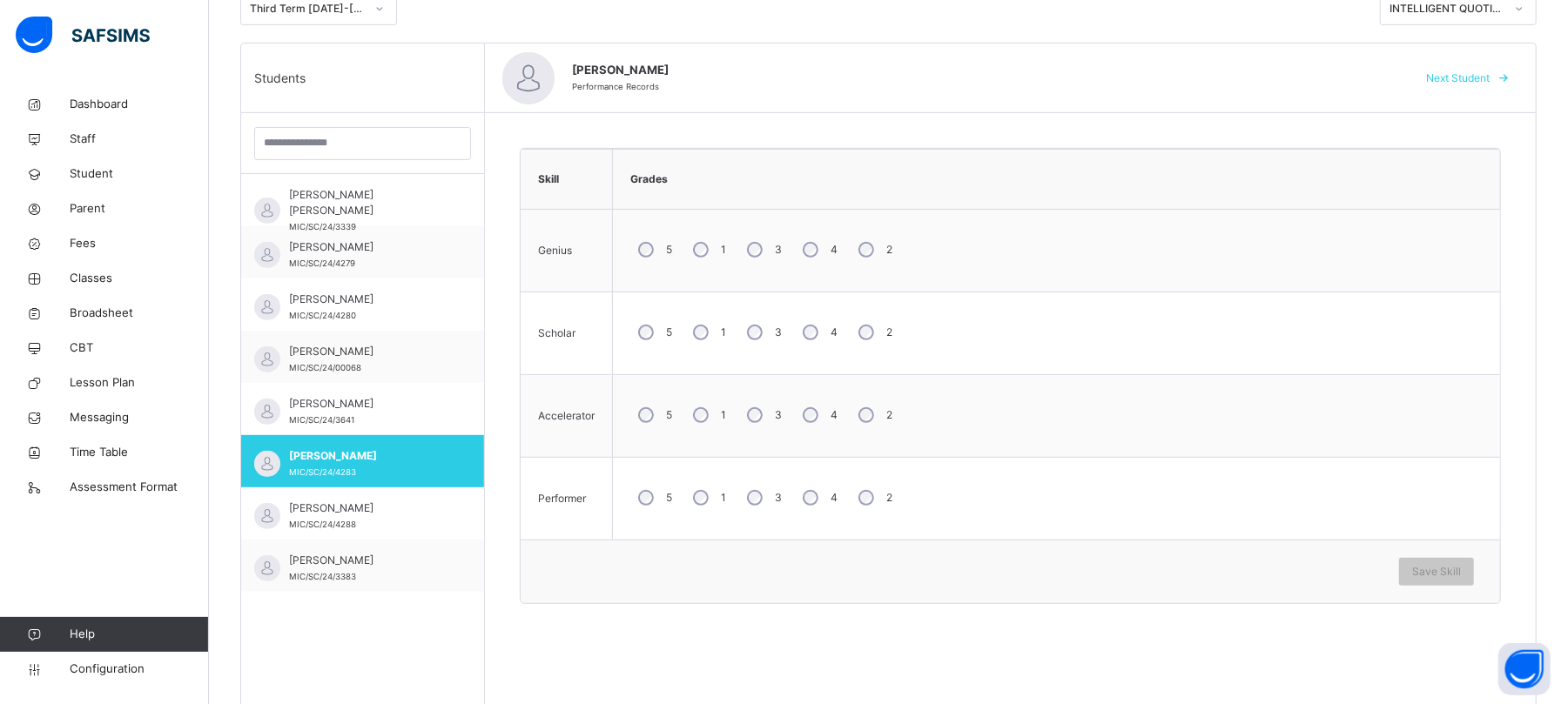
click at [764, 404] on div "3" at bounding box center [762, 416] width 47 height 37
click at [751, 489] on div "3" at bounding box center [762, 498] width 47 height 37
click at [1319, 575] on span "Save Skill" at bounding box center [1436, 572] width 49 height 16
click at [1319, 77] on span "Next Student" at bounding box center [1457, 79] width 63 height 16
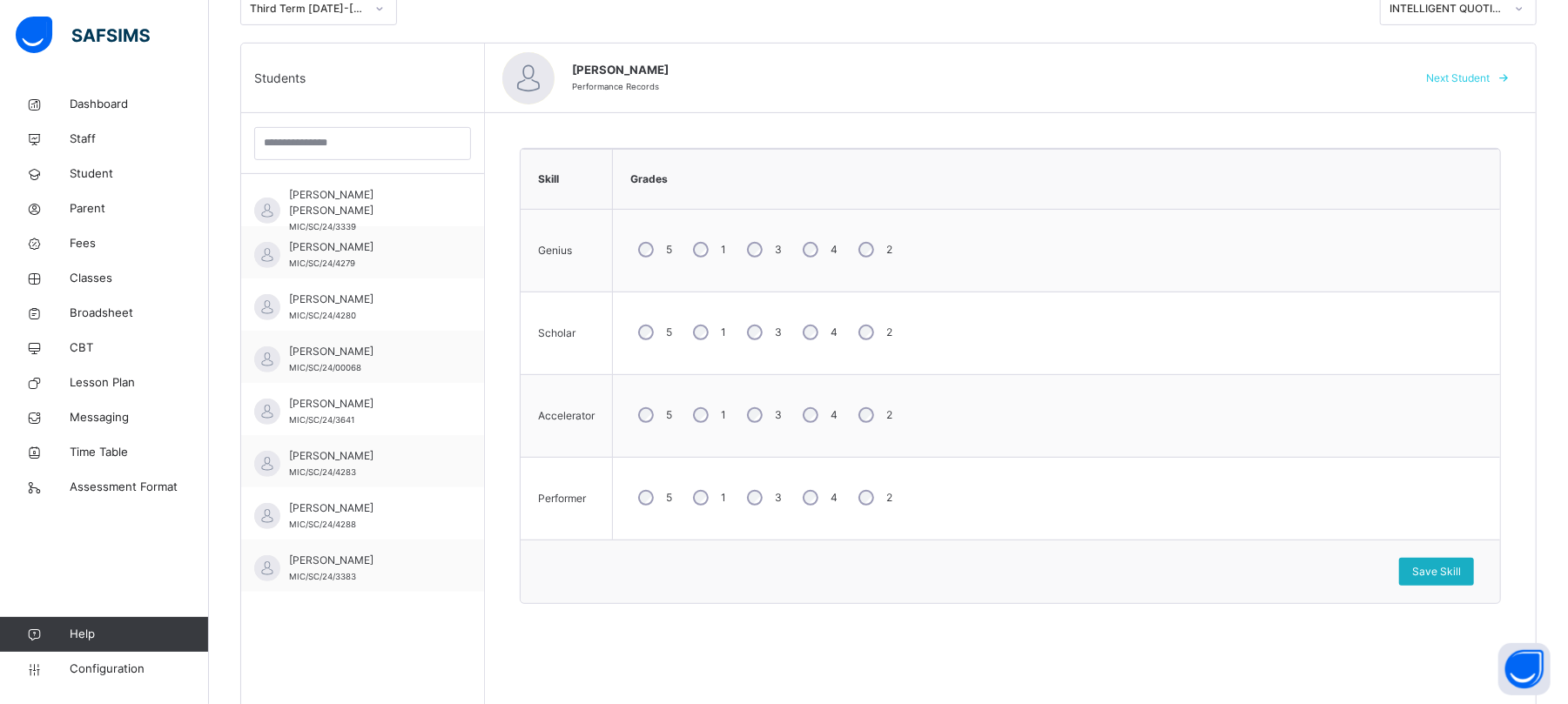
click at [1319, 579] on div "Save Skill" at bounding box center [1436, 572] width 75 height 28
click at [1319, 572] on span "Save Skill" at bounding box center [1436, 572] width 49 height 16
click at [1319, 75] on span "Next Student" at bounding box center [1457, 79] width 63 height 16
click at [876, 251] on div "2" at bounding box center [874, 251] width 47 height 37
click at [1319, 573] on span "Save Skill" at bounding box center [1436, 572] width 49 height 16
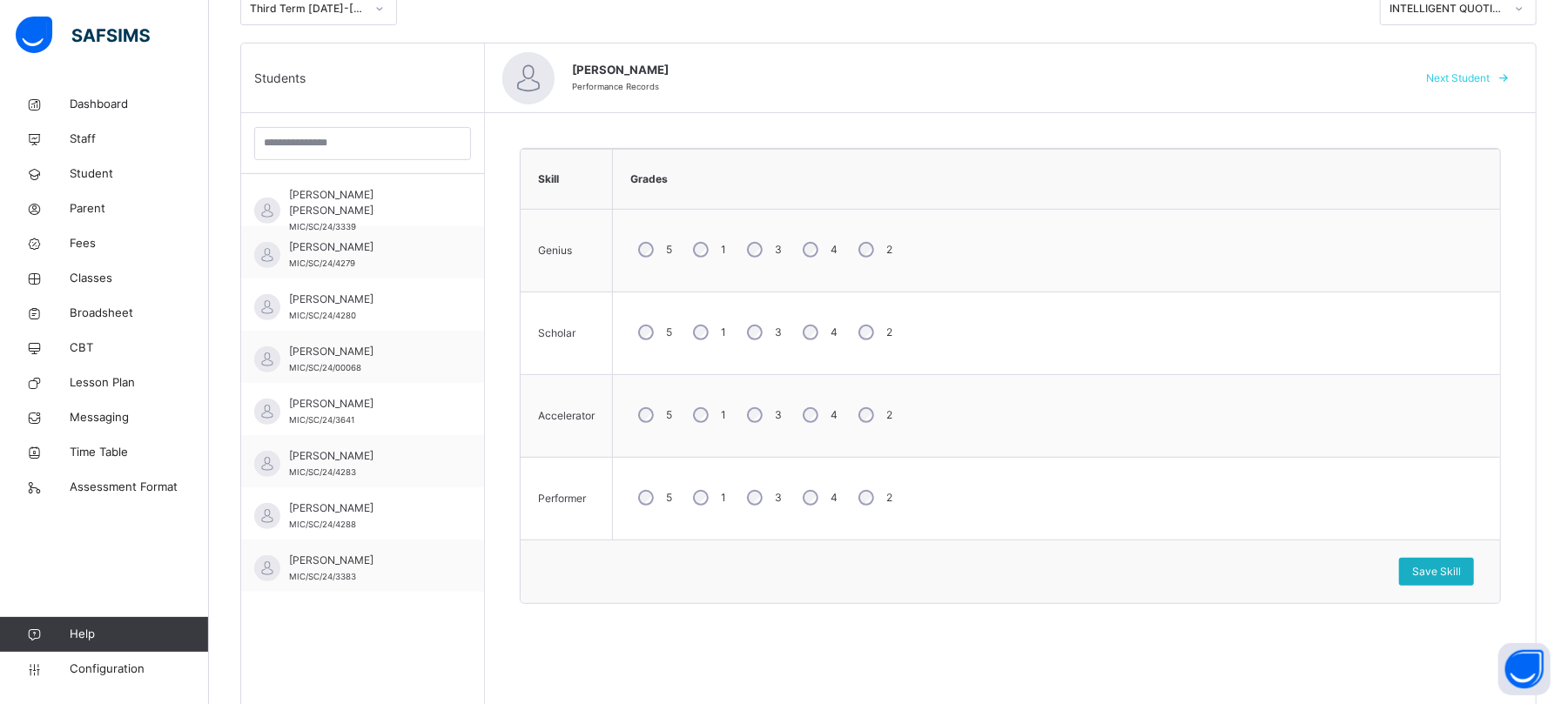
click at [1319, 565] on span "Save Skill" at bounding box center [1436, 572] width 49 height 16
click at [1319, 80] on span "Next Student" at bounding box center [1457, 79] width 63 height 16
click at [654, 324] on div "5" at bounding box center [653, 333] width 47 height 37
click at [655, 412] on div "5" at bounding box center [653, 416] width 47 height 37
click at [1319, 569] on span "Save Skill" at bounding box center [1436, 572] width 49 height 16
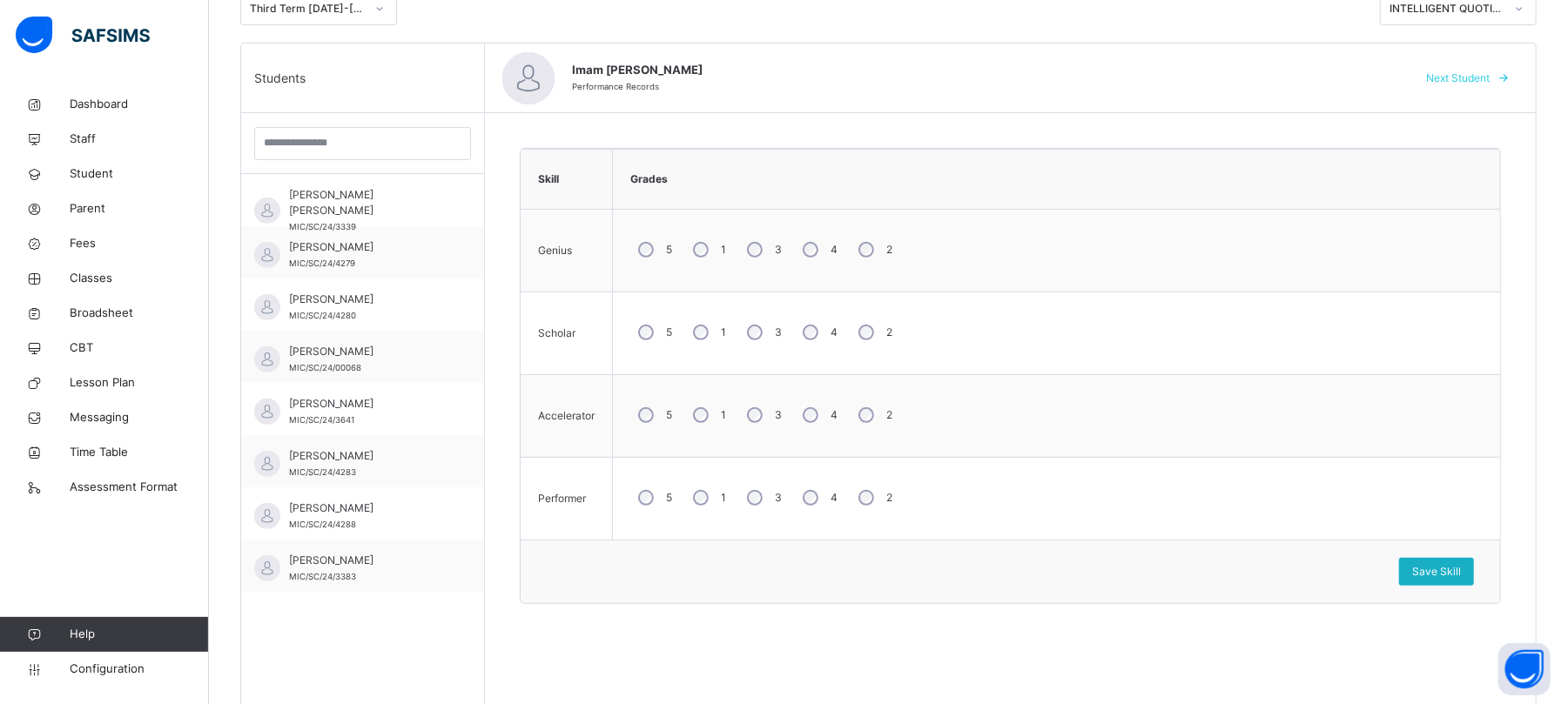
click at [1319, 578] on span "Save Skill" at bounding box center [1436, 572] width 49 height 16
click at [1319, 580] on span "Save Skill" at bounding box center [1436, 572] width 49 height 16
click at [1319, 72] on span "Next Student" at bounding box center [1457, 79] width 63 height 16
click at [879, 251] on div "2" at bounding box center [874, 251] width 47 height 37
click at [865, 405] on div "2" at bounding box center [874, 416] width 47 height 37
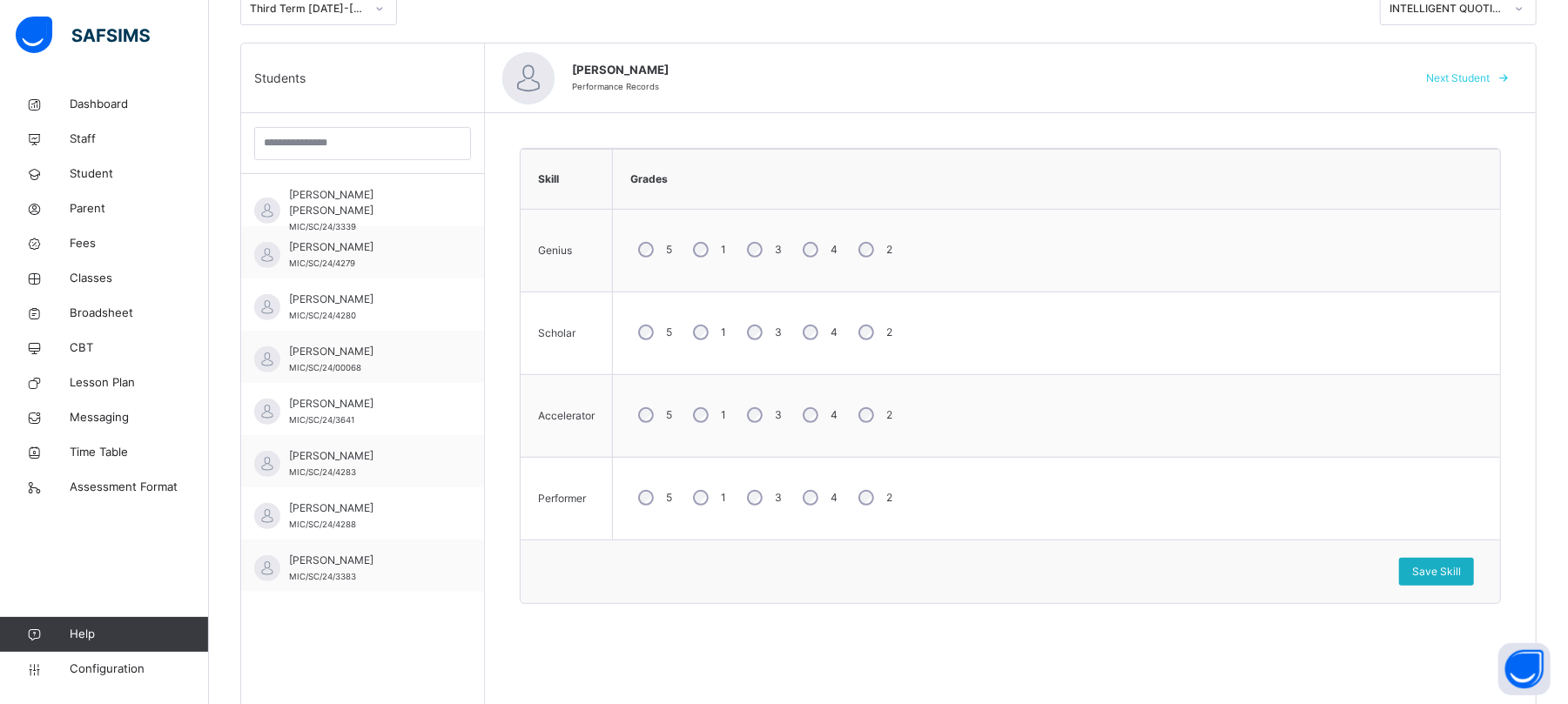
click at [1319, 576] on span "Save Skill" at bounding box center [1436, 572] width 49 height 16
click at [1319, 580] on span "Save Skill" at bounding box center [1436, 572] width 49 height 16
click at [1319, 77] on span "Next Student" at bounding box center [1457, 79] width 63 height 16
click at [764, 244] on div "3" at bounding box center [762, 251] width 47 height 37
click at [760, 340] on div "3" at bounding box center [762, 333] width 47 height 37
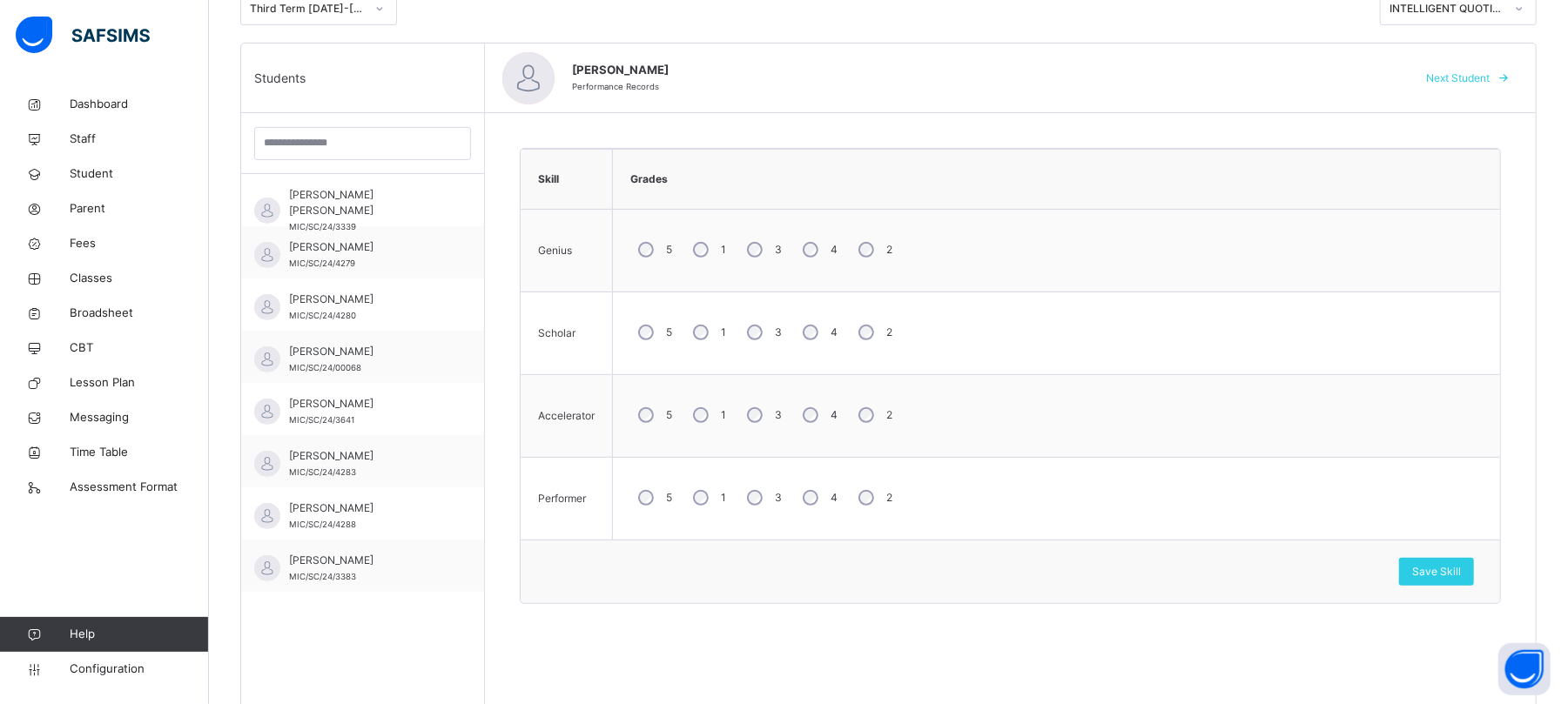
click at [823, 248] on div "4" at bounding box center [818, 251] width 47 height 37
click at [818, 320] on div "4" at bounding box center [818, 333] width 47 height 37
click at [818, 398] on div "4" at bounding box center [818, 416] width 47 height 37
click at [810, 475] on div "5 1 3 4 2" at bounding box center [1056, 498] width 870 height 63
click at [1319, 566] on span "Save Skill" at bounding box center [1436, 572] width 49 height 16
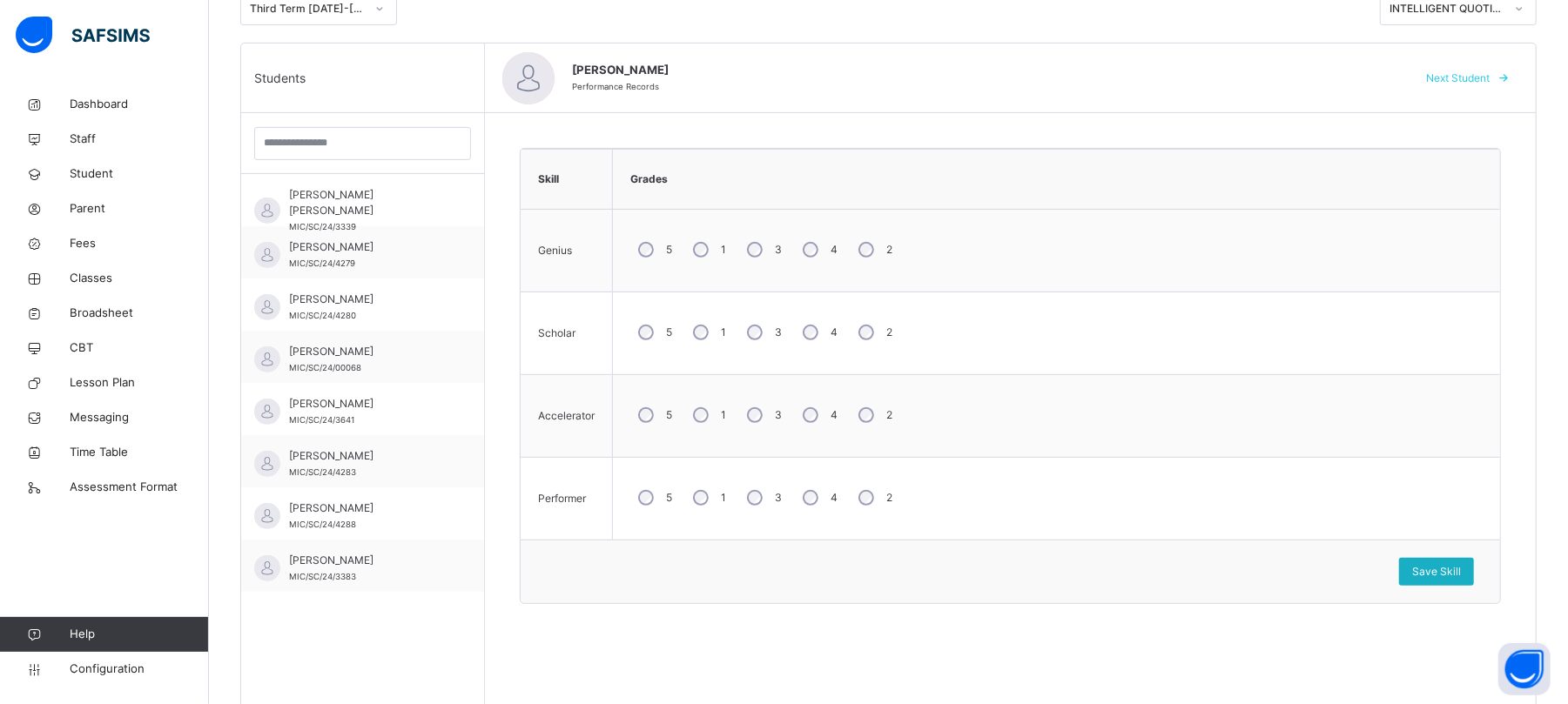
click at [1319, 564] on div "Save Skill" at bounding box center [1436, 572] width 75 height 28
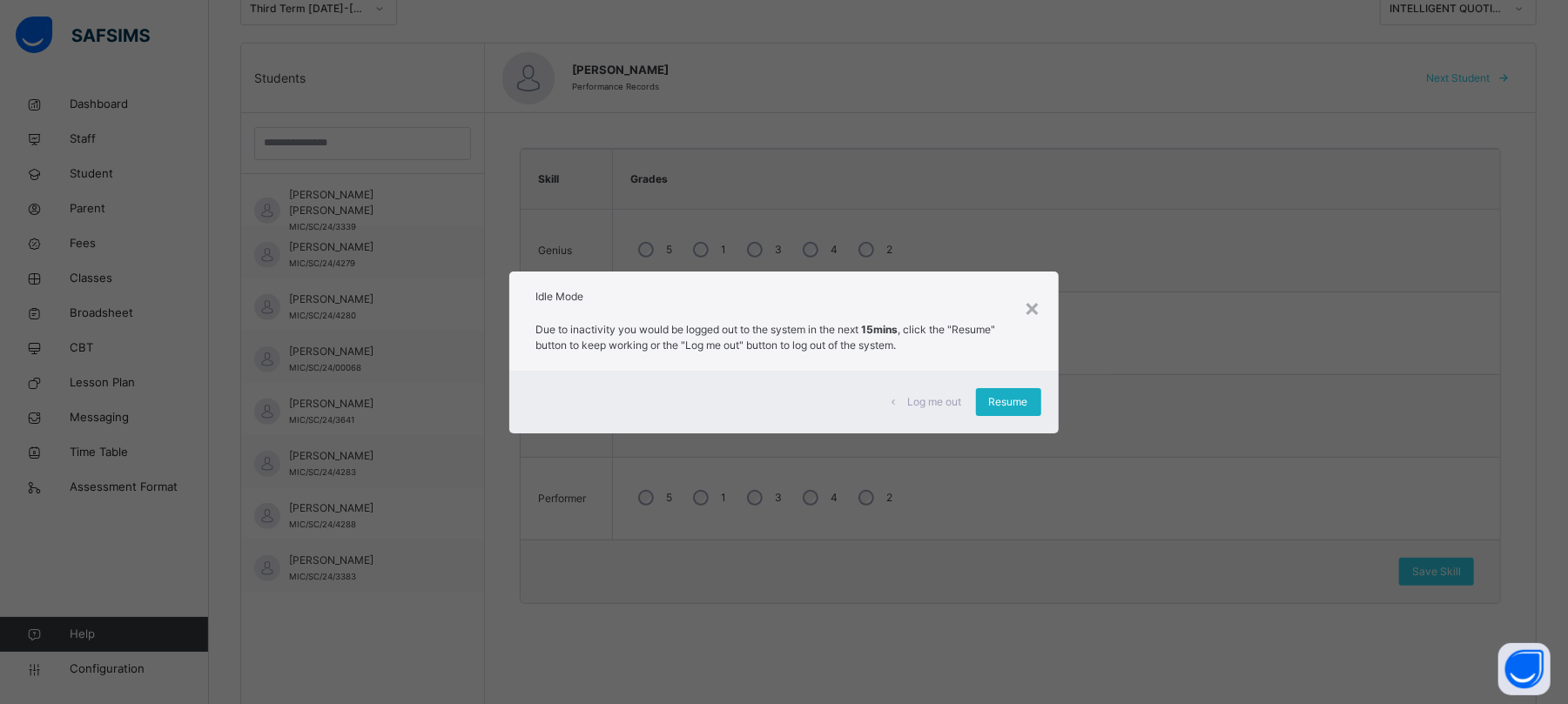
click at [1018, 397] on span "Resume" at bounding box center [1009, 402] width 39 height 16
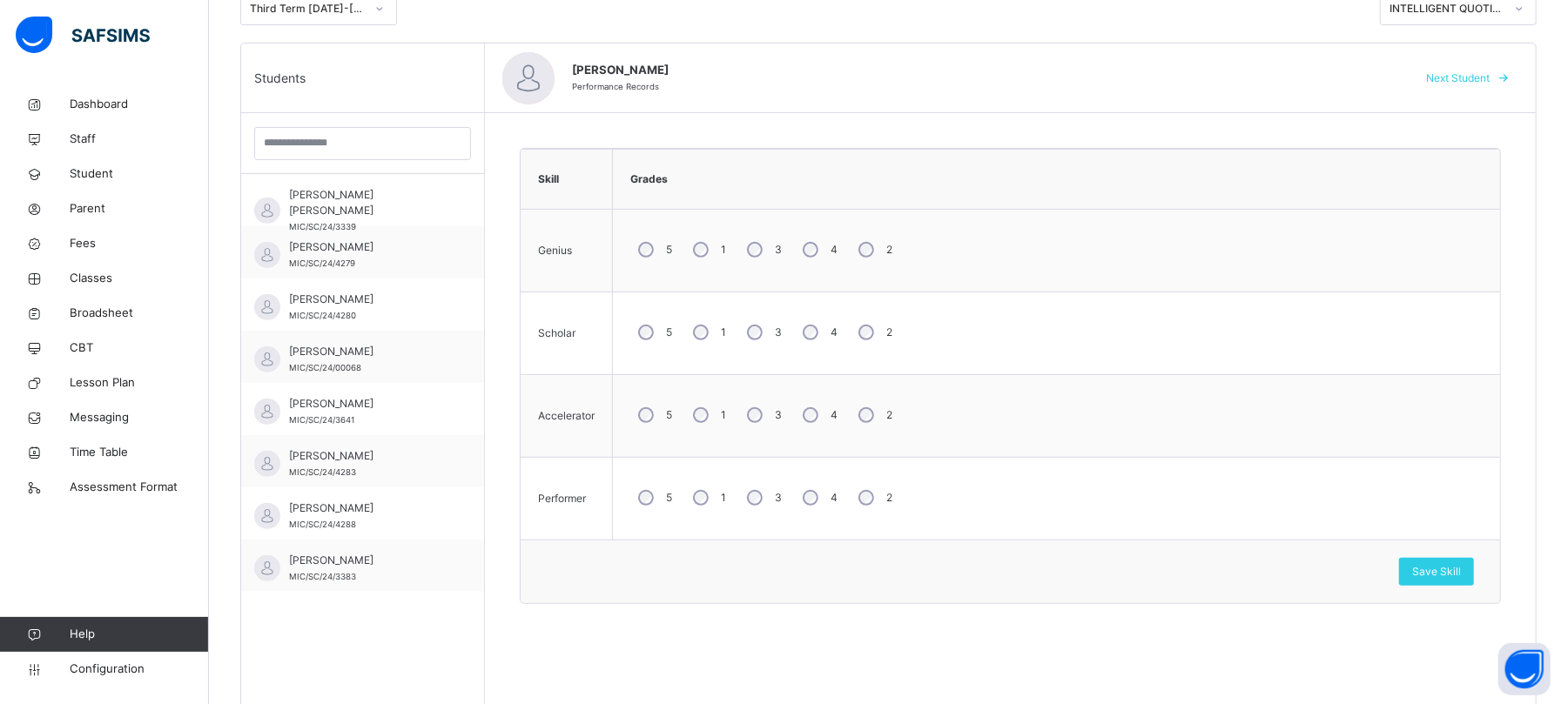
click at [1319, 77] on span "Next Student" at bounding box center [1457, 79] width 63 height 16
click at [820, 409] on div "4" at bounding box center [818, 416] width 47 height 37
click at [1319, 578] on span "Save Skill" at bounding box center [1436, 572] width 49 height 16
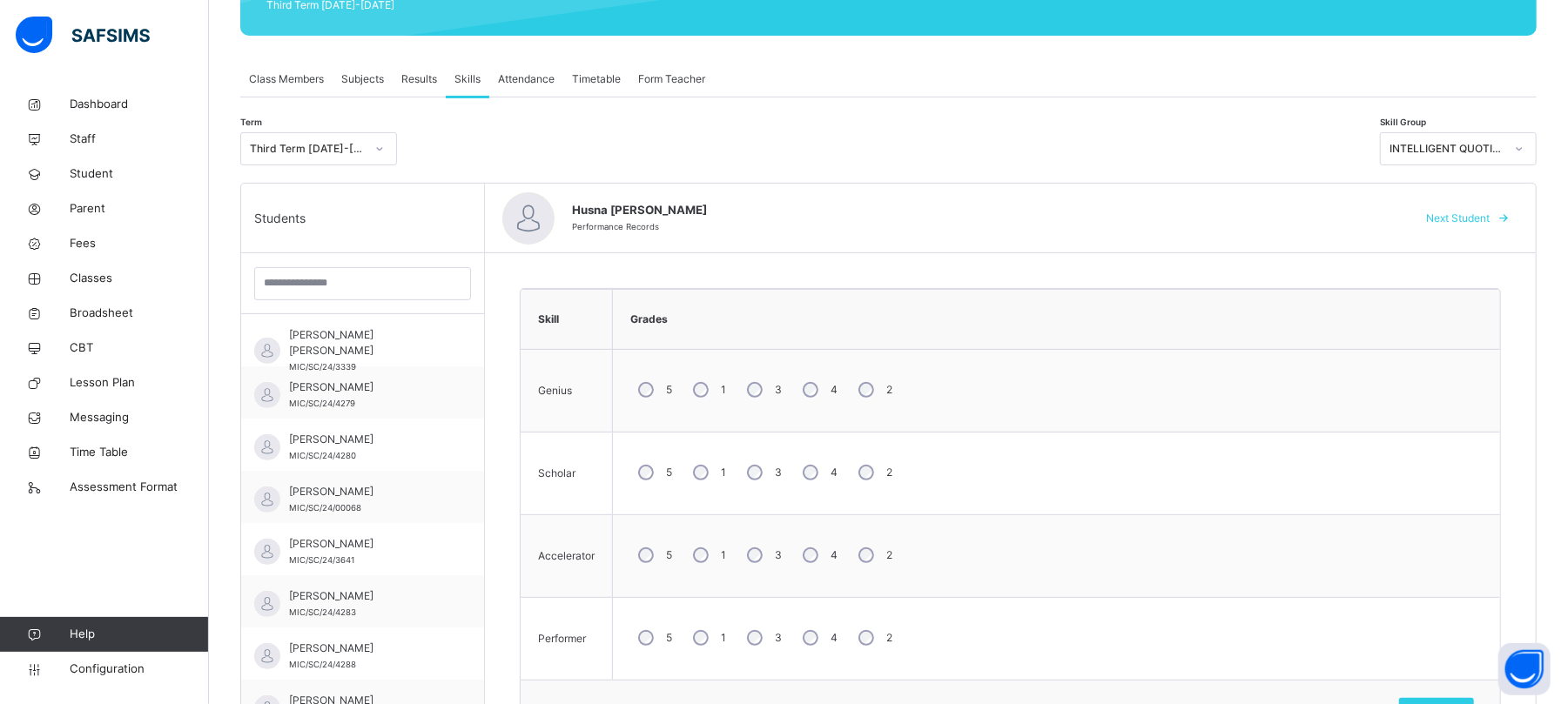
scroll to position [290, 0]
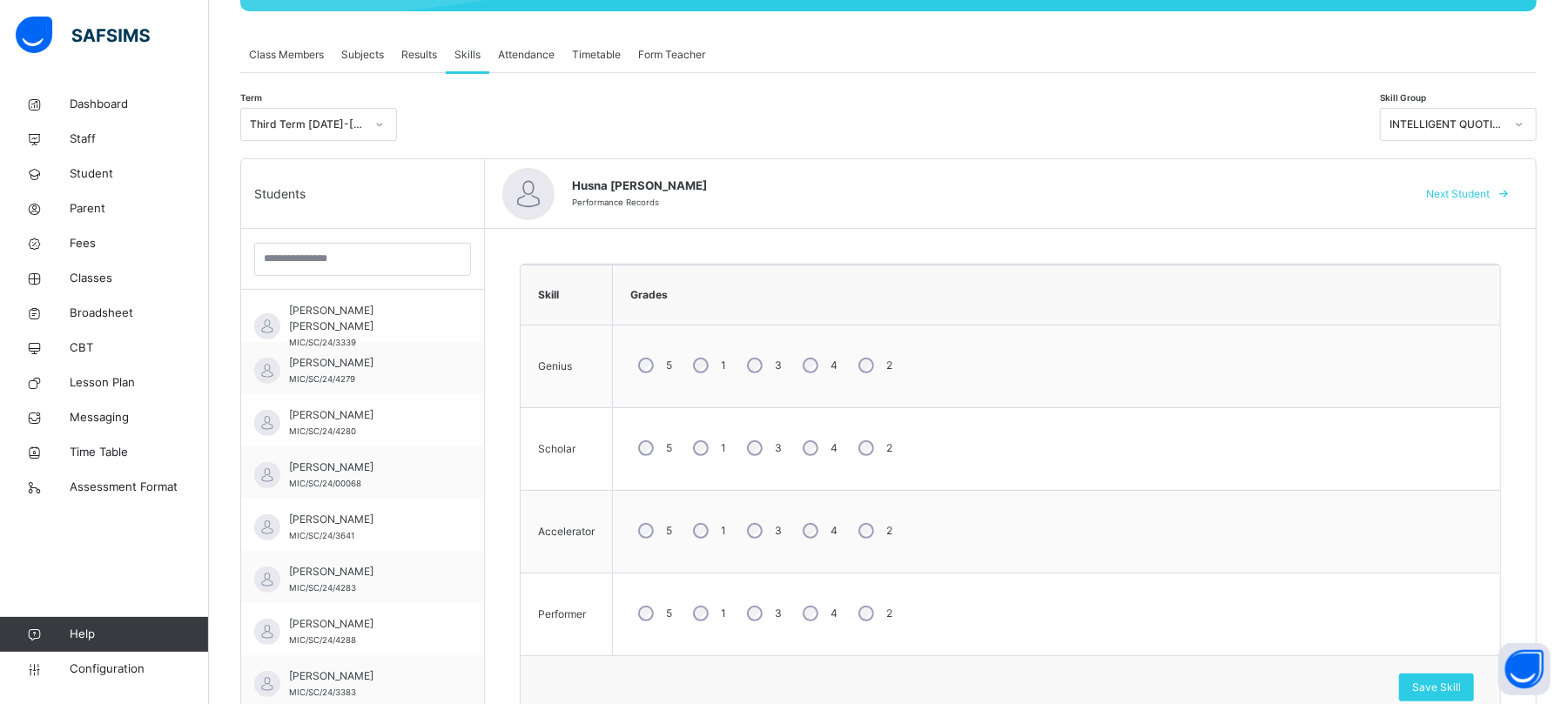
click at [1319, 199] on span "Next Student" at bounding box center [1457, 194] width 63 height 16
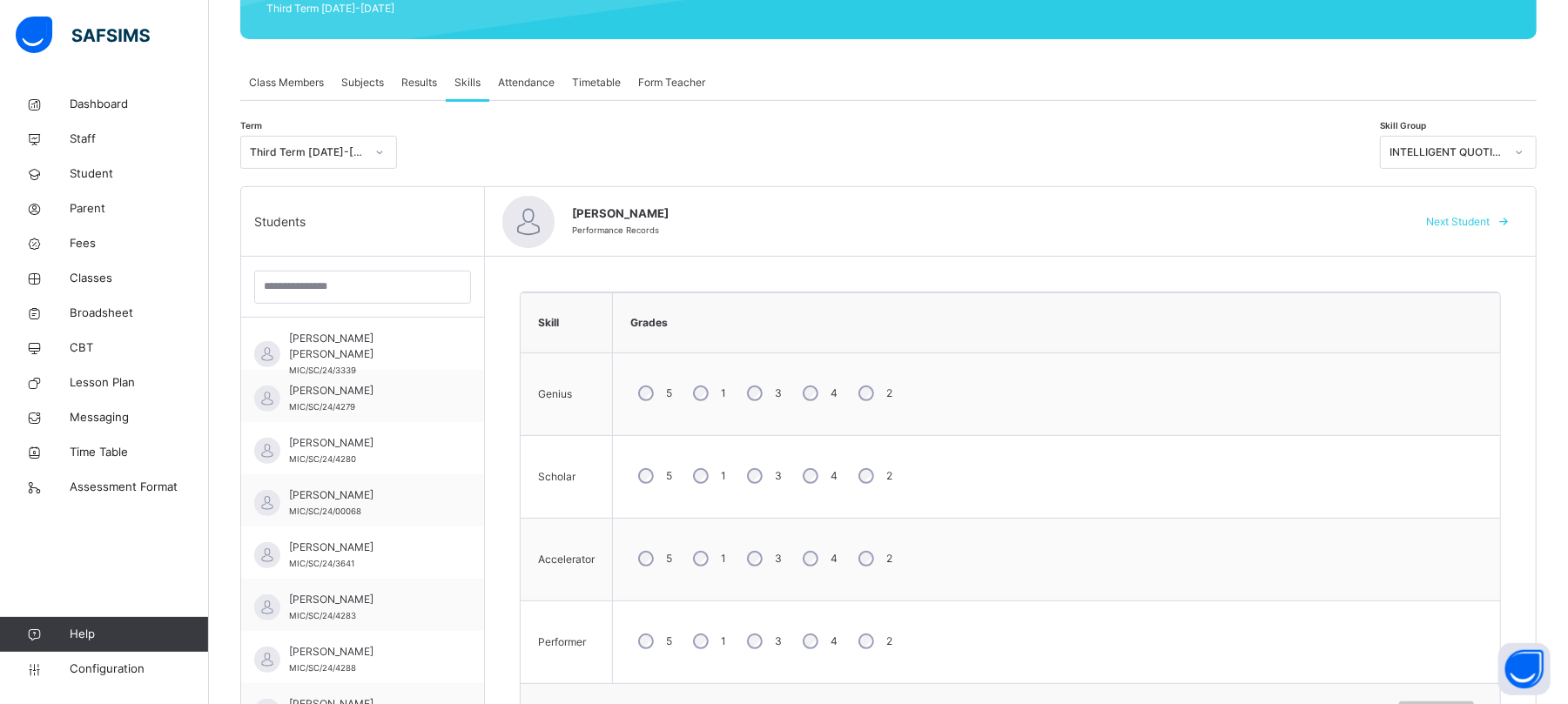
scroll to position [378, 0]
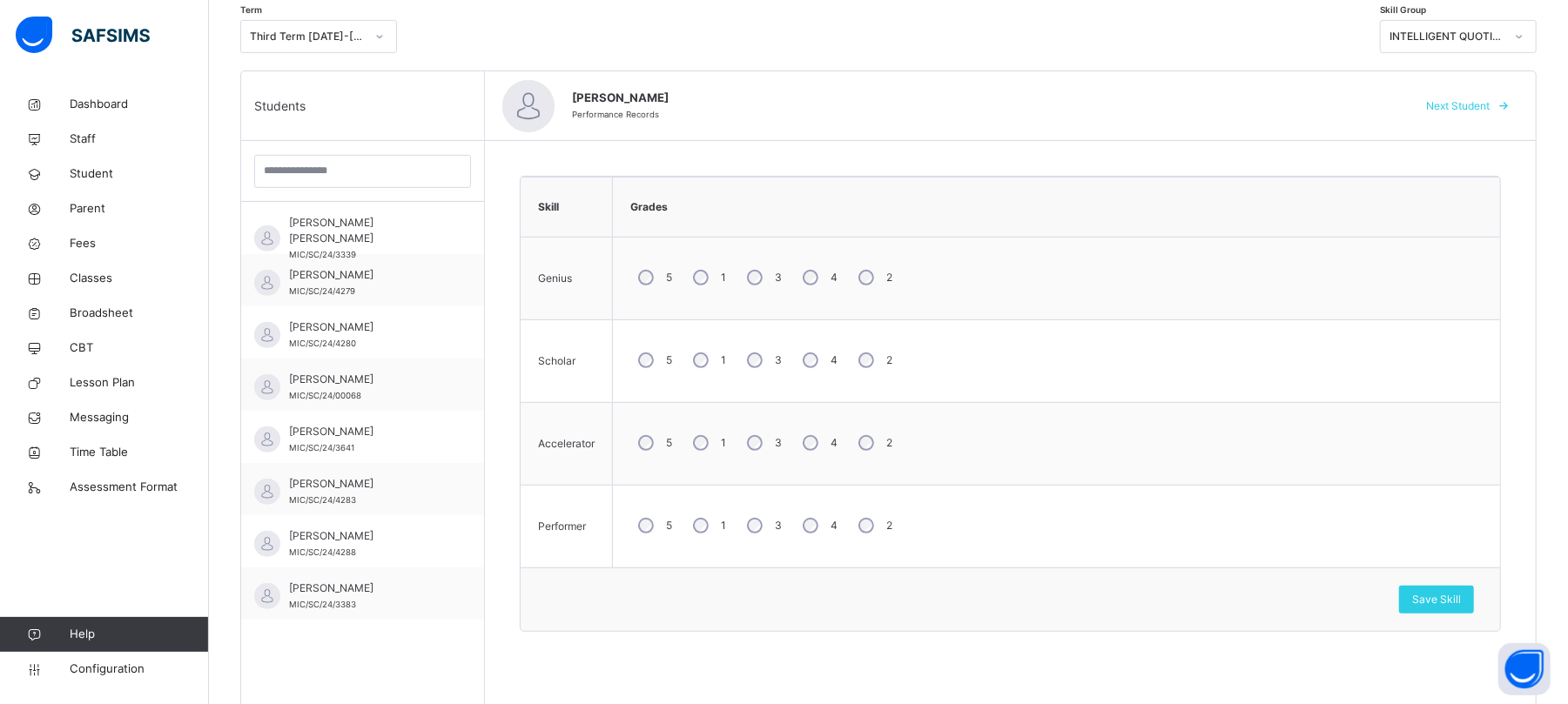
click at [1319, 586] on div "Save Skill" at bounding box center [1010, 599] width 980 height 63
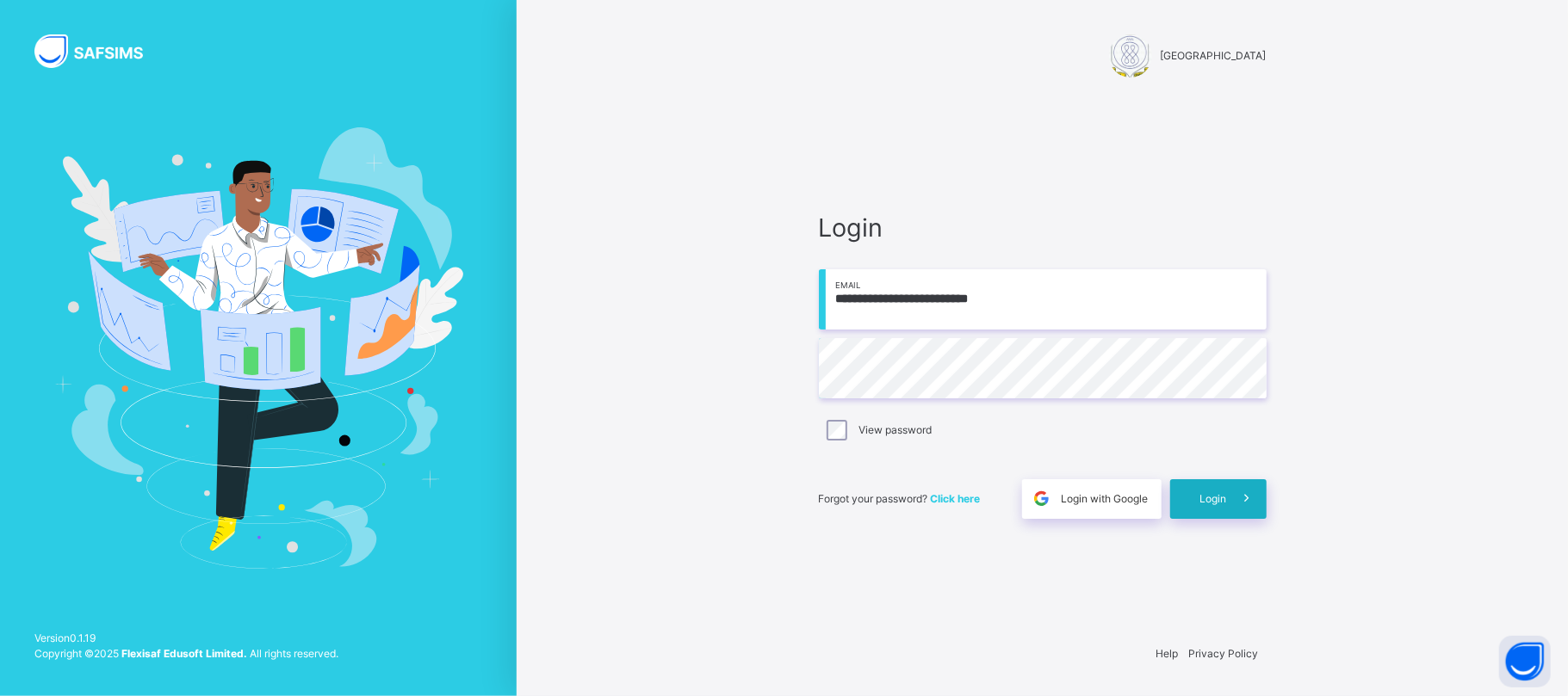
click at [1229, 504] on span at bounding box center [1246, 498] width 39 height 39
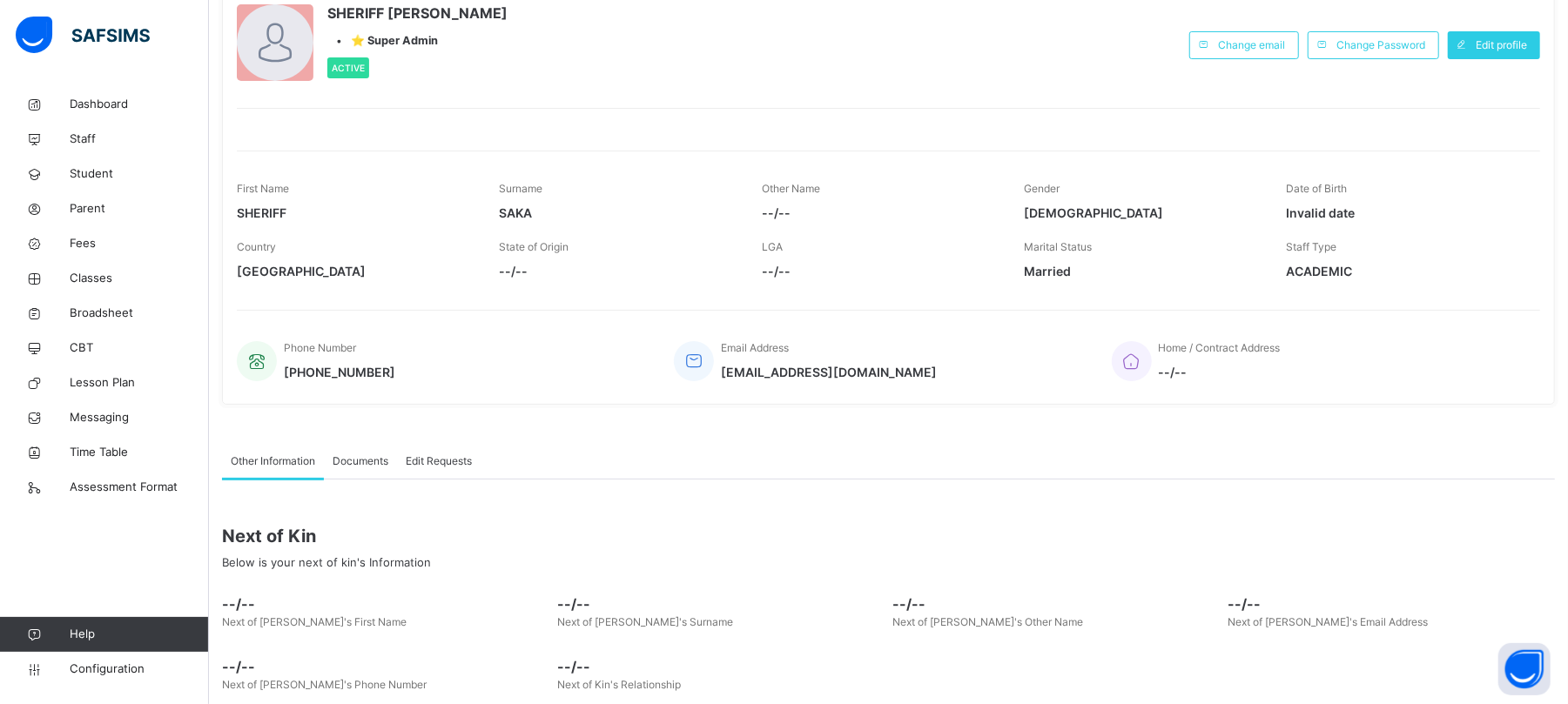
scroll to position [213, 0]
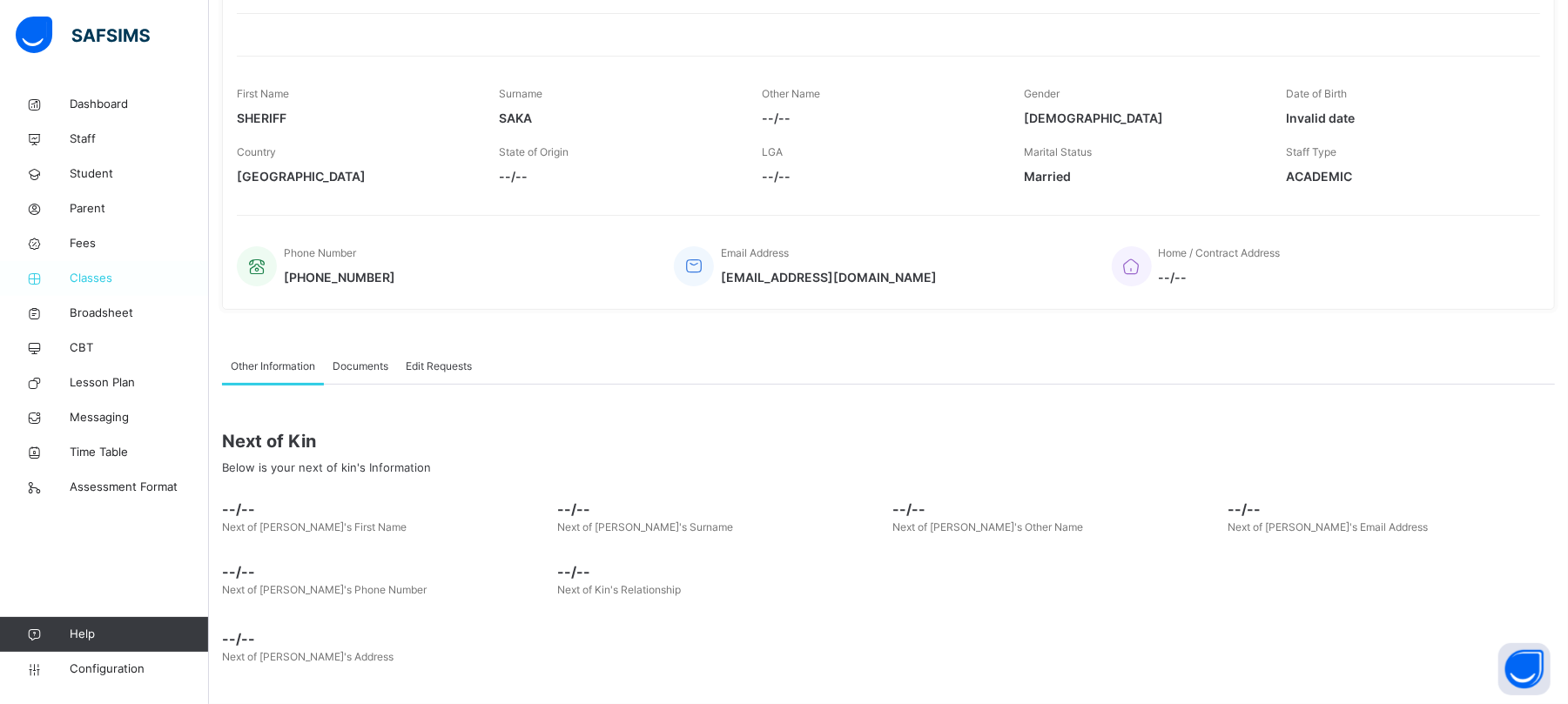
click at [90, 274] on span "Classes" at bounding box center [139, 279] width 139 height 17
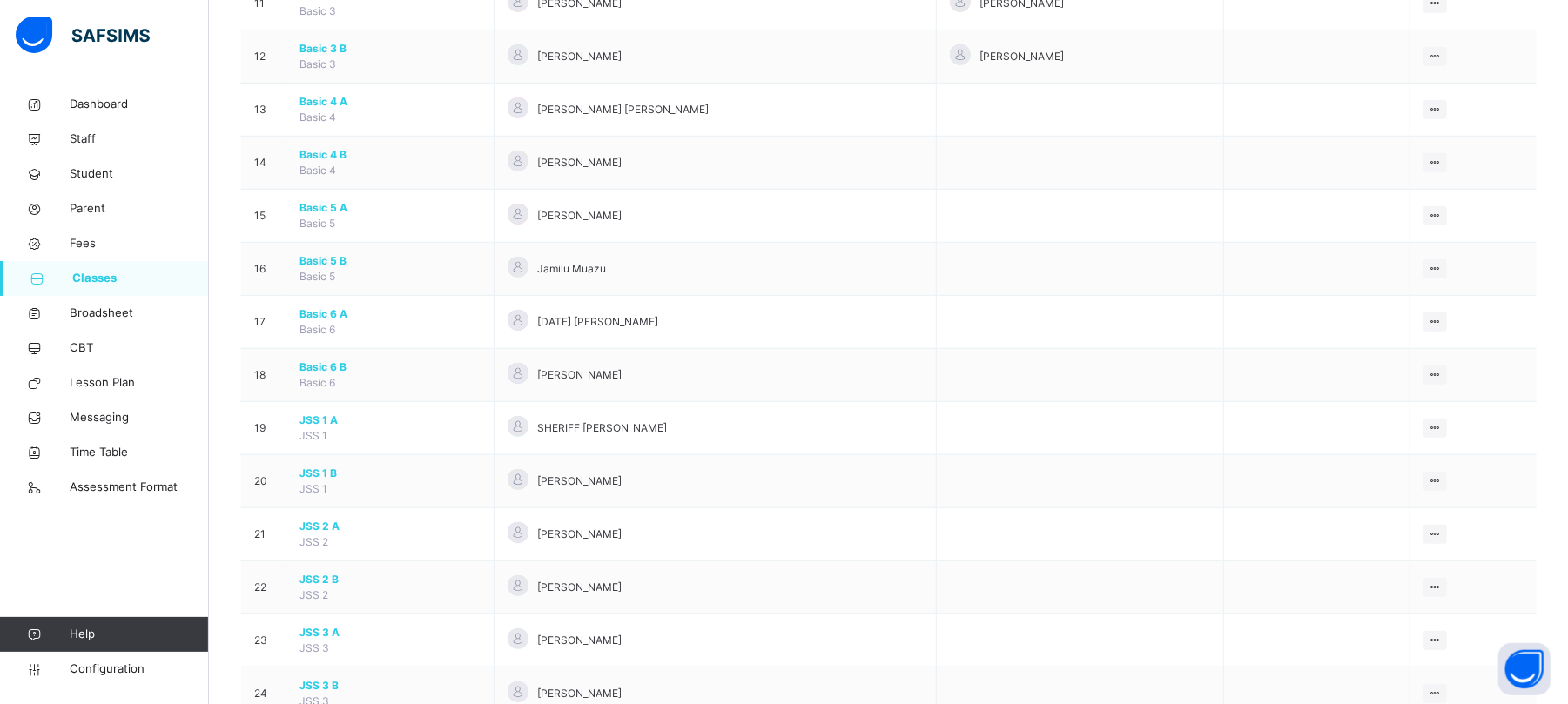
scroll to position [813, 0]
click at [317, 367] on span "JSS 1 A" at bounding box center [389, 369] width 181 height 16
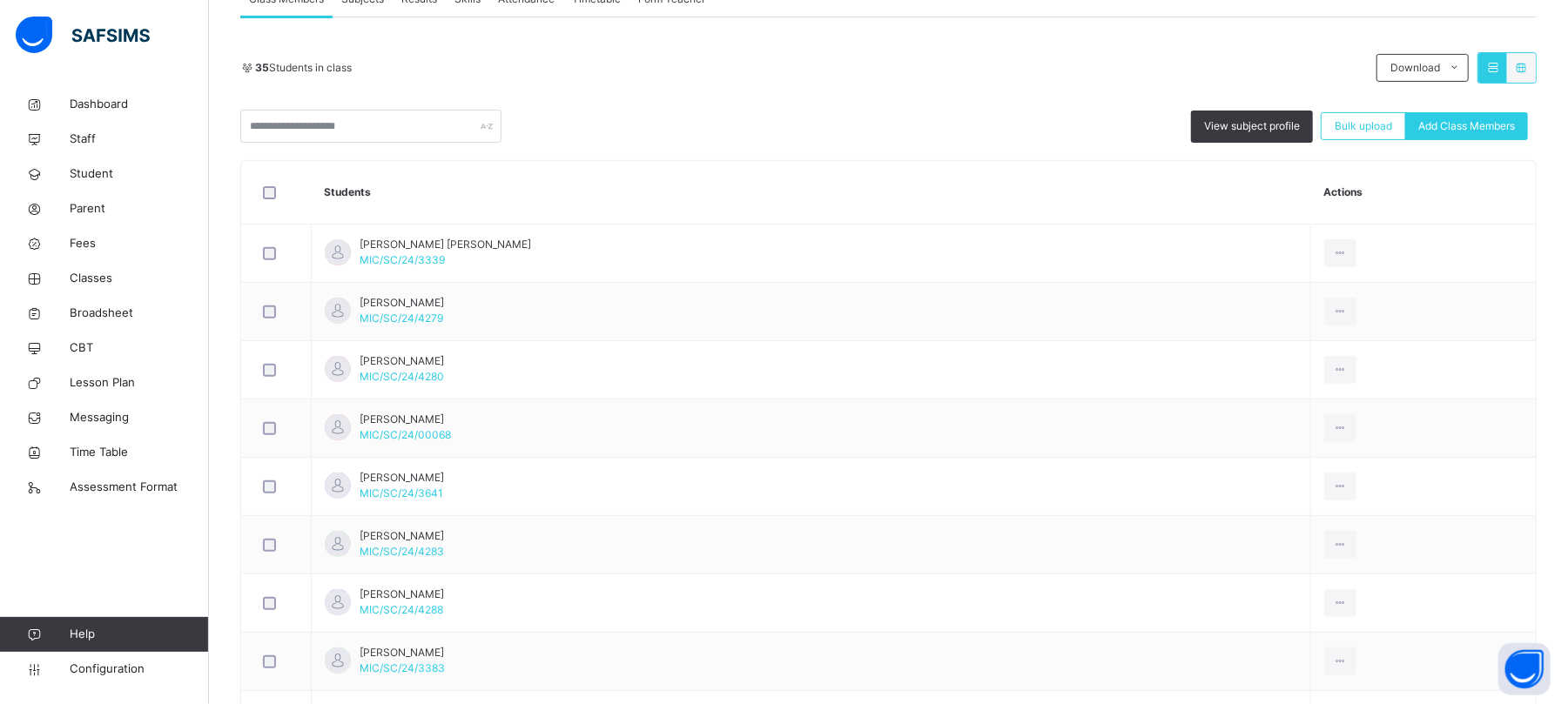
scroll to position [116, 0]
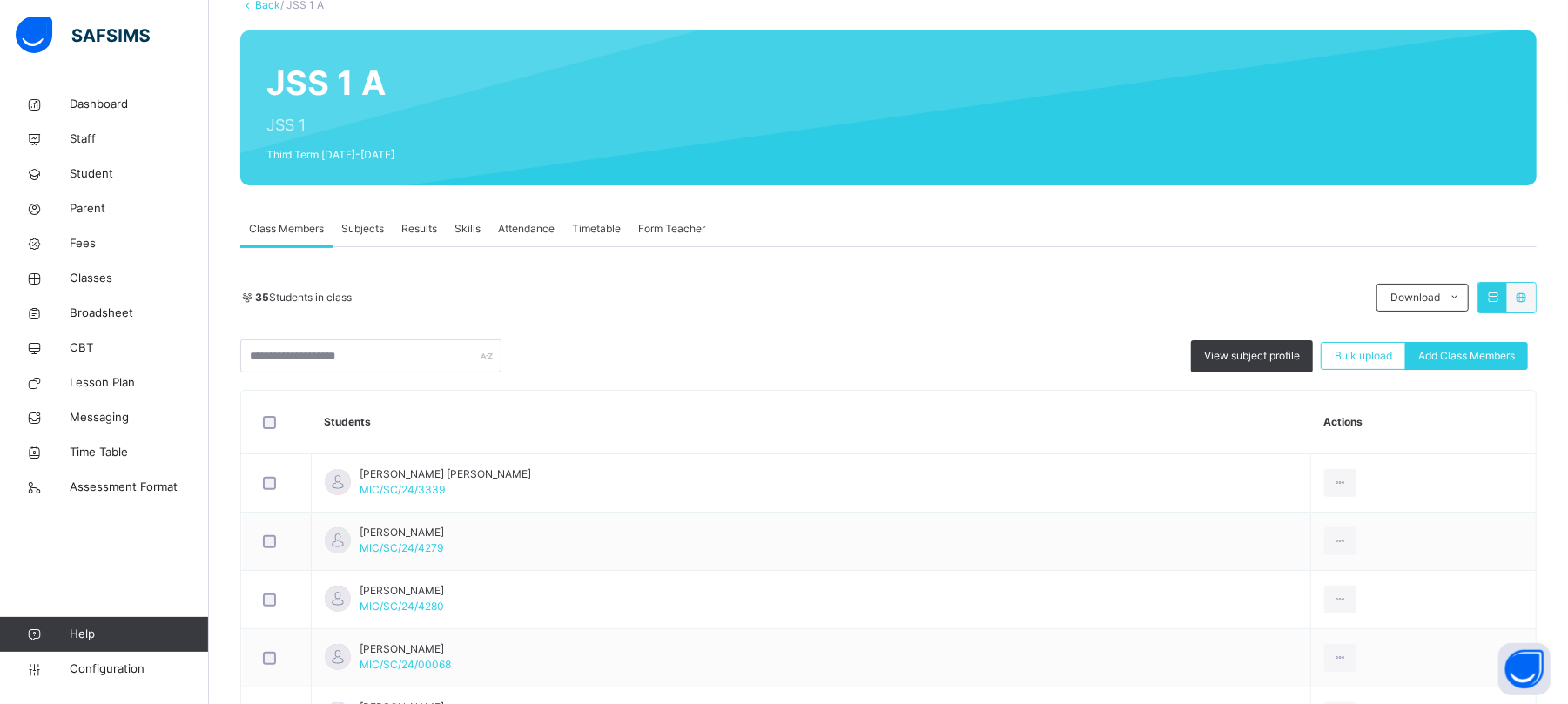
click at [474, 227] on span "Skills" at bounding box center [467, 229] width 26 height 16
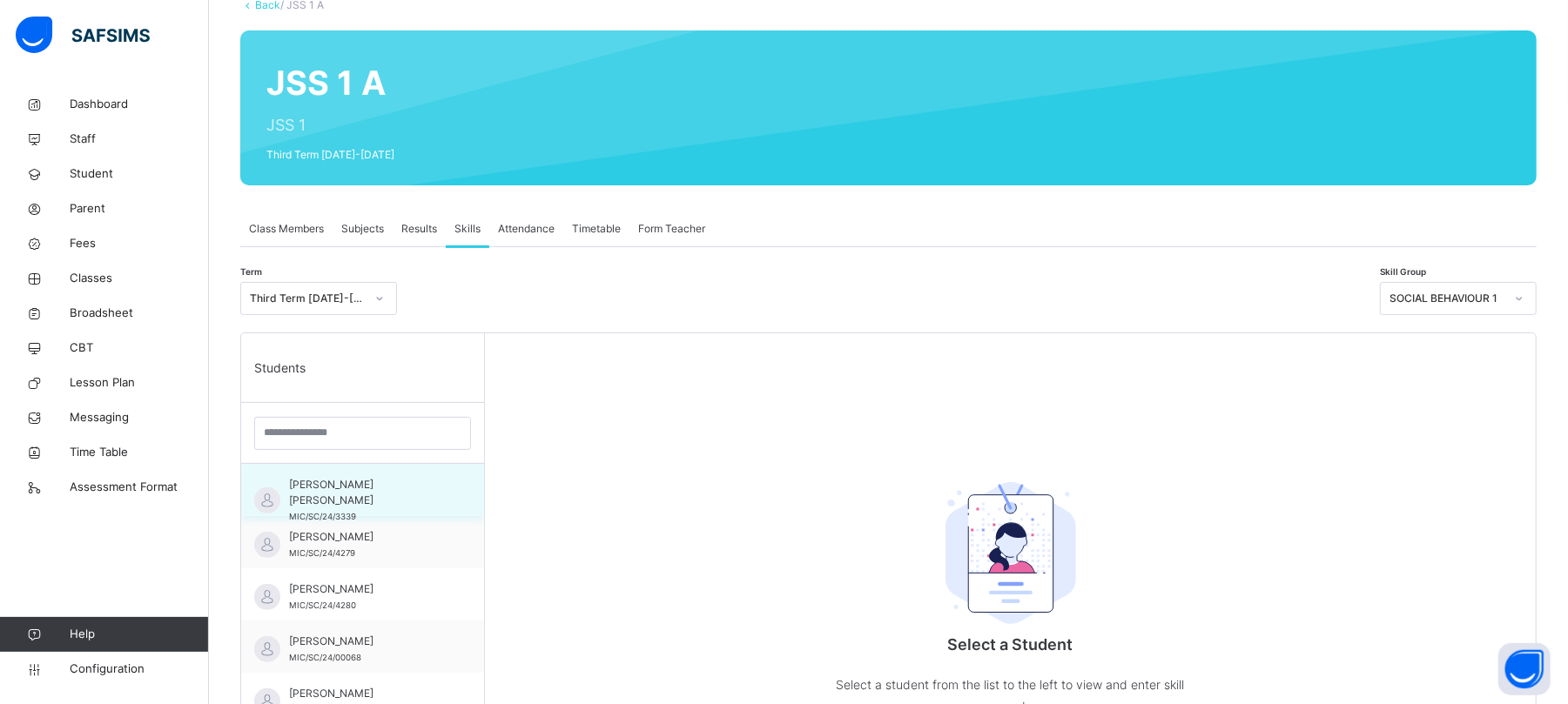
click at [399, 492] on div "[PERSON_NAME] [PERSON_NAME] MIC/SC/24/3339" at bounding box center [367, 500] width 155 height 47
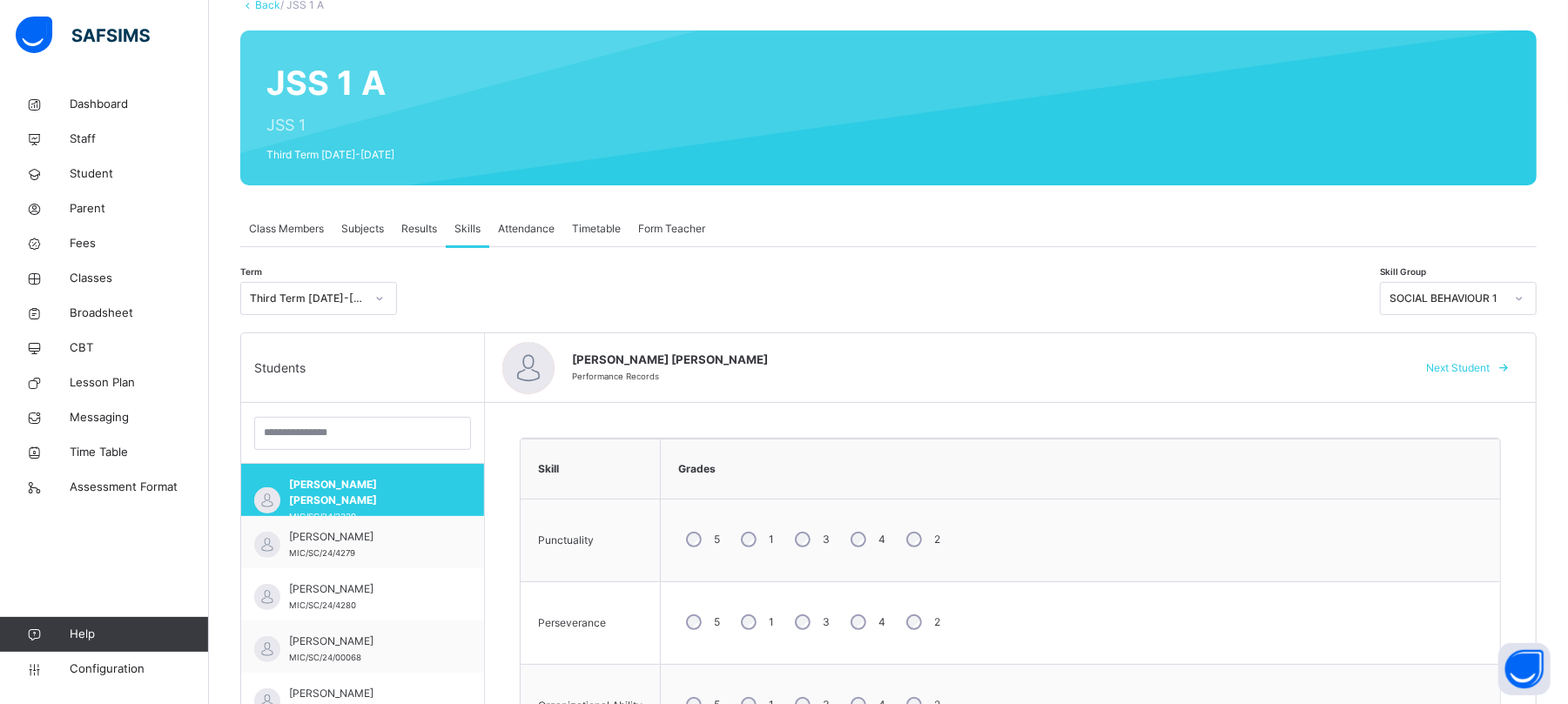
click at [1319, 308] on div "SOCIAL BEHAVIOUR 1" at bounding box center [1442, 299] width 122 height 27
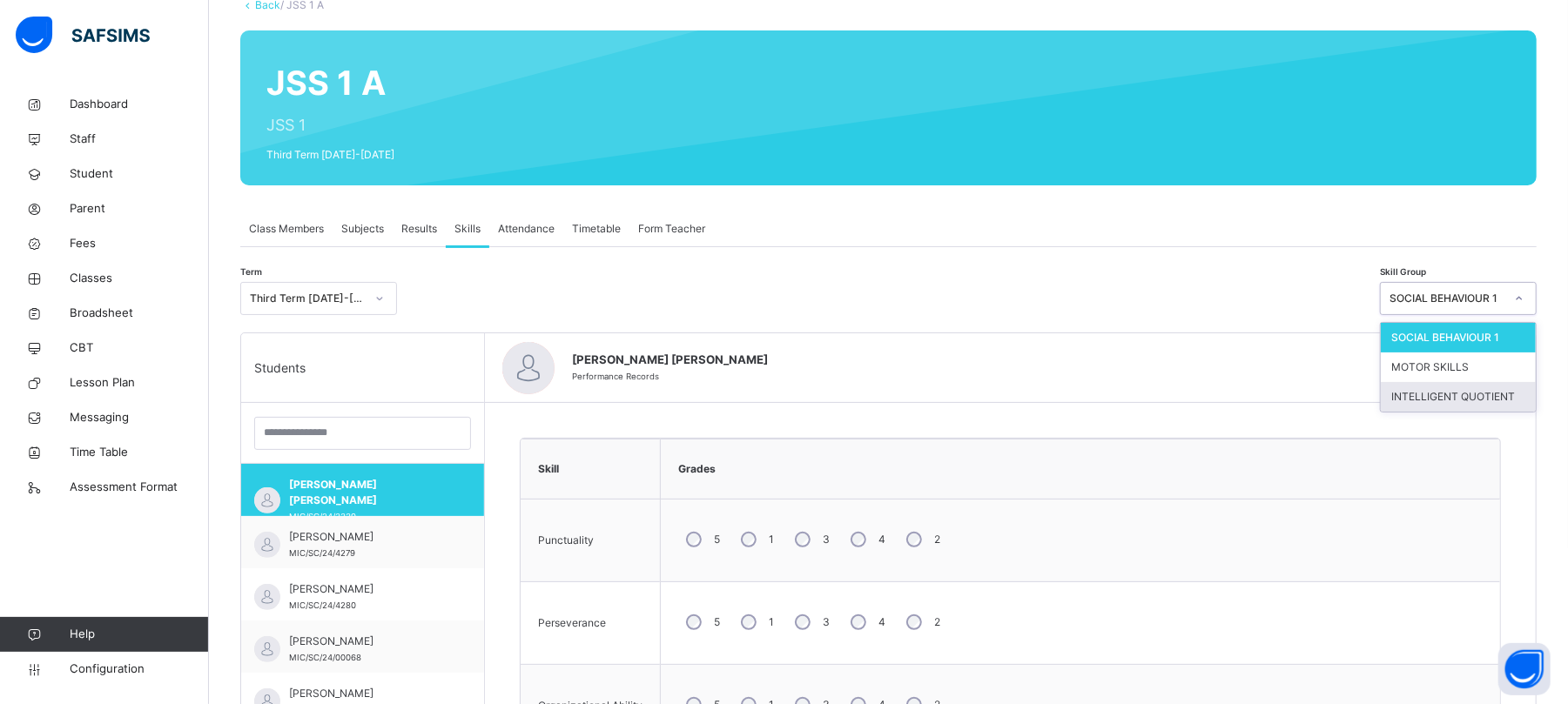
click at [1319, 390] on div "INTELLIGENT QUOTIENT" at bounding box center [1458, 397] width 155 height 29
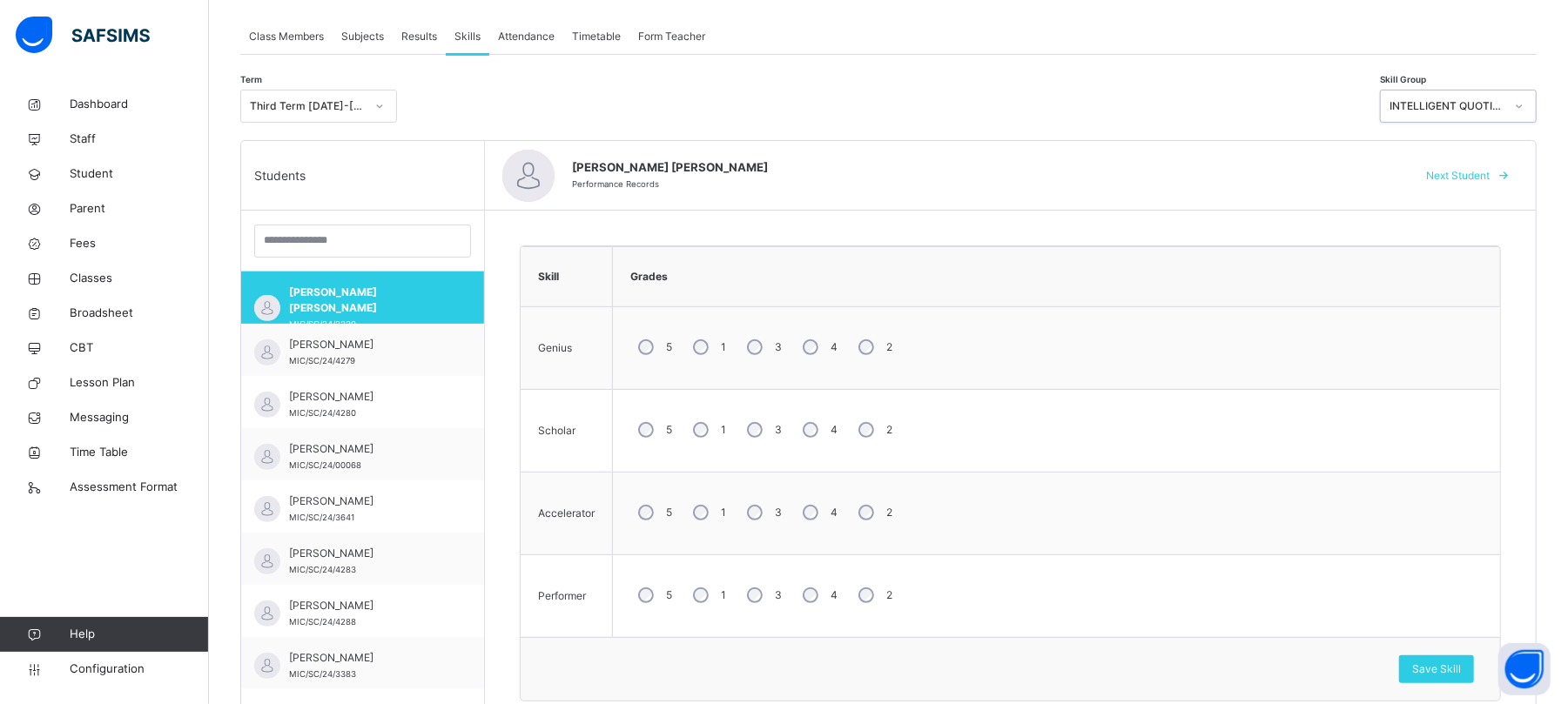
scroll to position [349, 0]
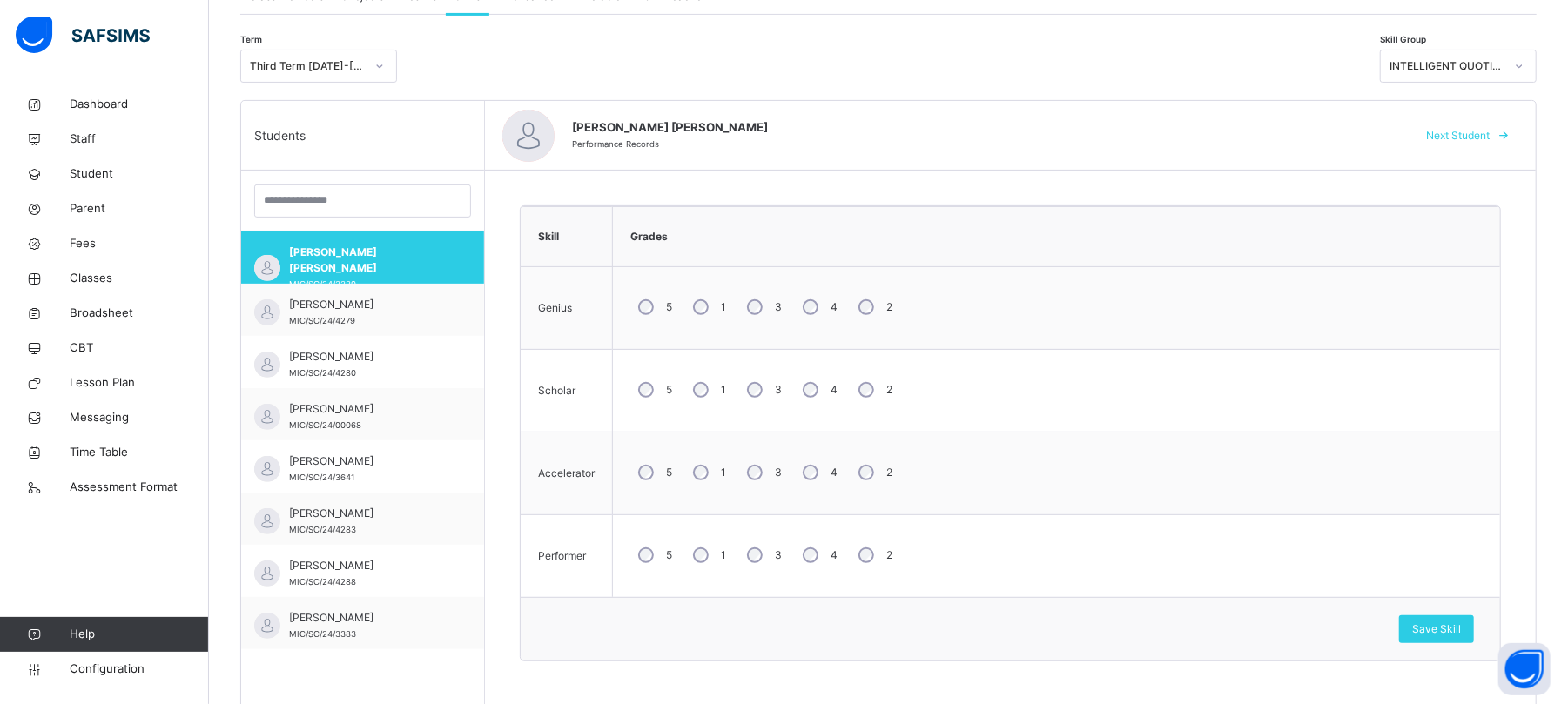
click at [1319, 130] on span "Next Student" at bounding box center [1457, 136] width 63 height 16
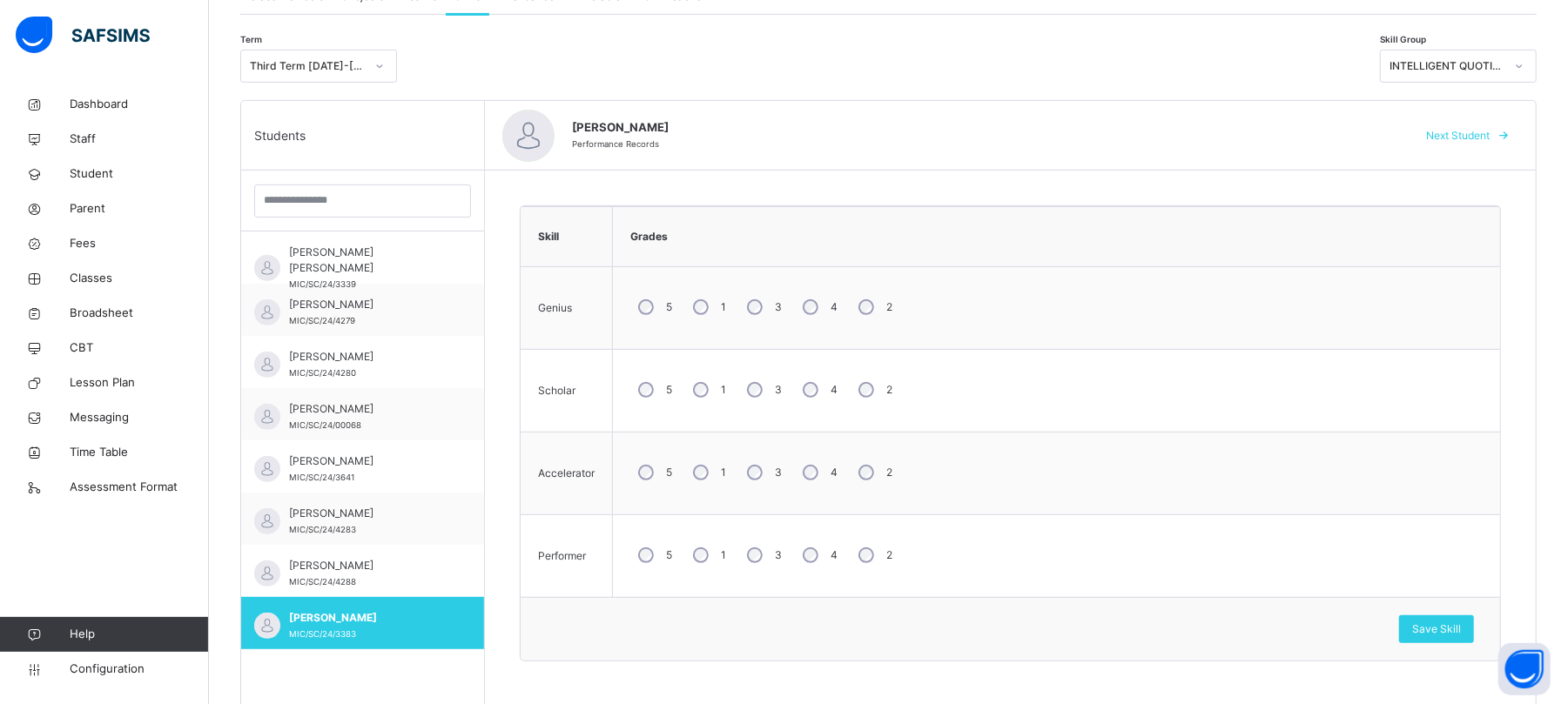
click at [1319, 130] on span "Next Student" at bounding box center [1457, 136] width 63 height 16
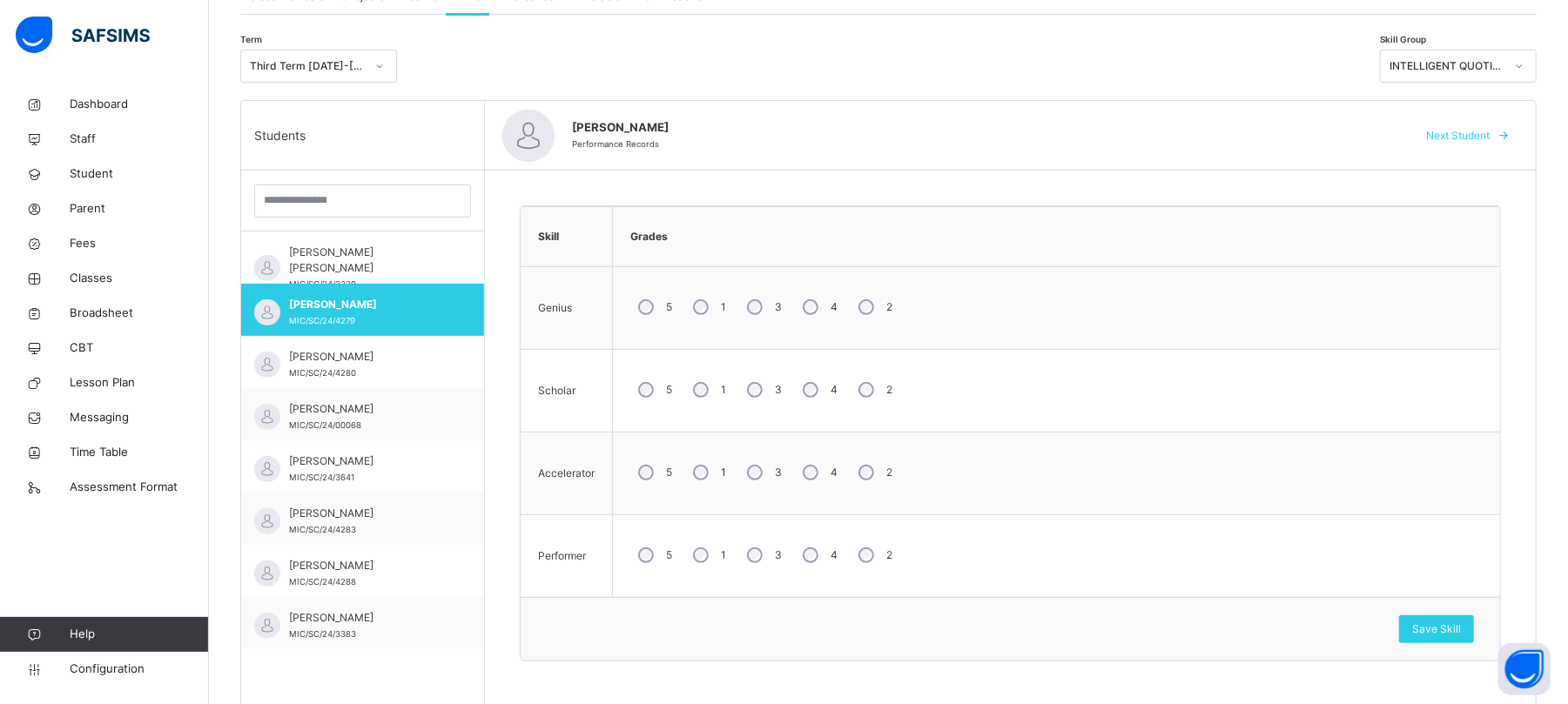
click at [1319, 130] on span "Next Student" at bounding box center [1457, 136] width 63 height 16
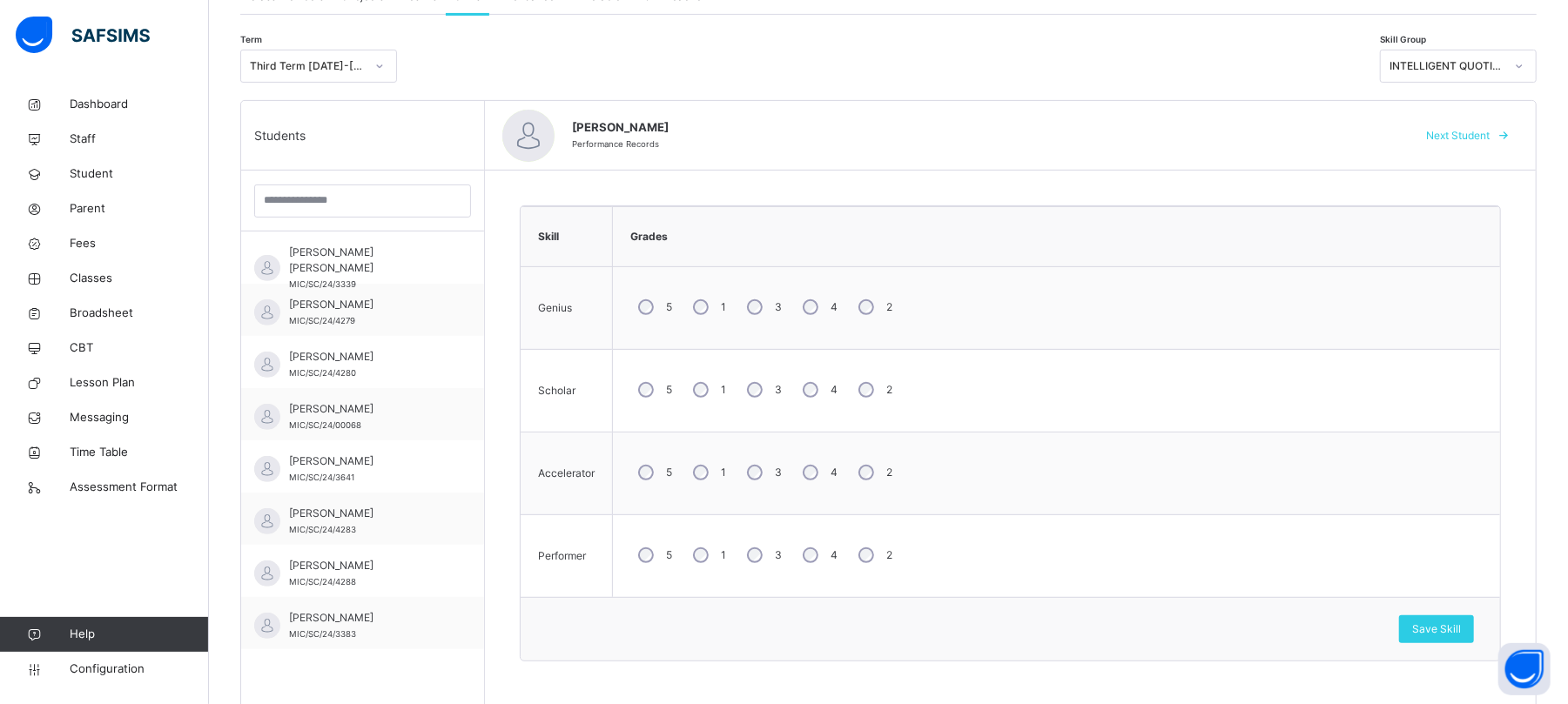
click at [1319, 130] on span "Next Student" at bounding box center [1457, 136] width 63 height 16
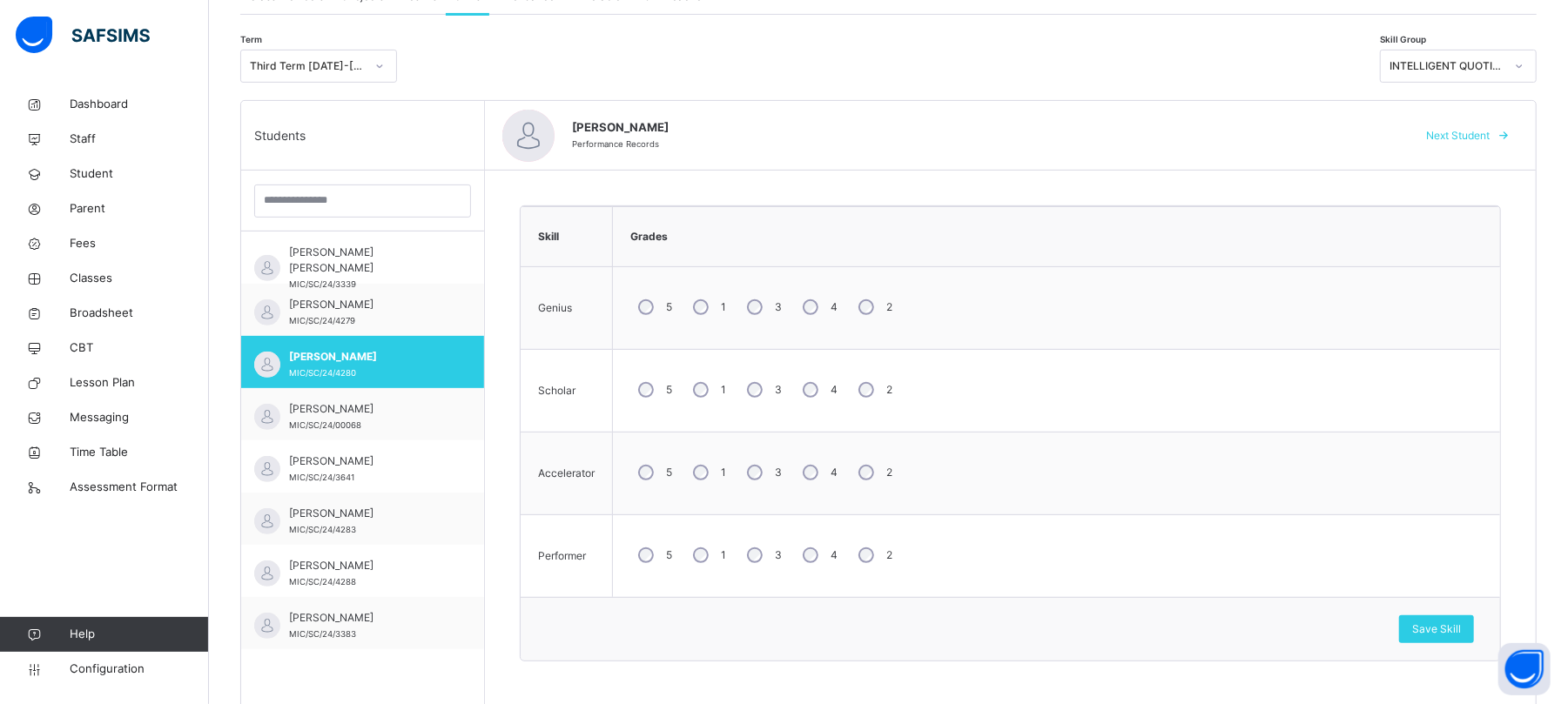
click at [1319, 130] on span "Next Student" at bounding box center [1457, 136] width 63 height 16
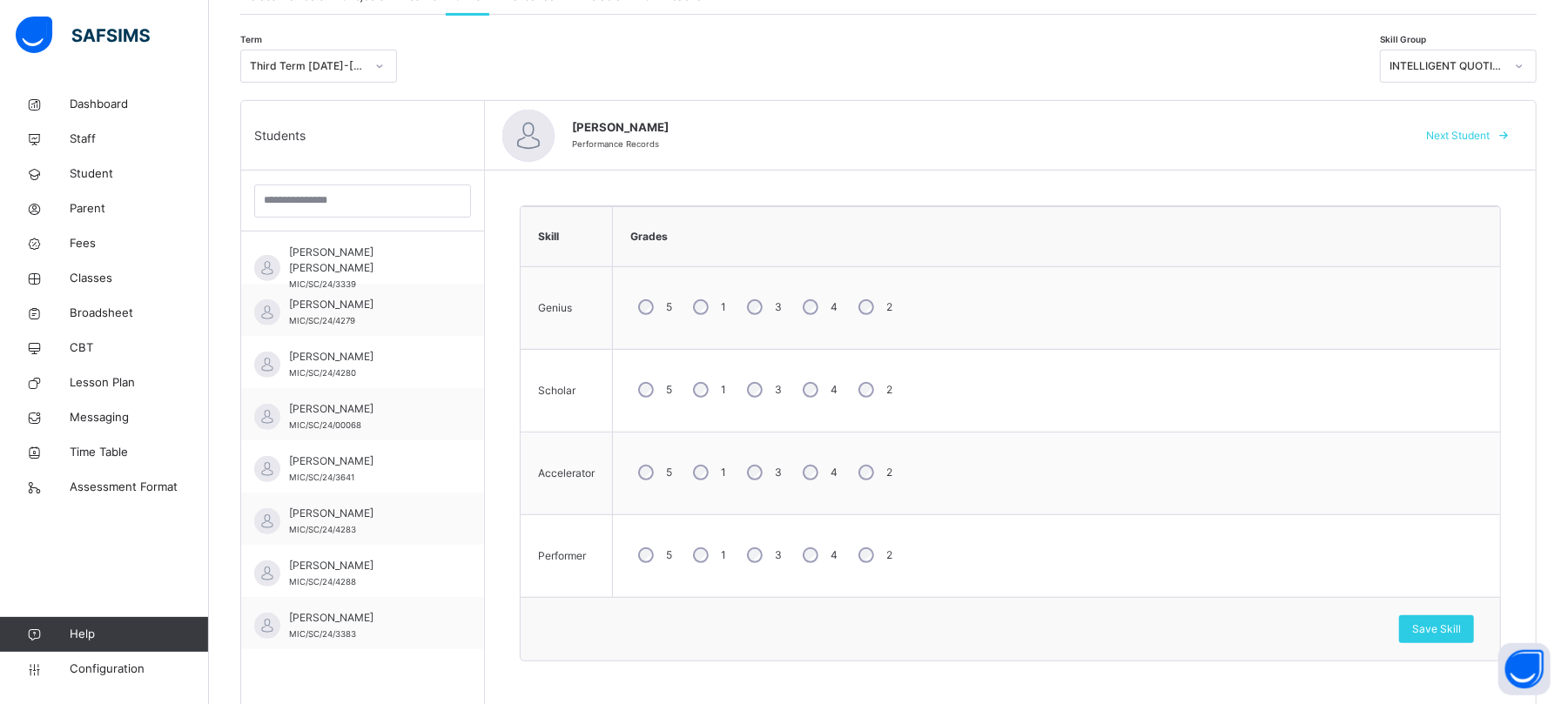
click at [1319, 130] on span "Next Student" at bounding box center [1457, 136] width 63 height 16
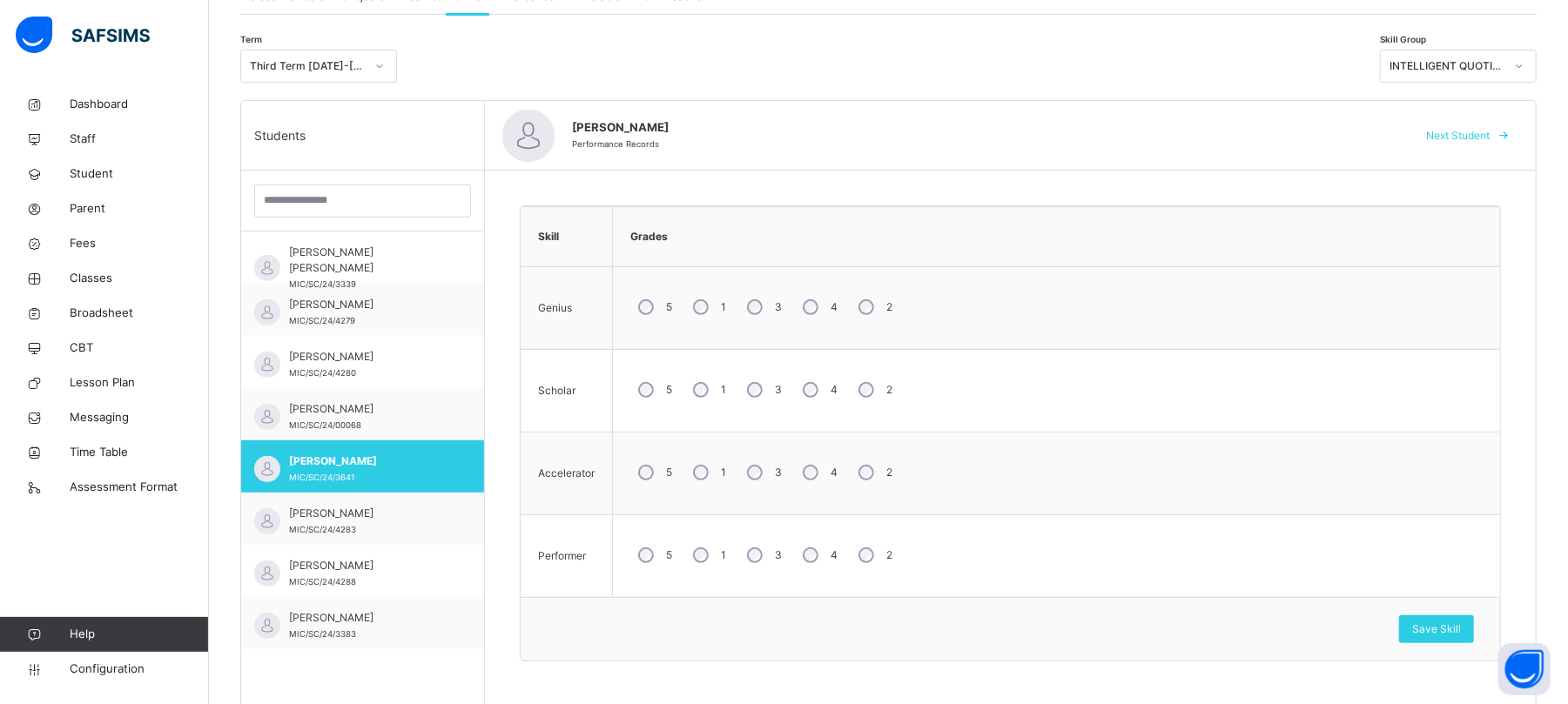
click at [1319, 130] on span "Next Student" at bounding box center [1457, 136] width 63 height 16
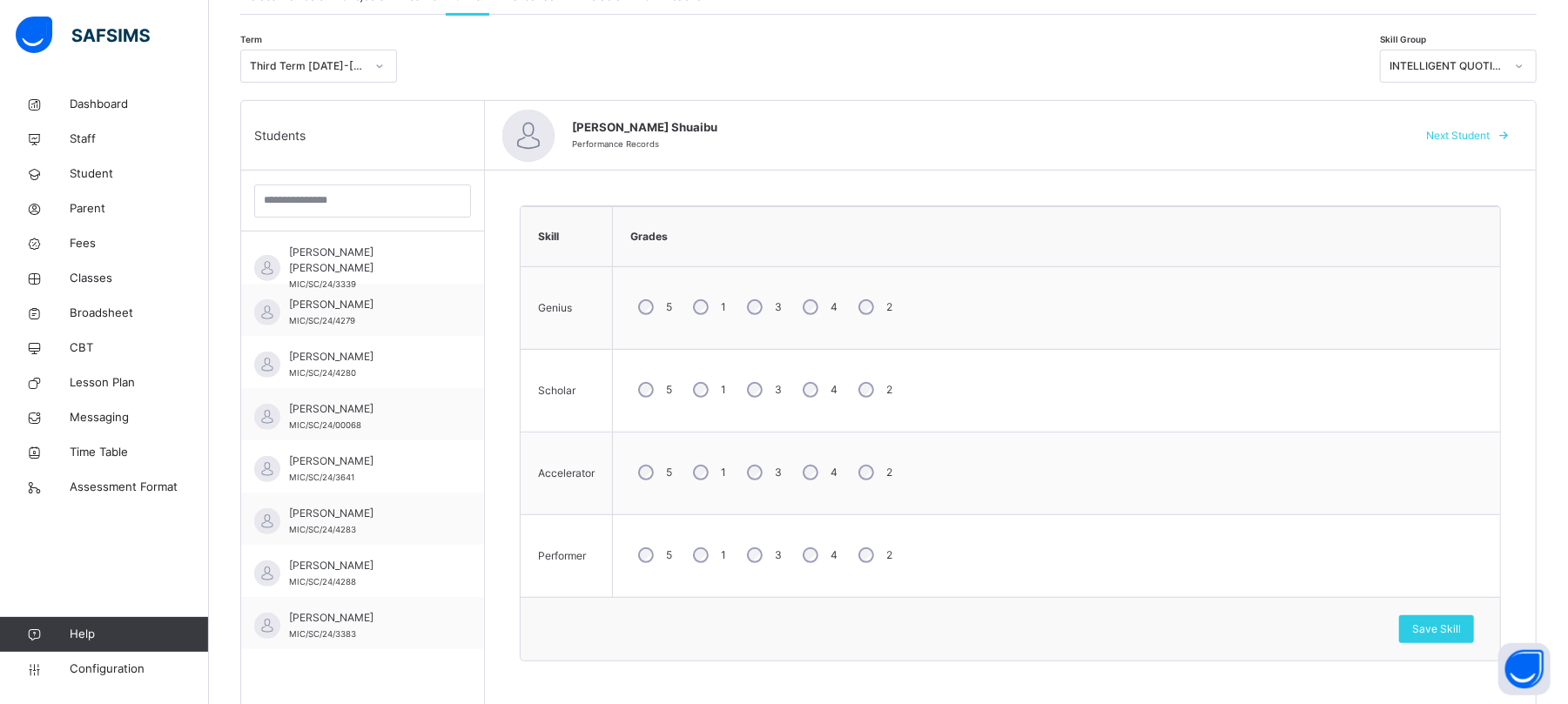
click at [1319, 130] on span "Next Student" at bounding box center [1457, 136] width 63 height 16
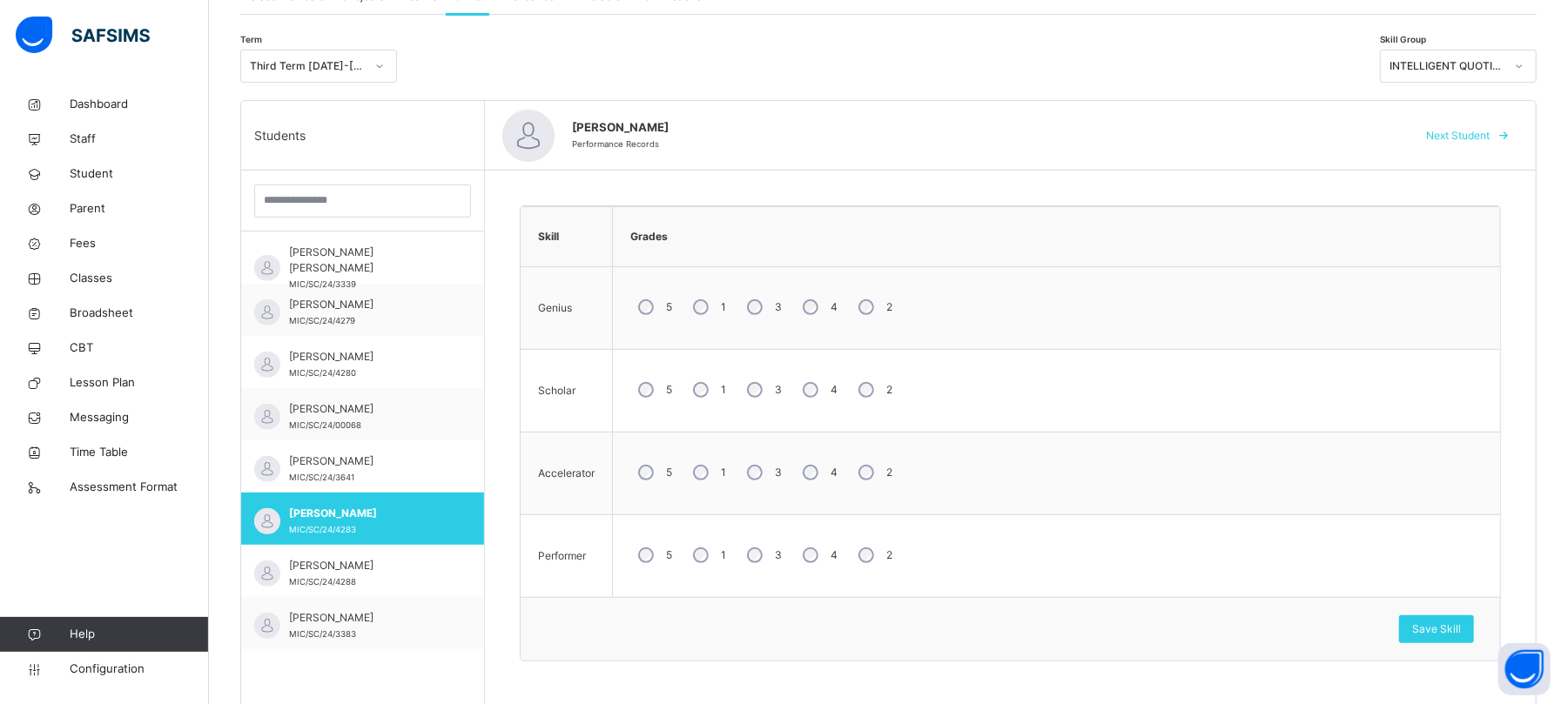
click at [1319, 130] on span "Next Student" at bounding box center [1457, 136] width 63 height 16
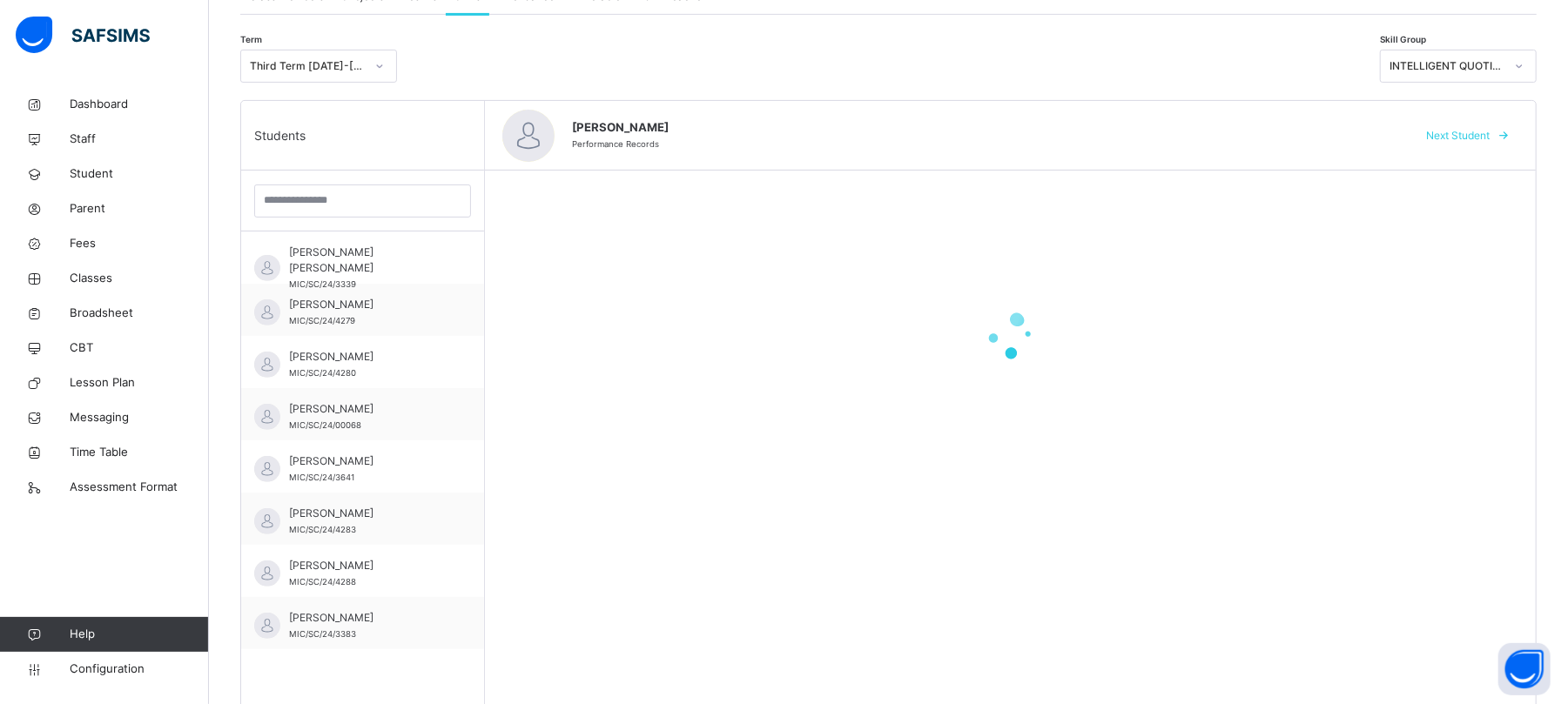
click at [1319, 130] on span "Next Student" at bounding box center [1457, 136] width 63 height 16
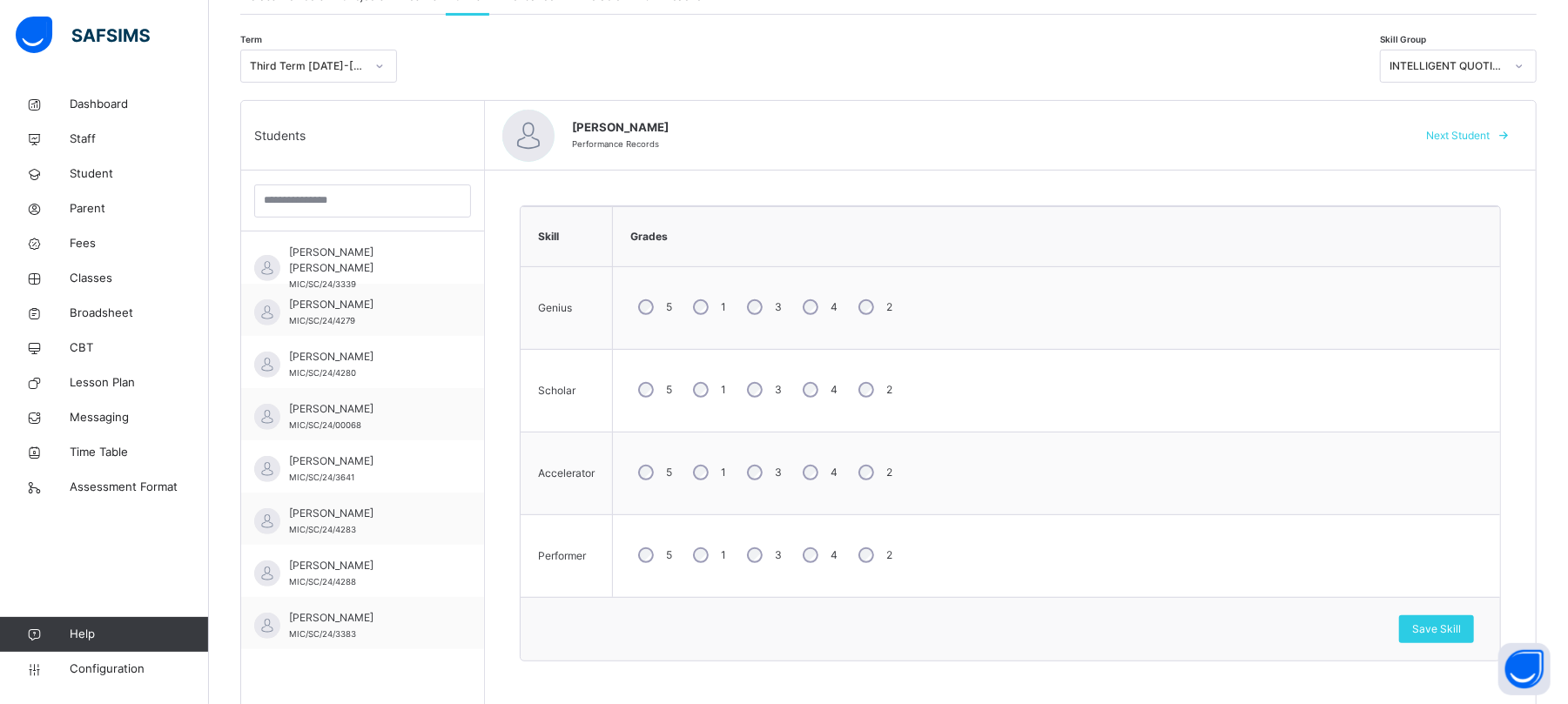
click at [1319, 130] on span "Next Student" at bounding box center [1457, 136] width 63 height 16
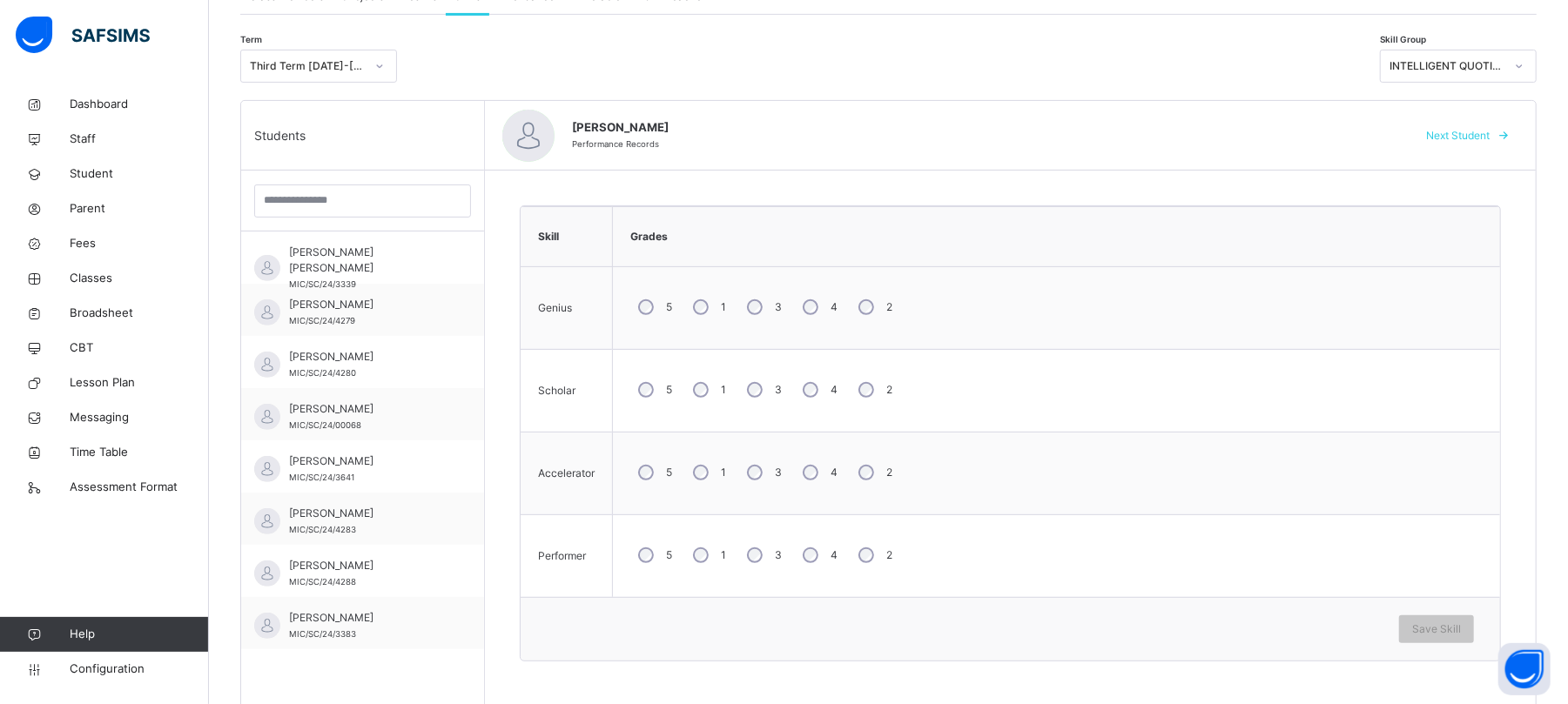
click at [764, 384] on div "3" at bounding box center [762, 390] width 47 height 37
click at [766, 474] on div "3" at bounding box center [762, 473] width 47 height 37
click at [766, 551] on div "3" at bounding box center [762, 555] width 47 height 37
click at [1319, 586] on span "Save Skill" at bounding box center [1436, 629] width 49 height 16
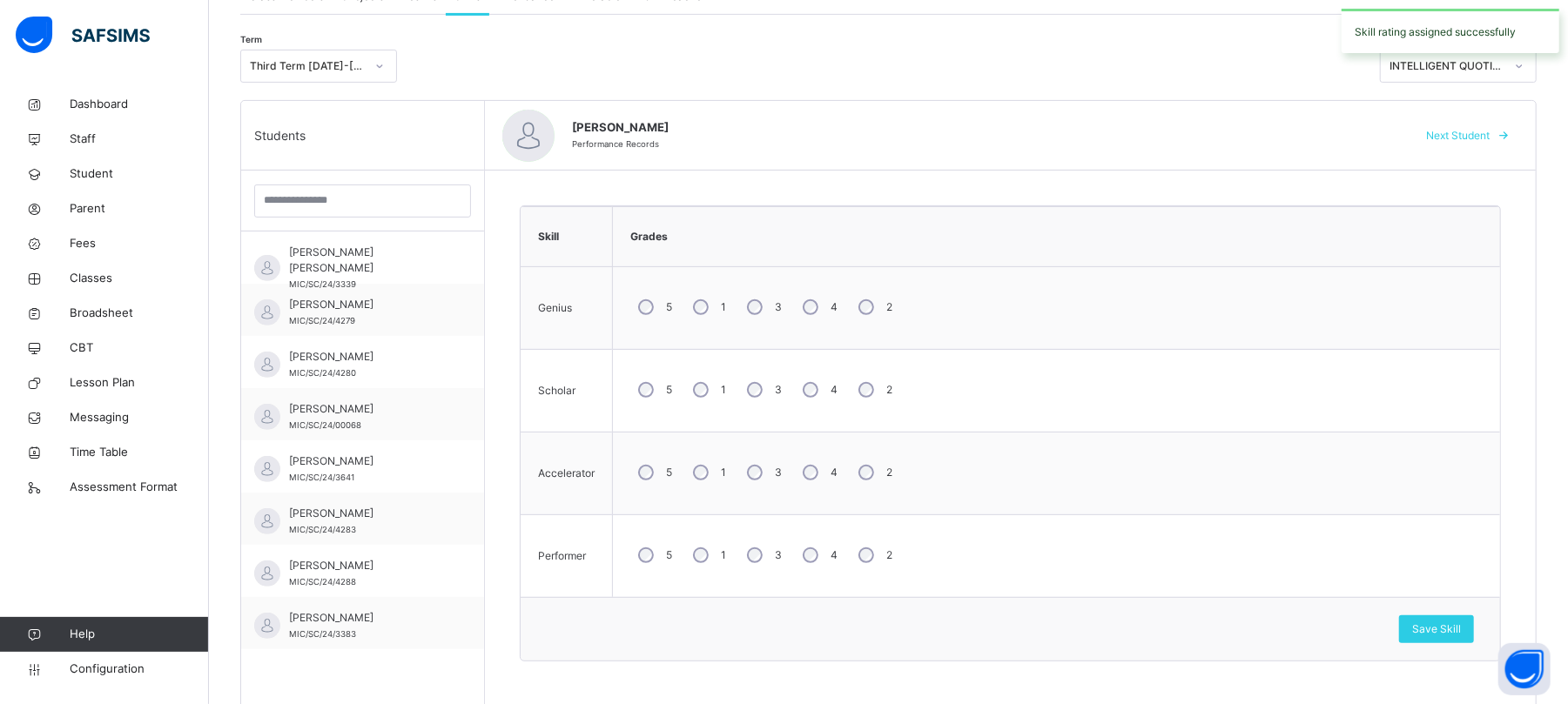
click at [1319, 136] on span "Next Student" at bounding box center [1457, 136] width 63 height 16
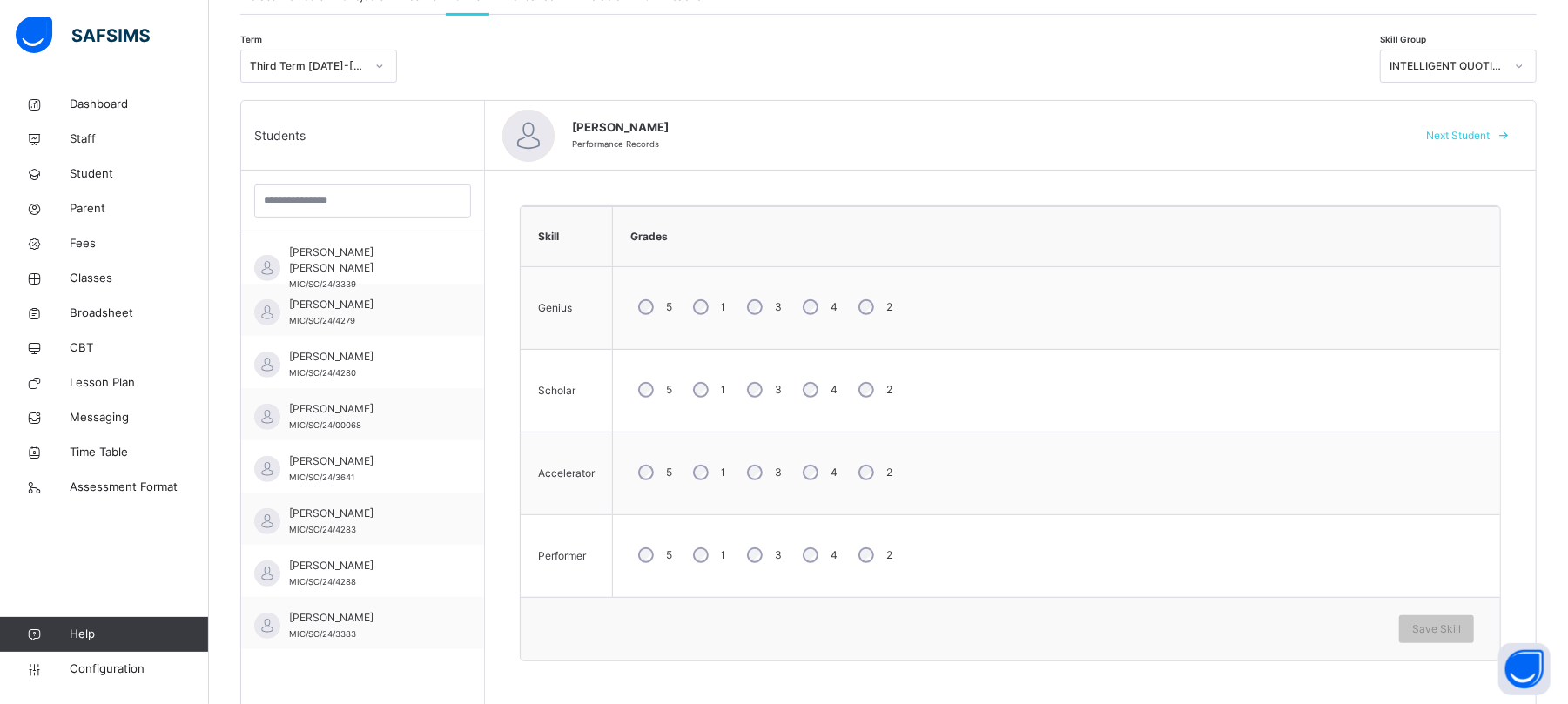
drag, startPoint x: 638, startPoint y: 477, endPoint x: 654, endPoint y: 514, distance: 40.3
click at [637, 477] on div "5" at bounding box center [653, 473] width 47 height 37
click at [656, 558] on div "5" at bounding box center [653, 555] width 47 height 37
click at [1319, 586] on span "Save Skill" at bounding box center [1436, 629] width 49 height 16
click at [1319, 134] on span "Next Student" at bounding box center [1457, 136] width 63 height 16
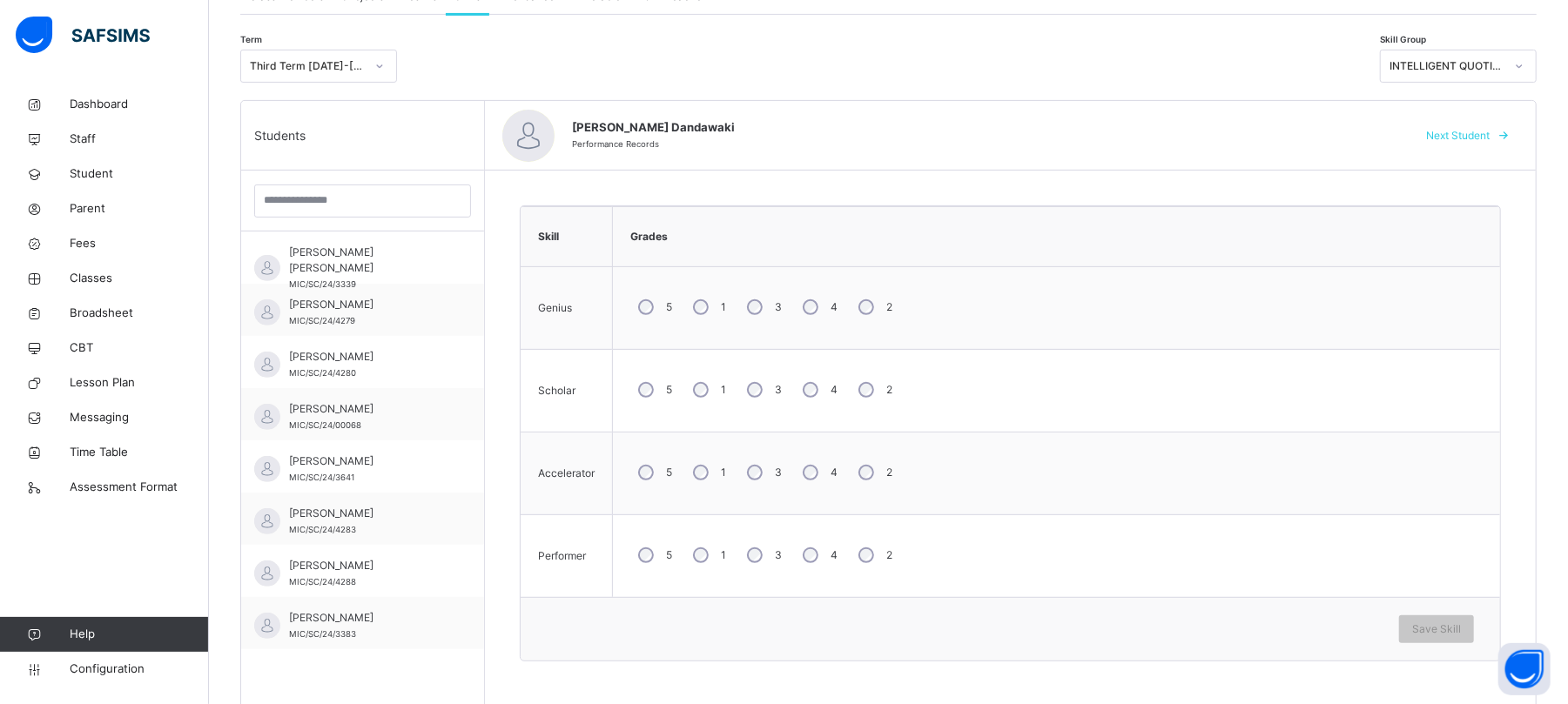
click at [771, 312] on div "3" at bounding box center [762, 308] width 47 height 37
click at [767, 398] on div "3" at bounding box center [762, 390] width 47 height 37
click at [759, 463] on div "3" at bounding box center [762, 473] width 47 height 37
click at [756, 540] on div "3" at bounding box center [762, 555] width 47 height 37
click at [1319, 586] on span "Save Skill" at bounding box center [1436, 629] width 49 height 16
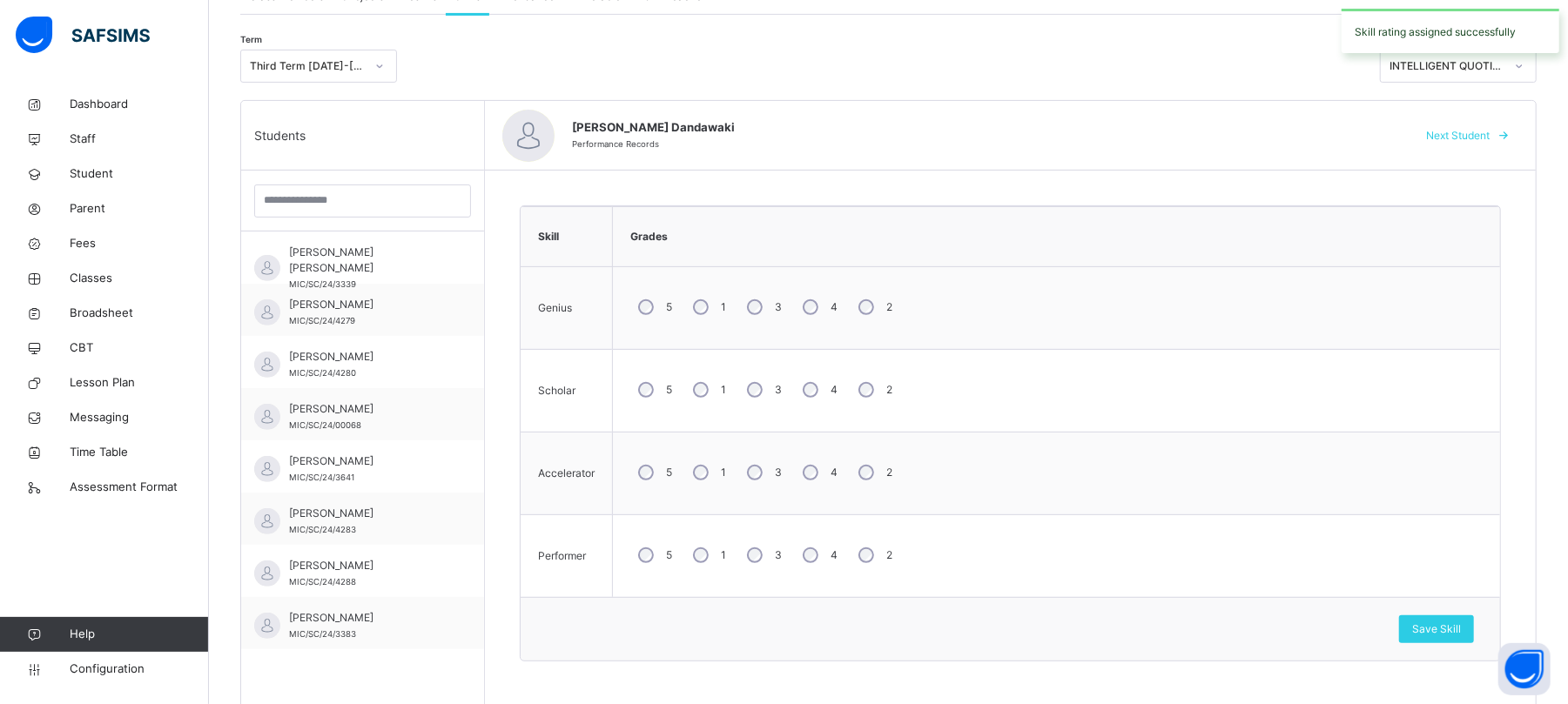
click at [1319, 138] on span "Next Student" at bounding box center [1457, 136] width 63 height 16
click at [1319, 130] on span "Next Student" at bounding box center [1457, 136] width 63 height 16
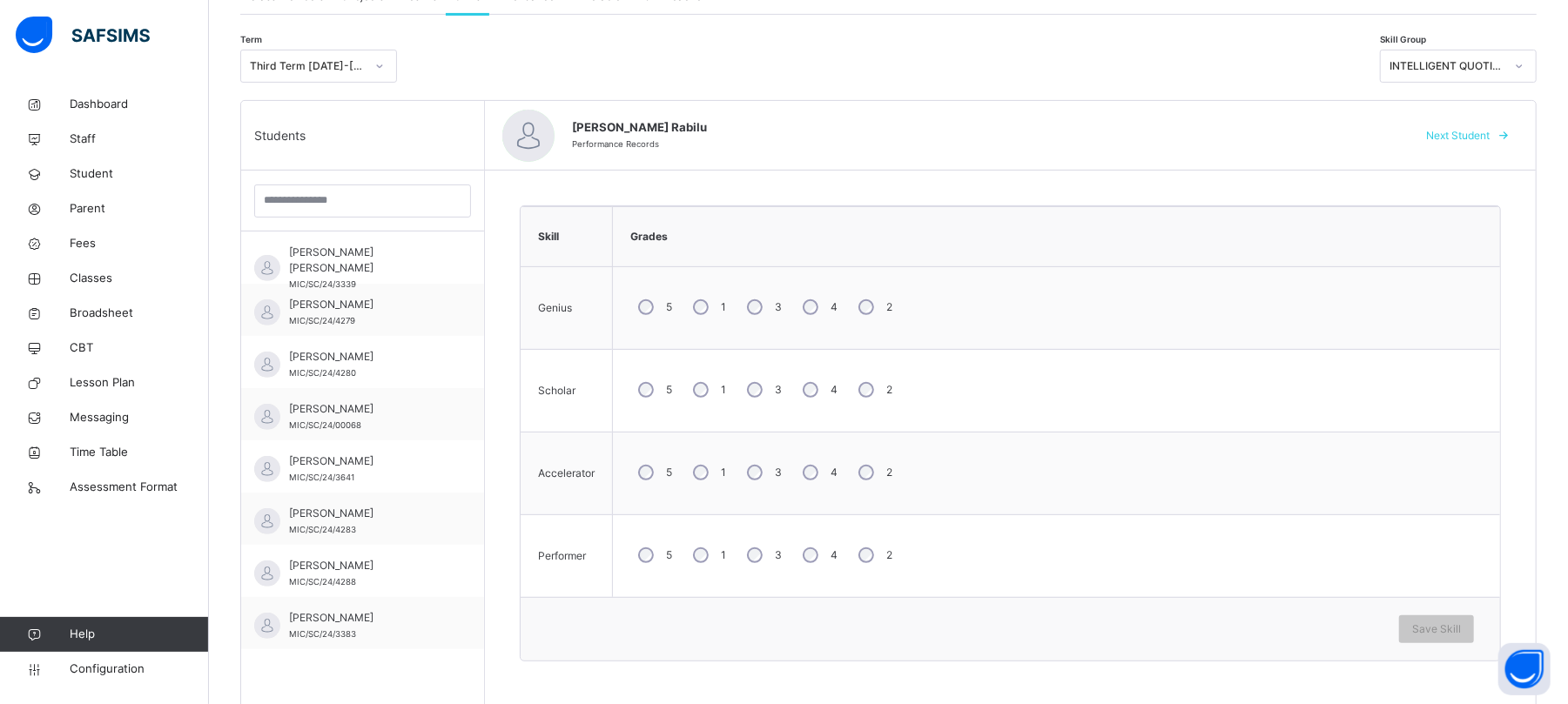
click at [773, 400] on div "3" at bounding box center [762, 390] width 47 height 37
click at [746, 482] on div "3" at bounding box center [762, 473] width 47 height 37
click at [763, 536] on div "5 1 3 4 2" at bounding box center [1056, 555] width 870 height 63
click at [764, 554] on div "3" at bounding box center [762, 555] width 47 height 37
click at [1319, 586] on span "Save Skill" at bounding box center [1436, 629] width 49 height 16
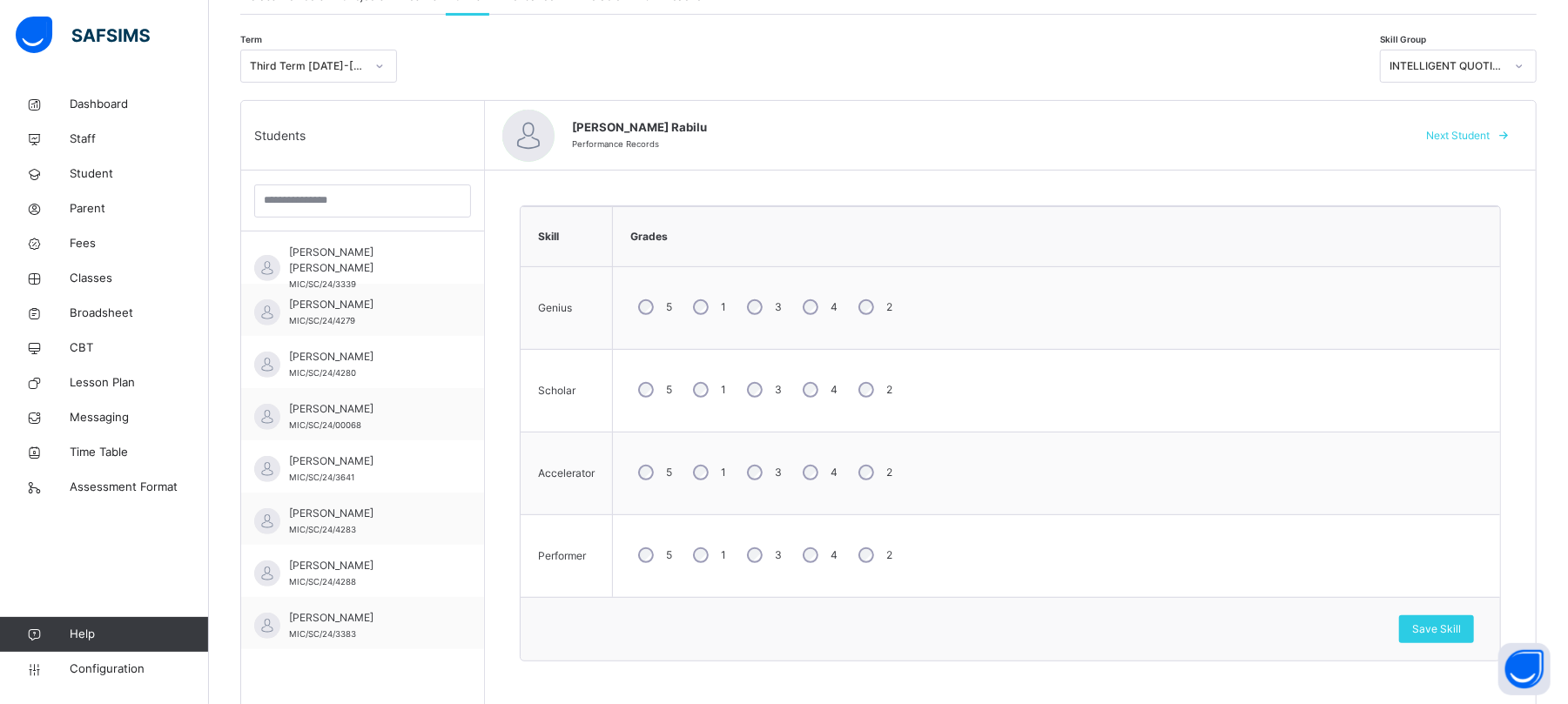
click at [1319, 141] on span "Next Student" at bounding box center [1457, 136] width 63 height 16
click at [749, 483] on div "3" at bounding box center [762, 473] width 47 height 37
click at [759, 574] on div "3" at bounding box center [762, 555] width 47 height 37
click at [1319, 586] on span "Save Skill" at bounding box center [1436, 629] width 49 height 16
click at [1319, 139] on span "Next Student" at bounding box center [1457, 136] width 63 height 16
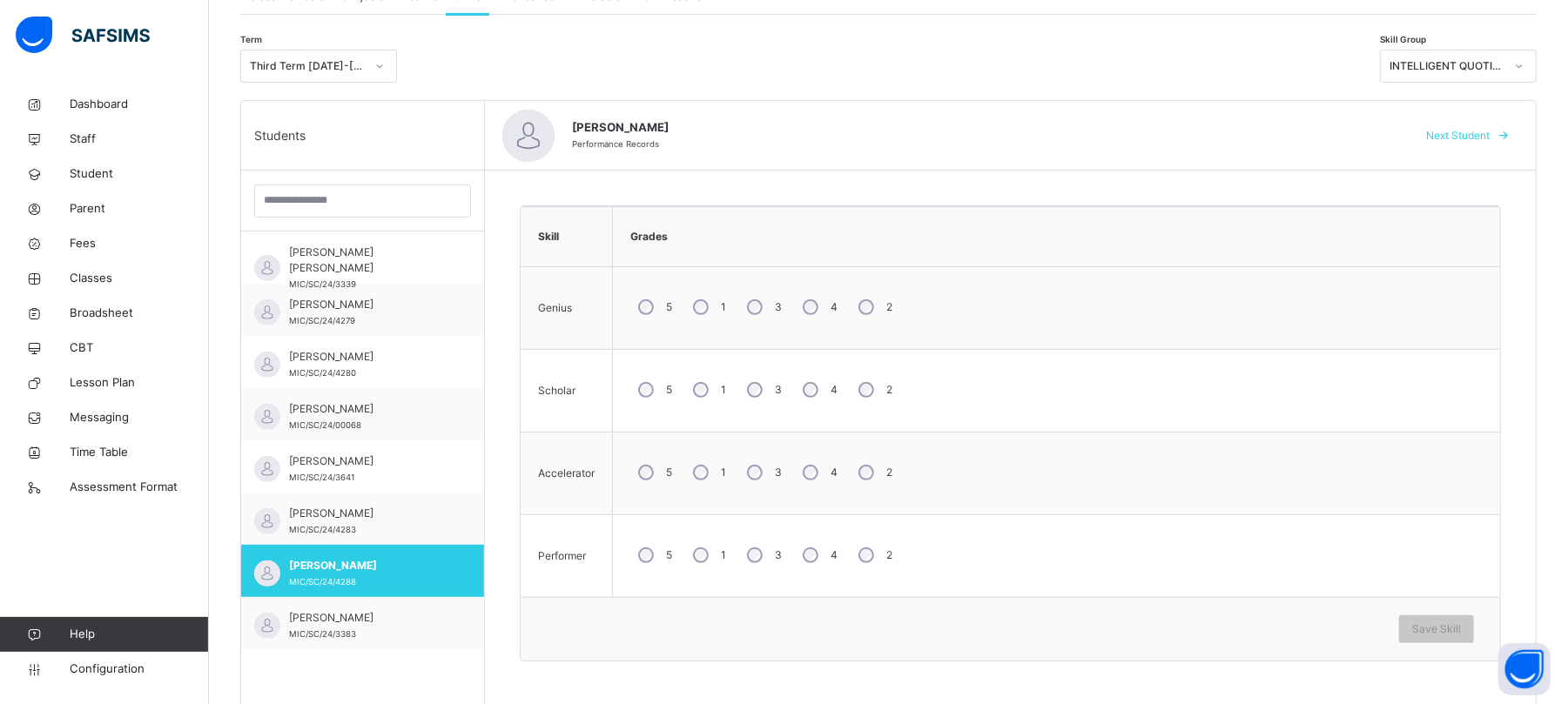
click at [766, 394] on div "3" at bounding box center [762, 390] width 47 height 37
click at [1319, 586] on span "Save Skill" at bounding box center [1436, 629] width 49 height 16
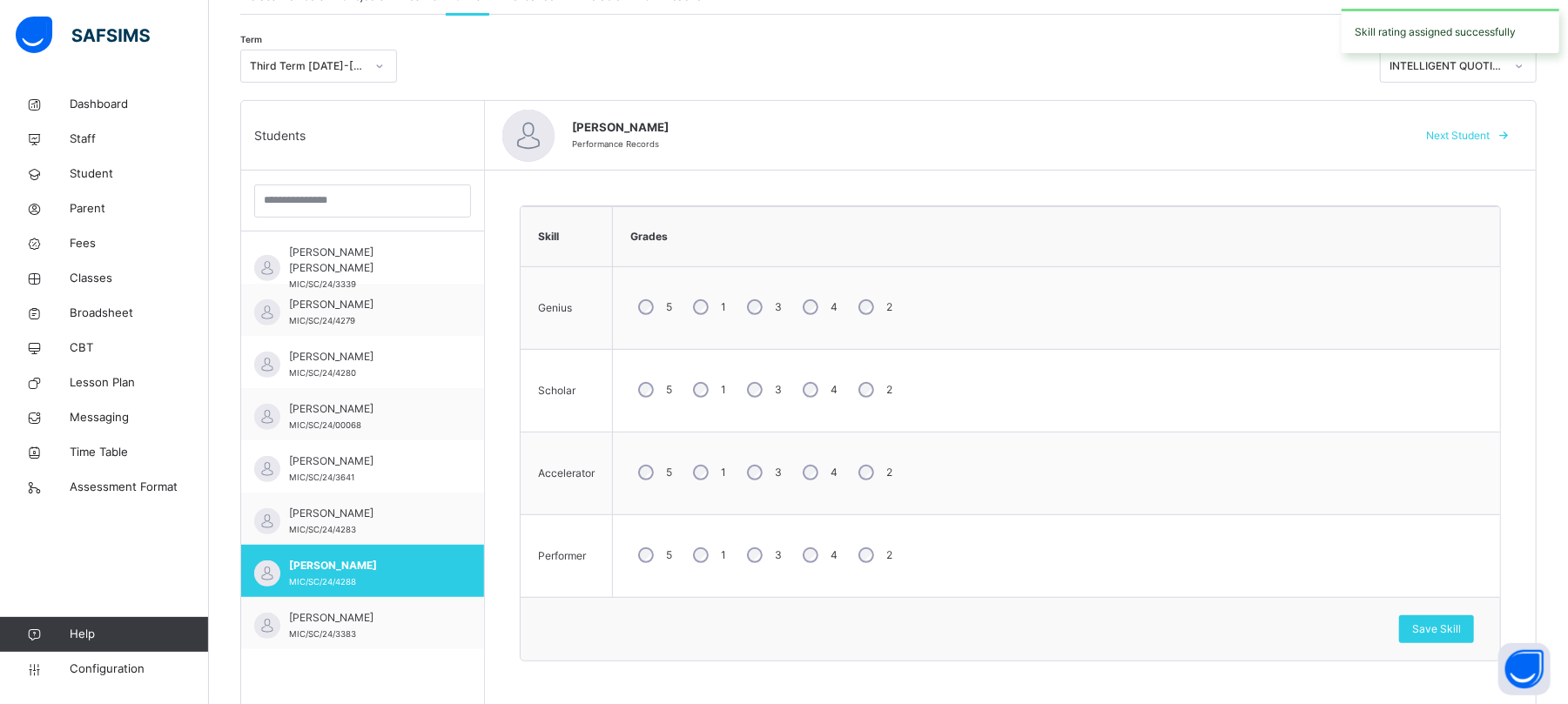
click at [1319, 133] on span "Next Student" at bounding box center [1457, 136] width 63 height 16
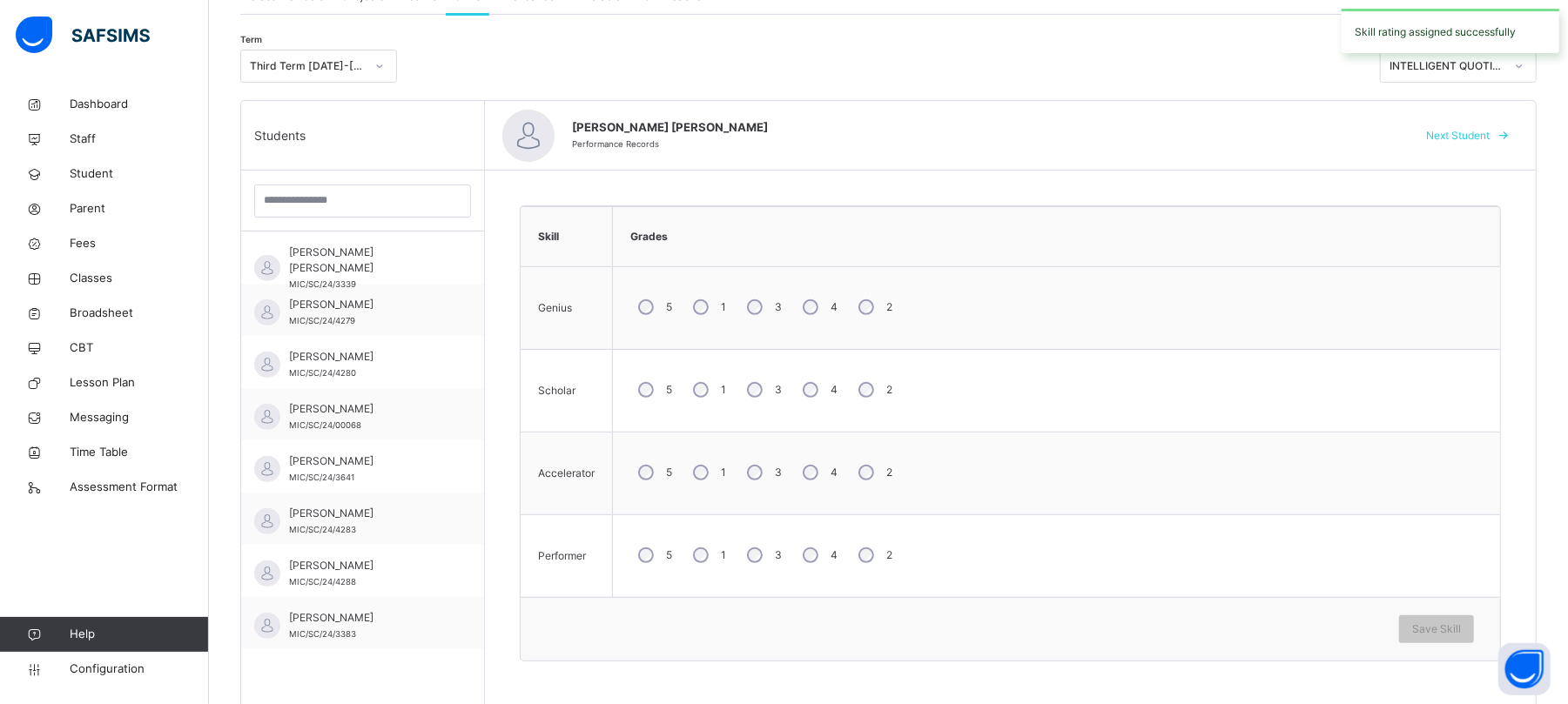
click at [767, 311] on div "3" at bounding box center [762, 308] width 47 height 37
click at [761, 402] on div "3" at bounding box center [762, 390] width 47 height 37
click at [766, 559] on div "3" at bounding box center [762, 555] width 47 height 37
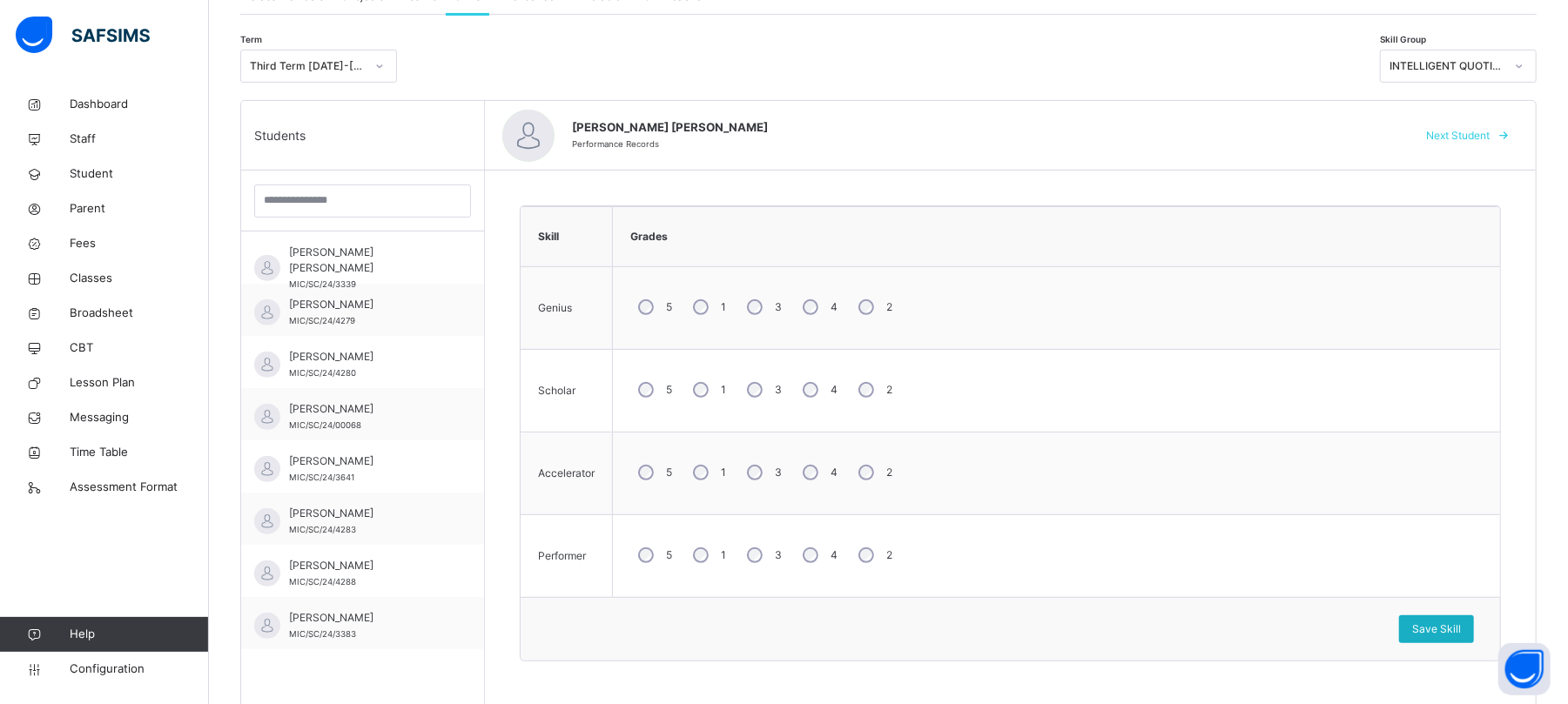
click at [1319, 586] on div "Save Skill" at bounding box center [1436, 629] width 75 height 28
click at [1319, 138] on span "Next Student" at bounding box center [1457, 136] width 63 height 16
click at [766, 311] on div "3" at bounding box center [762, 308] width 47 height 37
click at [763, 461] on div "3" at bounding box center [762, 473] width 47 height 37
click at [756, 544] on div "3" at bounding box center [762, 555] width 47 height 37
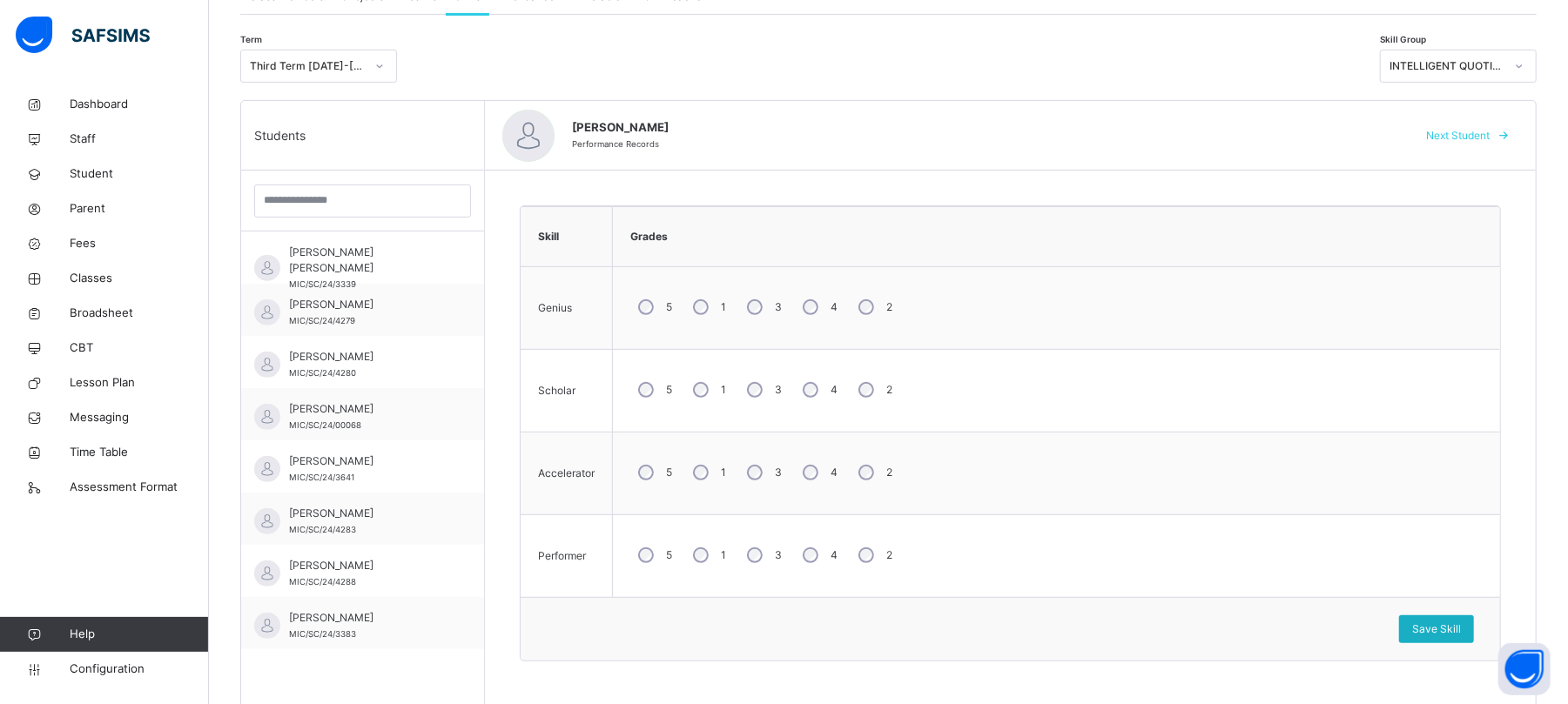
click at [1319, 586] on span "Save Skill" at bounding box center [1436, 629] width 49 height 16
click at [1319, 132] on span "Next Student" at bounding box center [1457, 136] width 63 height 16
click at [757, 549] on div "3" at bounding box center [762, 555] width 47 height 37
click at [1319, 586] on span "Save Skill" at bounding box center [1436, 629] width 49 height 16
click at [1319, 130] on span "Next Student" at bounding box center [1457, 136] width 63 height 16
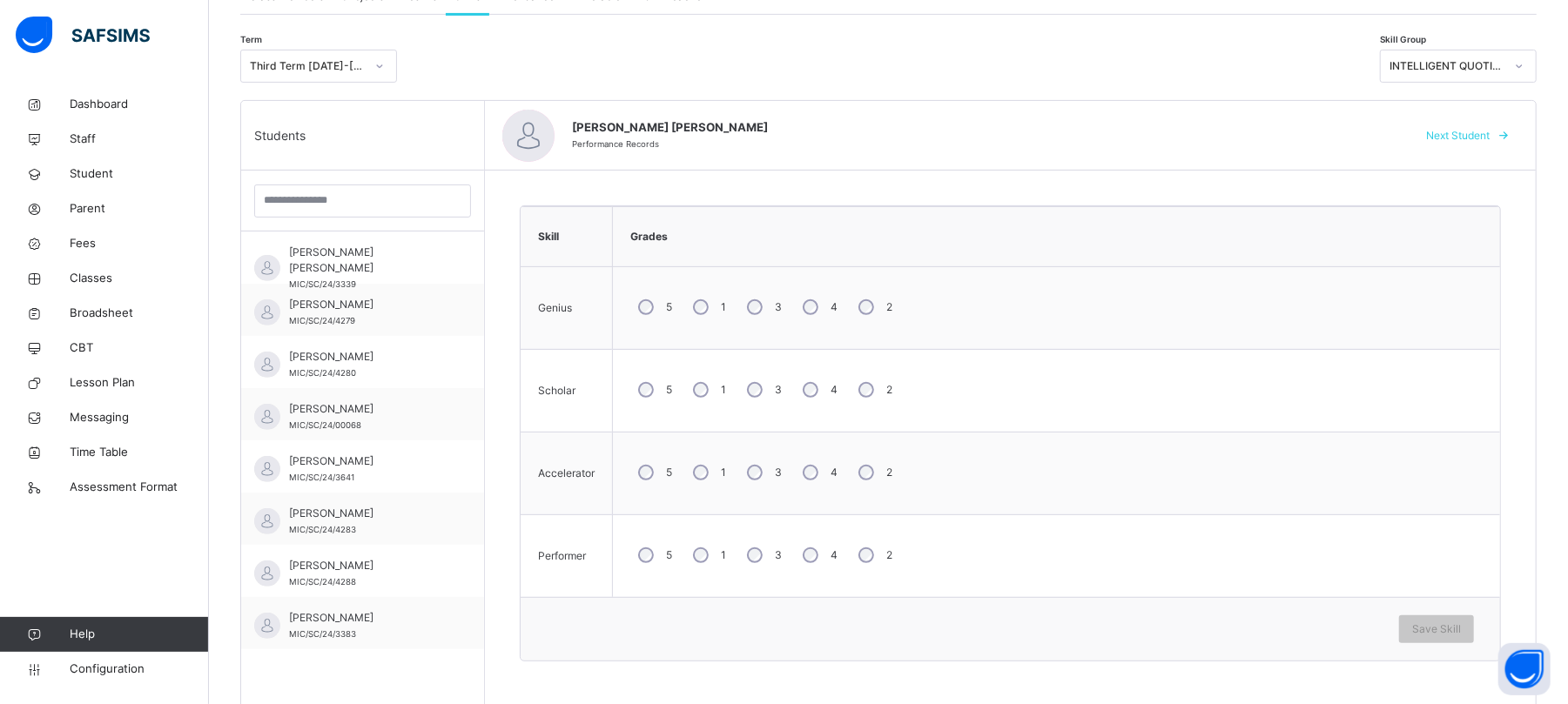
click at [746, 307] on div "3" at bounding box center [762, 308] width 47 height 37
click at [857, 307] on div "2" at bounding box center [874, 308] width 47 height 37
click at [1319, 586] on span "Save Skill" at bounding box center [1436, 629] width 49 height 16
click at [1319, 133] on span "Next Student" at bounding box center [1457, 136] width 63 height 16
click at [763, 307] on div "3" at bounding box center [762, 308] width 47 height 37
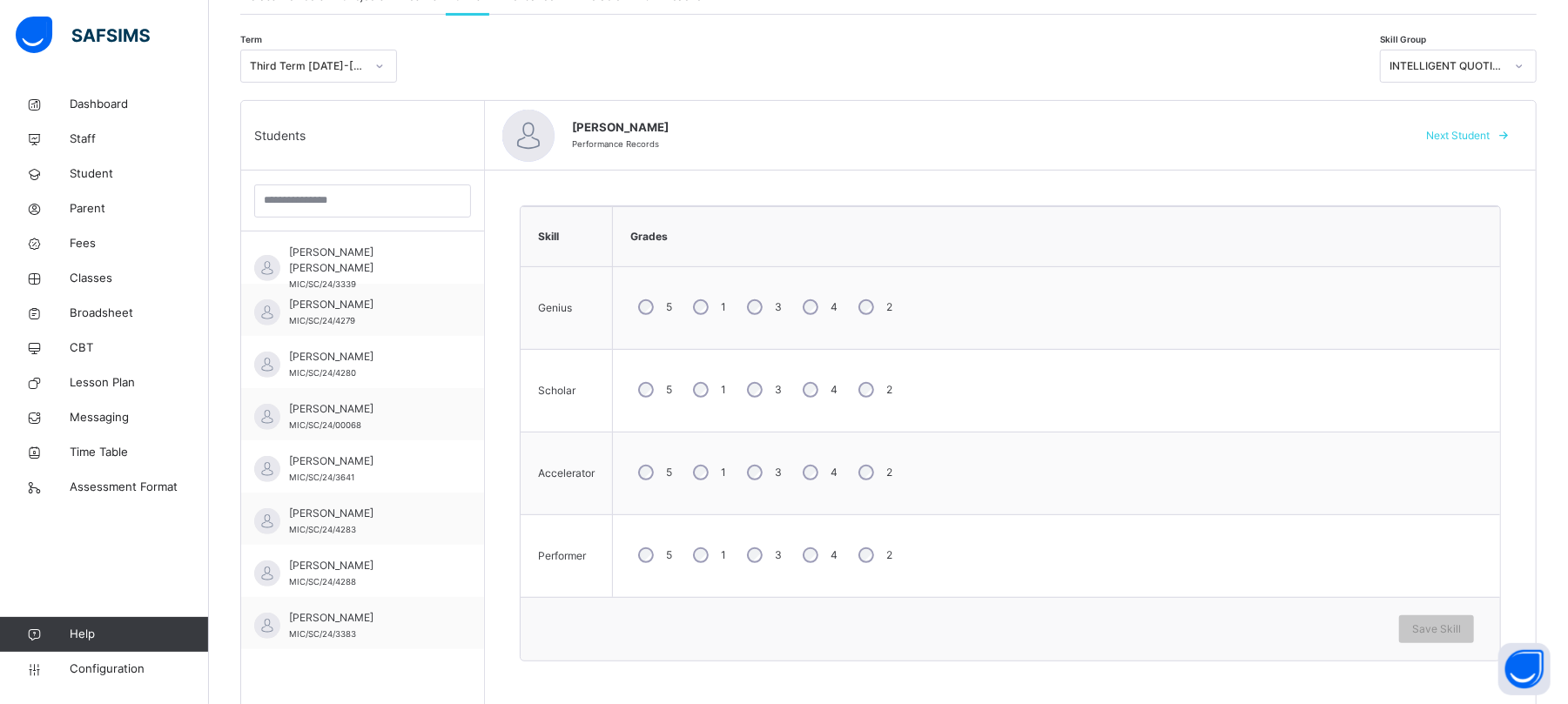
click at [766, 382] on div "3" at bounding box center [762, 390] width 47 height 37
click at [1319, 586] on div "Save Skill" at bounding box center [1436, 629] width 75 height 28
click at [1319, 143] on span "Next Student" at bounding box center [1457, 136] width 63 height 16
click at [766, 312] on div "3" at bounding box center [762, 308] width 47 height 37
click at [757, 382] on div "3" at bounding box center [762, 390] width 47 height 37
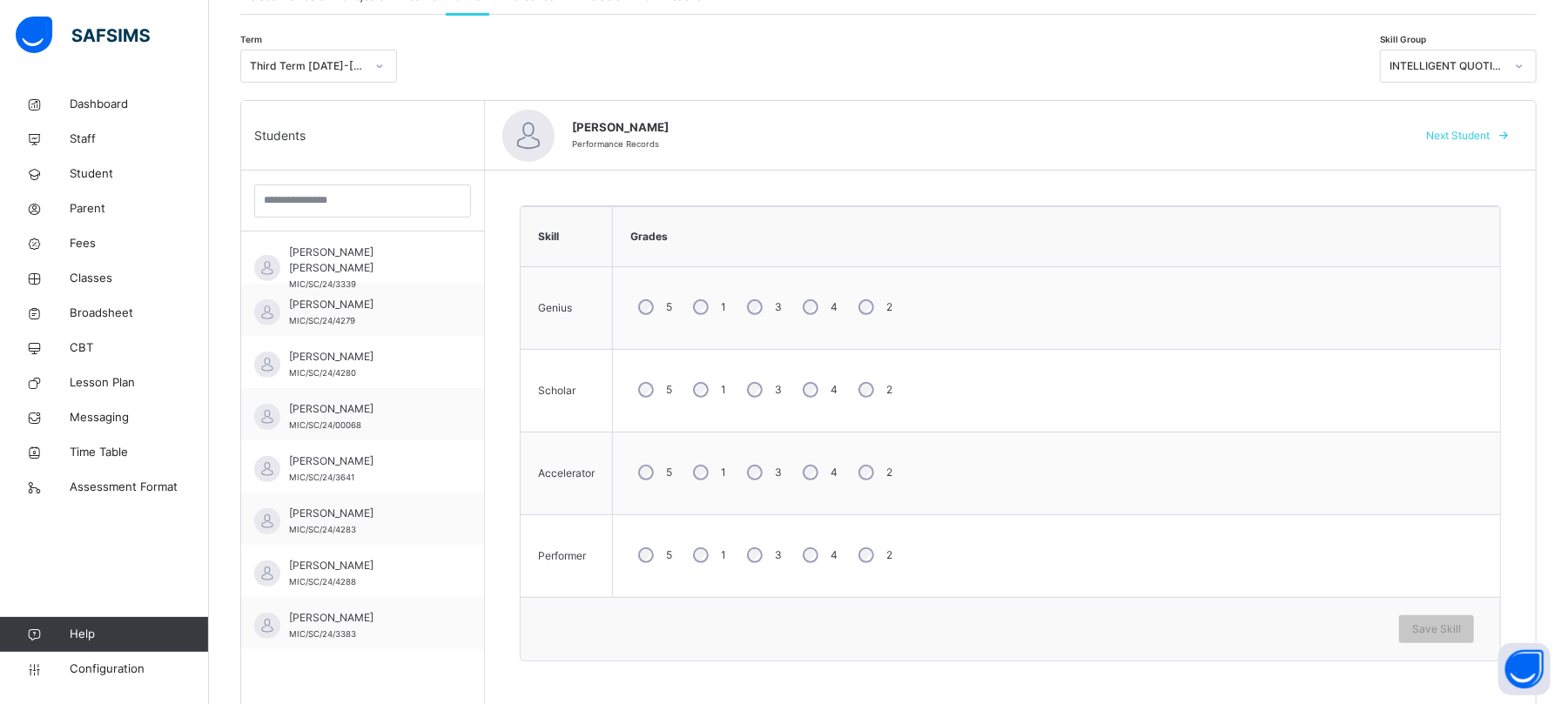
click at [750, 467] on div "3" at bounding box center [762, 473] width 47 height 37
click at [750, 526] on div "5 1 3 4 2" at bounding box center [1056, 555] width 870 height 63
click at [761, 543] on div "3" at bounding box center [762, 555] width 47 height 37
click at [1319, 586] on div "Save Skill" at bounding box center [1436, 629] width 75 height 28
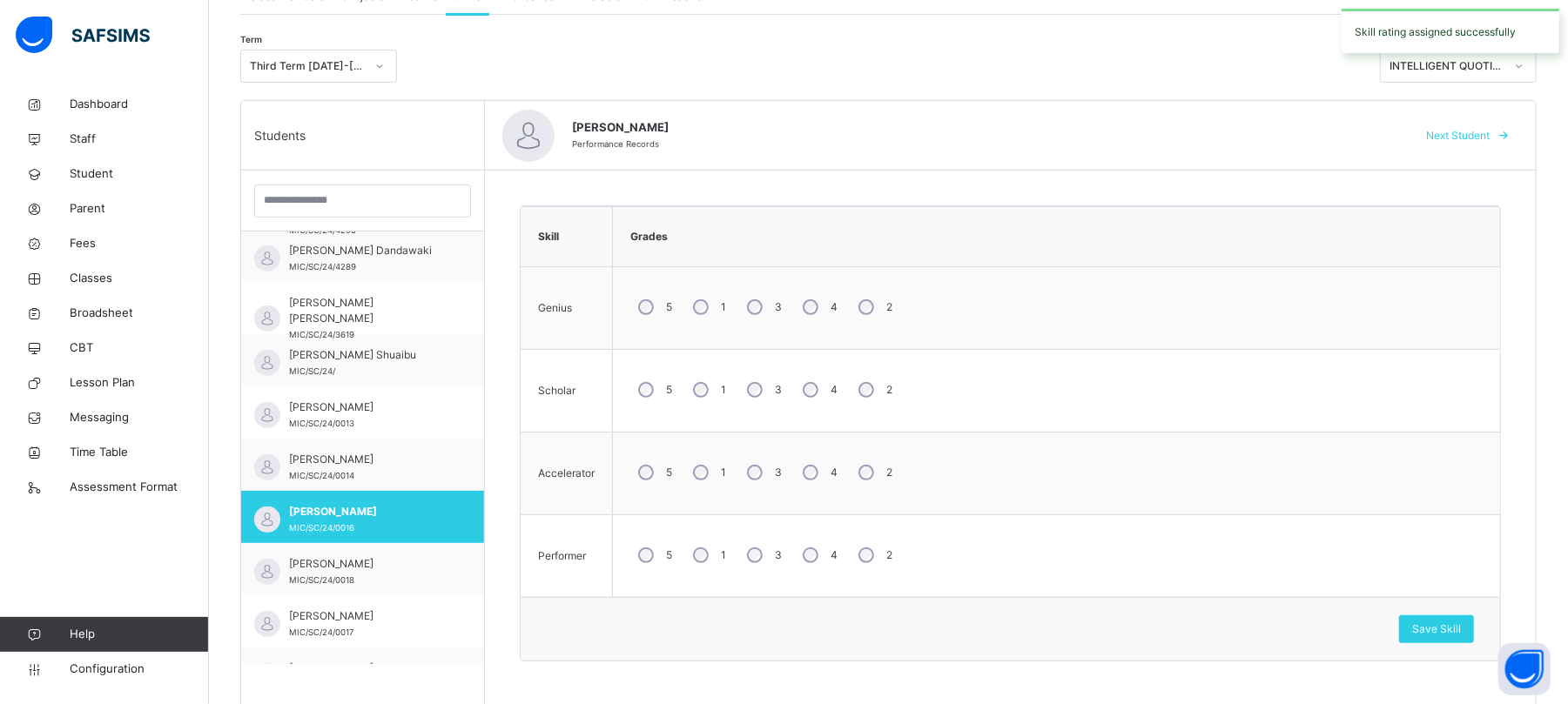
scroll to position [467, 0]
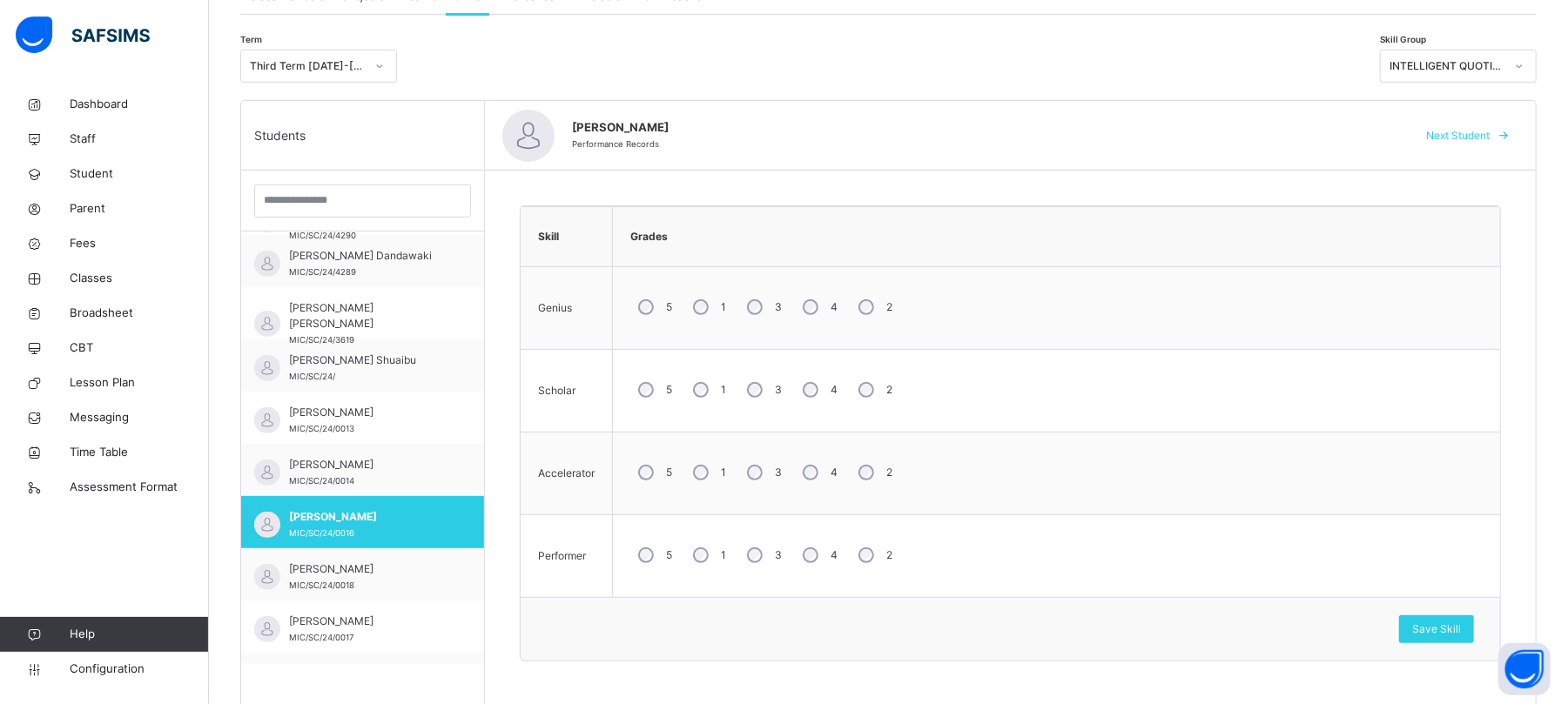
click at [1319, 138] on span "Next Student" at bounding box center [1457, 136] width 63 height 16
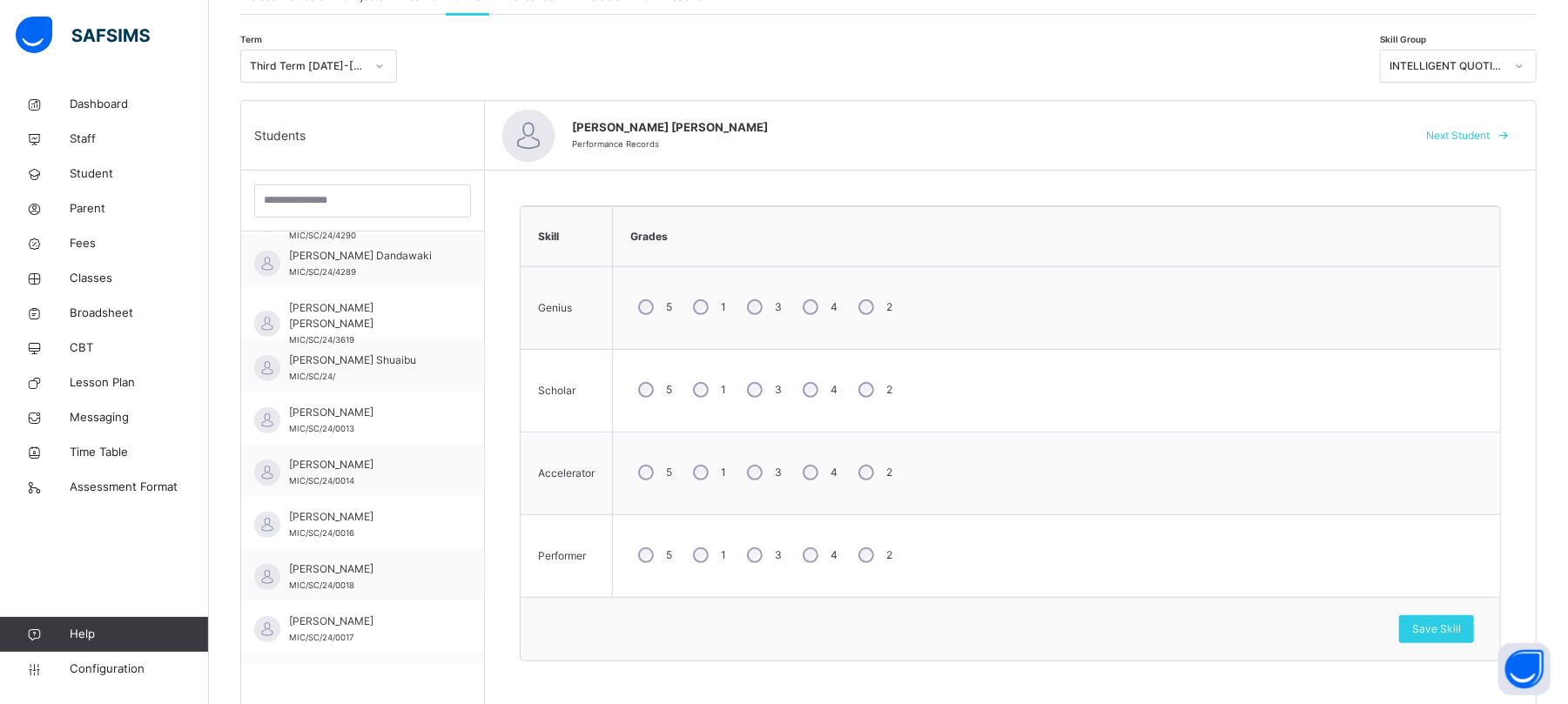
click at [1319, 130] on span "Next Student" at bounding box center [1457, 136] width 63 height 16
click at [749, 401] on div "3" at bounding box center [762, 390] width 47 height 37
click at [756, 461] on div "3" at bounding box center [762, 473] width 47 height 37
click at [1319, 586] on div "Save Skill" at bounding box center [1436, 629] width 75 height 28
click at [1319, 134] on span "Next Student" at bounding box center [1457, 136] width 63 height 16
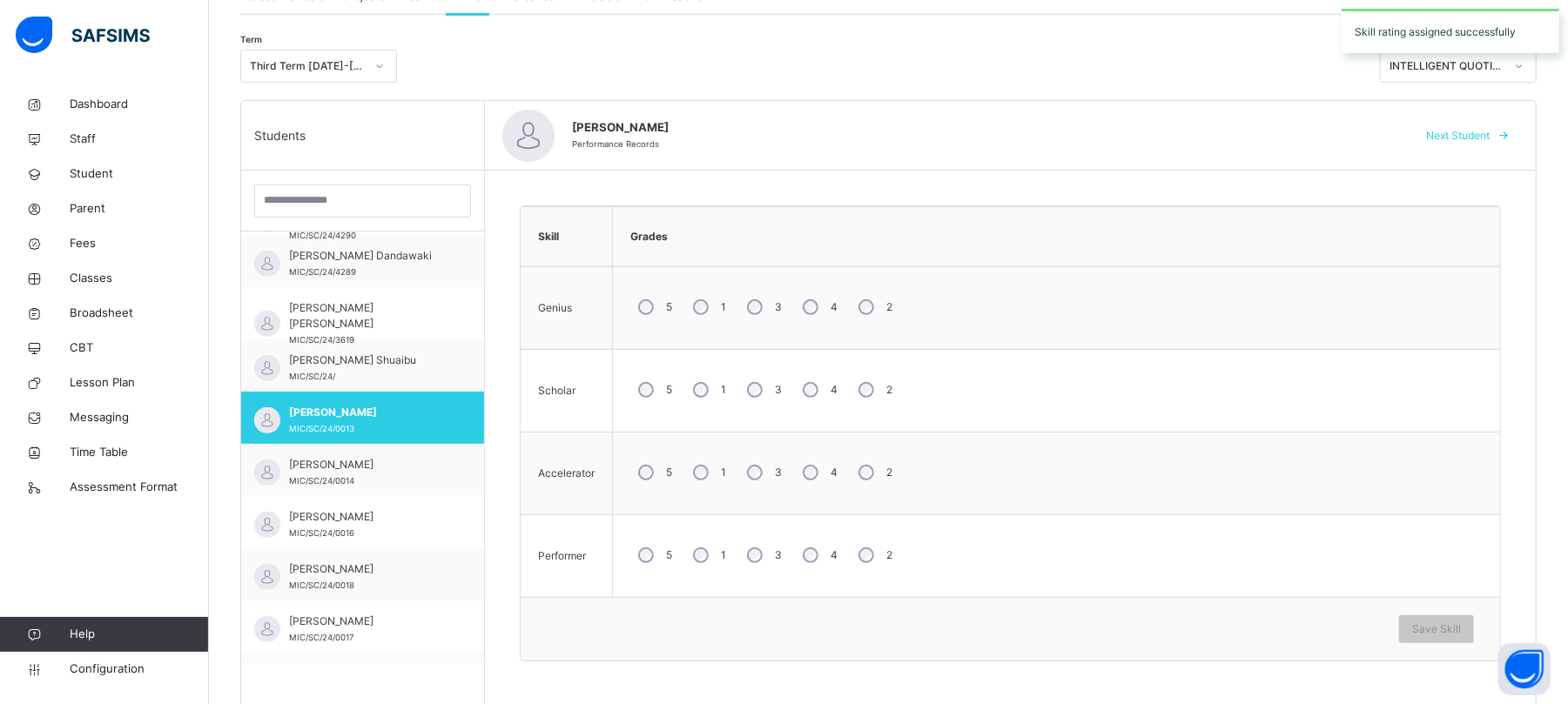
click at [766, 308] on div "3" at bounding box center [762, 308] width 47 height 37
click at [764, 468] on div "3" at bounding box center [762, 473] width 47 height 37
click at [759, 544] on div "5 1 3 4 2" at bounding box center [1056, 555] width 870 height 63
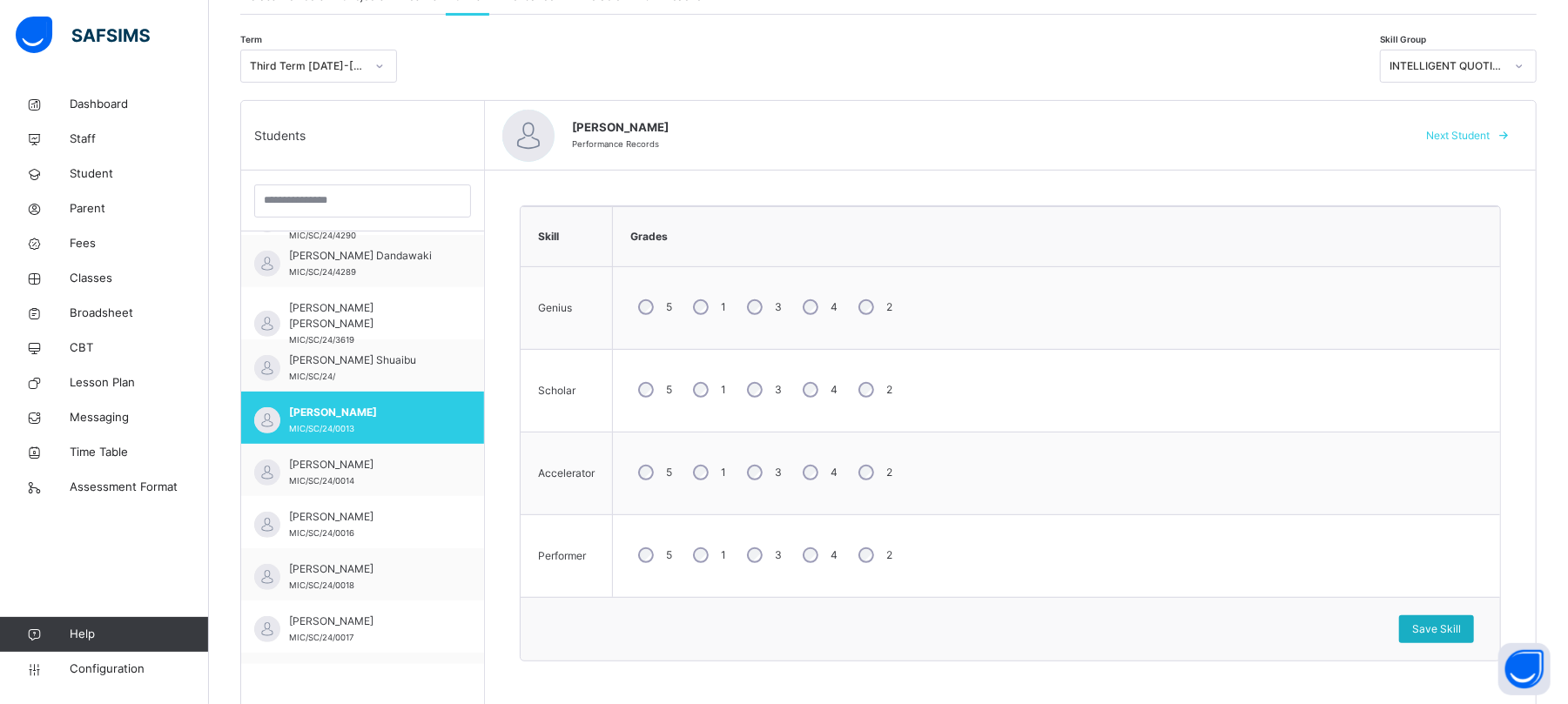
click at [1319, 586] on span "Save Skill" at bounding box center [1436, 629] width 49 height 16
click at [1319, 136] on span "Next Student" at bounding box center [1457, 136] width 63 height 16
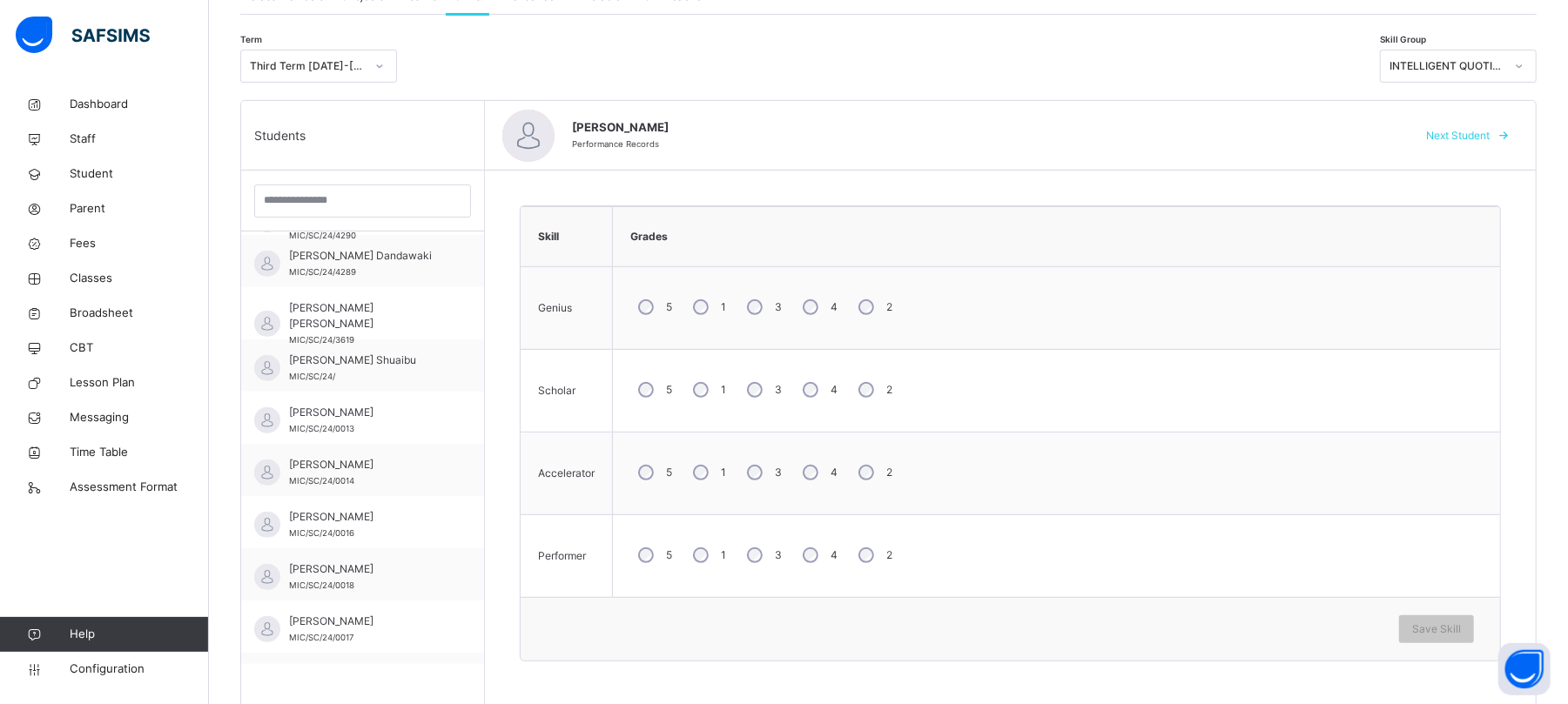
click at [756, 485] on div "3" at bounding box center [762, 473] width 47 height 37
click at [767, 560] on div "3" at bounding box center [762, 555] width 47 height 37
click at [1319, 586] on span "Save Skill" at bounding box center [1436, 629] width 49 height 16
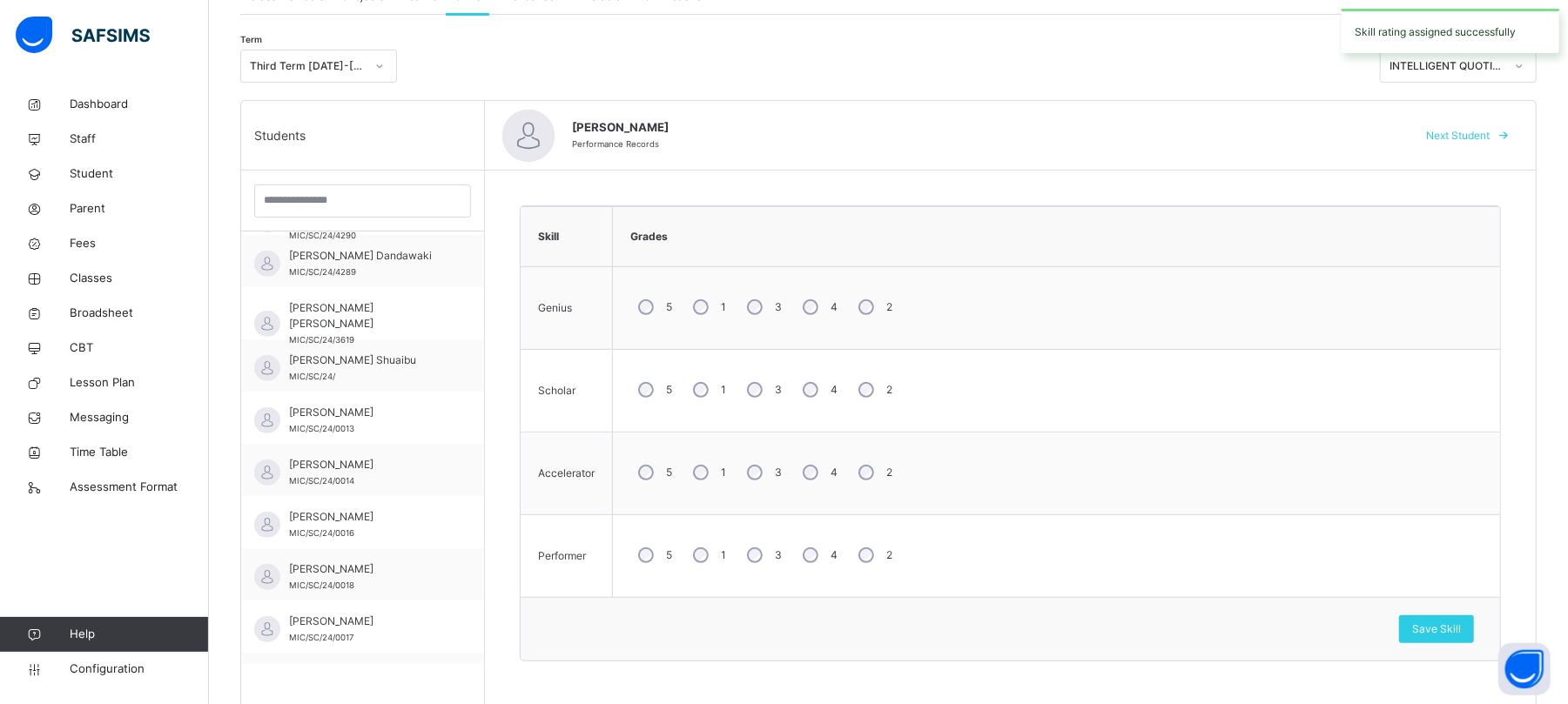
click at [1319, 143] on span "Next Student" at bounding box center [1457, 136] width 63 height 16
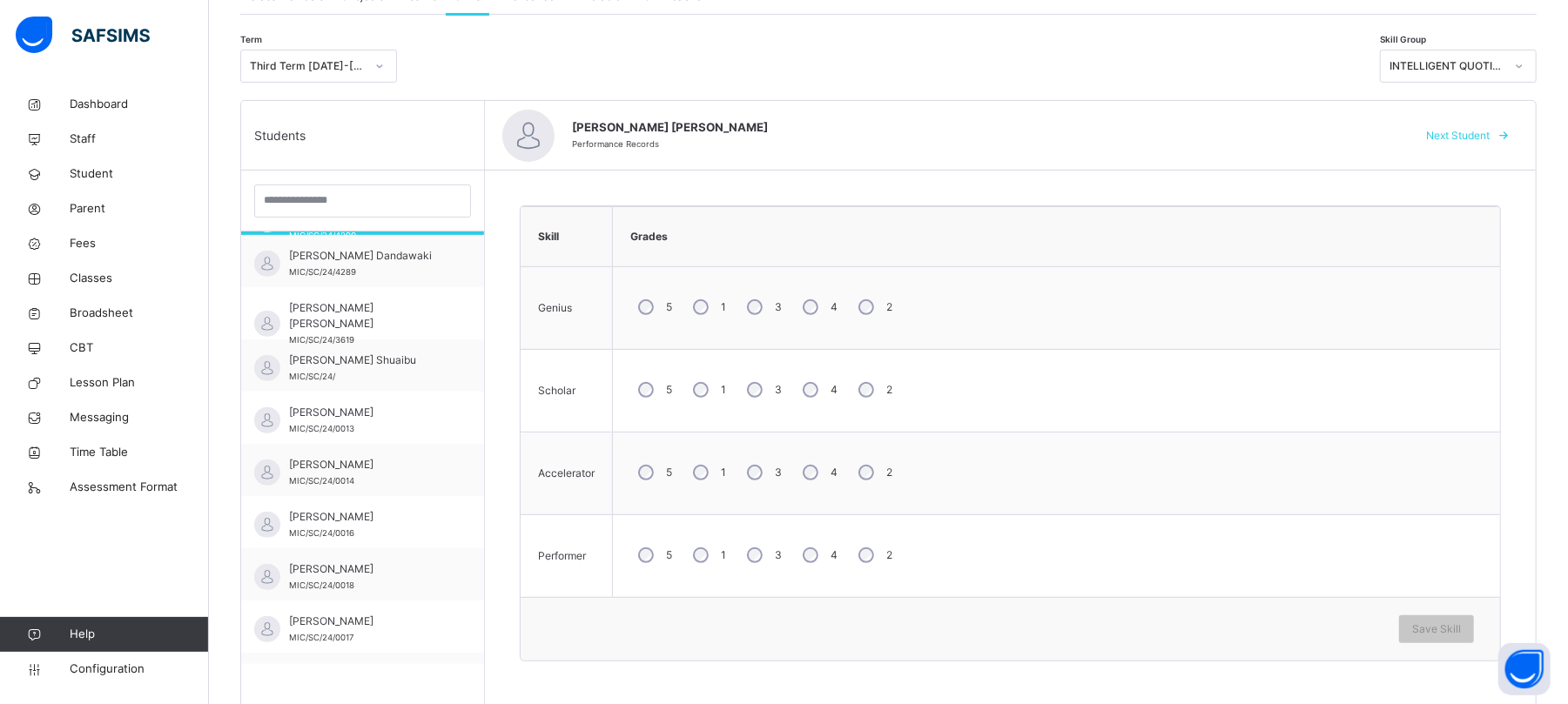
click at [767, 317] on div "3" at bounding box center [762, 308] width 47 height 37
click at [768, 402] on div "3" at bounding box center [762, 390] width 47 height 37
click at [766, 464] on div "3" at bounding box center [762, 473] width 47 height 37
click at [1319, 586] on span "Save Skill" at bounding box center [1436, 629] width 49 height 16
click at [1319, 133] on span "Next Student" at bounding box center [1457, 136] width 63 height 16
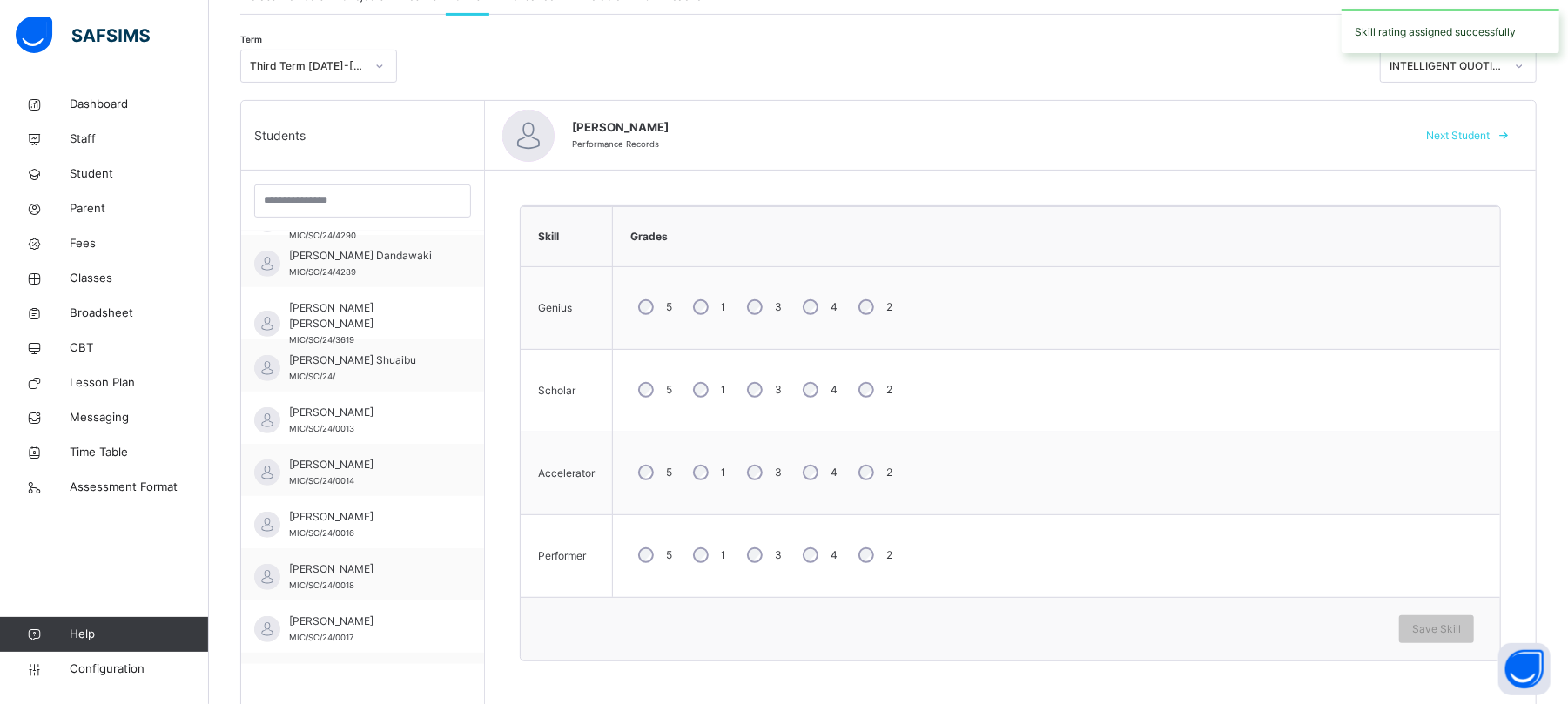
click at [774, 314] on div "3" at bounding box center [762, 308] width 47 height 37
click at [759, 401] on div "3" at bounding box center [762, 390] width 47 height 37
click at [764, 465] on div "3" at bounding box center [762, 473] width 47 height 37
click at [762, 552] on div "3" at bounding box center [762, 555] width 47 height 37
click at [1319, 586] on span "Save Skill" at bounding box center [1436, 629] width 49 height 16
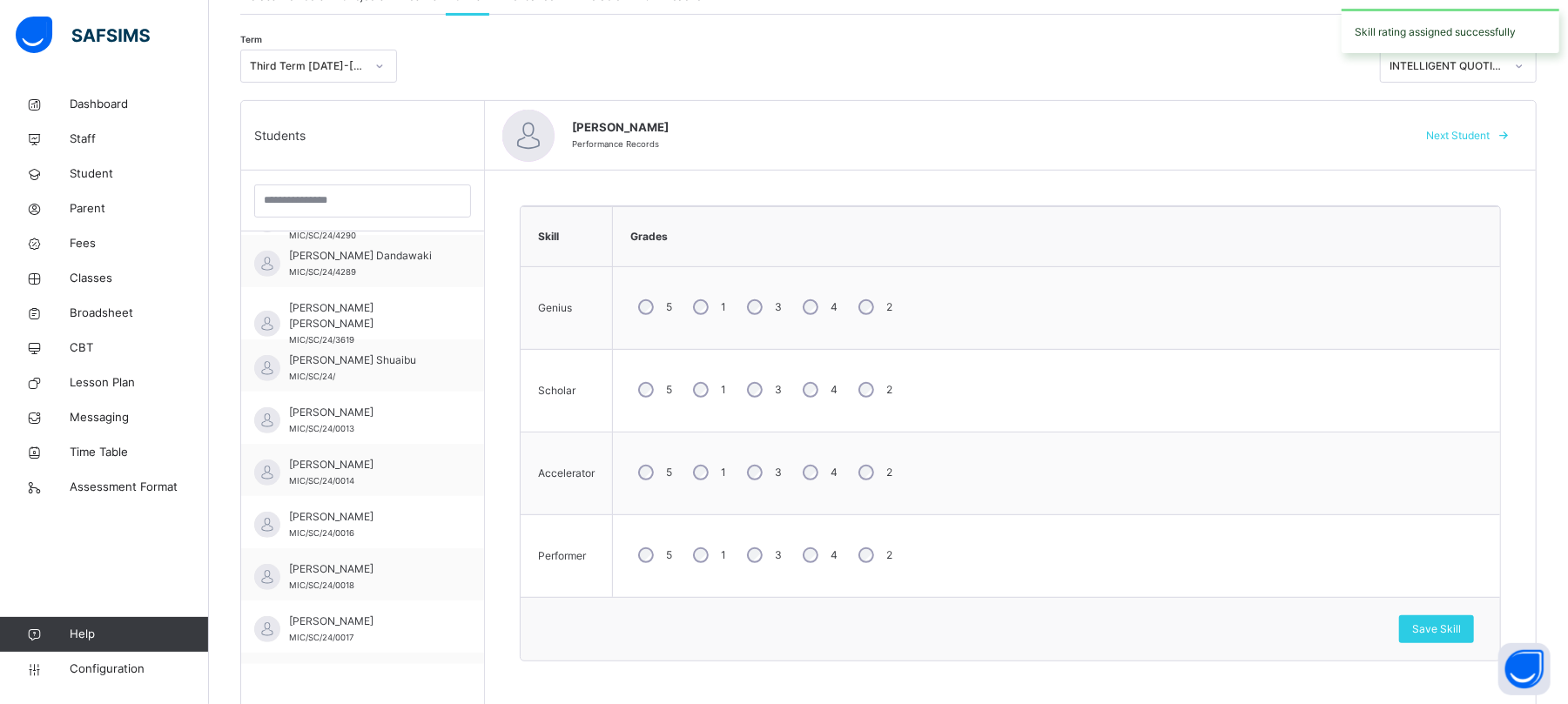
click at [1319, 130] on span "Next Student" at bounding box center [1457, 136] width 63 height 16
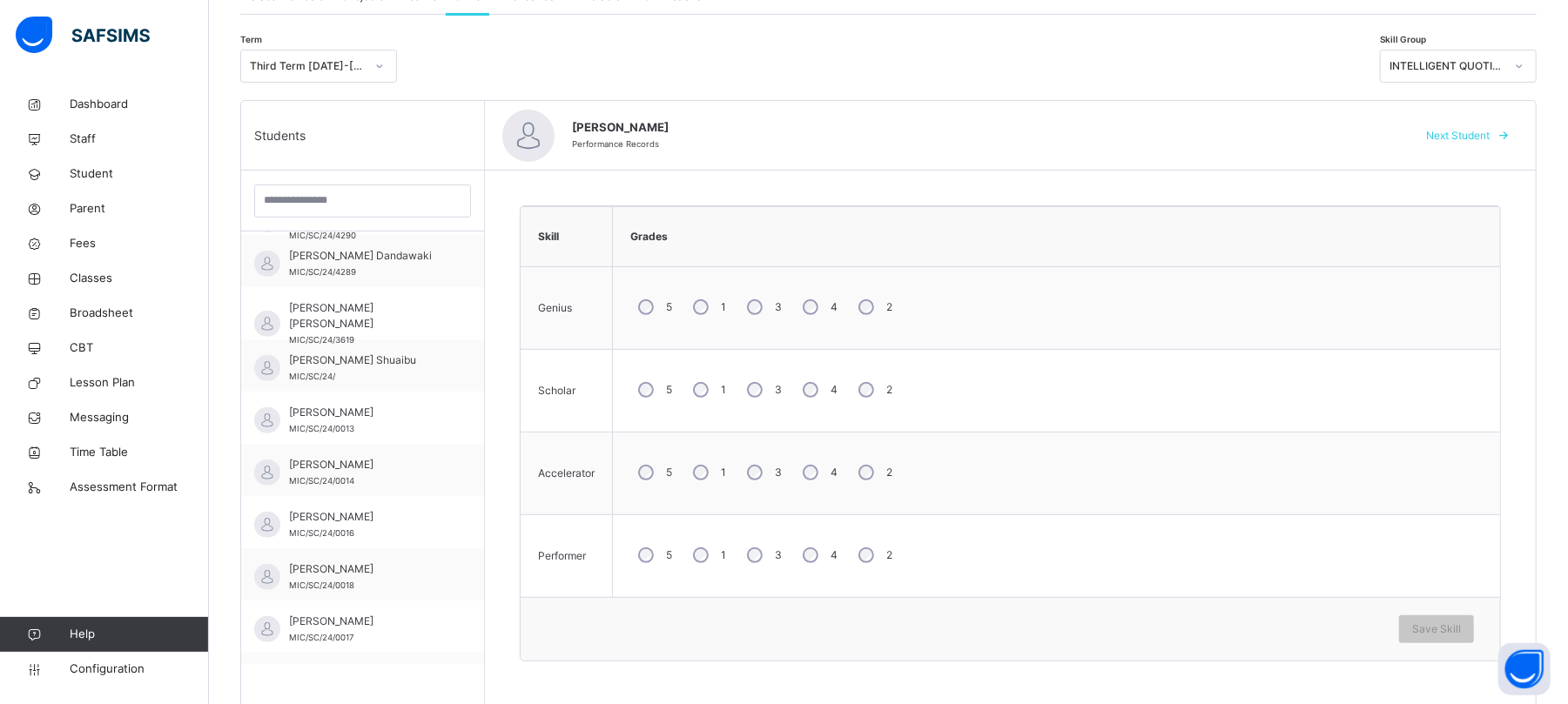
click at [823, 310] on div "4" at bounding box center [818, 308] width 47 height 37
click at [821, 387] on div "4" at bounding box center [818, 390] width 47 height 37
click at [823, 496] on div "5 1 3 4 2" at bounding box center [1056, 473] width 870 height 63
click at [801, 557] on div "4" at bounding box center [818, 555] width 47 height 37
click at [1319, 586] on span "Save Skill" at bounding box center [1436, 629] width 49 height 16
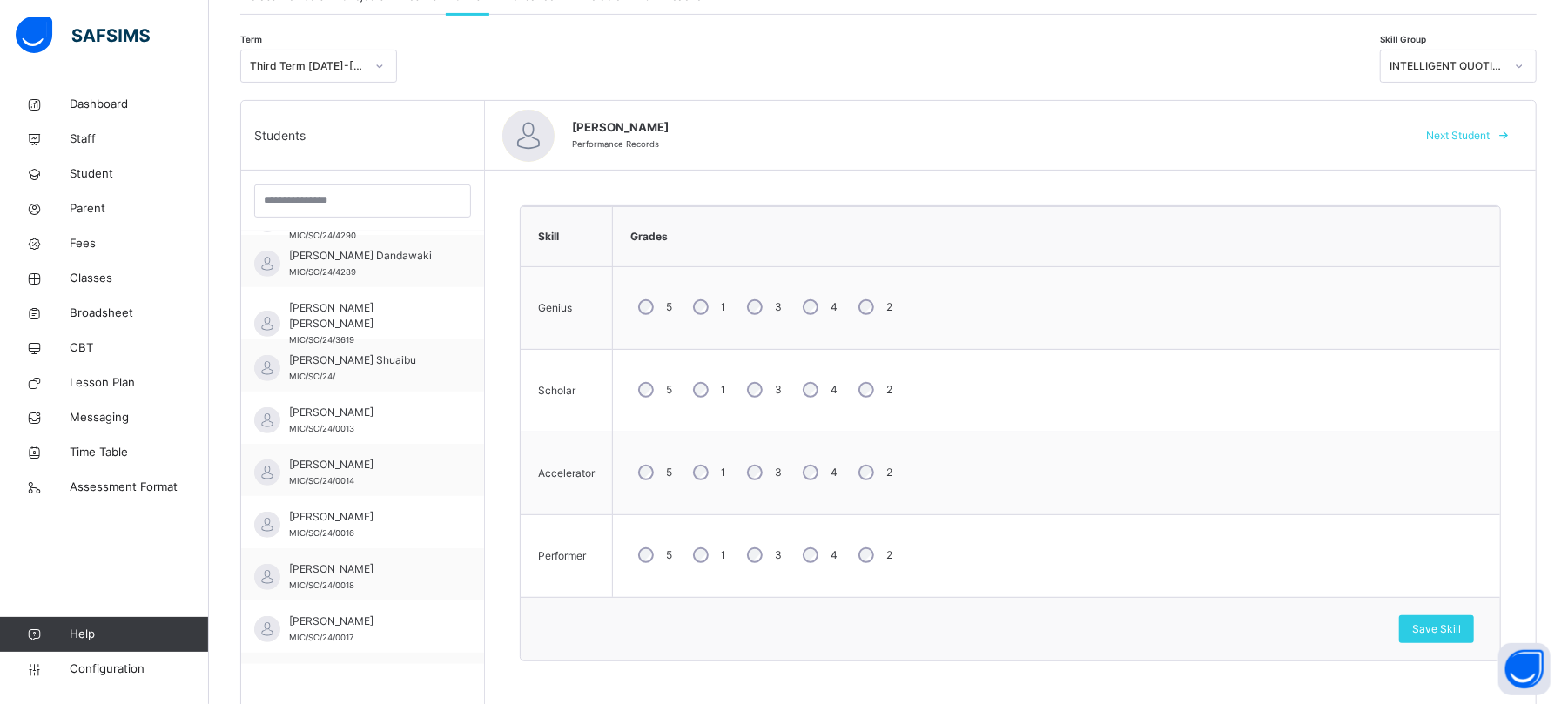
click at [1319, 138] on span "Next Student" at bounding box center [1457, 136] width 63 height 16
click at [766, 471] on div "3" at bounding box center [762, 473] width 47 height 37
click at [1319, 586] on div "Save Skill" at bounding box center [1010, 629] width 927 height 28
click at [1319, 586] on div "Save Skill" at bounding box center [1436, 629] width 75 height 28
click at [1319, 137] on span "Next Student" at bounding box center [1457, 136] width 63 height 16
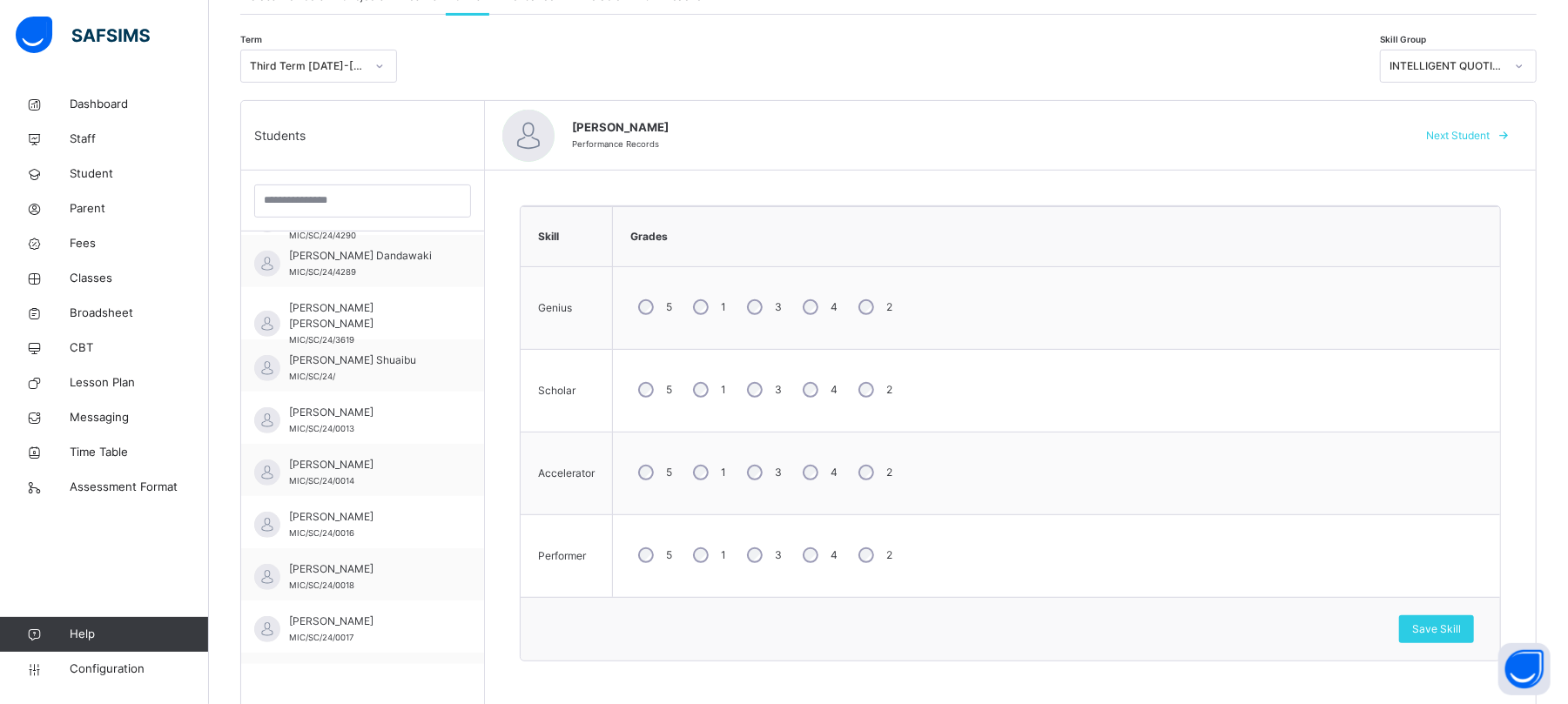
click at [1319, 132] on span "Next Student" at bounding box center [1457, 136] width 63 height 16
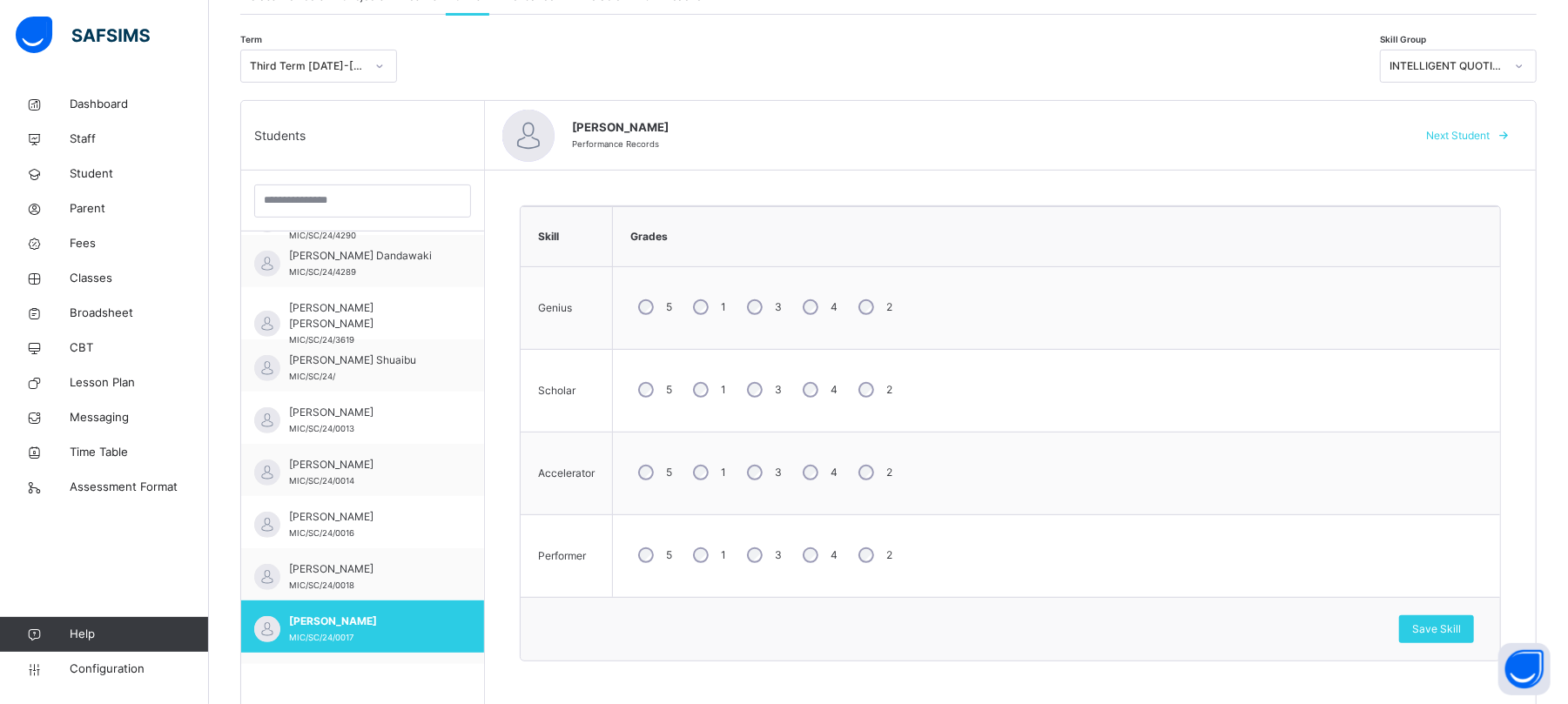
click at [1319, 132] on span "Next Student" at bounding box center [1457, 136] width 63 height 16
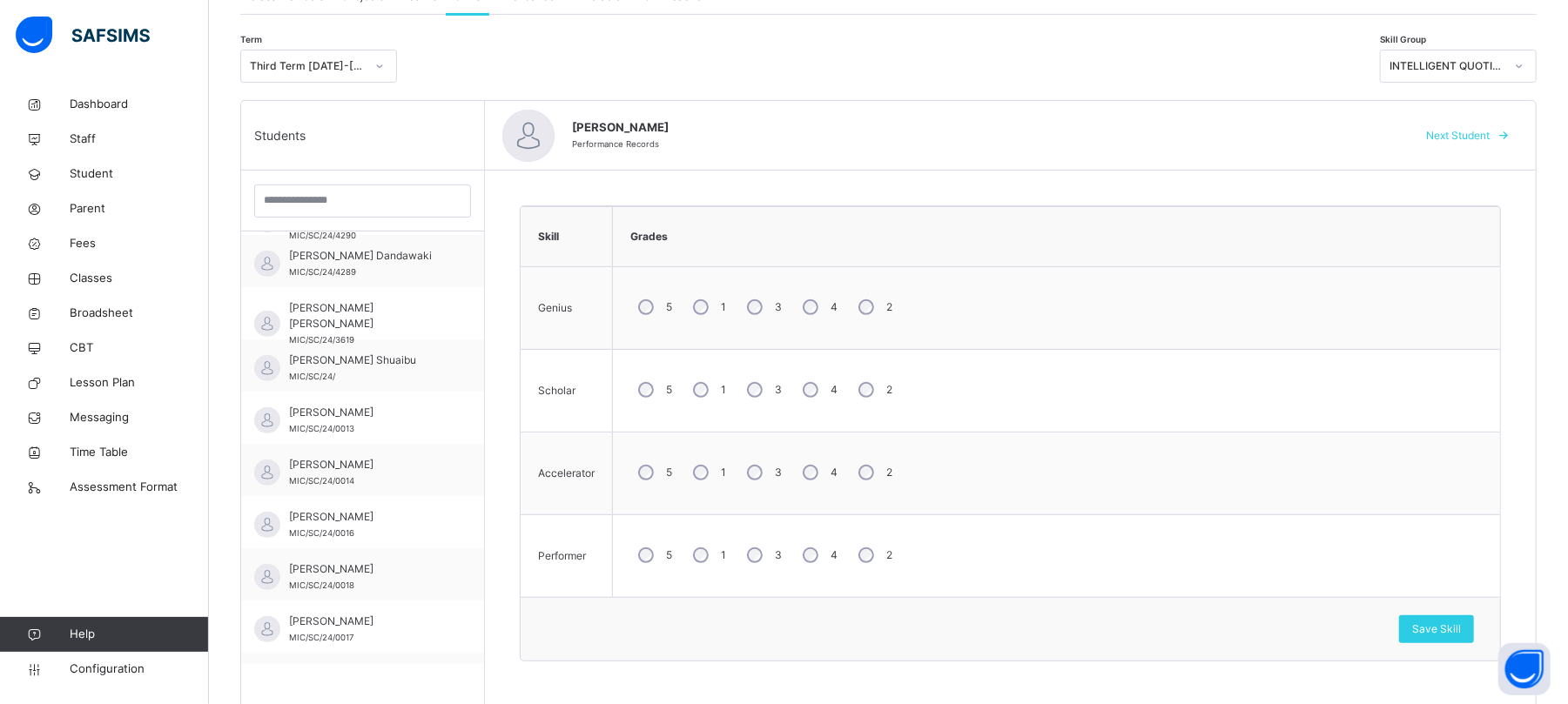
click at [1319, 132] on span "Next Student" at bounding box center [1457, 136] width 63 height 16
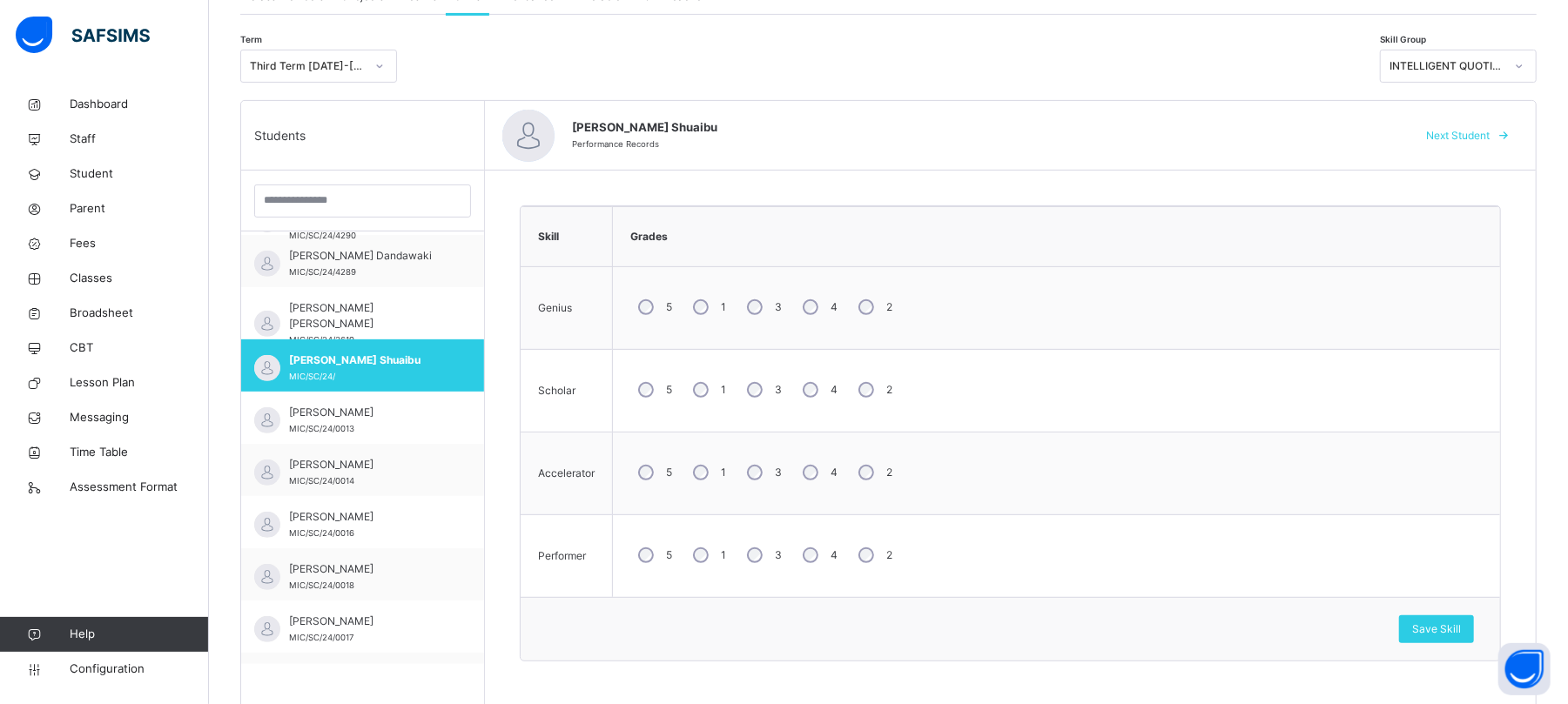
click at [1319, 132] on span "Next Student" at bounding box center [1457, 136] width 63 height 16
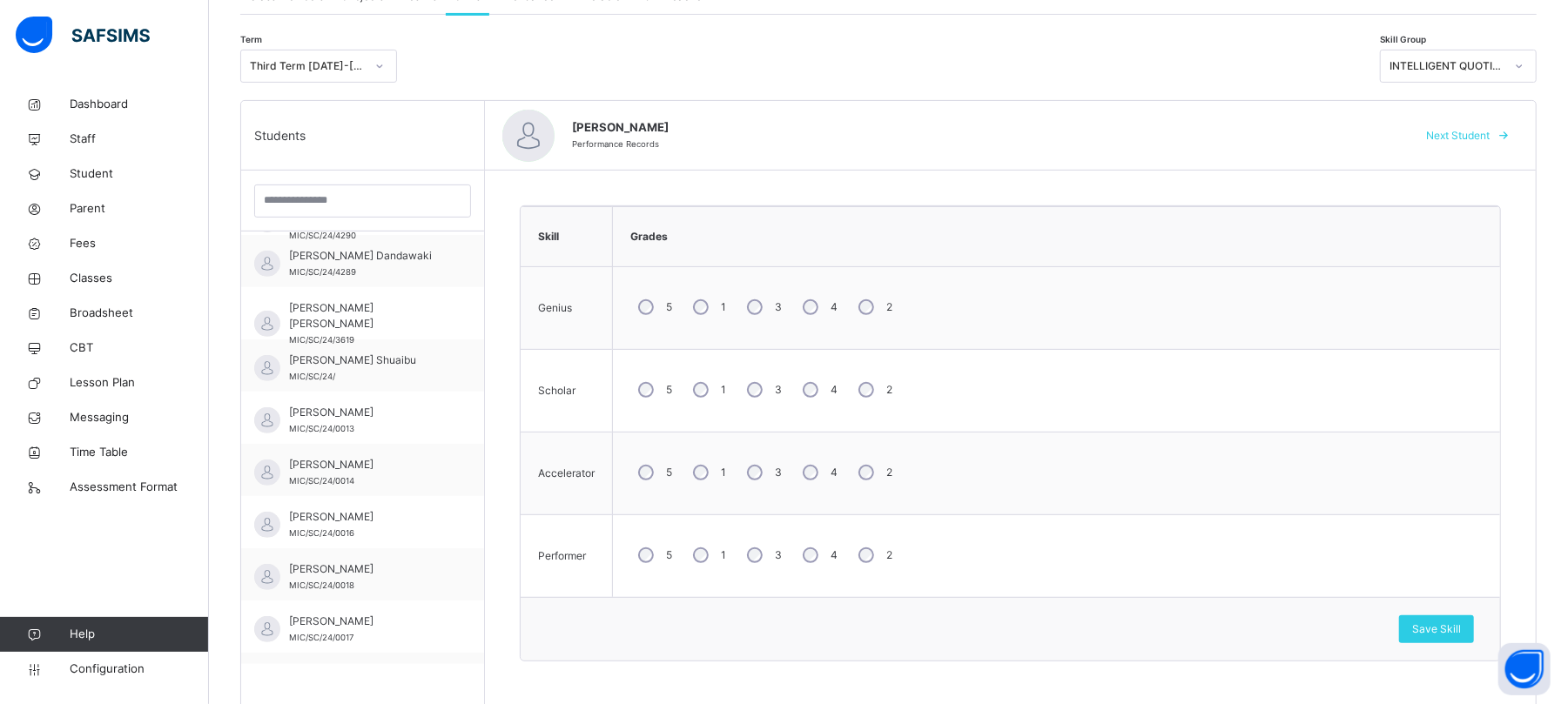
click at [1319, 132] on span "Next Student" at bounding box center [1457, 136] width 63 height 16
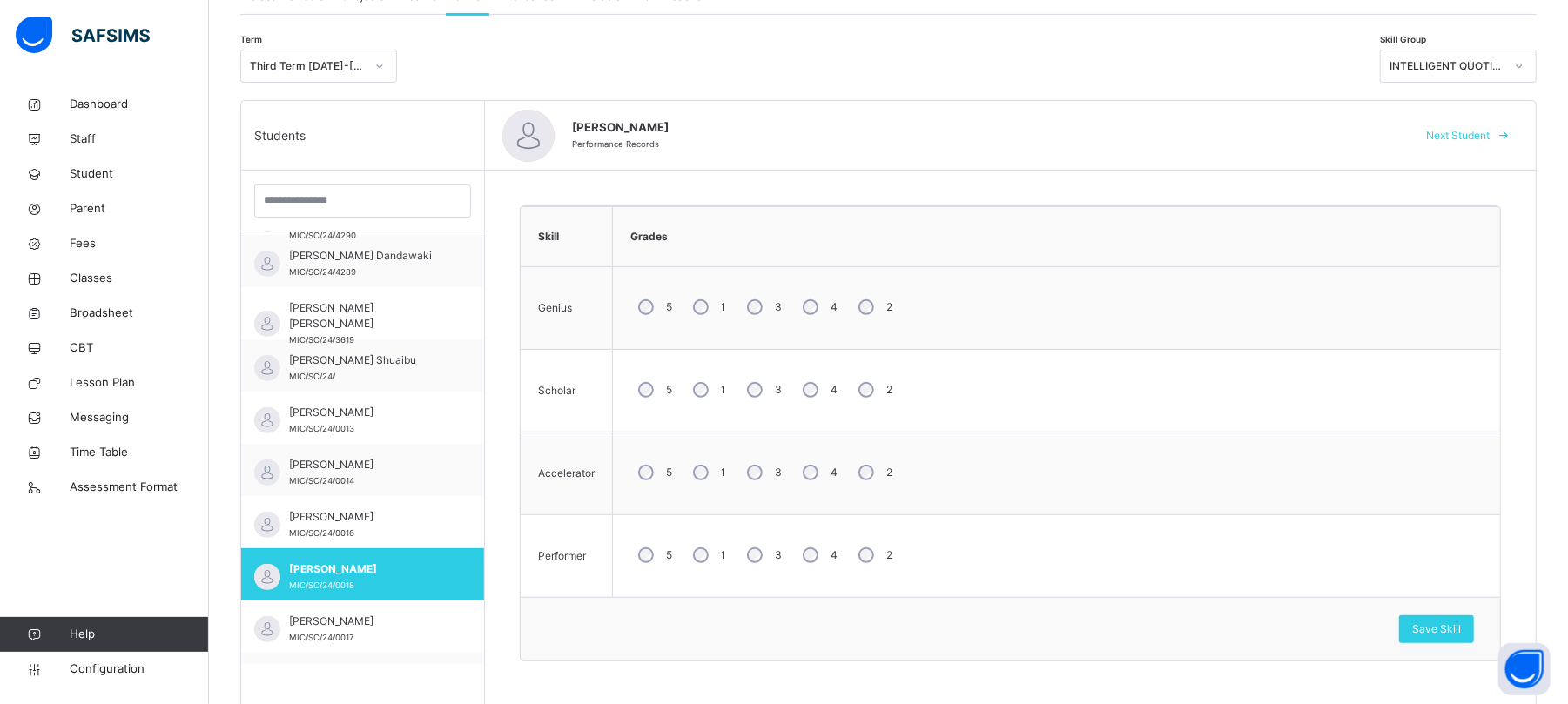
click at [1319, 132] on span "Next Student" at bounding box center [1457, 136] width 63 height 16
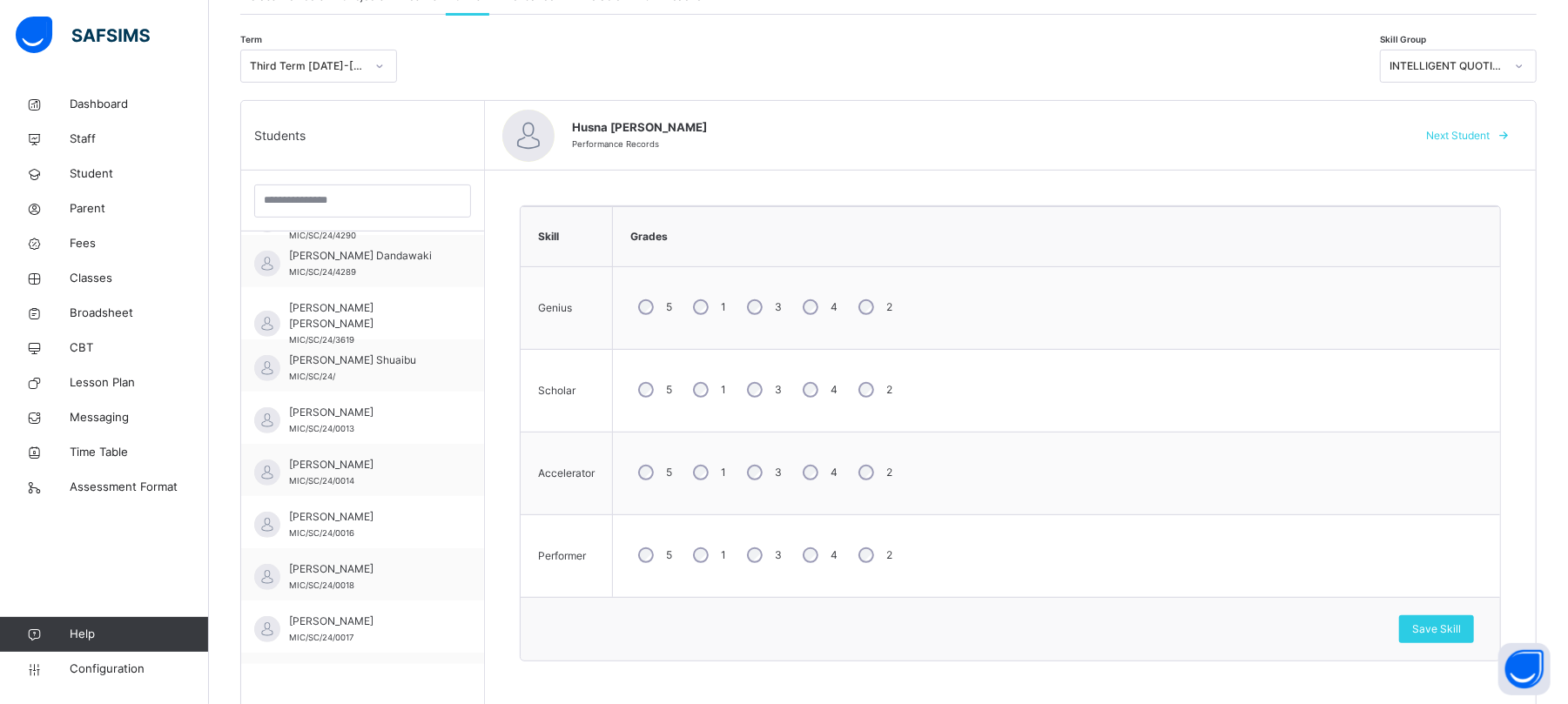
click at [1319, 132] on span "Next Student" at bounding box center [1457, 136] width 63 height 16
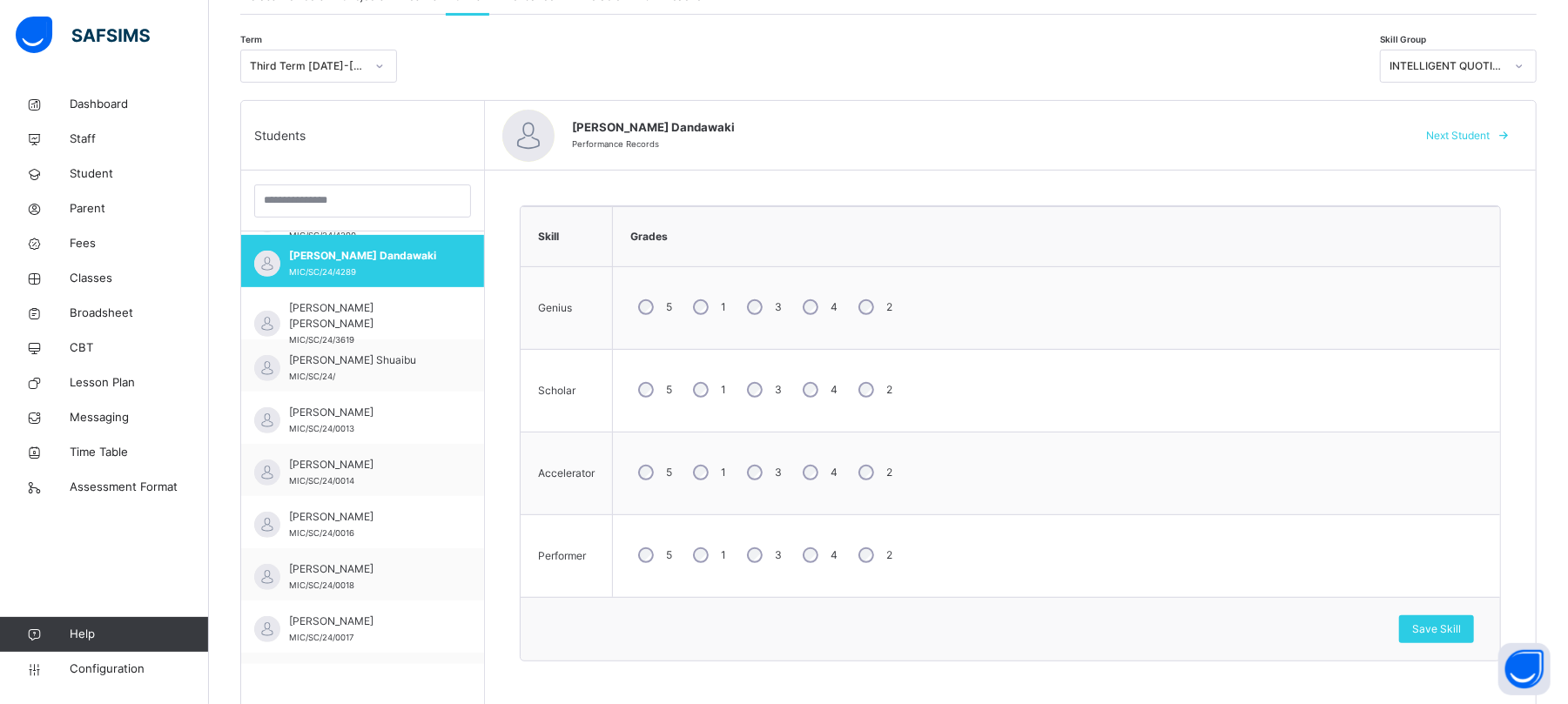
click at [1319, 132] on span "Next Student" at bounding box center [1457, 136] width 63 height 16
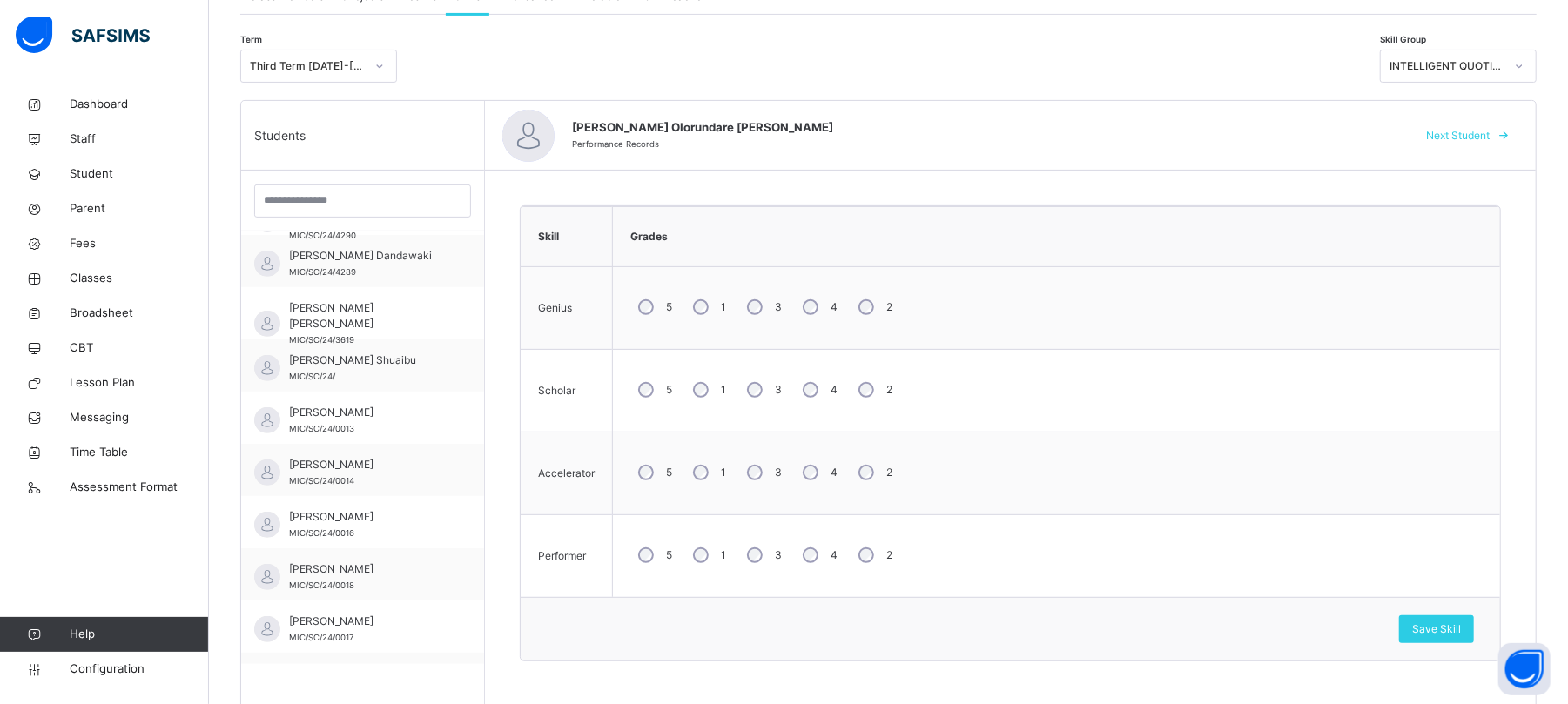
click at [1319, 132] on span "Next Student" at bounding box center [1457, 136] width 63 height 16
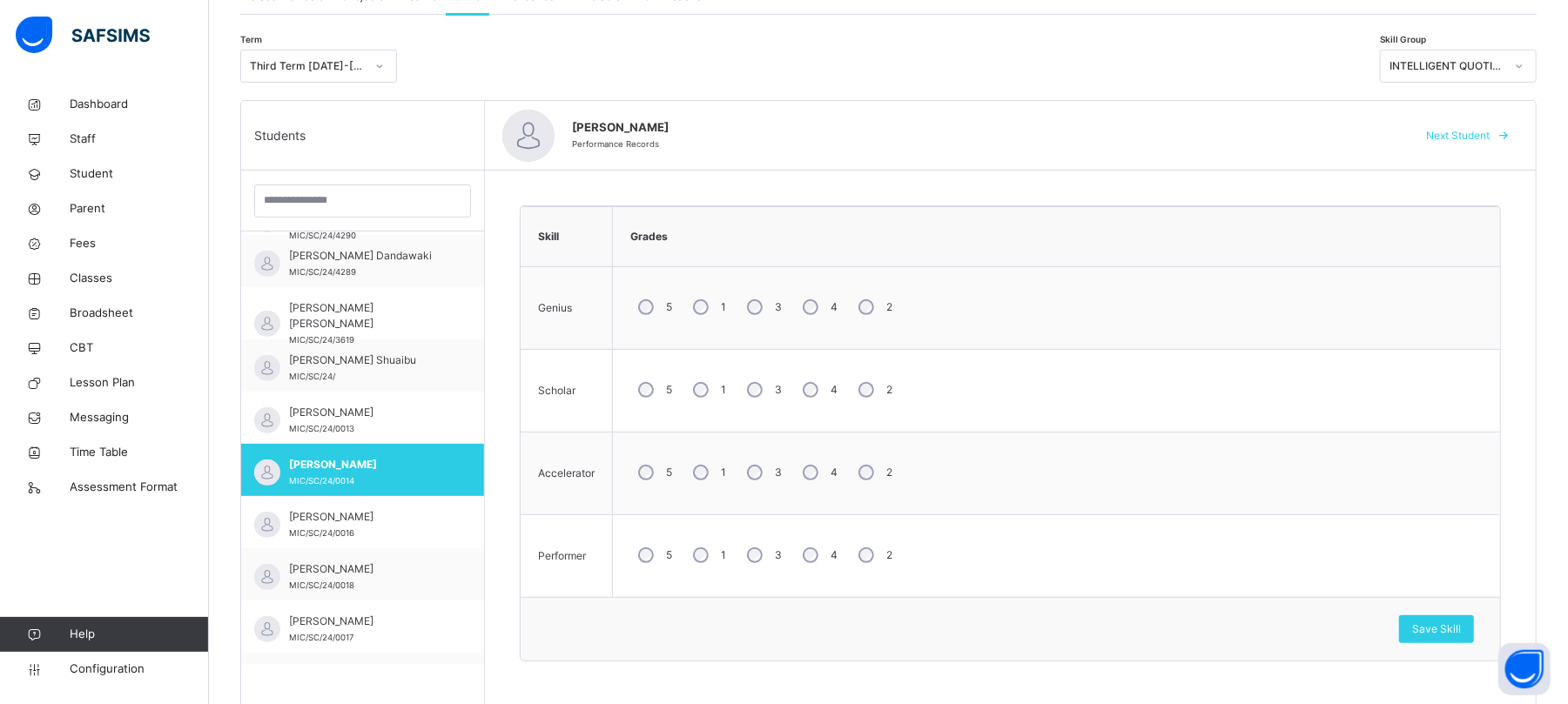
click at [1319, 132] on span "Next Student" at bounding box center [1457, 136] width 63 height 16
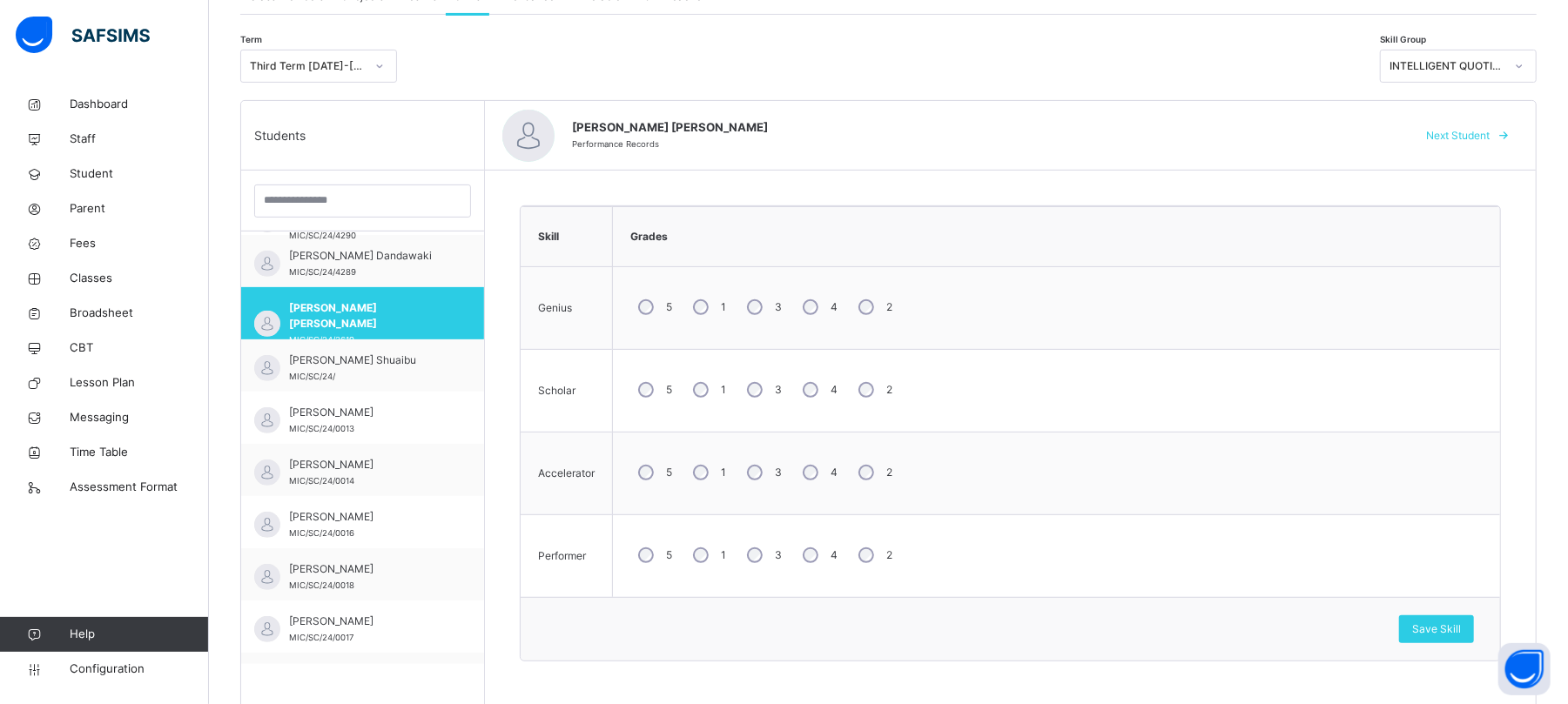
click at [1319, 132] on span "Next Student" at bounding box center [1457, 136] width 63 height 16
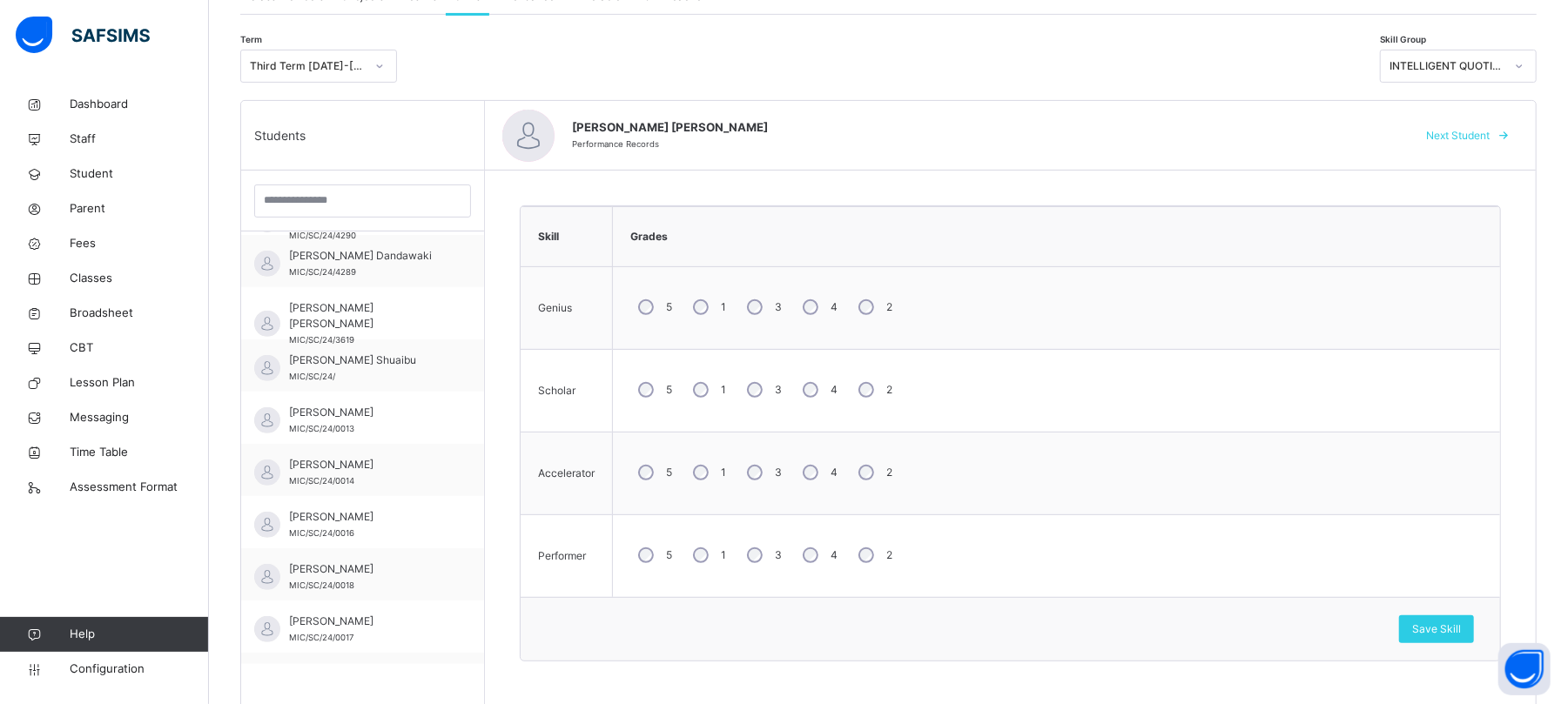
click at [1319, 132] on span "Next Student" at bounding box center [1457, 136] width 63 height 16
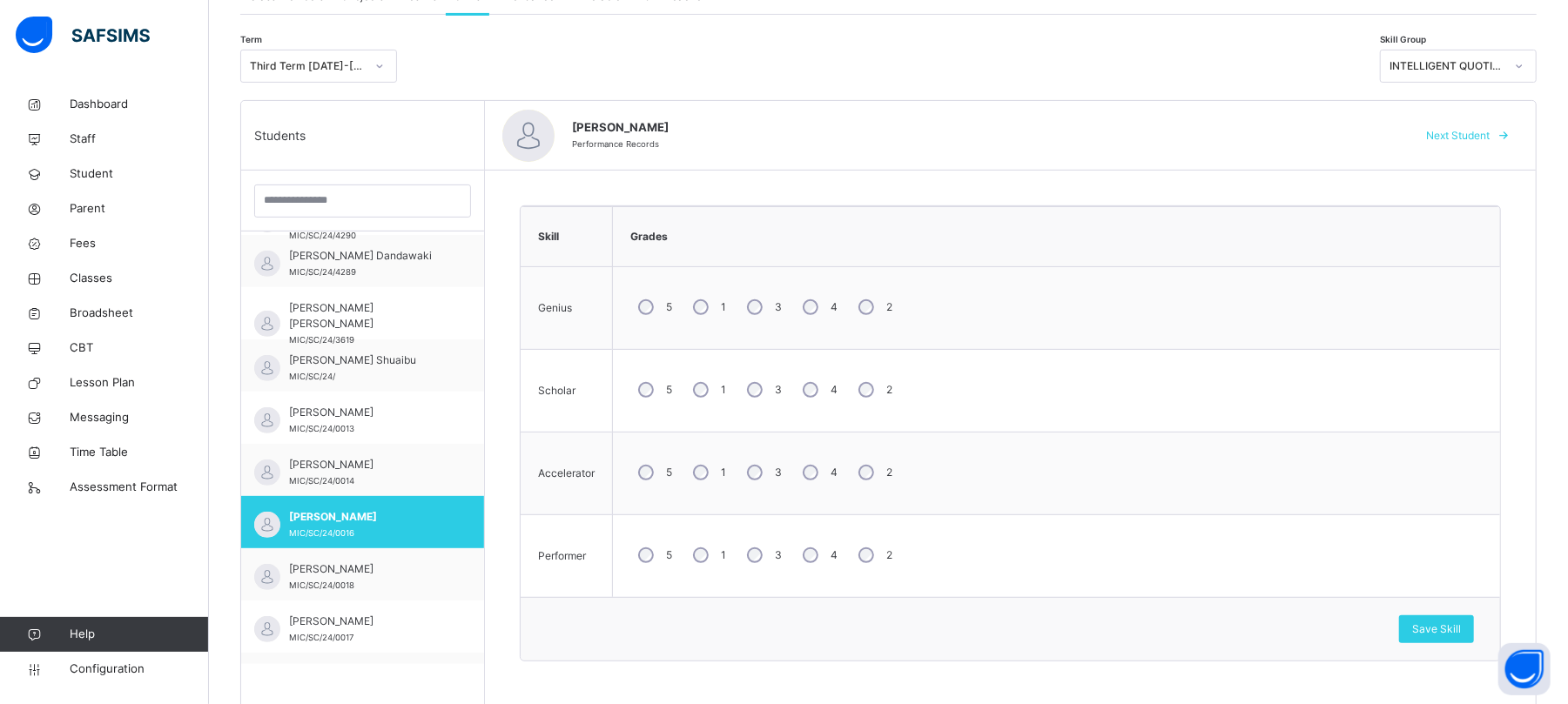
click at [1319, 132] on span "Next Student" at bounding box center [1457, 136] width 63 height 16
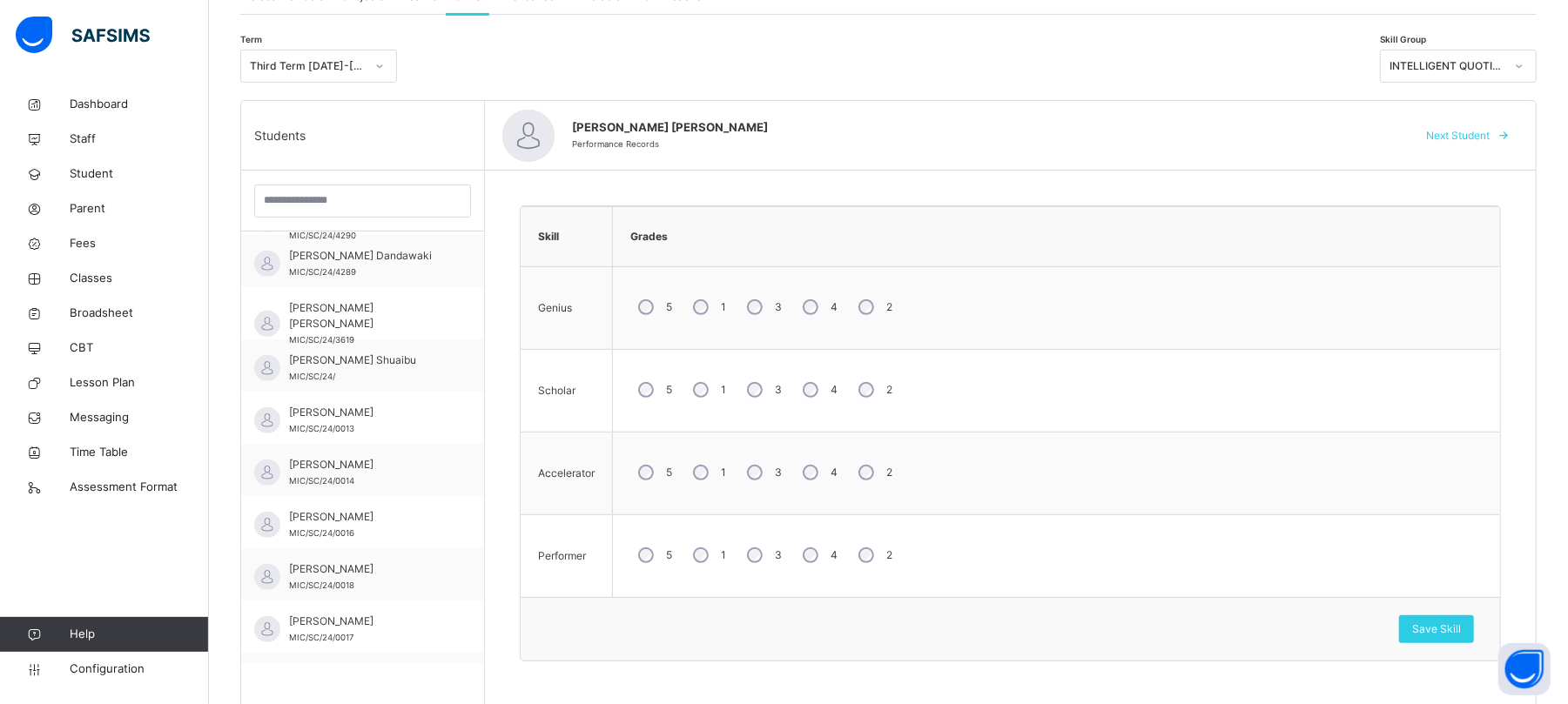
click at [1319, 132] on span "Next Student" at bounding box center [1457, 136] width 63 height 16
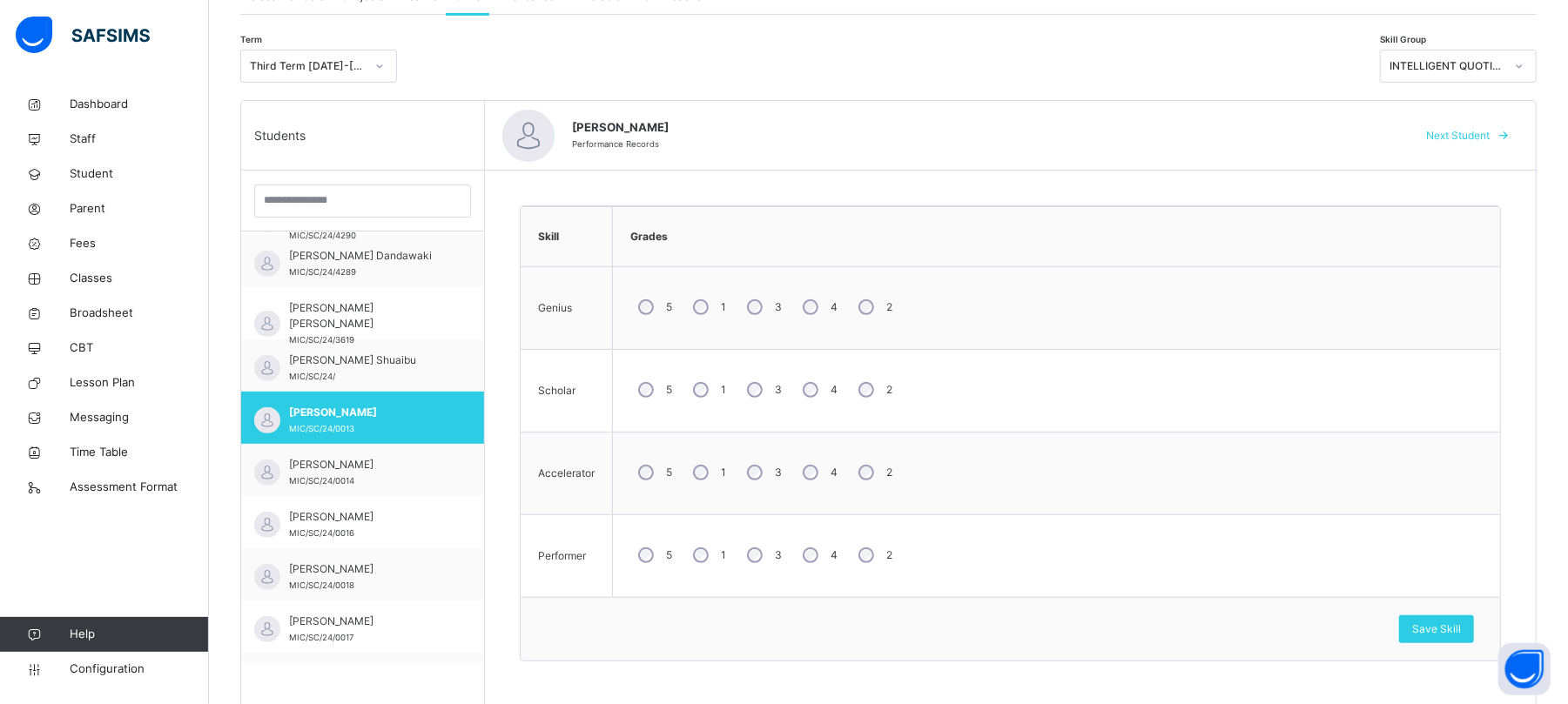
click at [1319, 132] on span "Next Student" at bounding box center [1457, 136] width 63 height 16
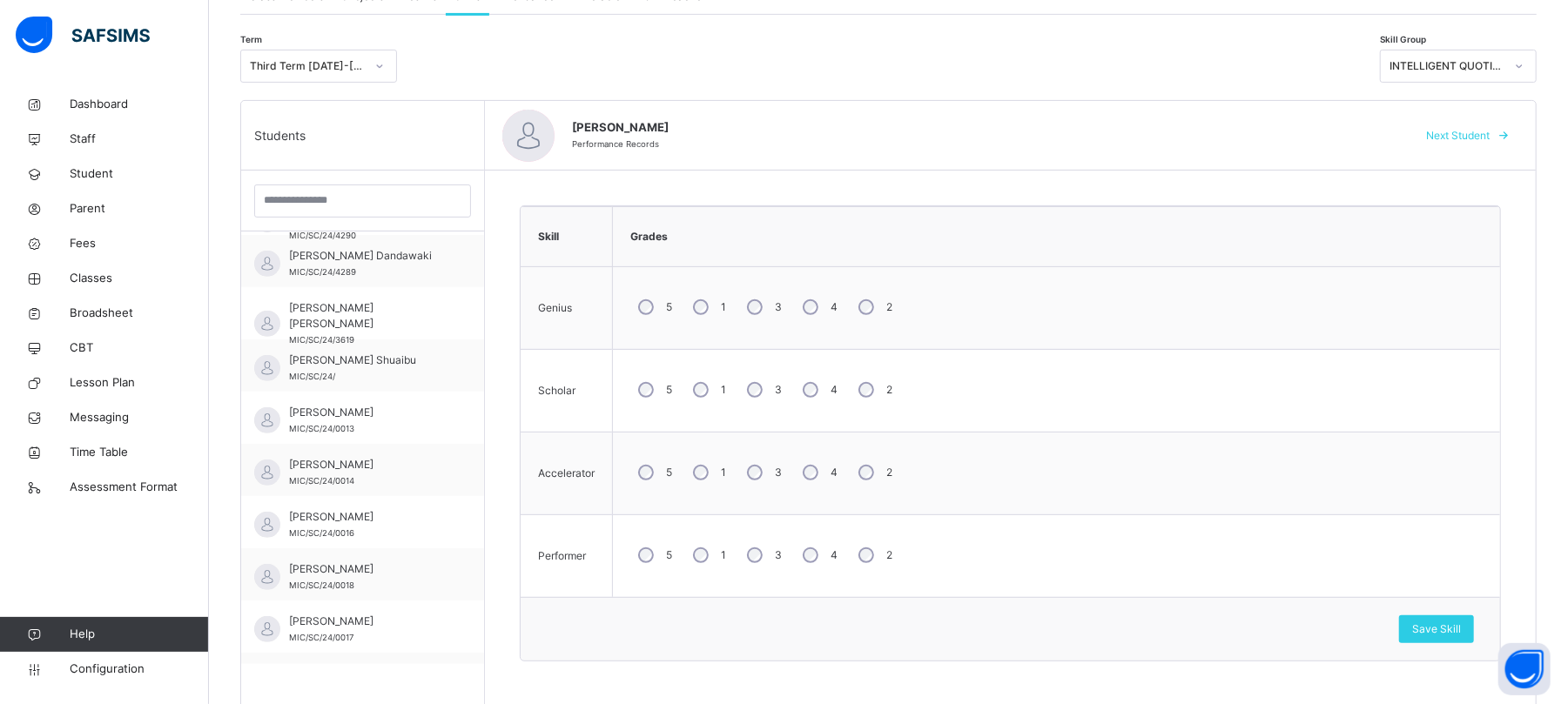
click at [1319, 132] on span "Next Student" at bounding box center [1457, 136] width 63 height 16
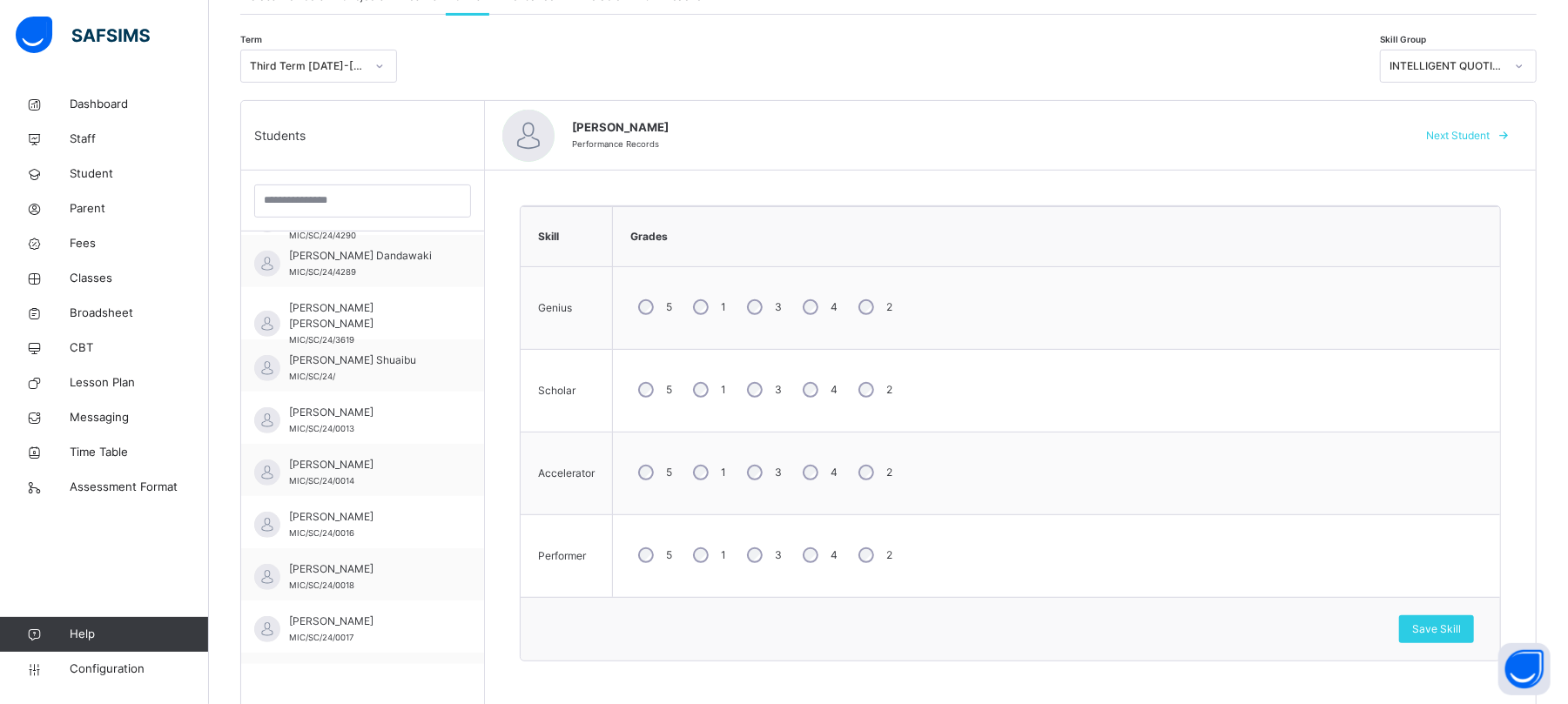
click at [1319, 132] on span "Next Student" at bounding box center [1457, 136] width 63 height 16
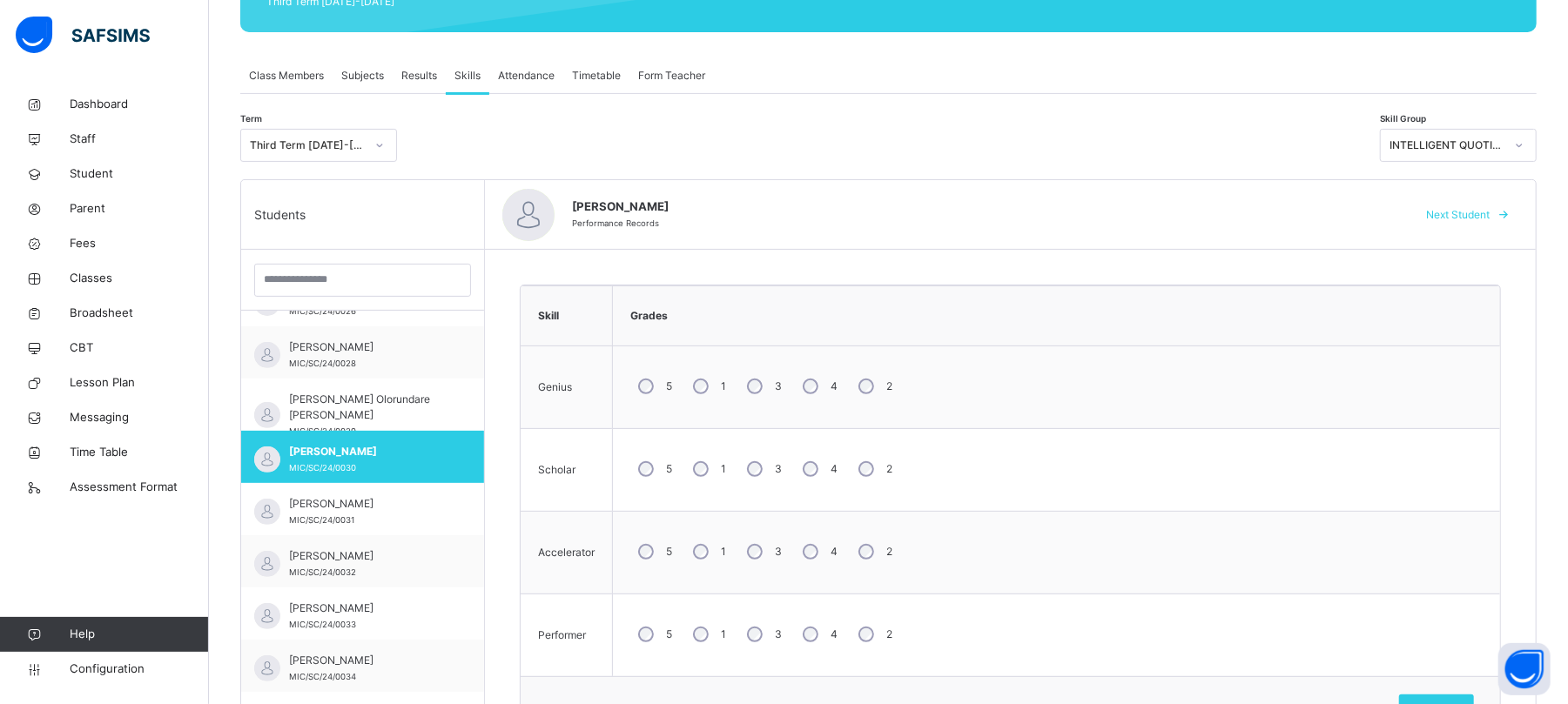
scroll to position [262, 0]
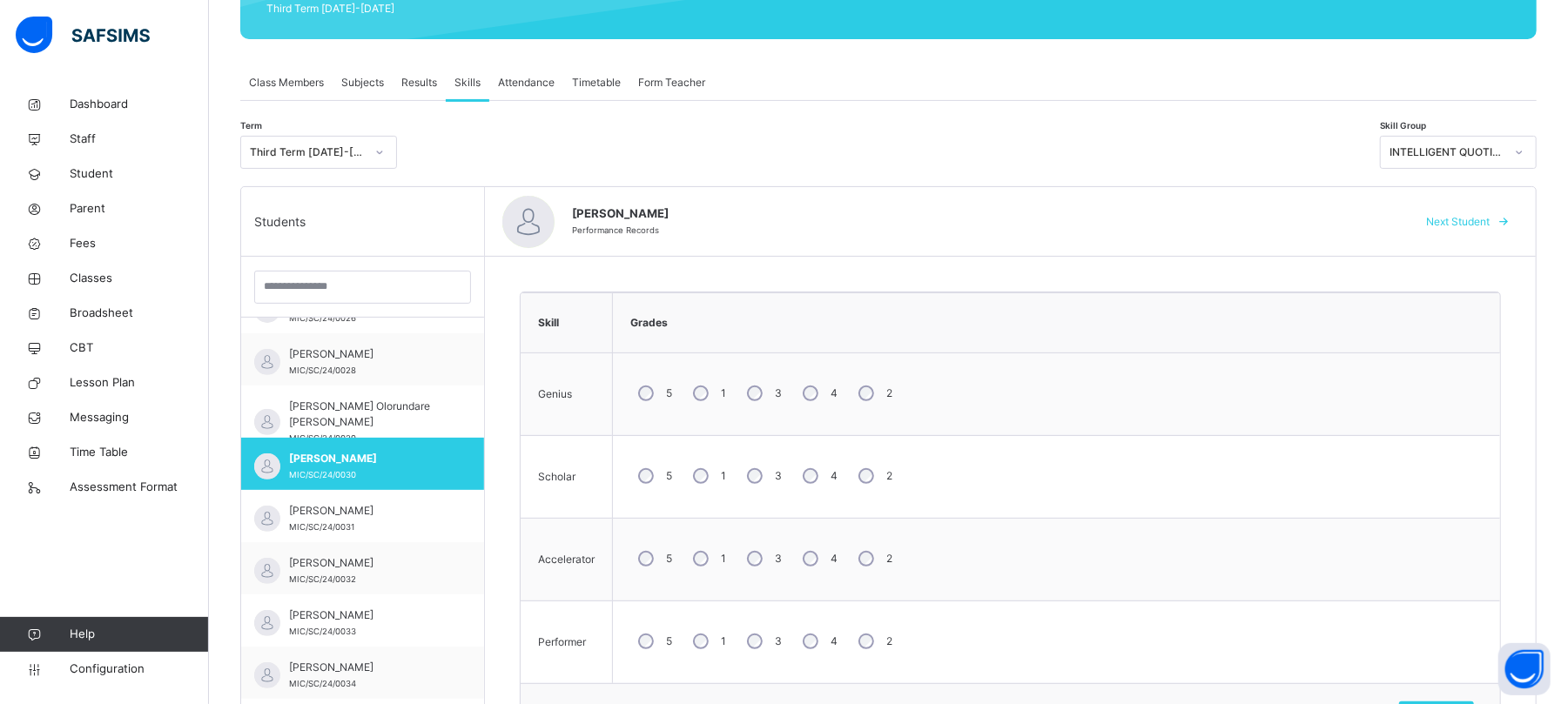
click at [1319, 231] on div "Next Student" at bounding box center [1464, 221] width 106 height 28
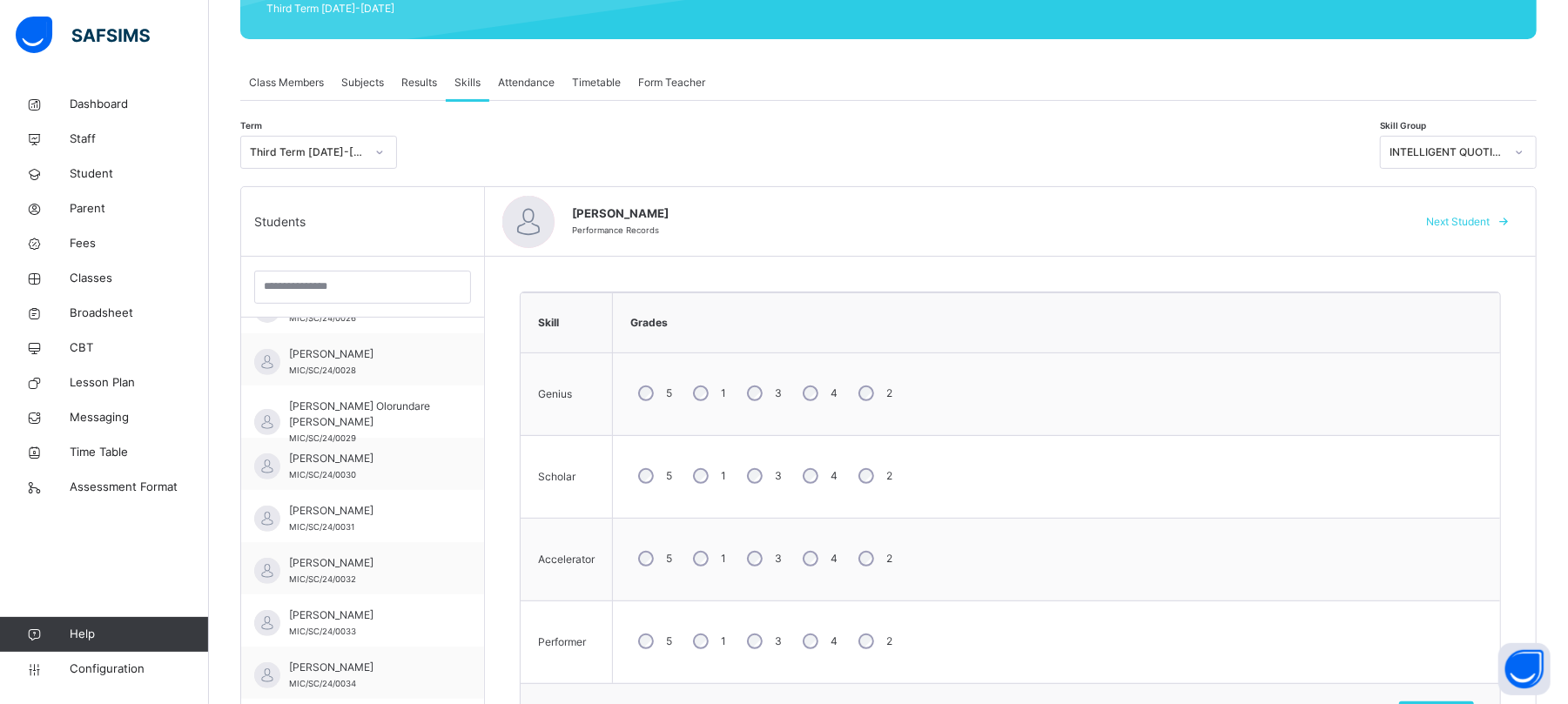
click at [1319, 230] on div "Next Student" at bounding box center [1464, 221] width 106 height 28
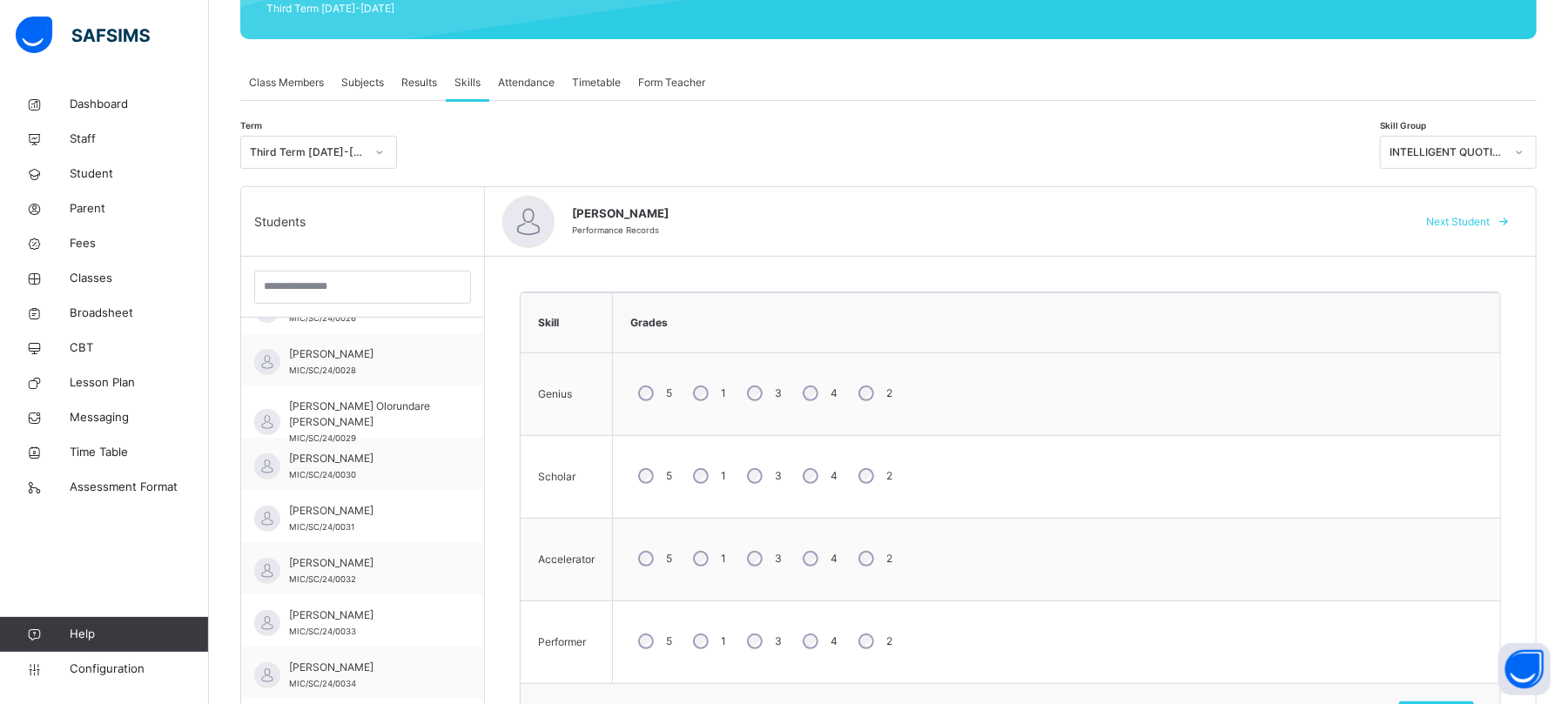
click at [1319, 230] on div "Next Student" at bounding box center [1464, 221] width 106 height 28
click at [1319, 221] on span "Next Student" at bounding box center [1457, 222] width 63 height 16
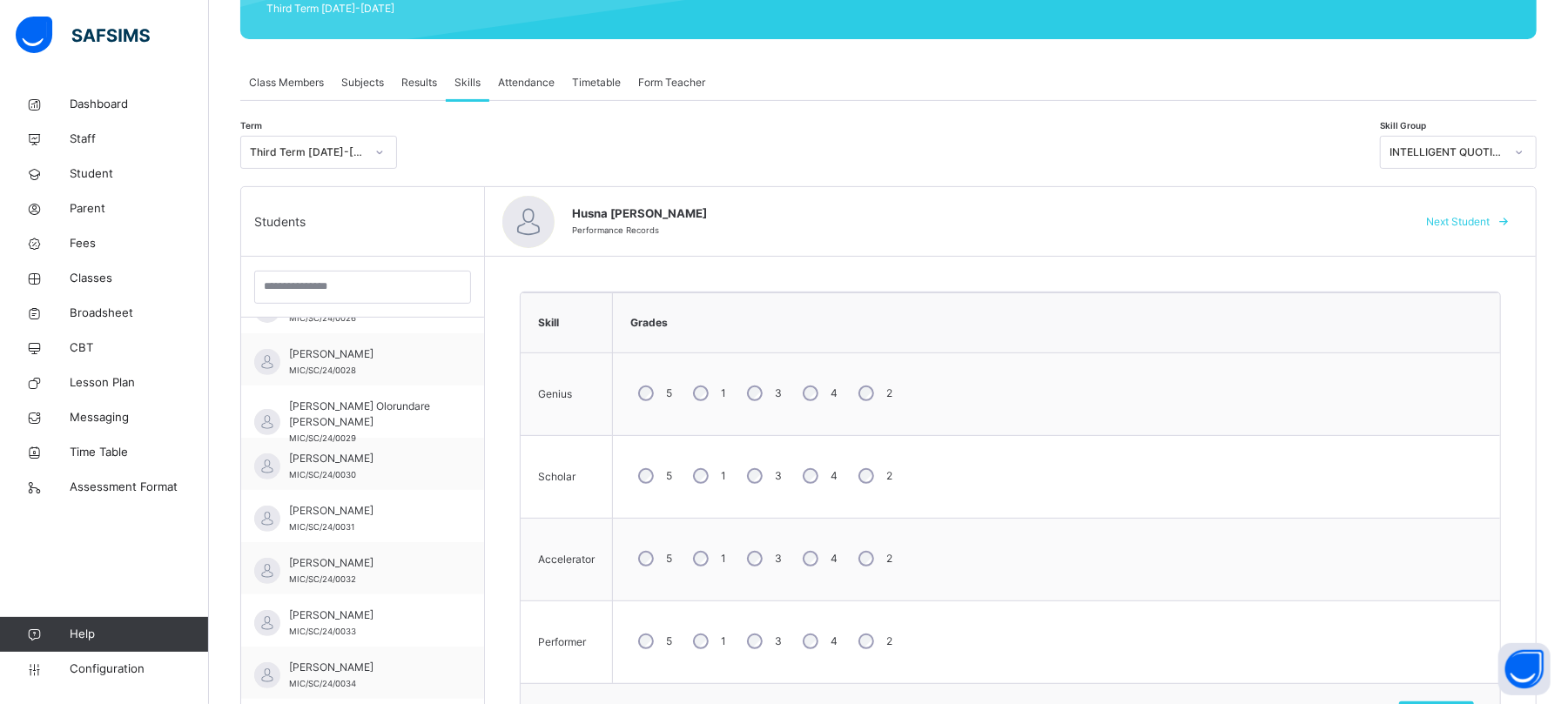
click at [1319, 221] on span "Next Student" at bounding box center [1457, 222] width 63 height 16
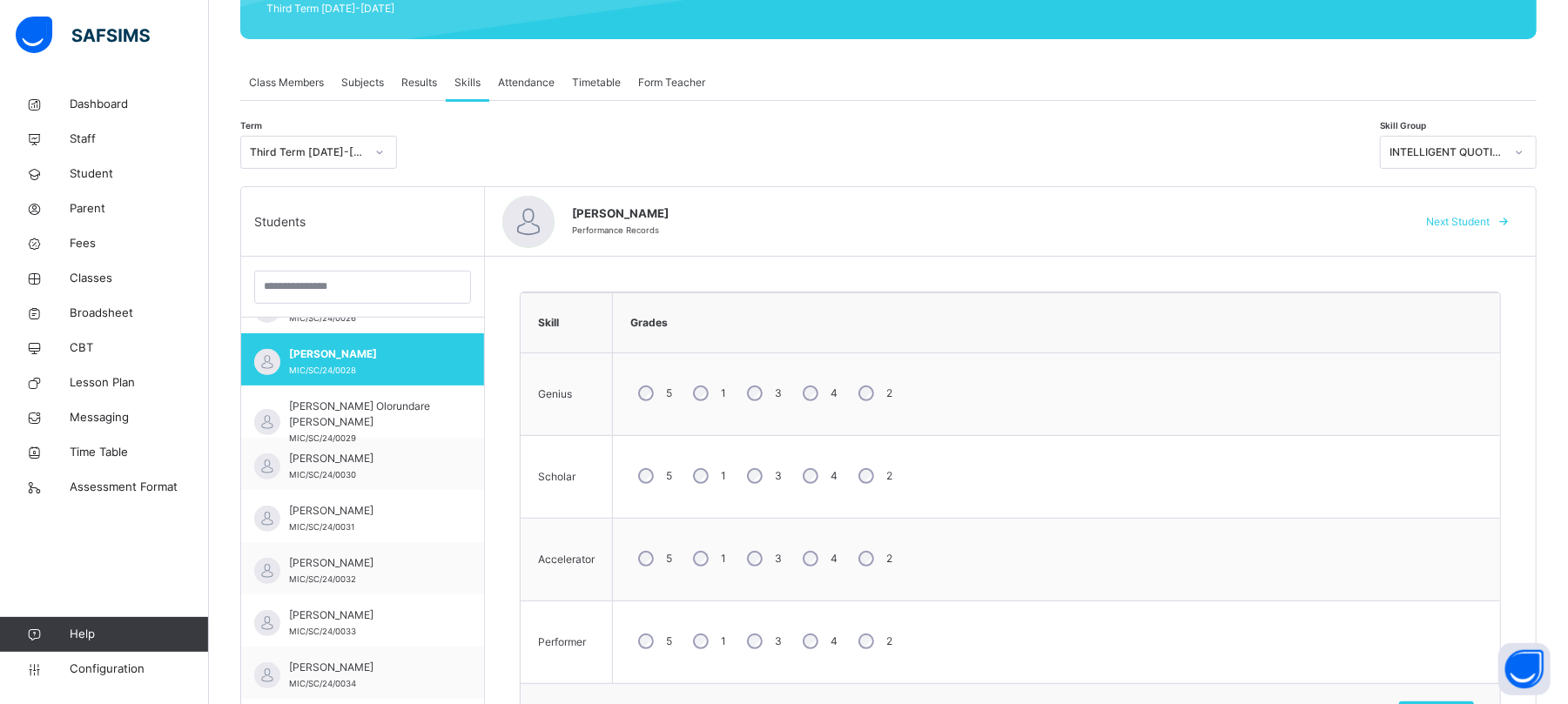
click at [1319, 221] on span "Next Student" at bounding box center [1457, 222] width 63 height 16
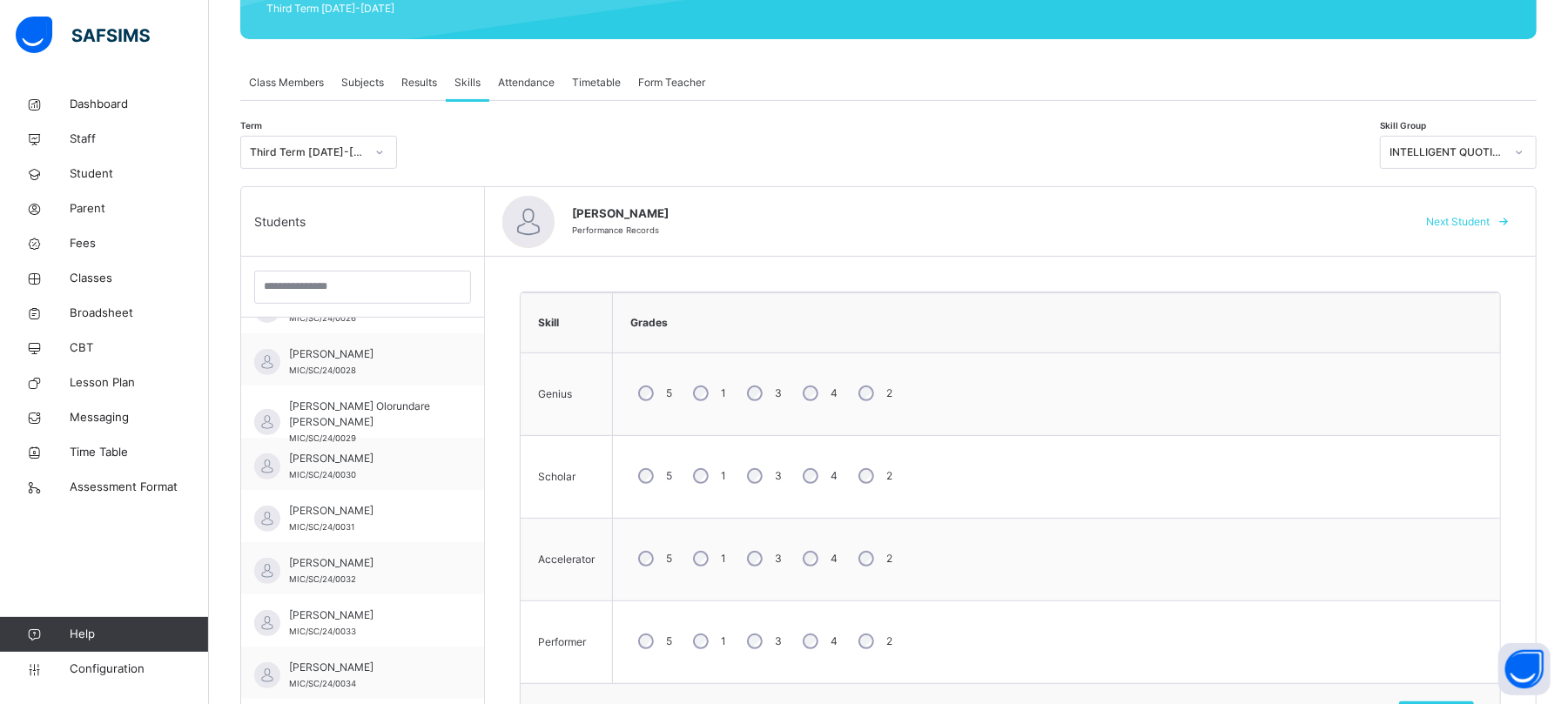
click at [1319, 221] on span "Next Student" at bounding box center [1457, 222] width 63 height 16
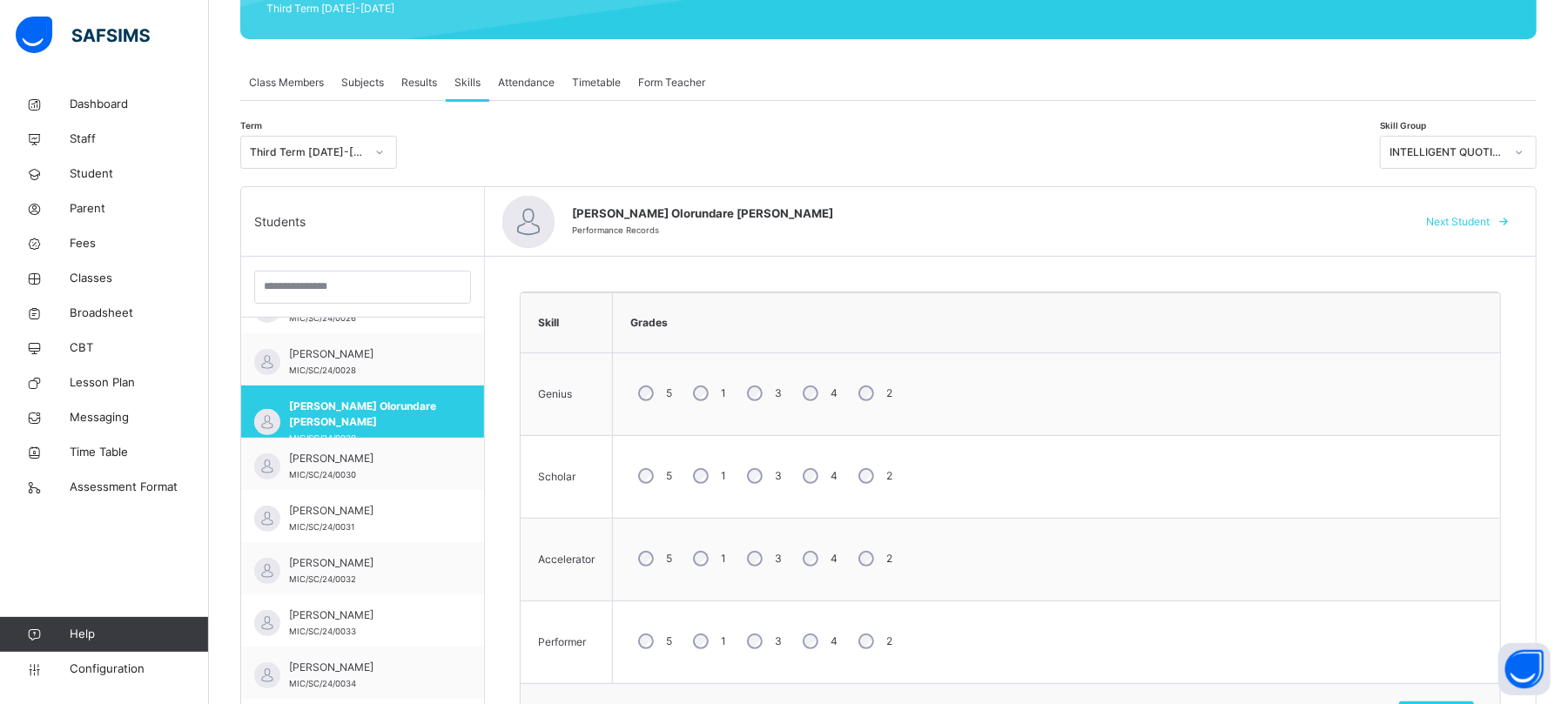
click at [1319, 221] on span "Next Student" at bounding box center [1457, 222] width 63 height 16
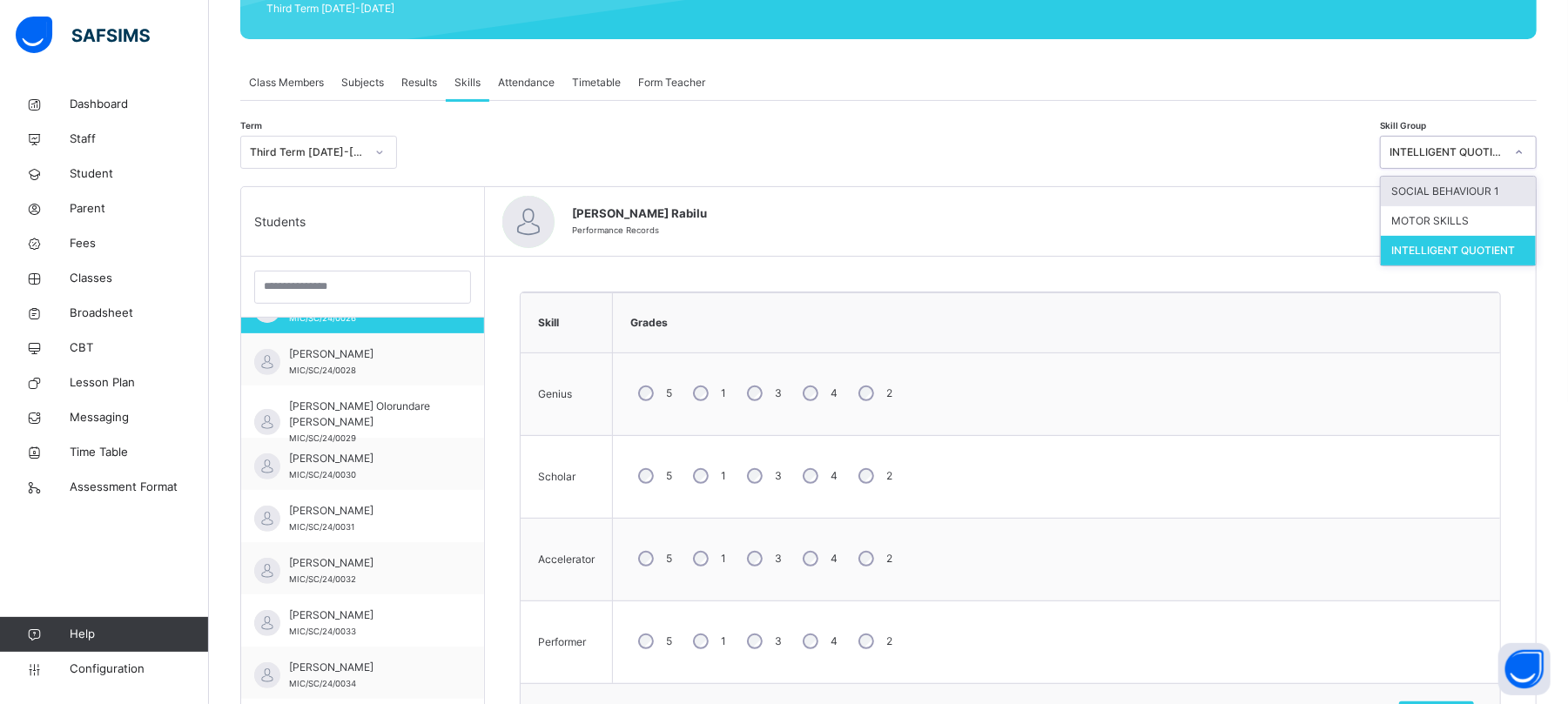
click at [1319, 150] on div "INTELLIGENT QUOTIENT" at bounding box center [1447, 152] width 115 height 16
click at [1241, 164] on div at bounding box center [888, 152] width 965 height 33
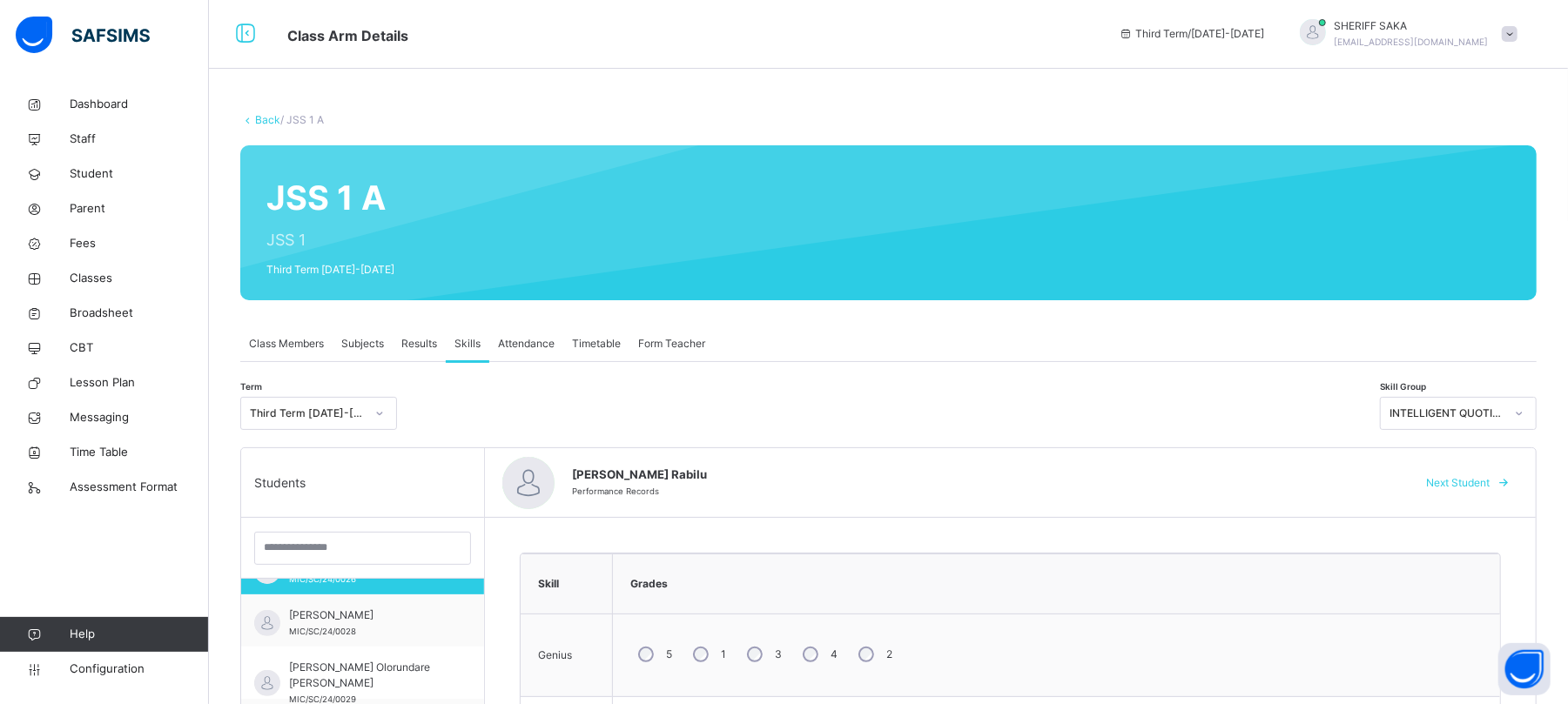
scroll to position [0, 0]
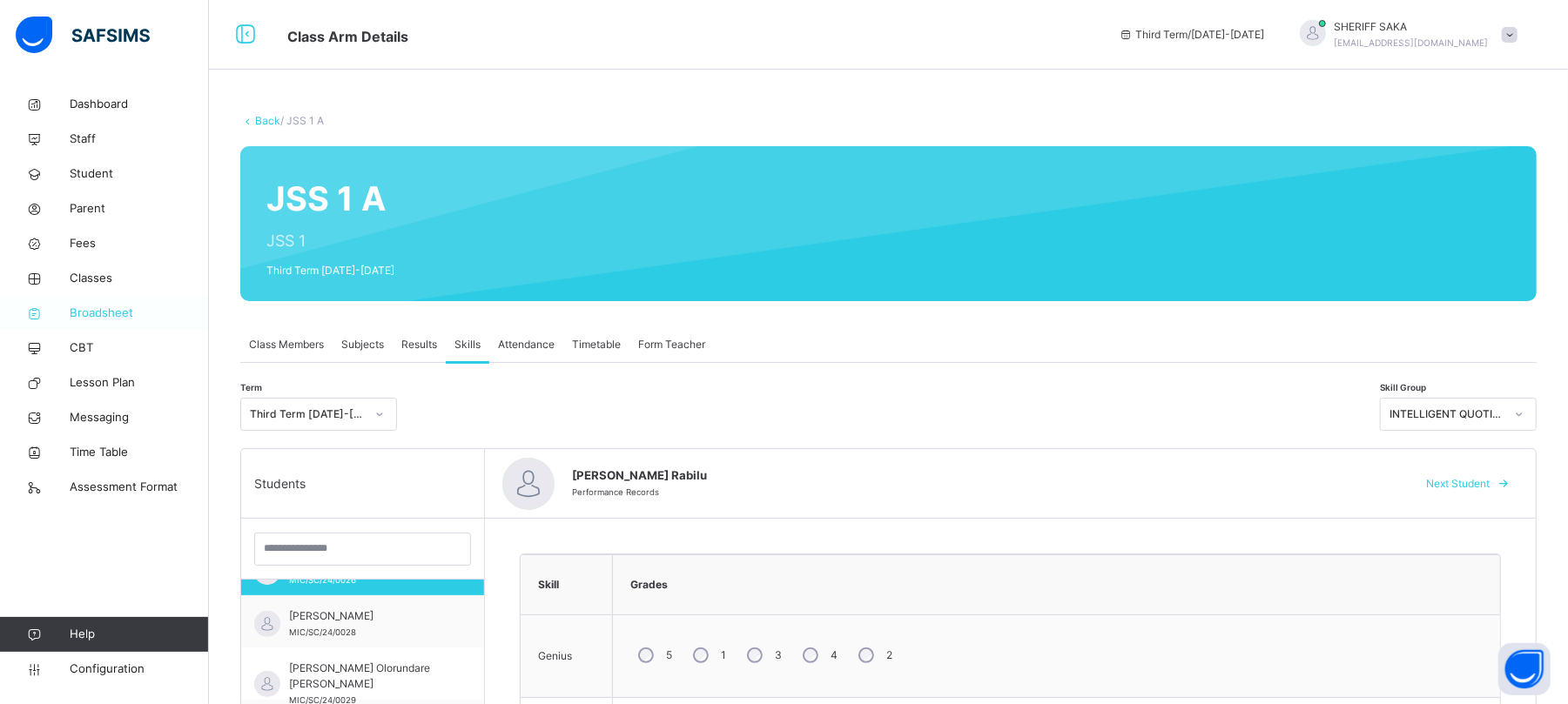
click at [123, 317] on span "Broadsheet" at bounding box center [139, 314] width 139 height 17
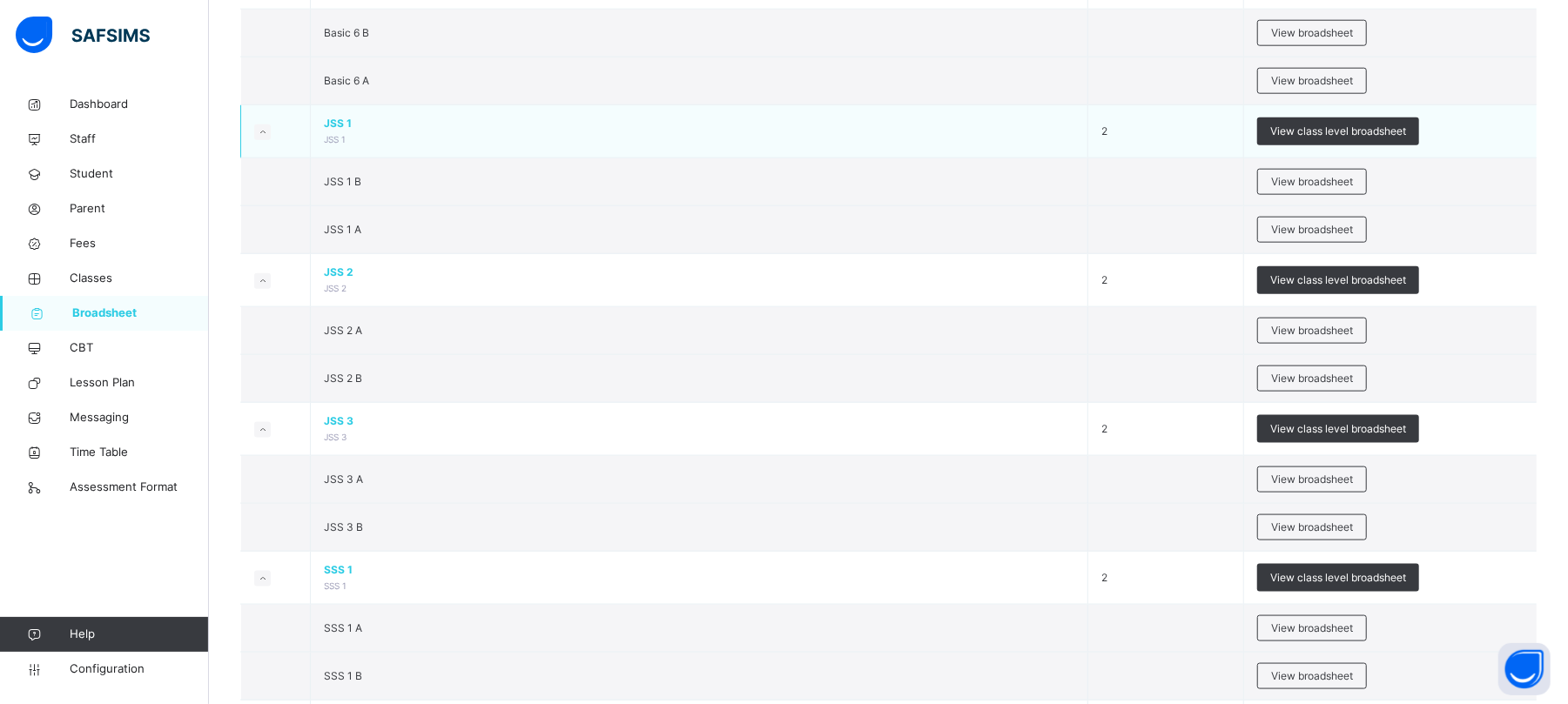
scroll to position [1393, 0]
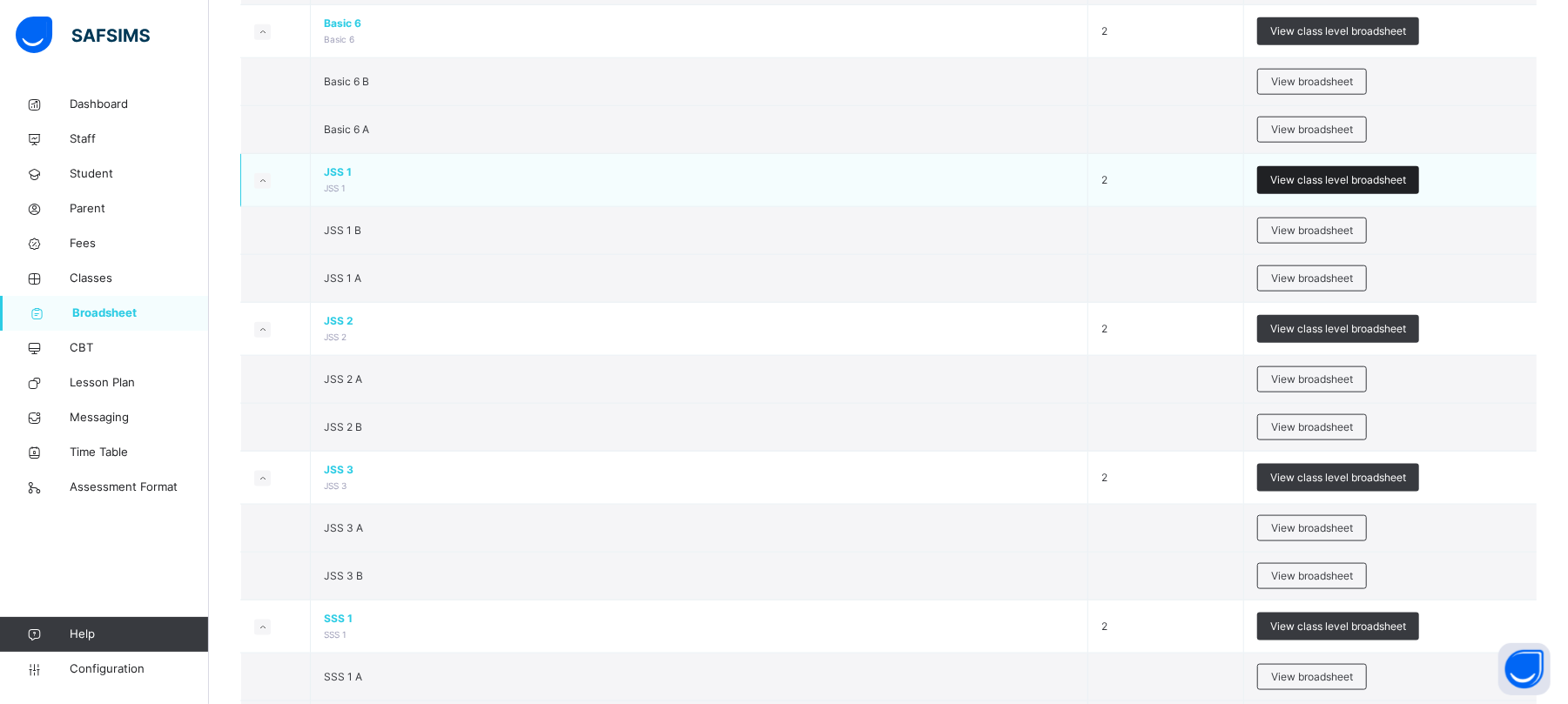
click at [1319, 181] on span "View class level broadsheet" at bounding box center [1338, 181] width 136 height 16
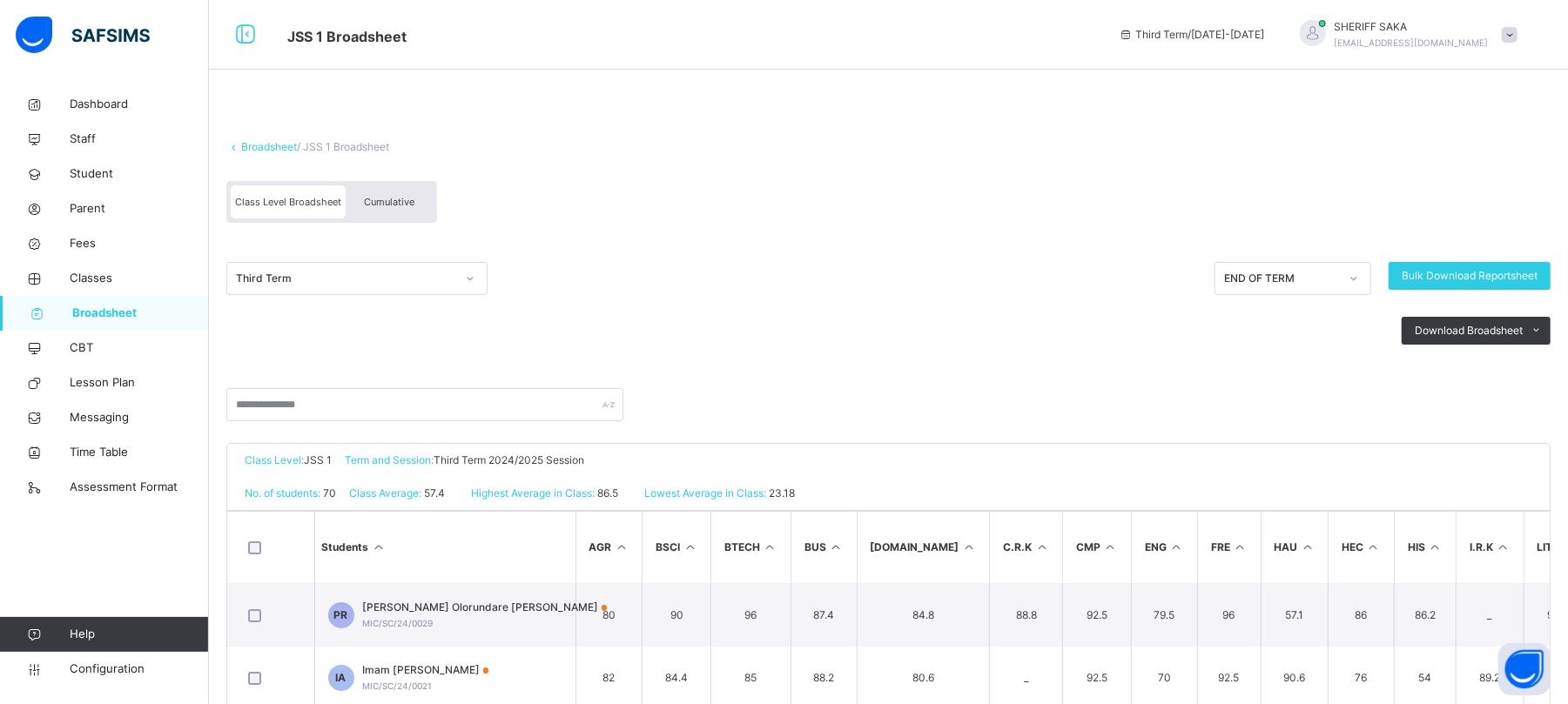
click at [265, 143] on link "Broadsheet" at bounding box center [268, 146] width 55 height 13
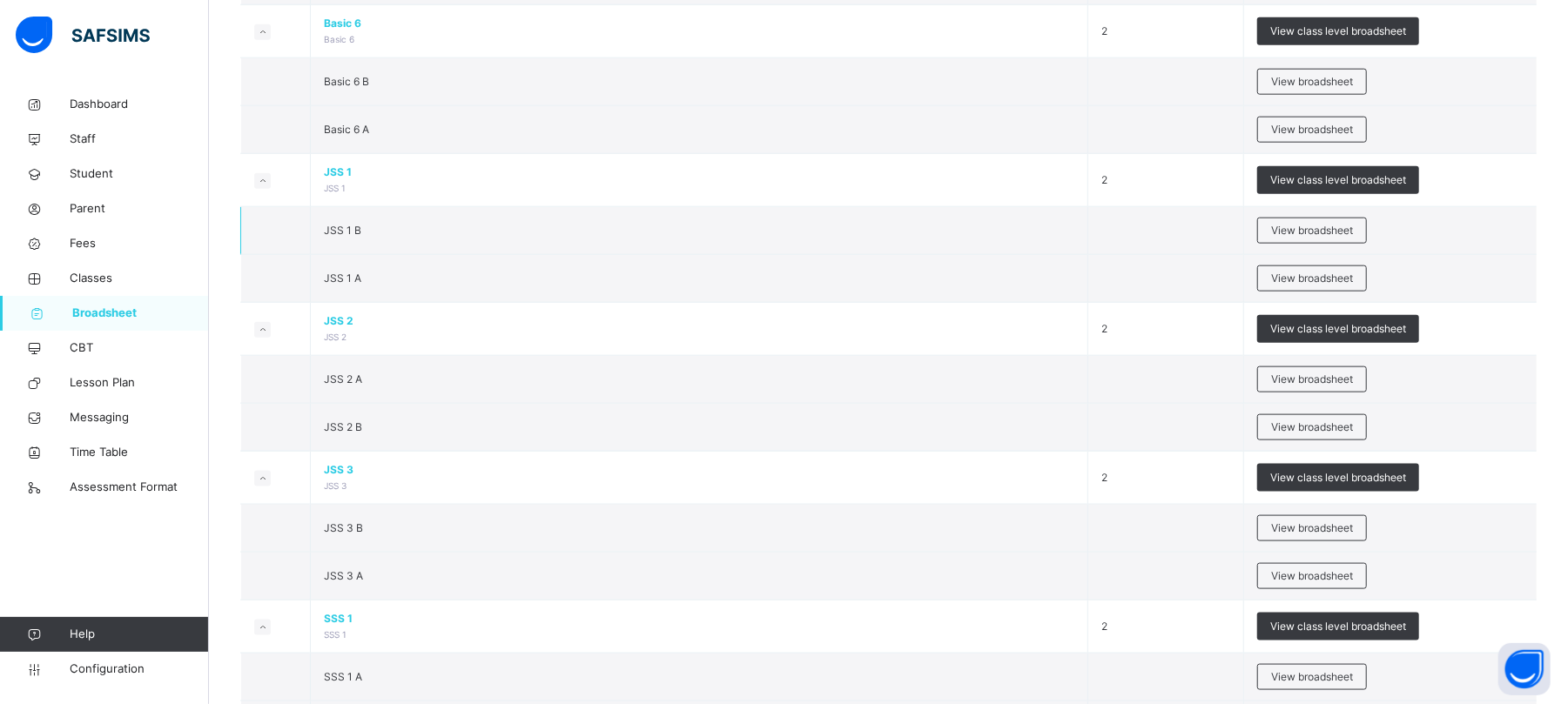
scroll to position [1276, 0]
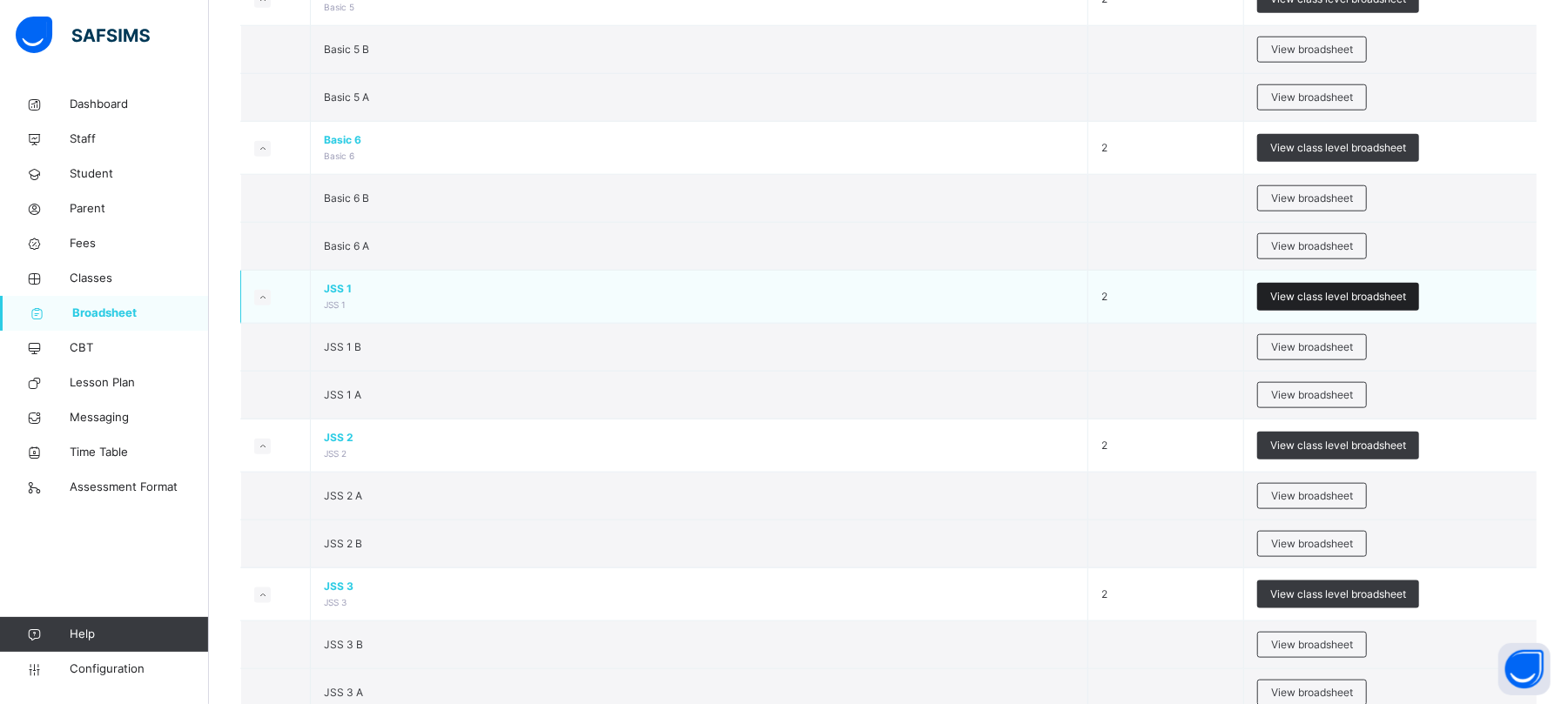
click at [1317, 305] on span "View class level broadsheet" at bounding box center [1338, 297] width 136 height 16
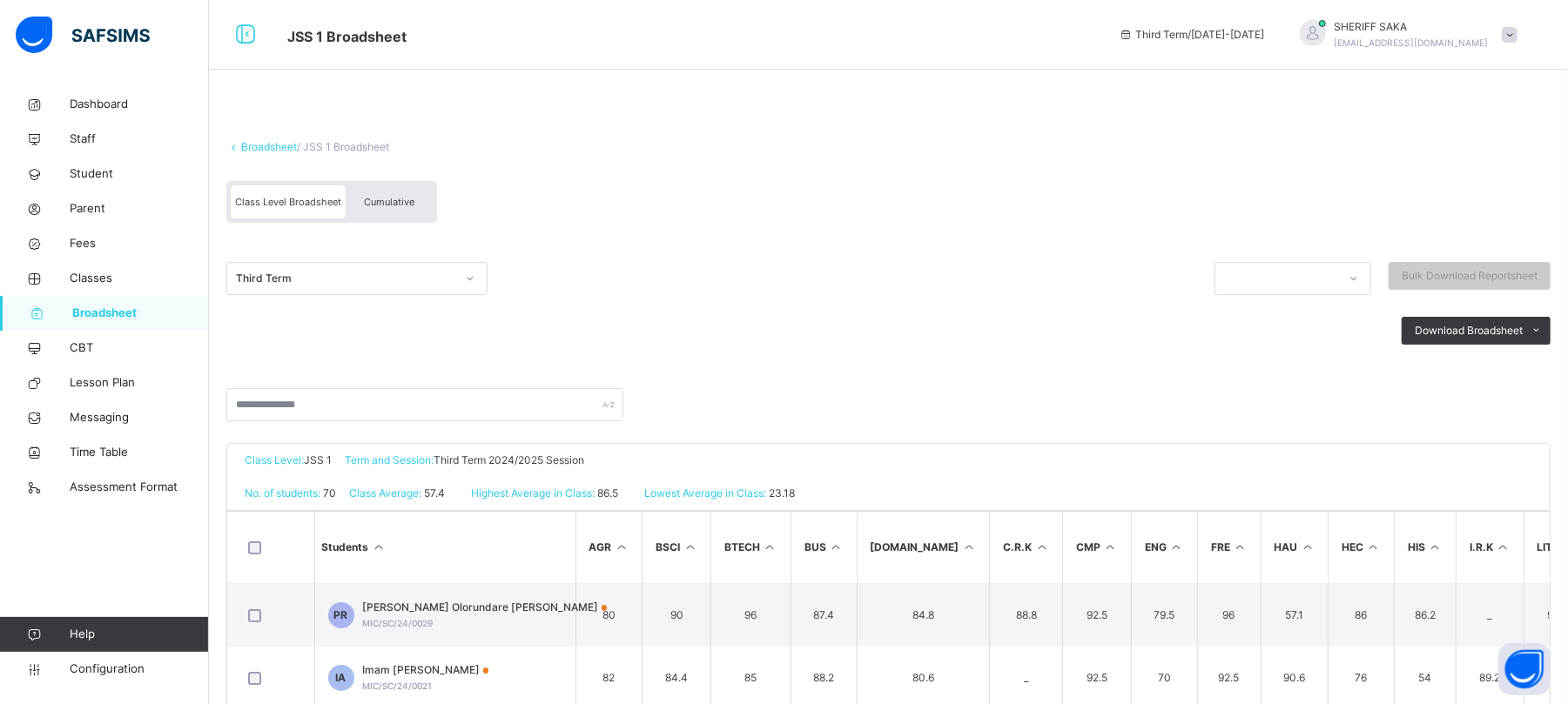
click at [391, 197] on span "Cumulative" at bounding box center [389, 202] width 50 height 13
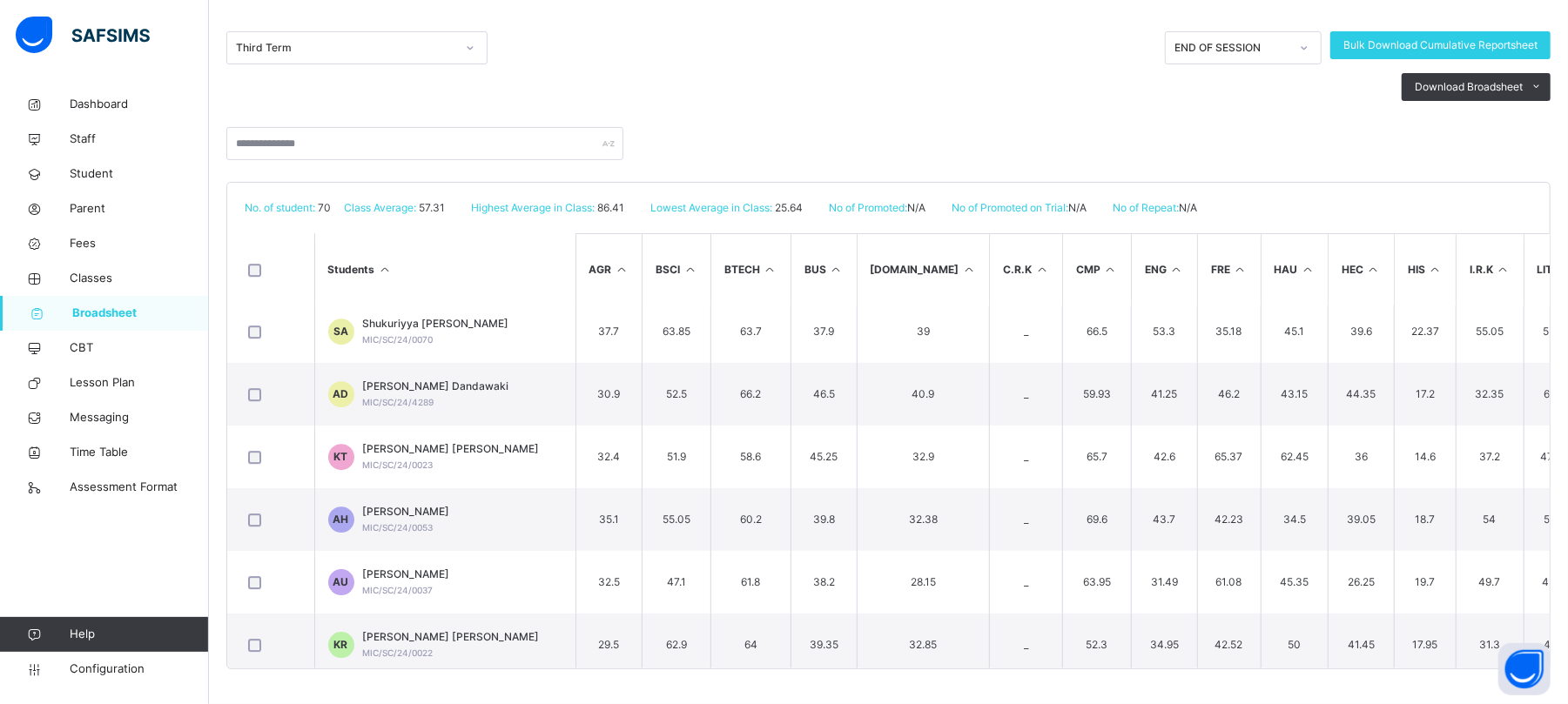
scroll to position [4035, 0]
